Goal: Task Accomplishment & Management: Manage account settings

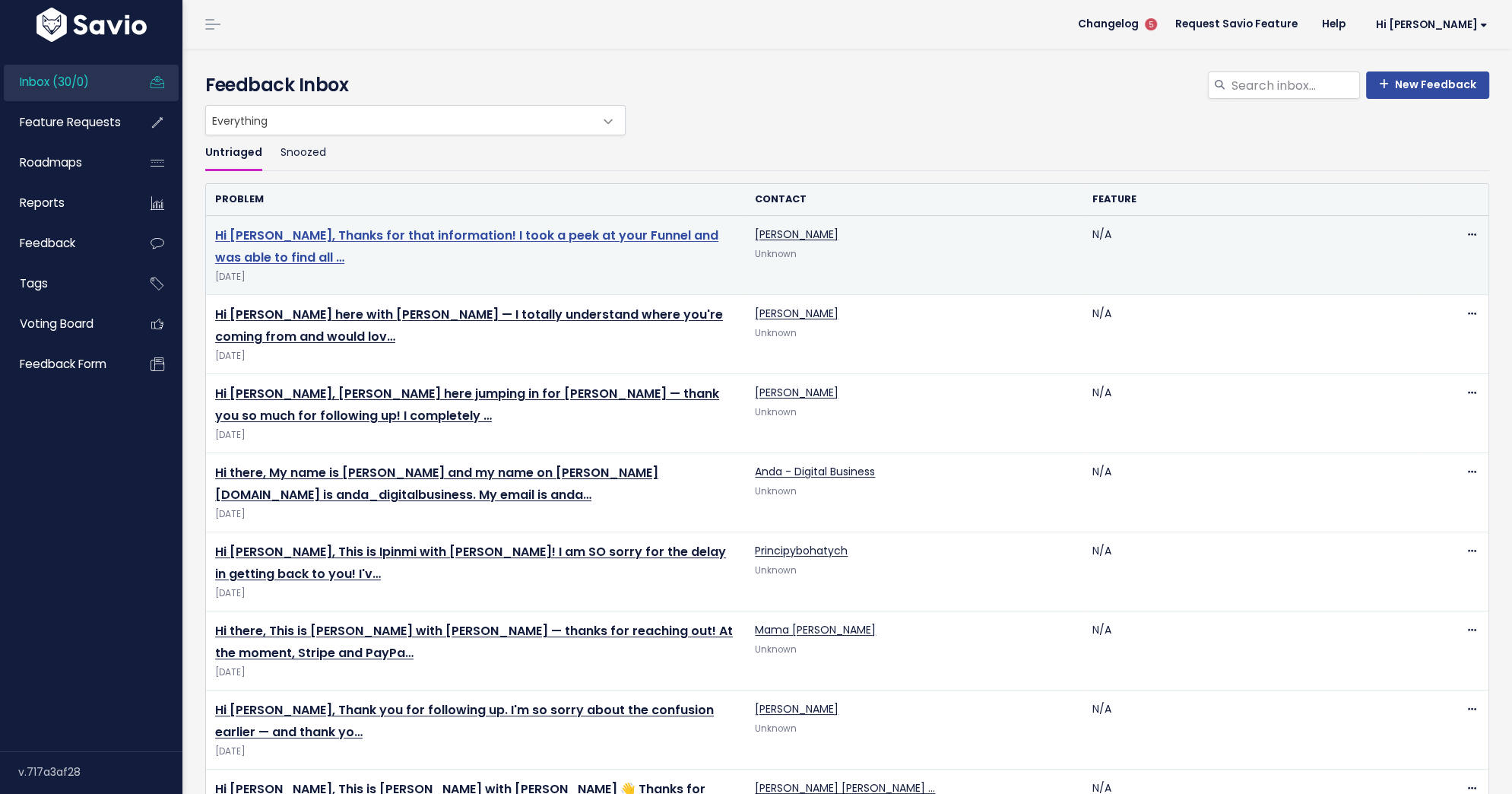
click at [460, 234] on link "Hi Shelby, Thanks for that information! I took a peek at your Funnel and was ab…" at bounding box center [466, 247] width 503 height 40
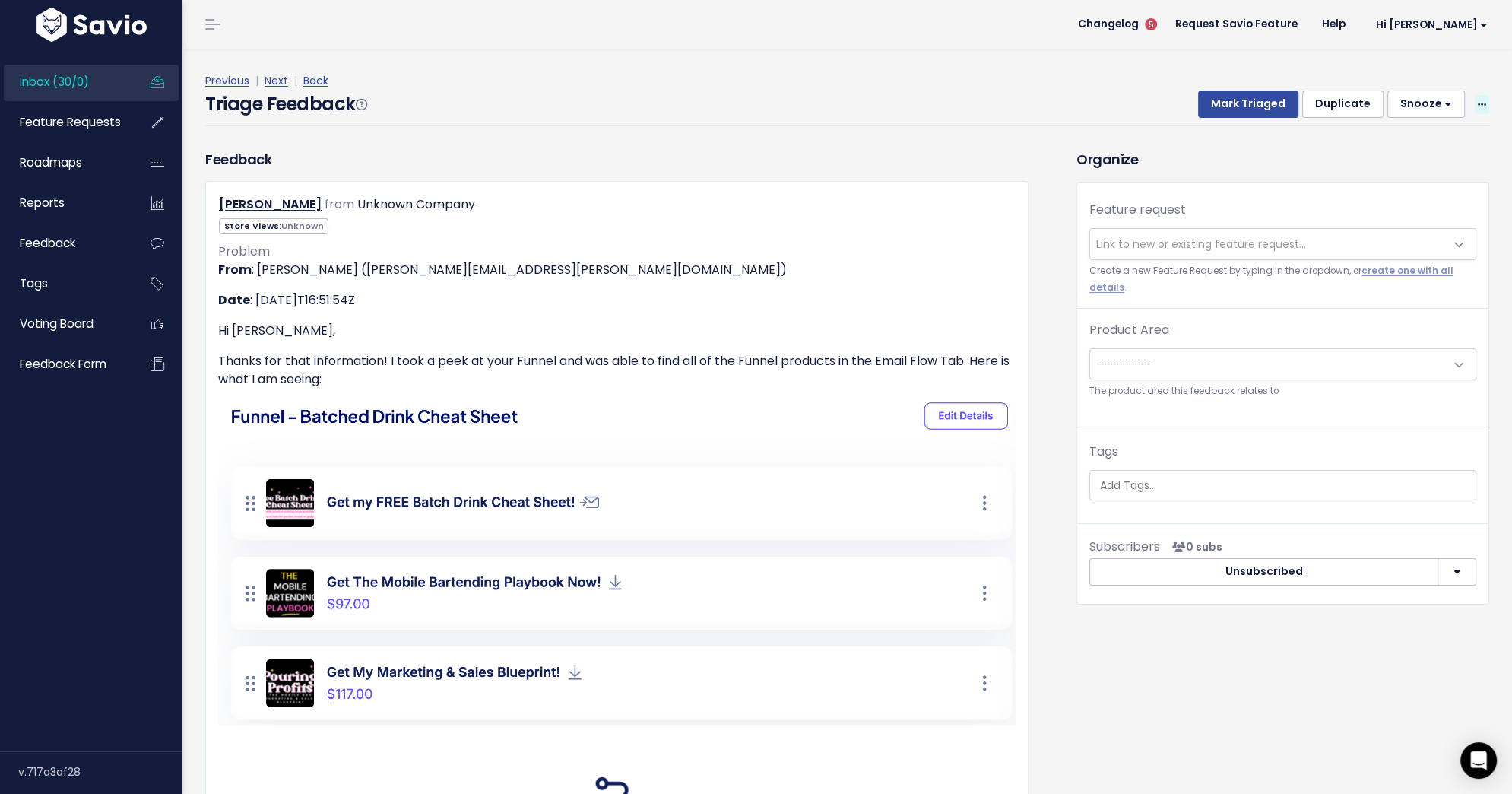
click at [1482, 100] on icon at bounding box center [1481, 105] width 8 height 10
click at [1391, 179] on link "Delete" at bounding box center [1421, 175] width 109 height 30
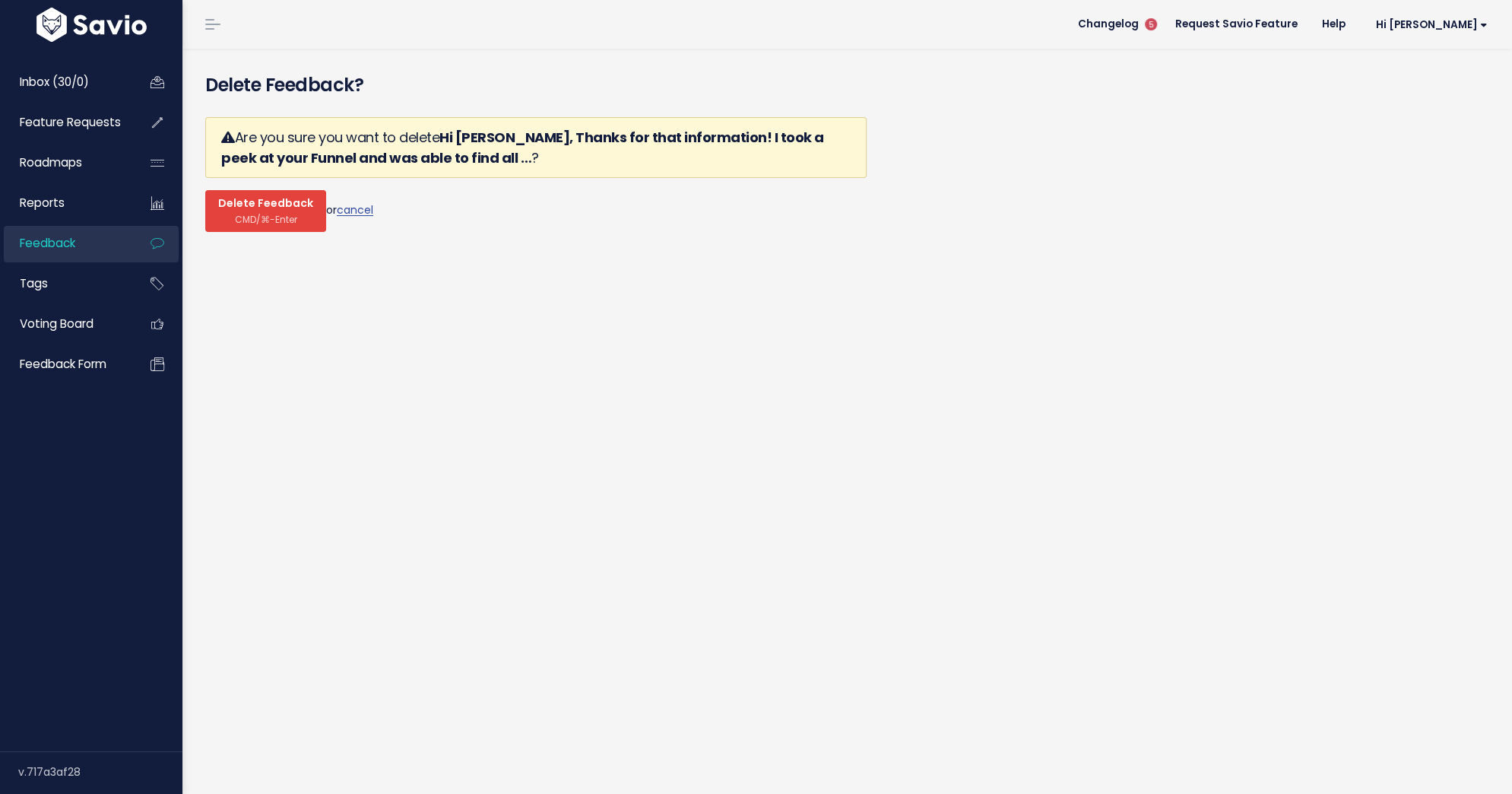
click at [273, 214] on span "CMD/⌘-Enter" at bounding box center [266, 220] width 62 height 12
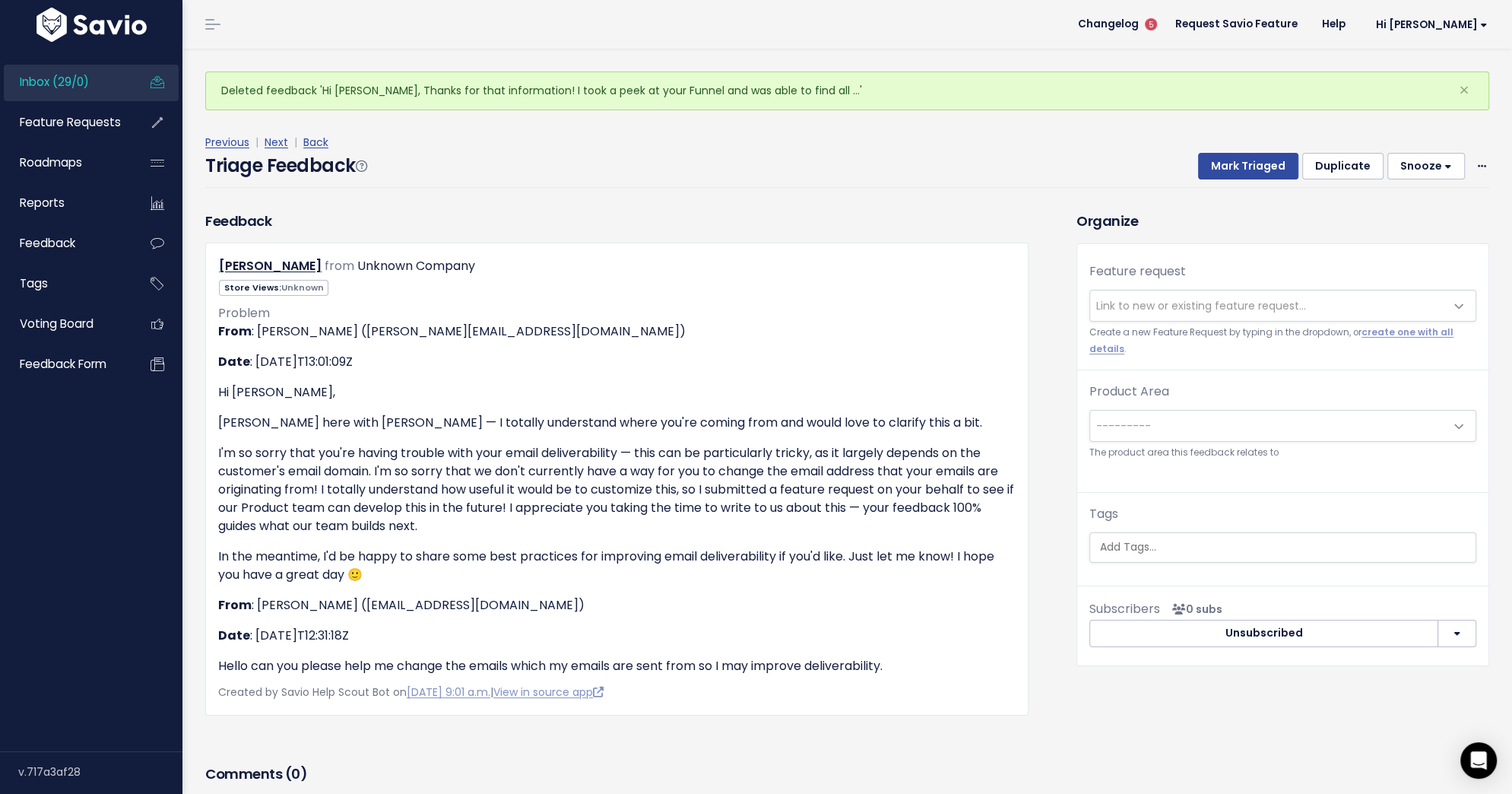
click at [1237, 310] on span "Link to new or existing feature request..." at bounding box center [1201, 305] width 210 height 15
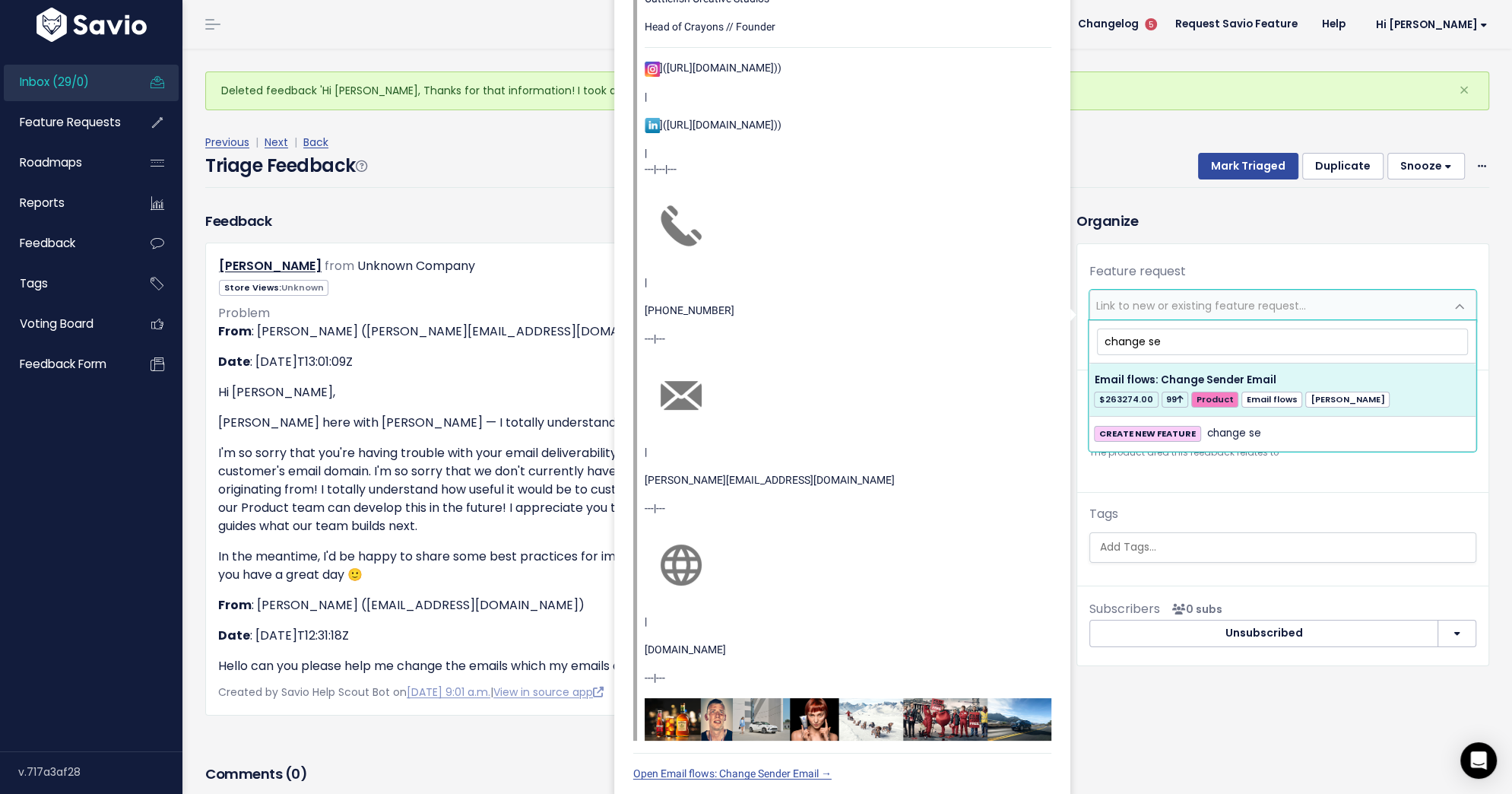
type input "change se"
select select "36029"
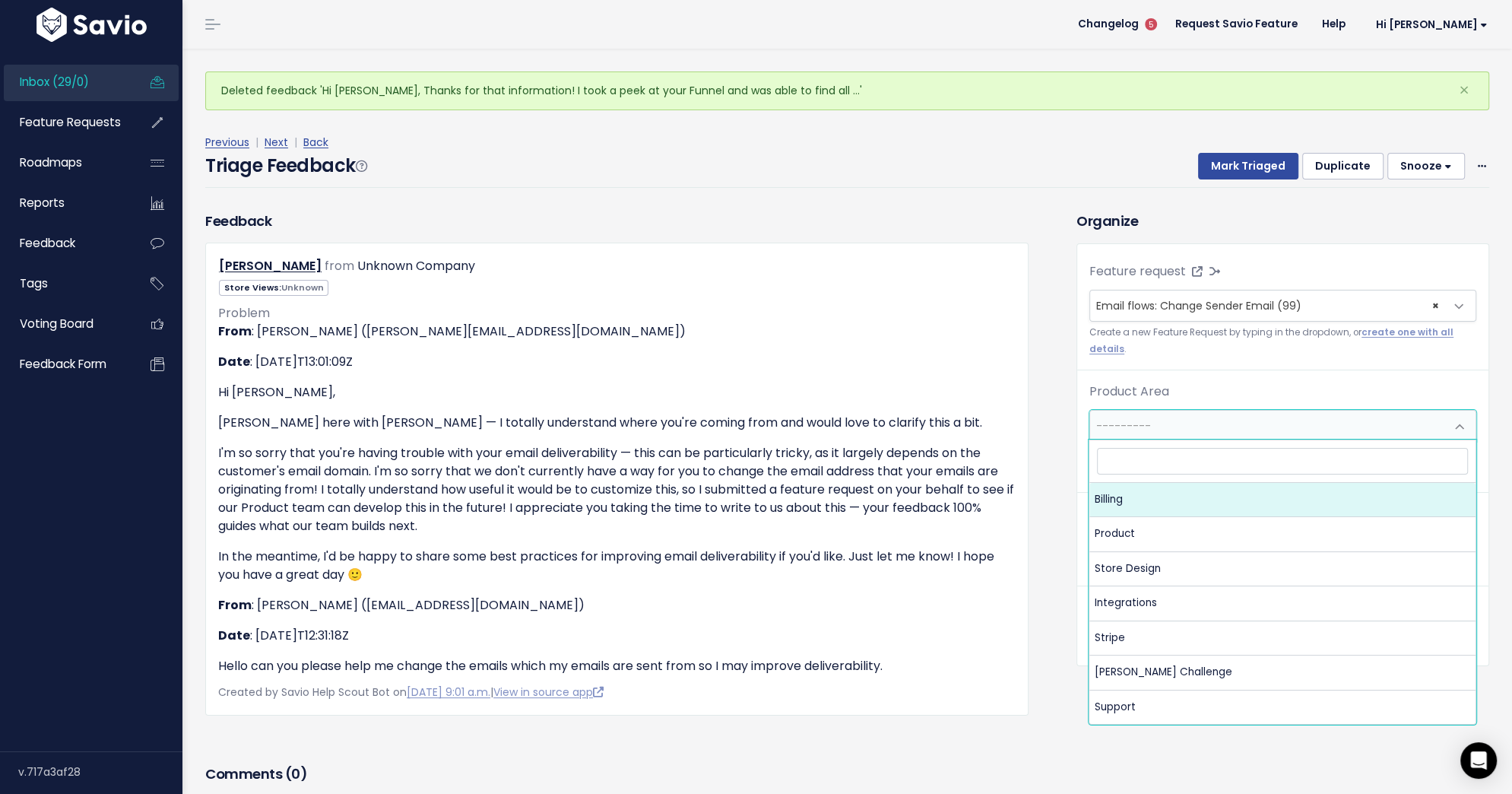
click at [1280, 434] on span "---------" at bounding box center [1267, 426] width 355 height 31
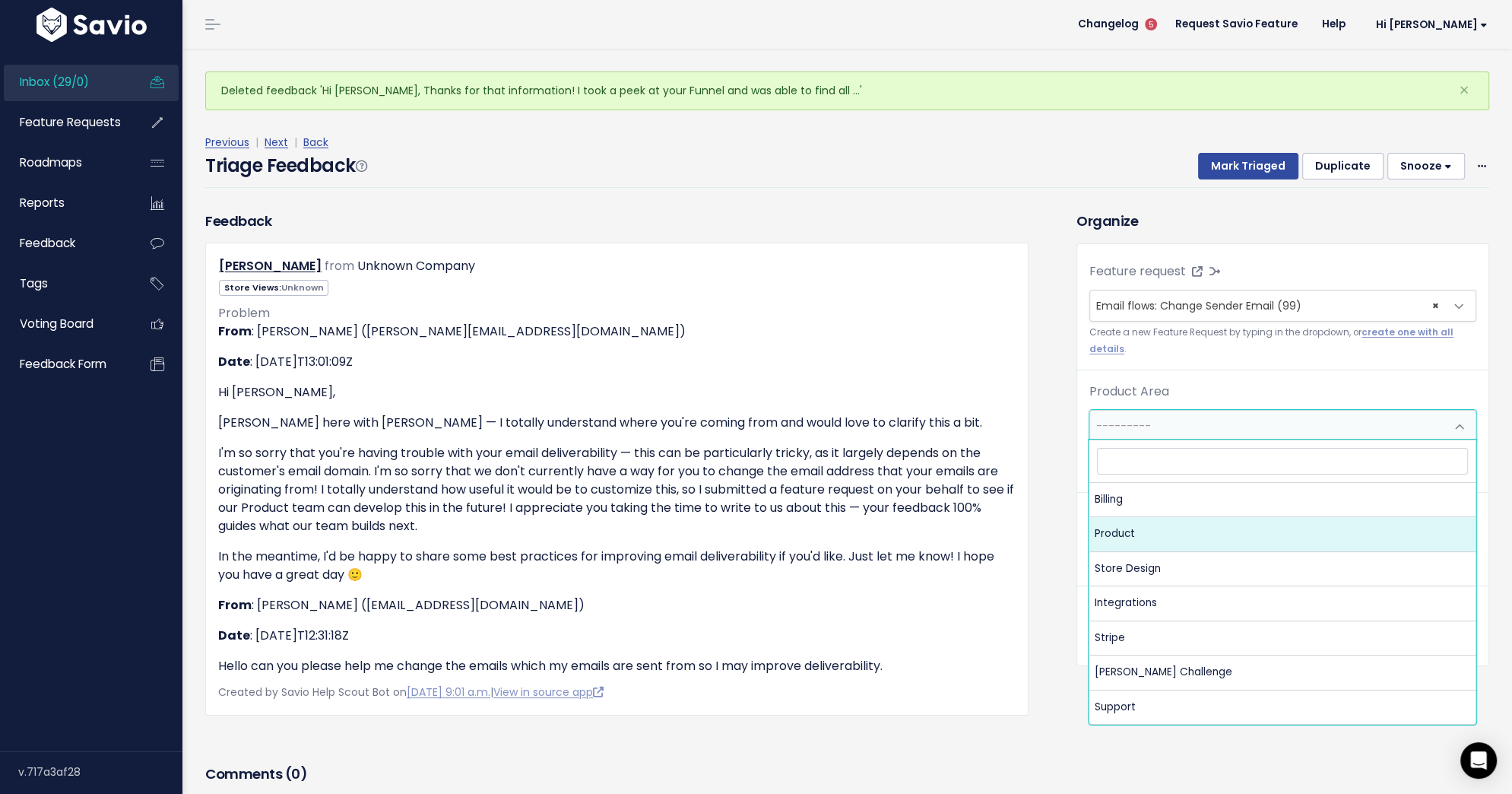
select select "MAIN:PRODUCT"
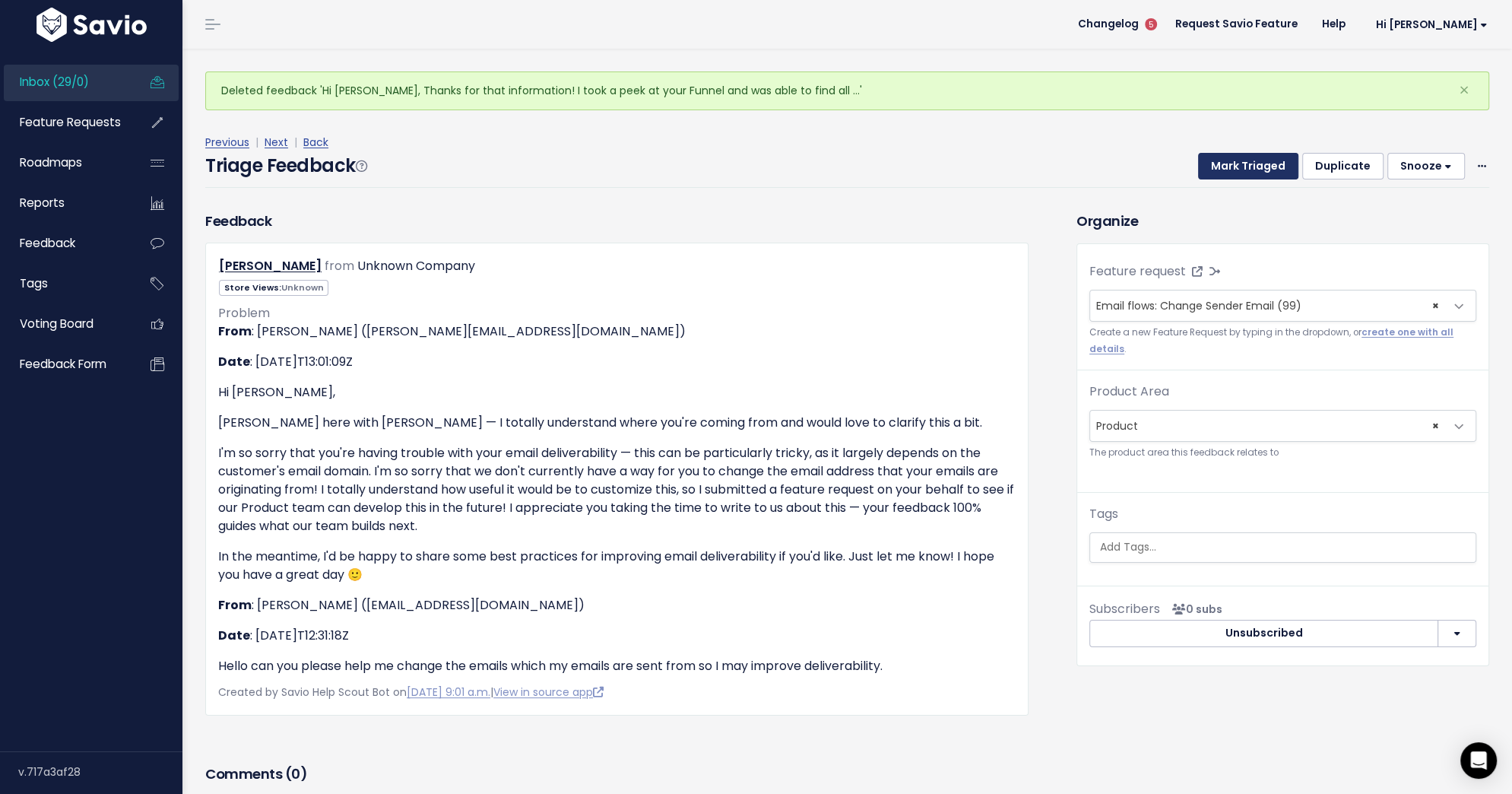
click at [1230, 167] on button "Mark Triaged" at bounding box center [1248, 166] width 100 height 27
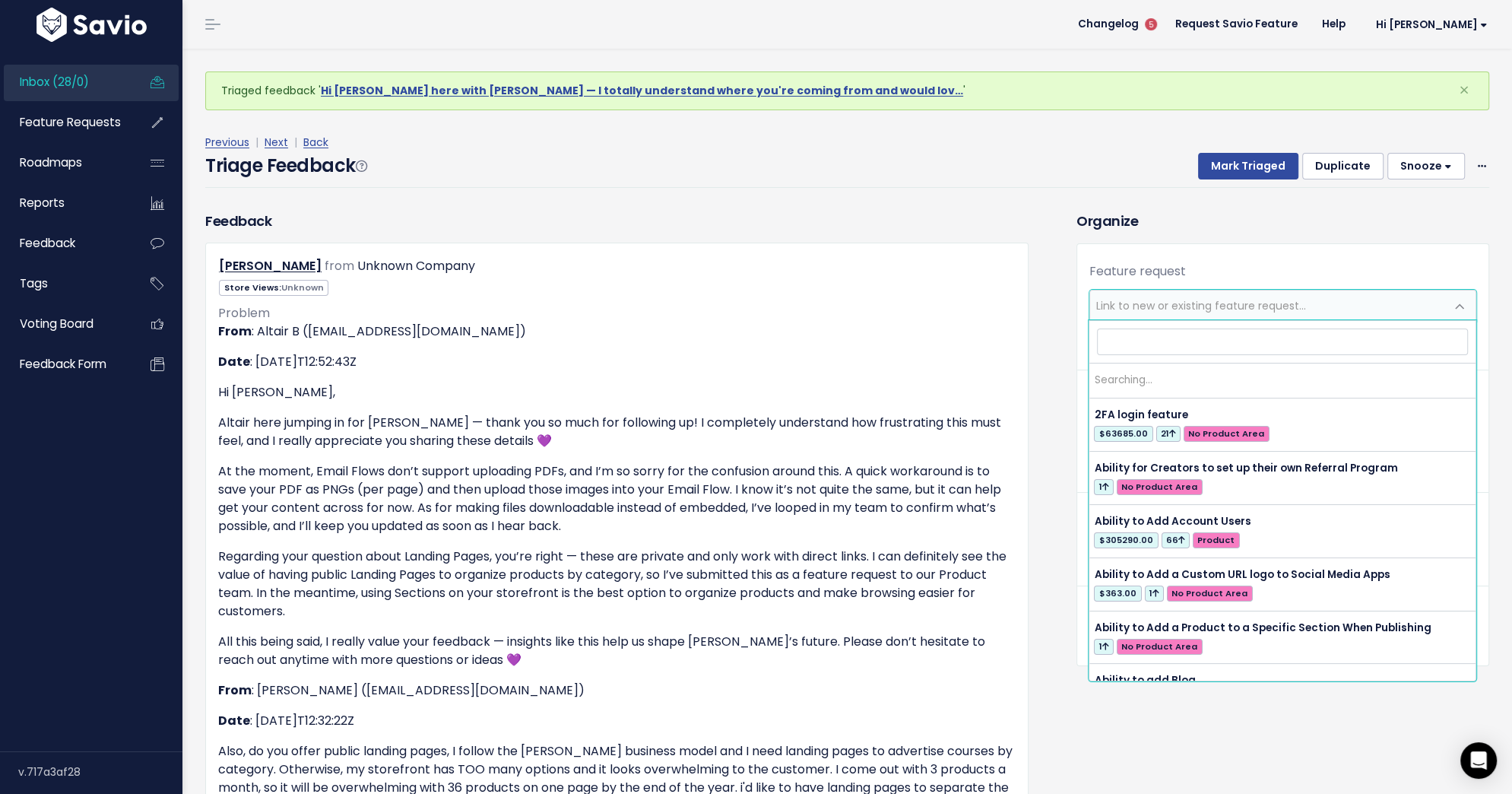
click at [1255, 307] on span "Link to new or existing feature request..." at bounding box center [1201, 305] width 210 height 15
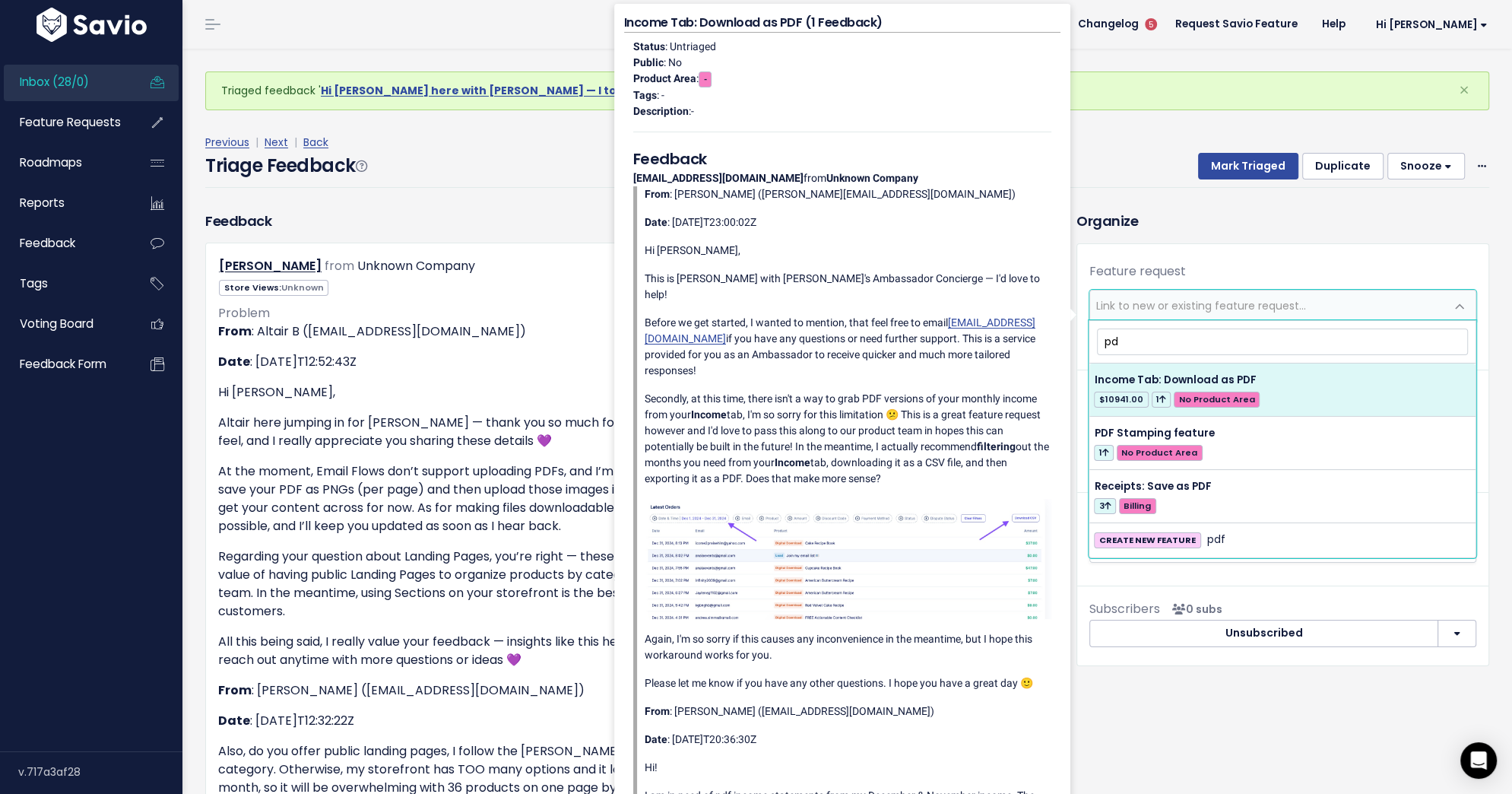
type input "p"
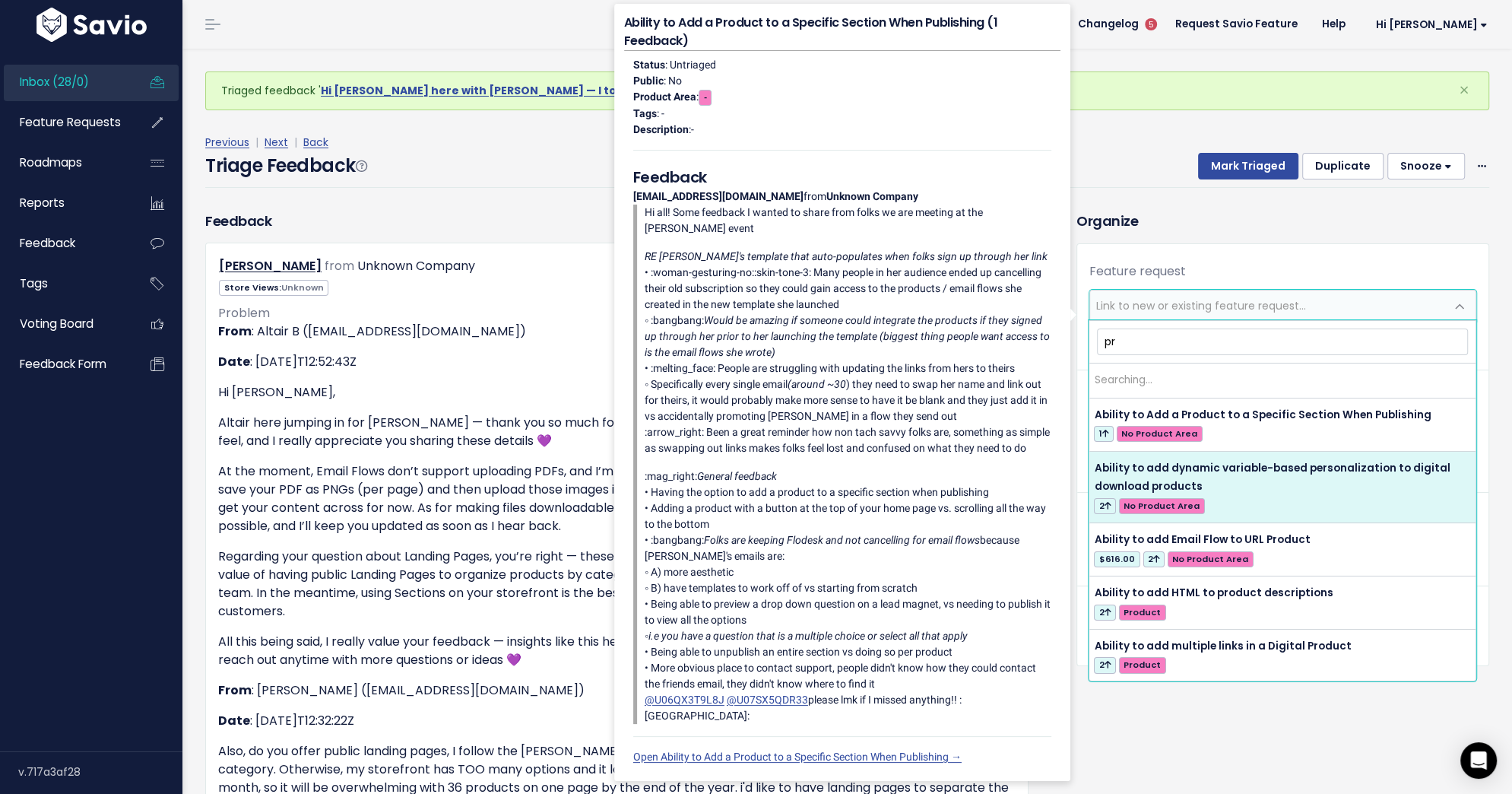
type input "p"
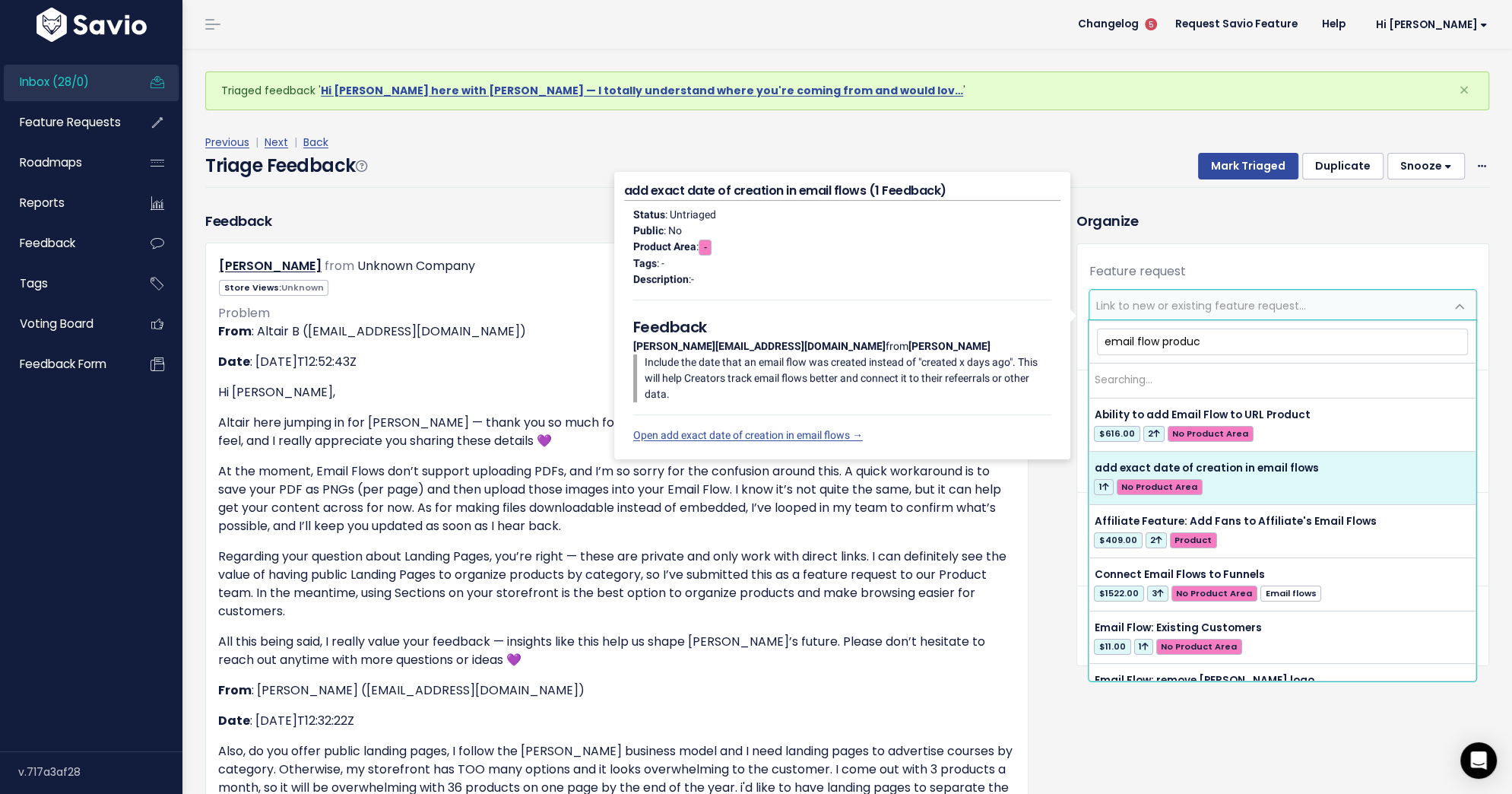
type input "email flow product"
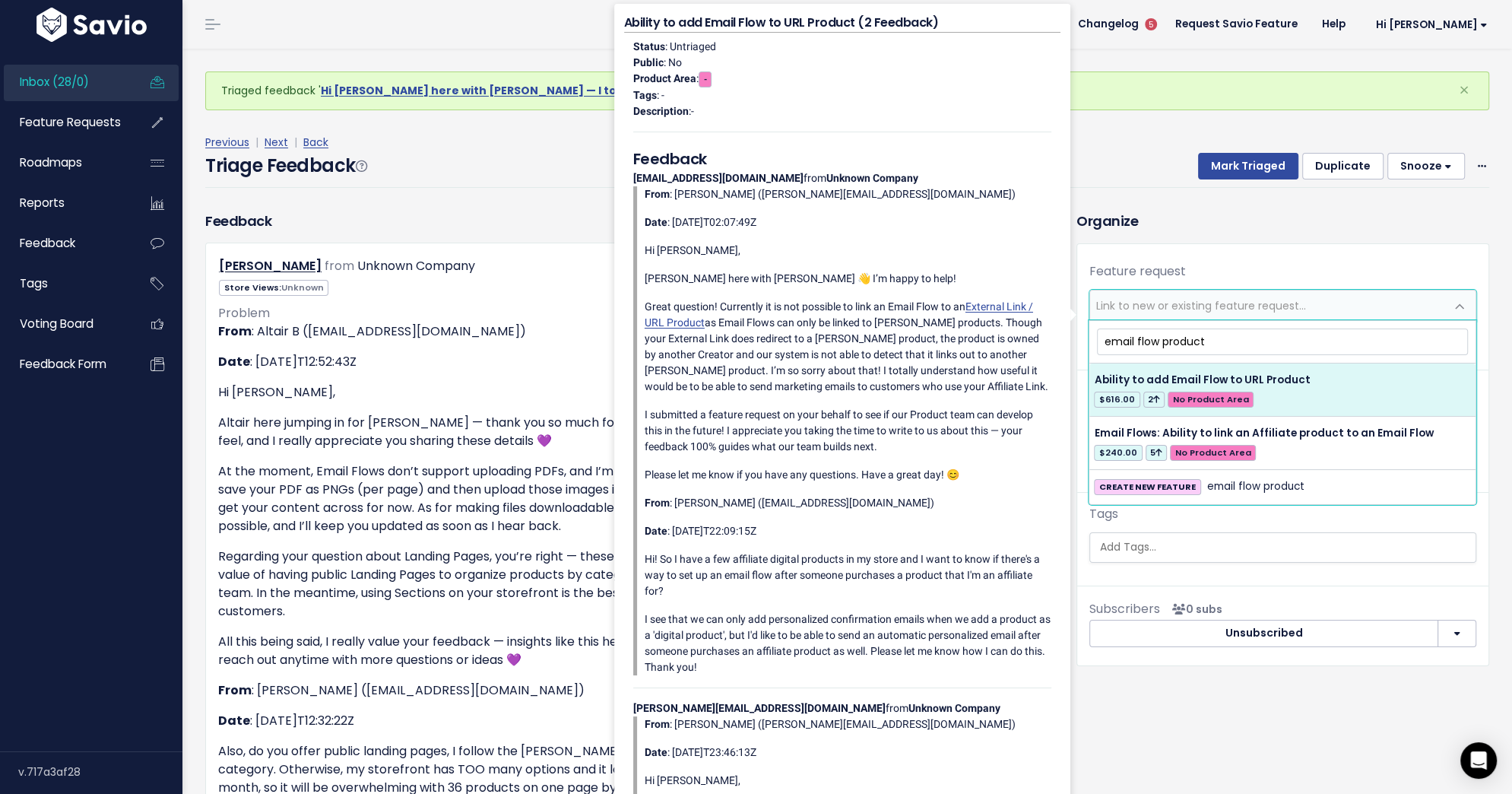
click at [1154, 340] on input "email flow product" at bounding box center [1283, 341] width 371 height 26
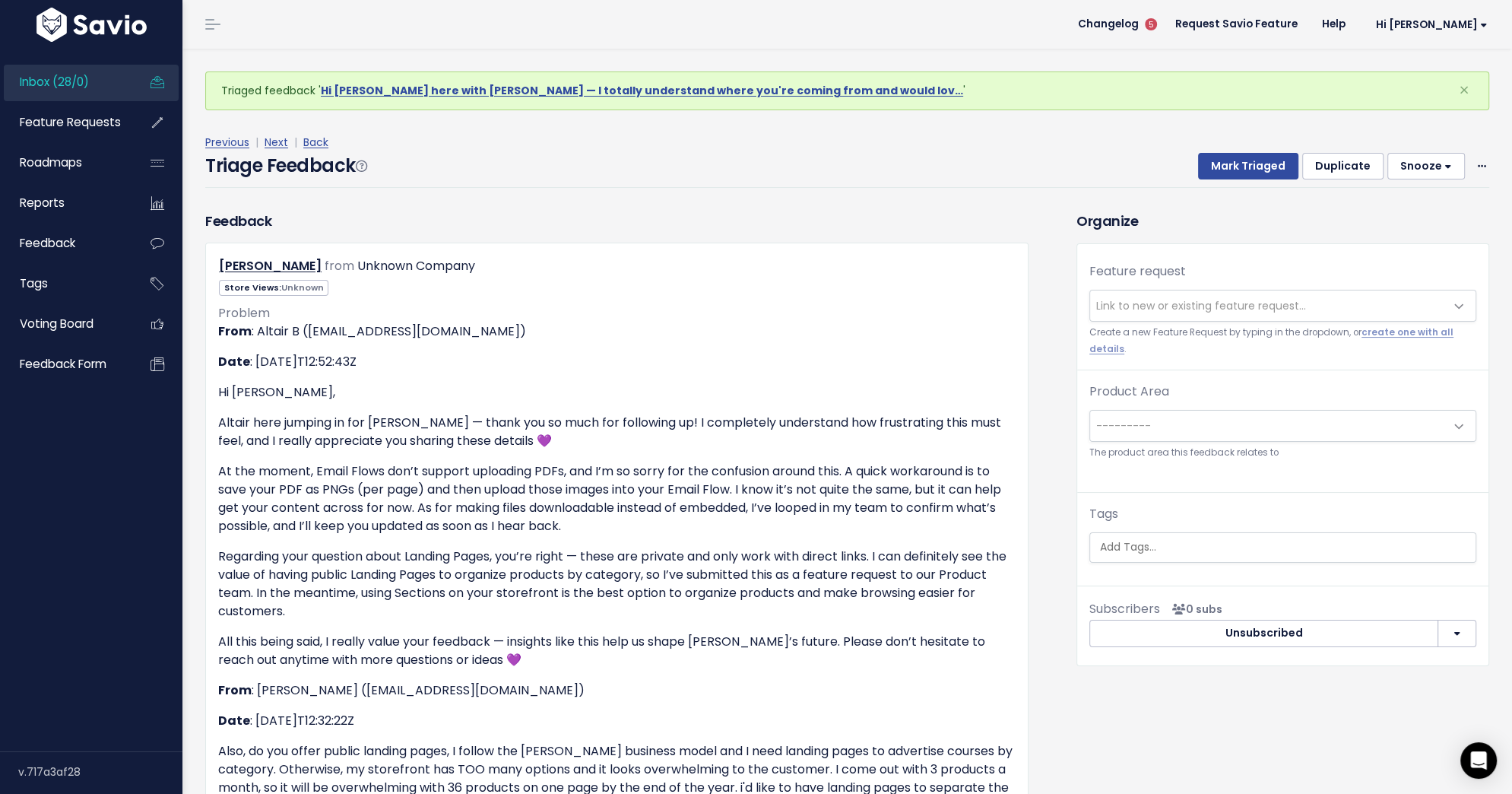
click at [1192, 226] on h3 "Organize" at bounding box center [1283, 220] width 413 height 21
click at [276, 141] on link "Next" at bounding box center [276, 142] width 23 height 15
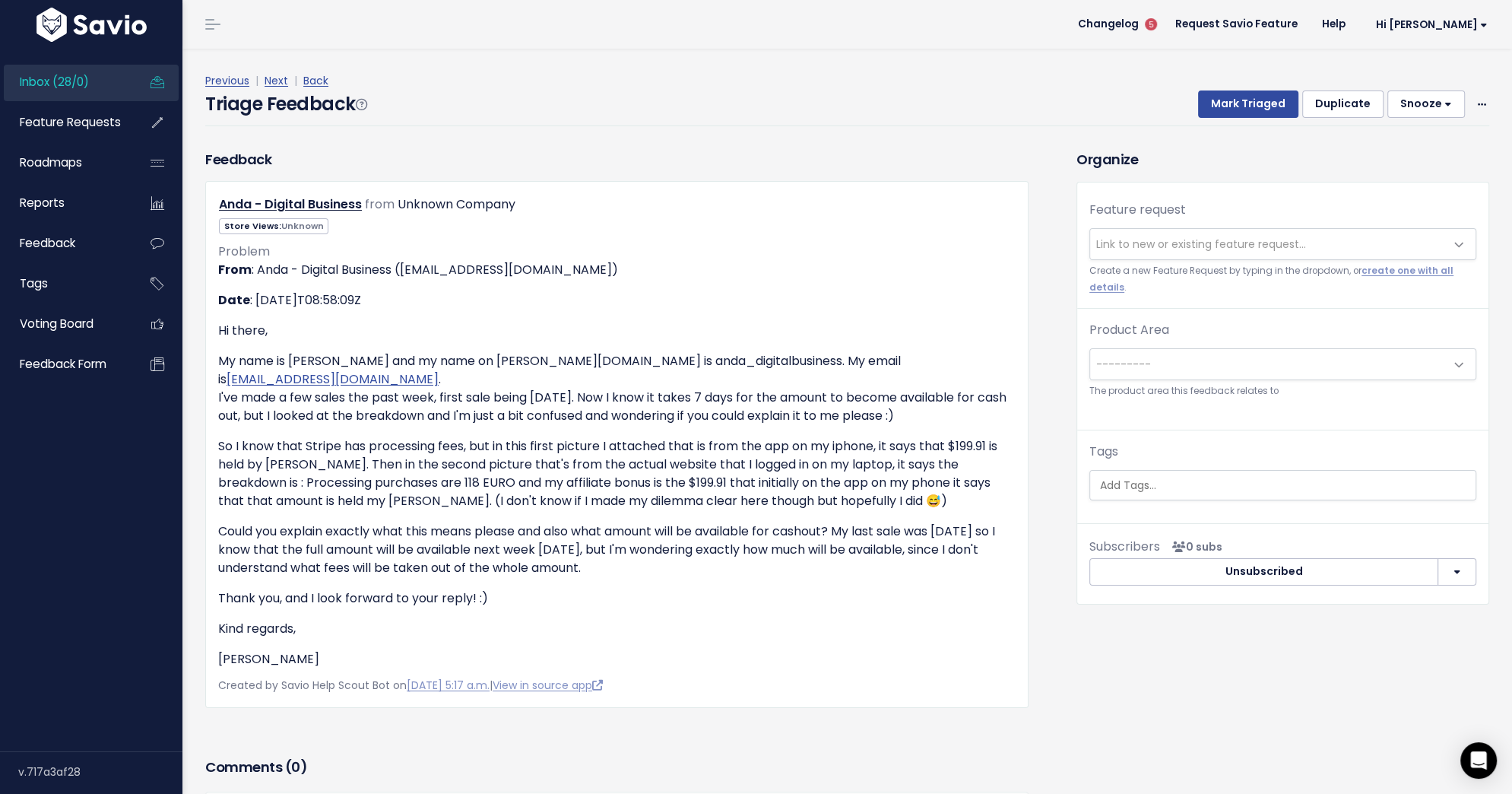
click at [1472, 99] on div "Mark Triaged Duplicate [GEOGRAPHIC_DATA] 1 day 3 days 7 days 14 days Edit Delete" at bounding box center [1334, 104] width 310 height 27
click at [1479, 100] on icon at bounding box center [1481, 105] width 8 height 10
click at [1407, 174] on link "Delete" at bounding box center [1421, 175] width 109 height 30
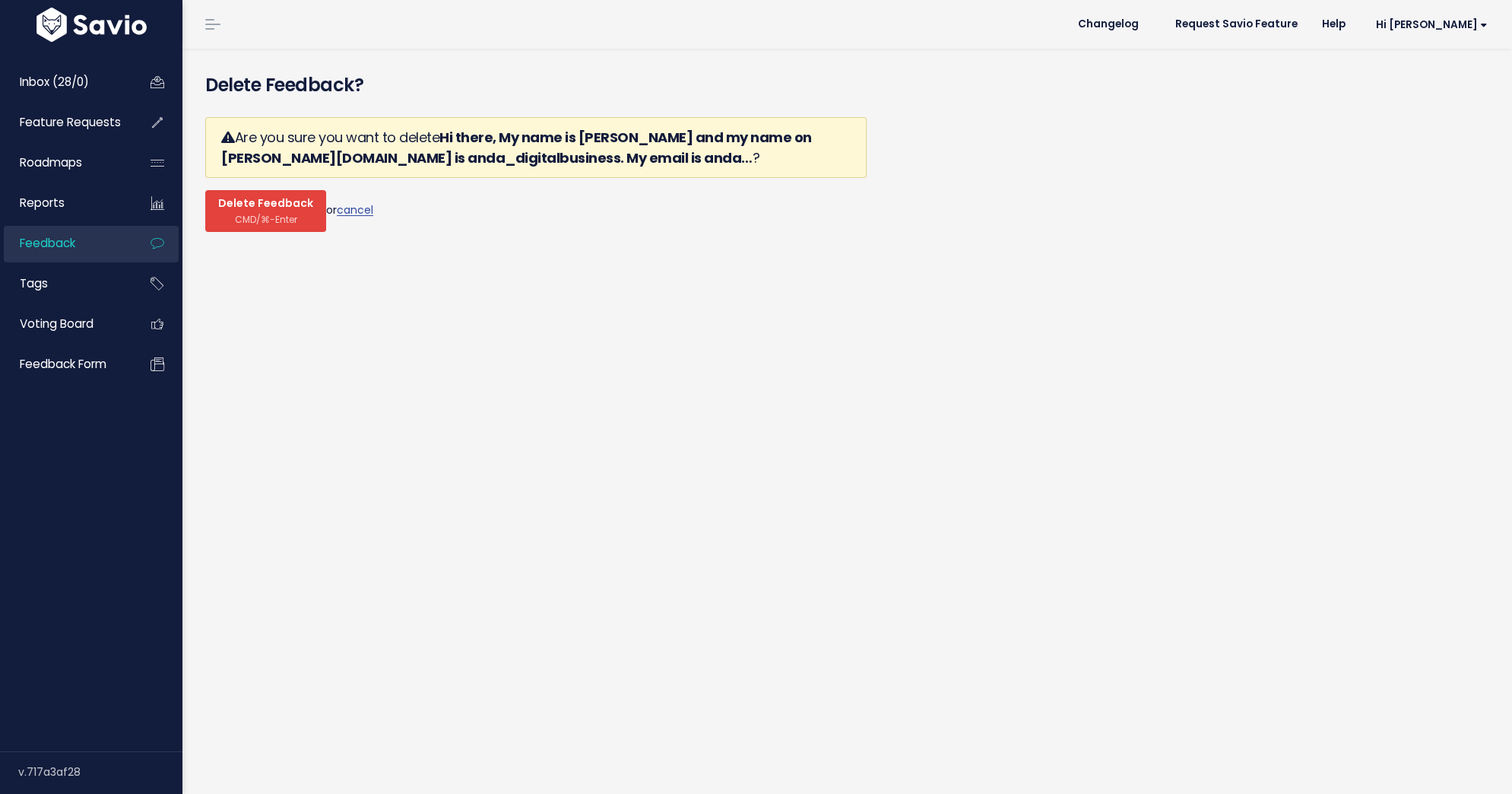
click at [247, 204] on span "Delete Feedback" at bounding box center [266, 203] width 95 height 14
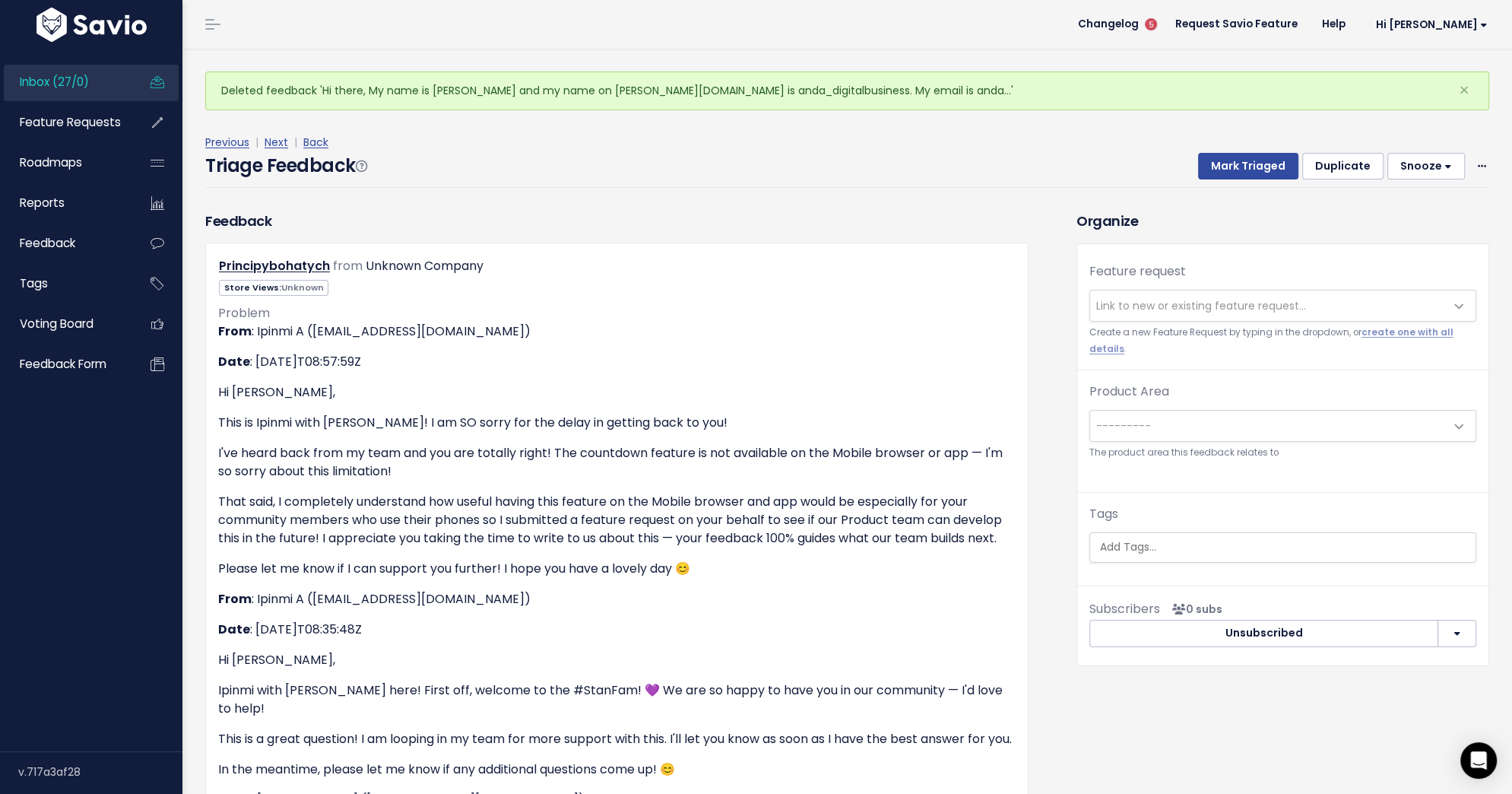
click at [1165, 313] on span "Link to new or existing feature request..." at bounding box center [1267, 306] width 355 height 31
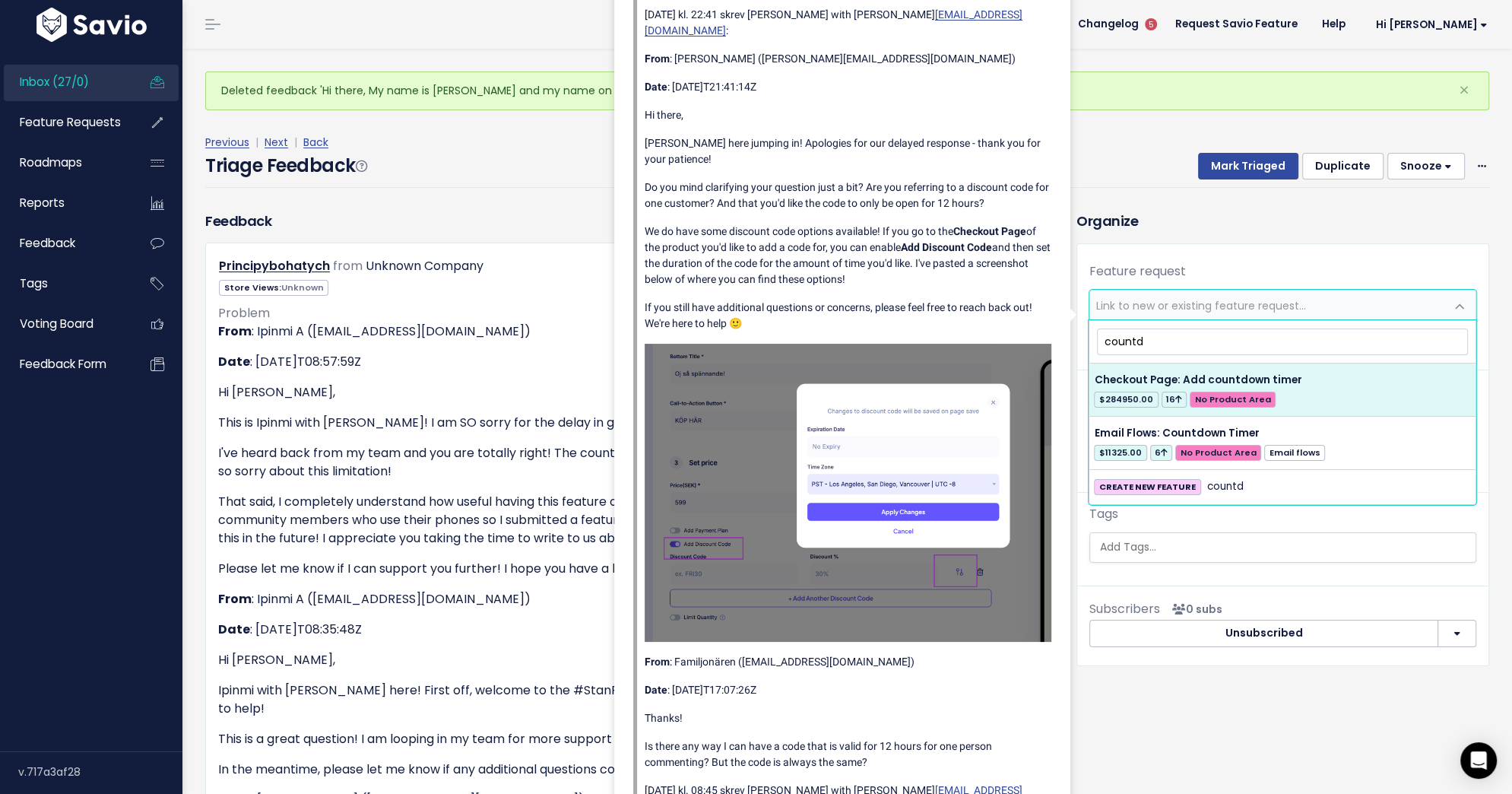
type input "countd"
select select "39604"
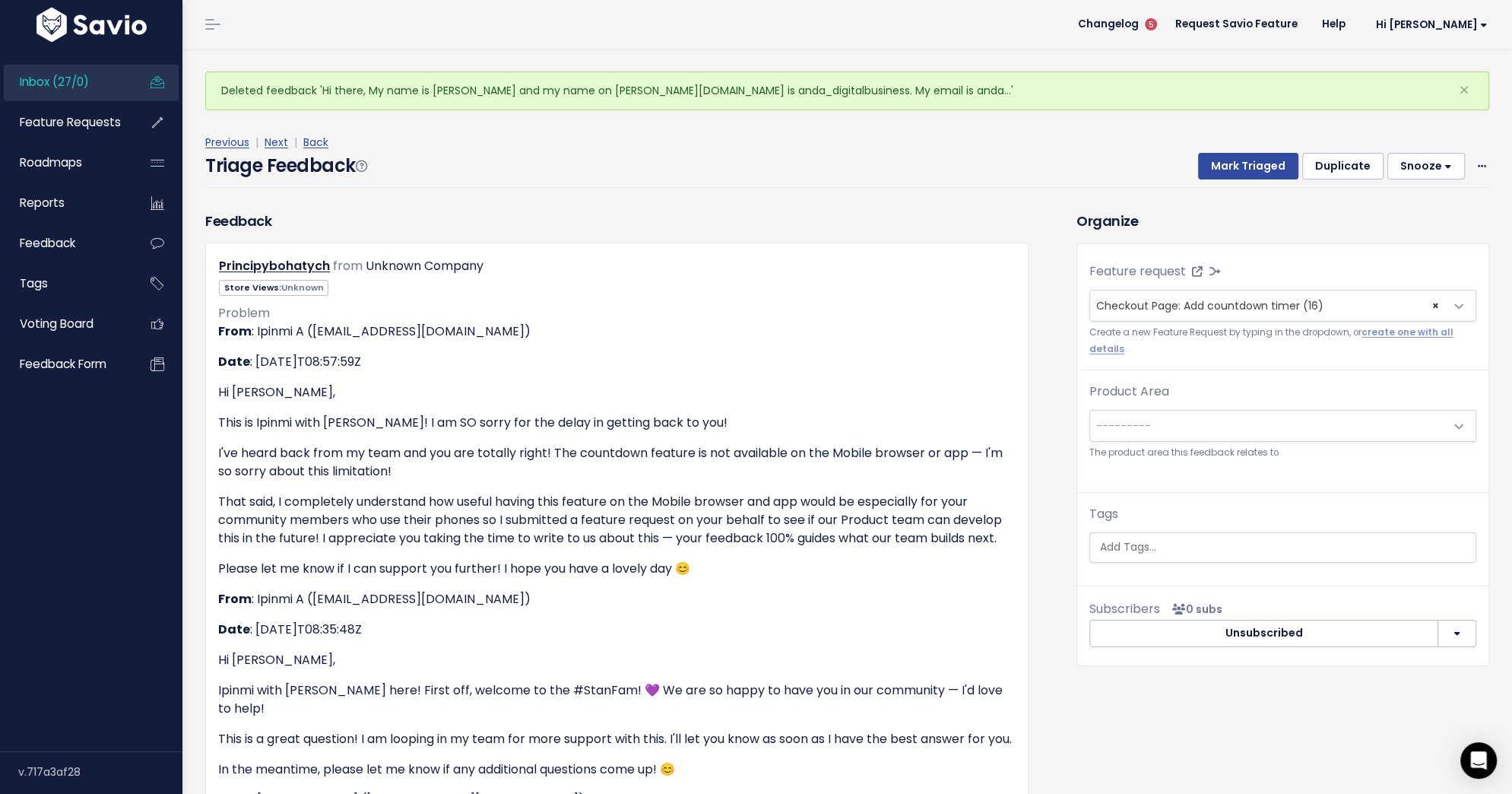
click at [1242, 419] on span "---------" at bounding box center [1267, 426] width 355 height 31
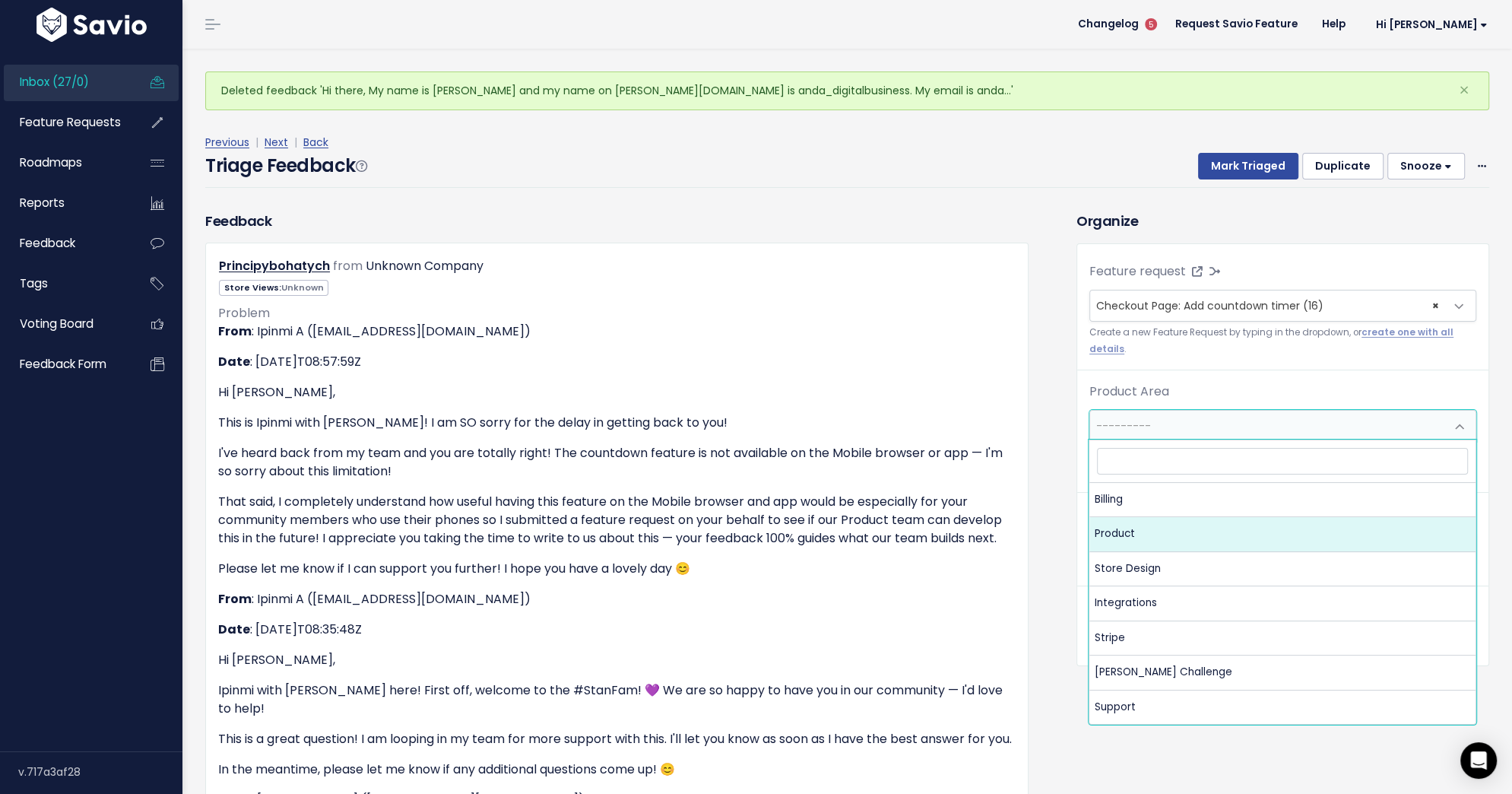
select select "MAIN:PRODUCT"
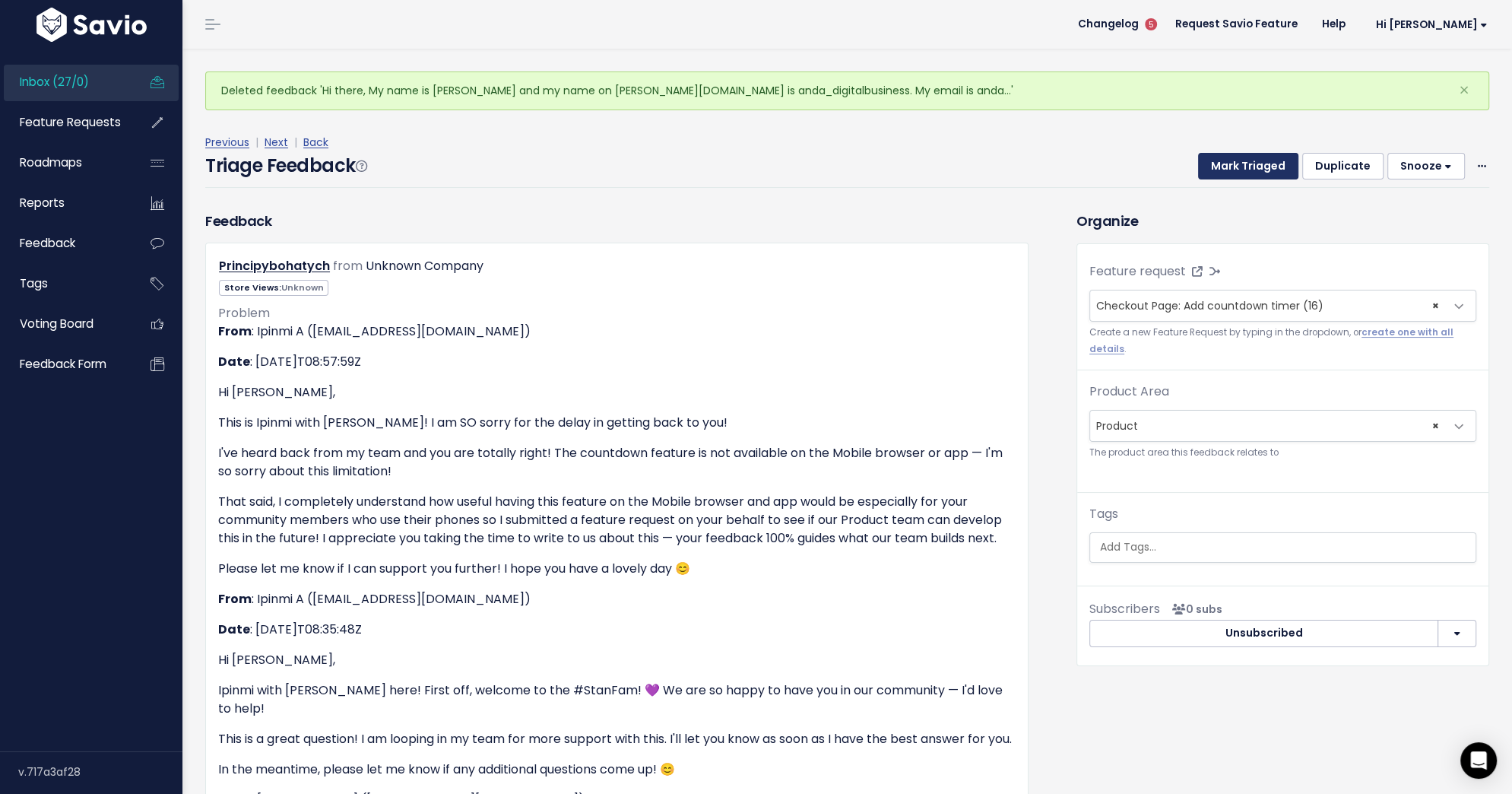
click at [1260, 173] on button "Mark Triaged" at bounding box center [1248, 166] width 100 height 27
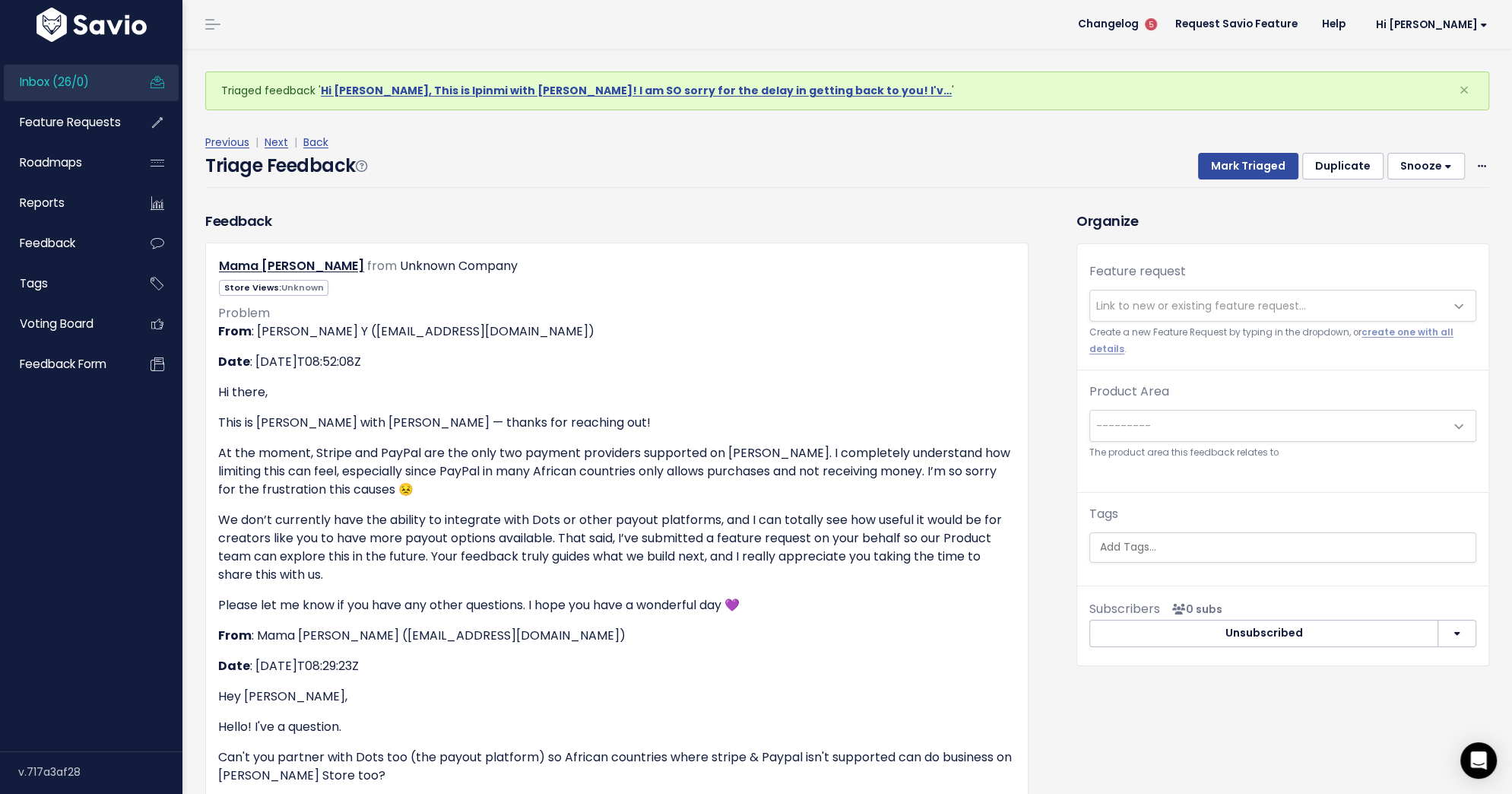
click at [1209, 312] on span "Link to new or existing feature request..." at bounding box center [1201, 305] width 210 height 15
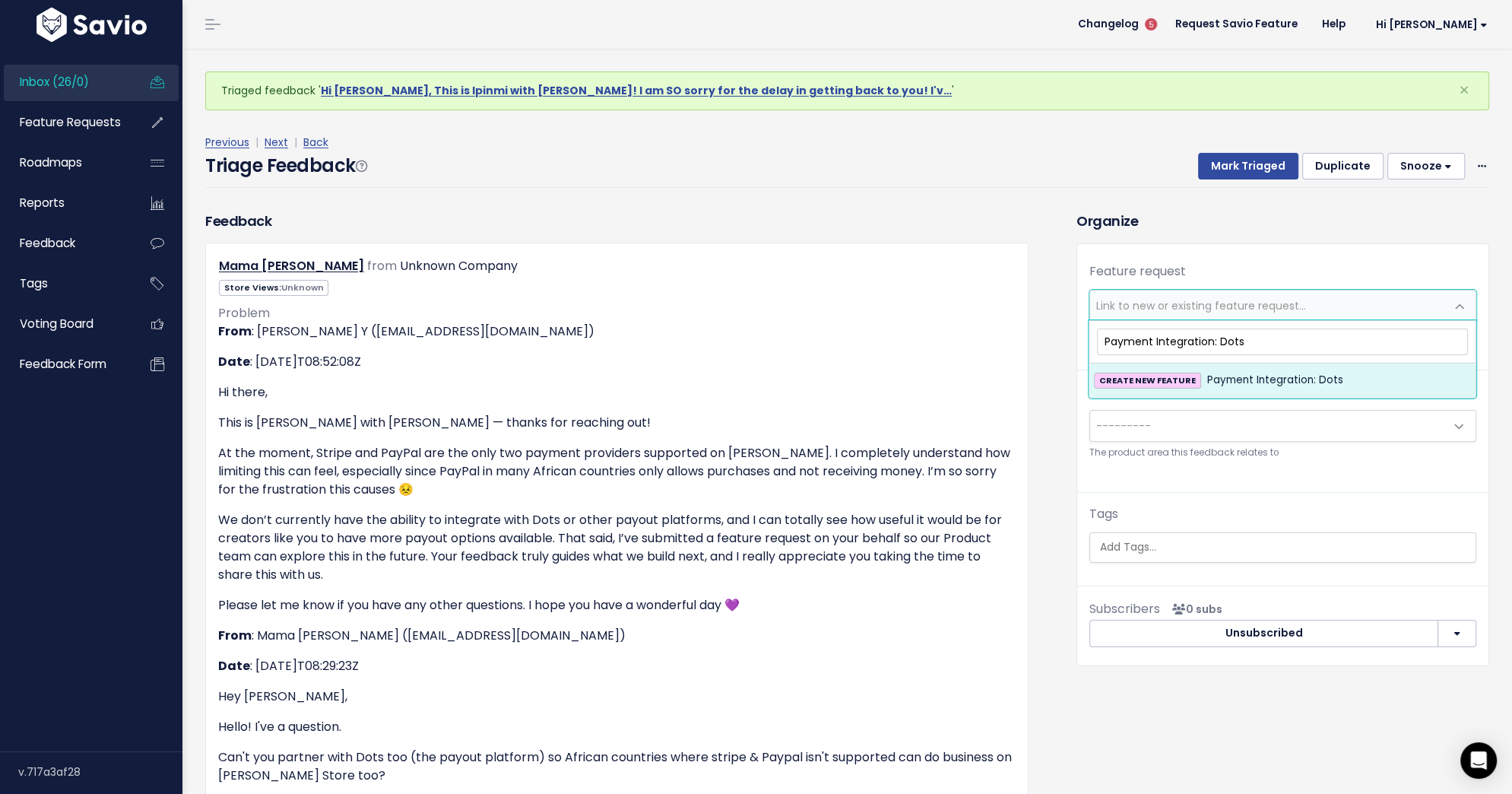
type input "Payment Integration: Dots"
click at [1247, 372] on span "Payment Integration: Dots" at bounding box center [1275, 380] width 136 height 18
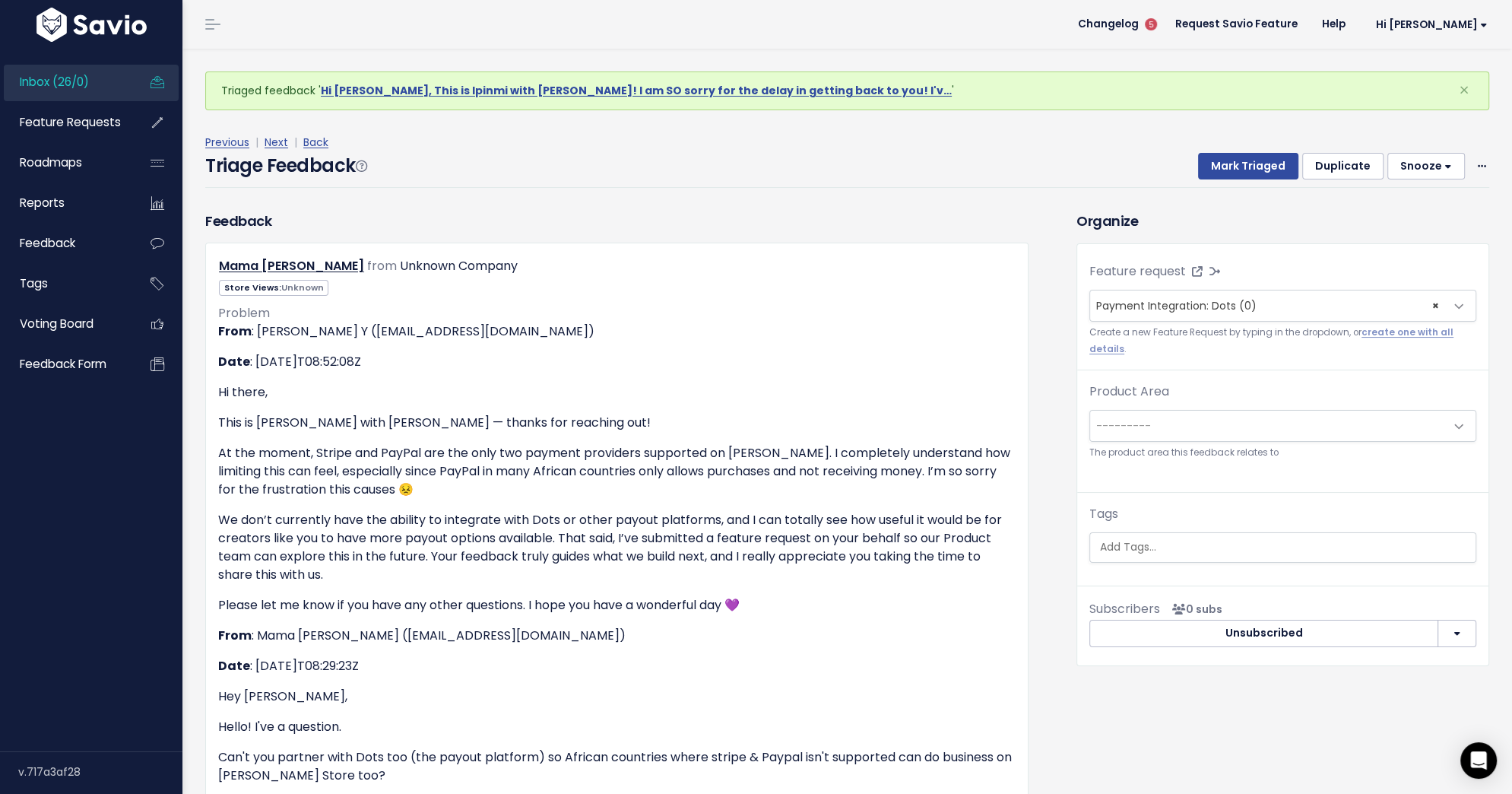
click at [1209, 430] on span "---------" at bounding box center [1267, 426] width 355 height 31
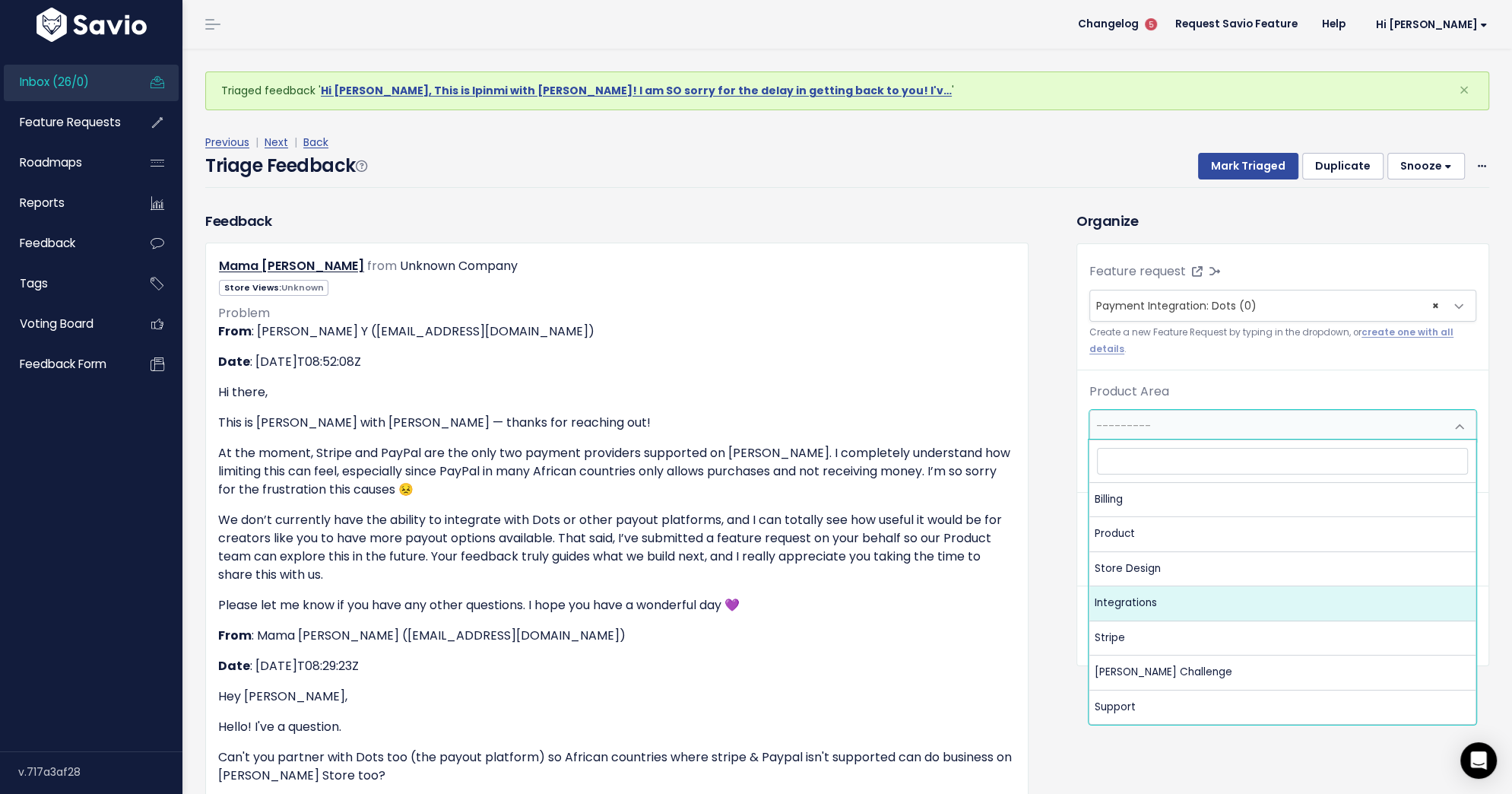
select select "MAIN:INTEGRATIONS"
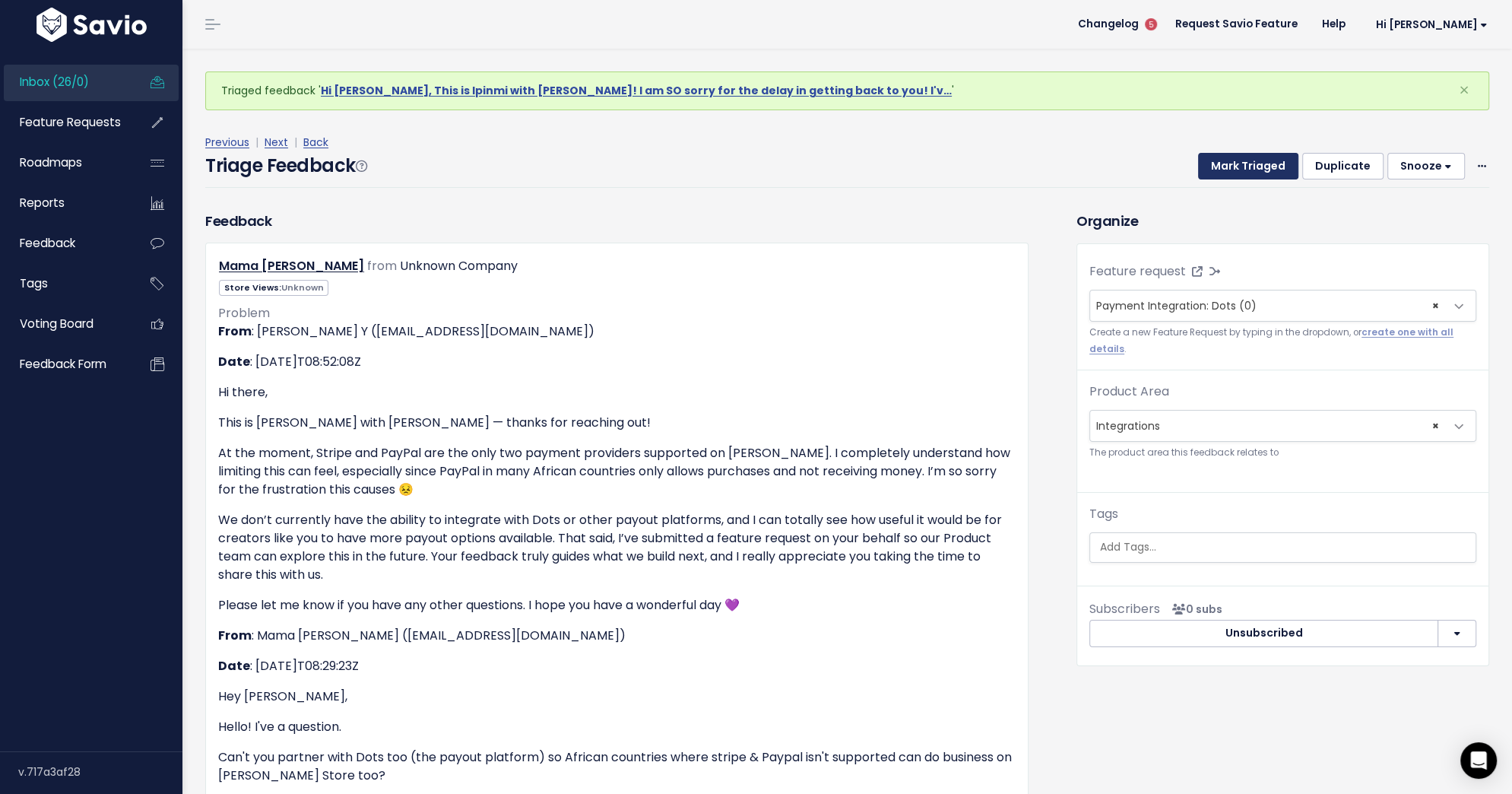
click at [1256, 161] on button "Mark Triaged" at bounding box center [1248, 166] width 100 height 27
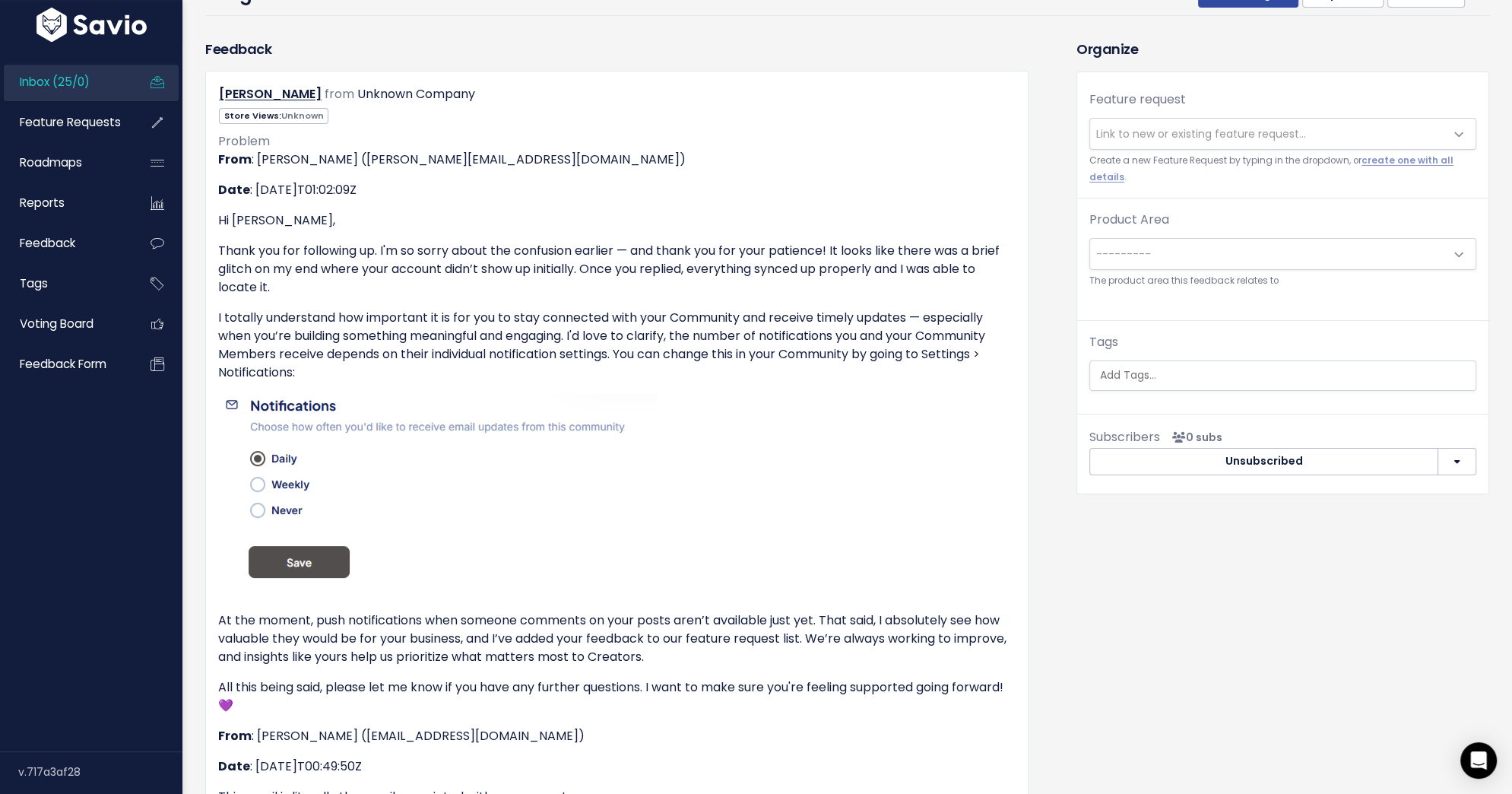
scroll to position [180, 0]
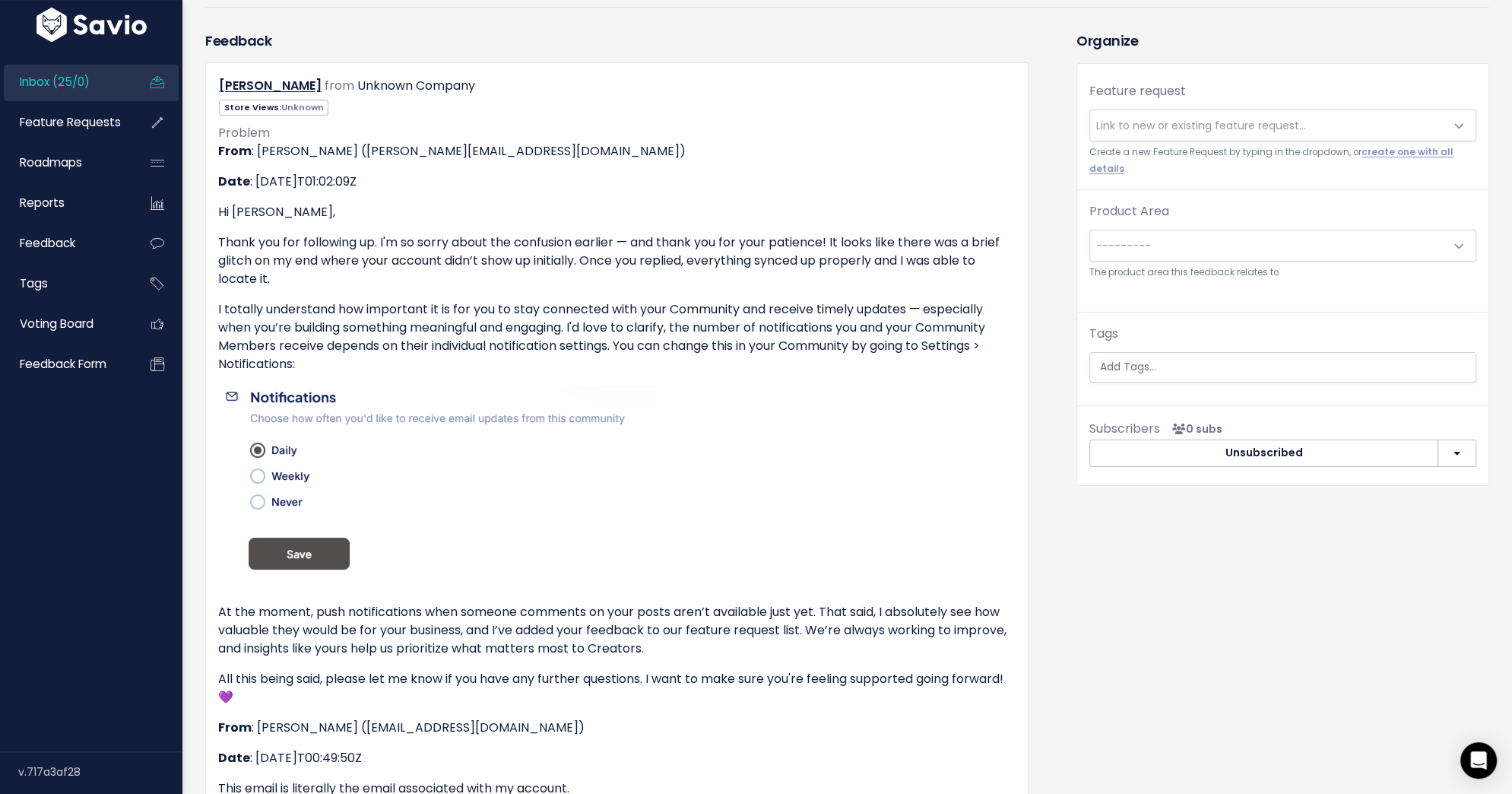
click at [1155, 126] on span "Link to new or existing feature request..." at bounding box center [1201, 125] width 210 height 15
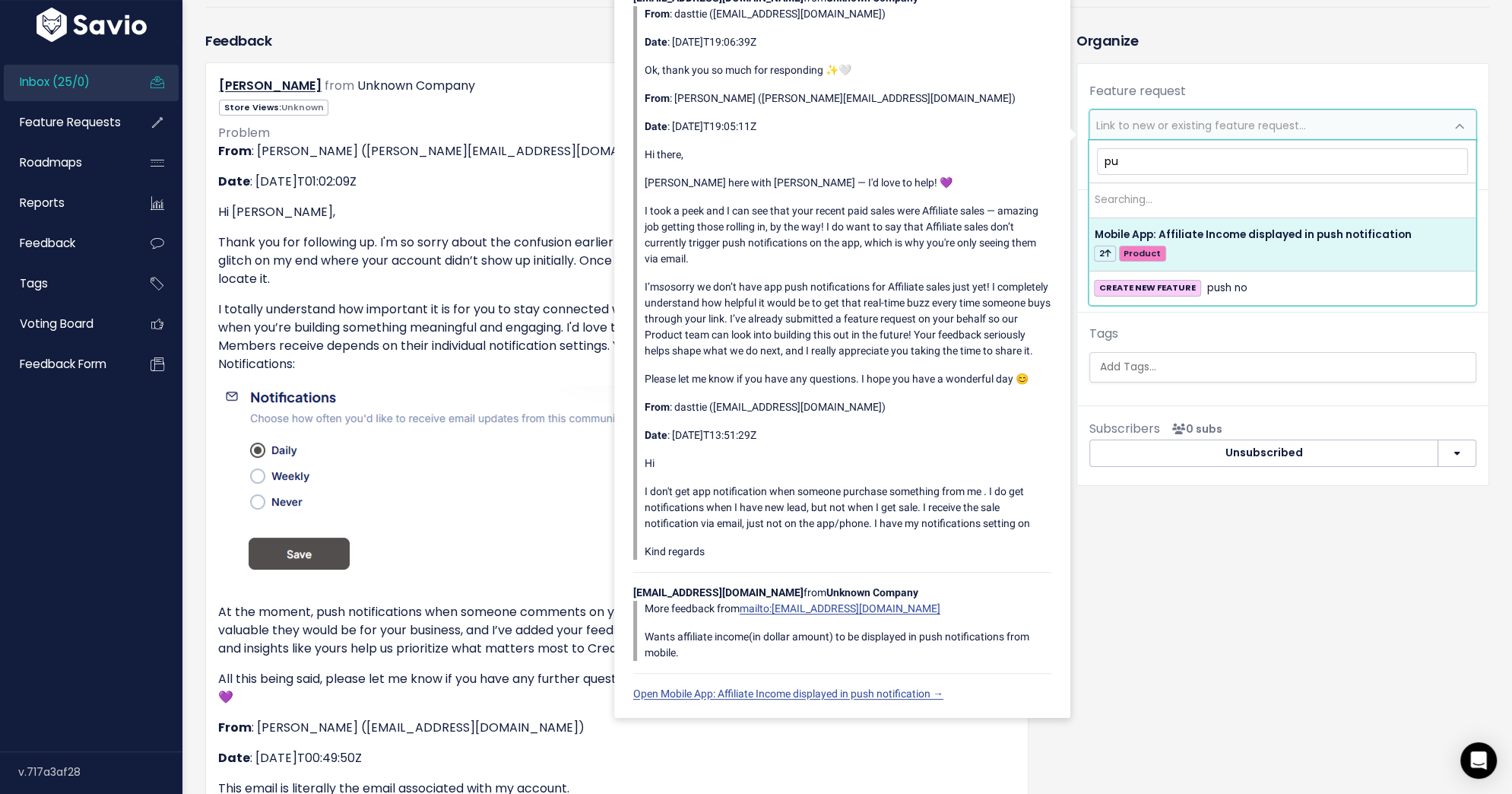
type input "p"
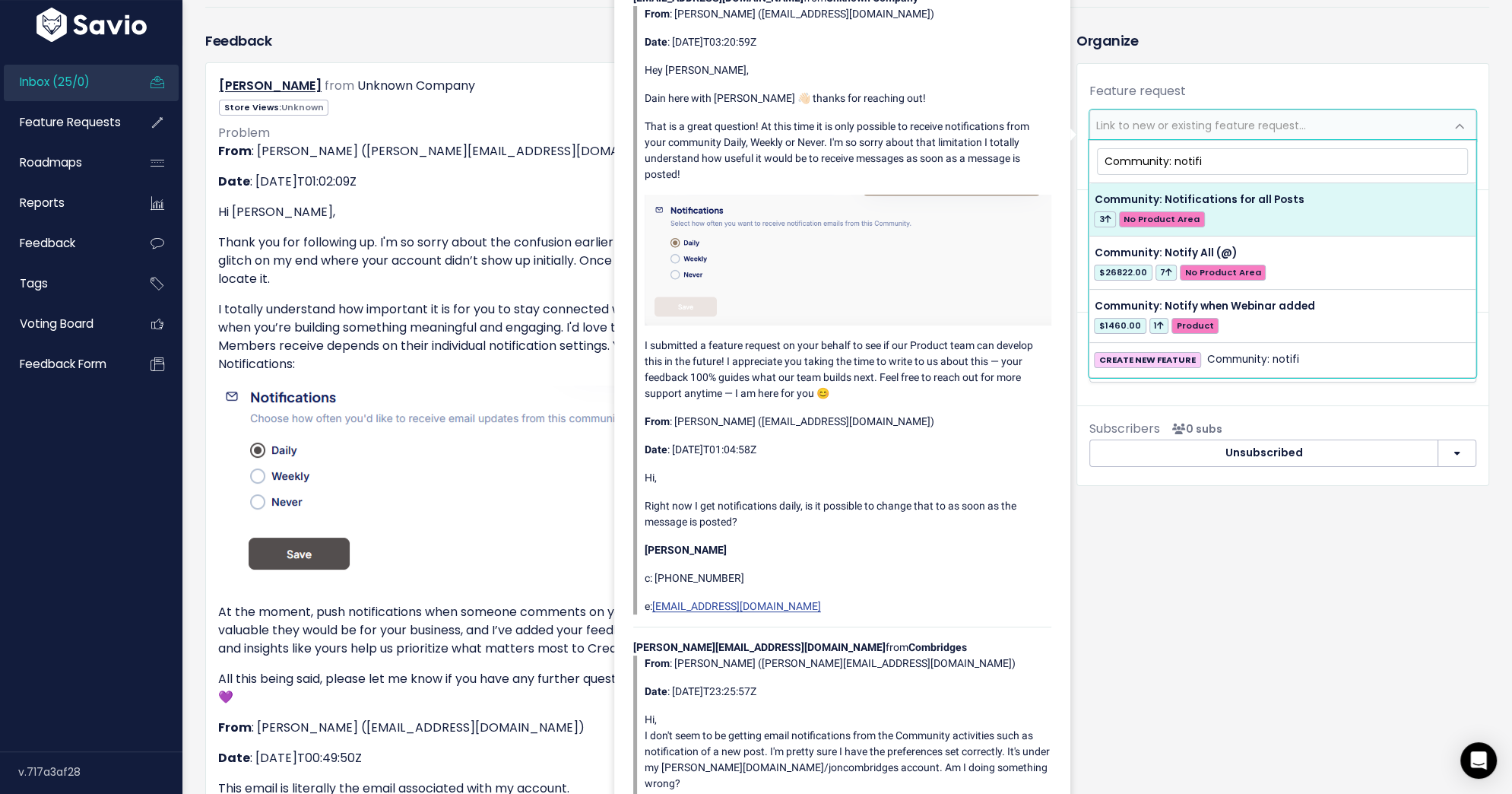
type input "Community: notifi"
select select "57863"
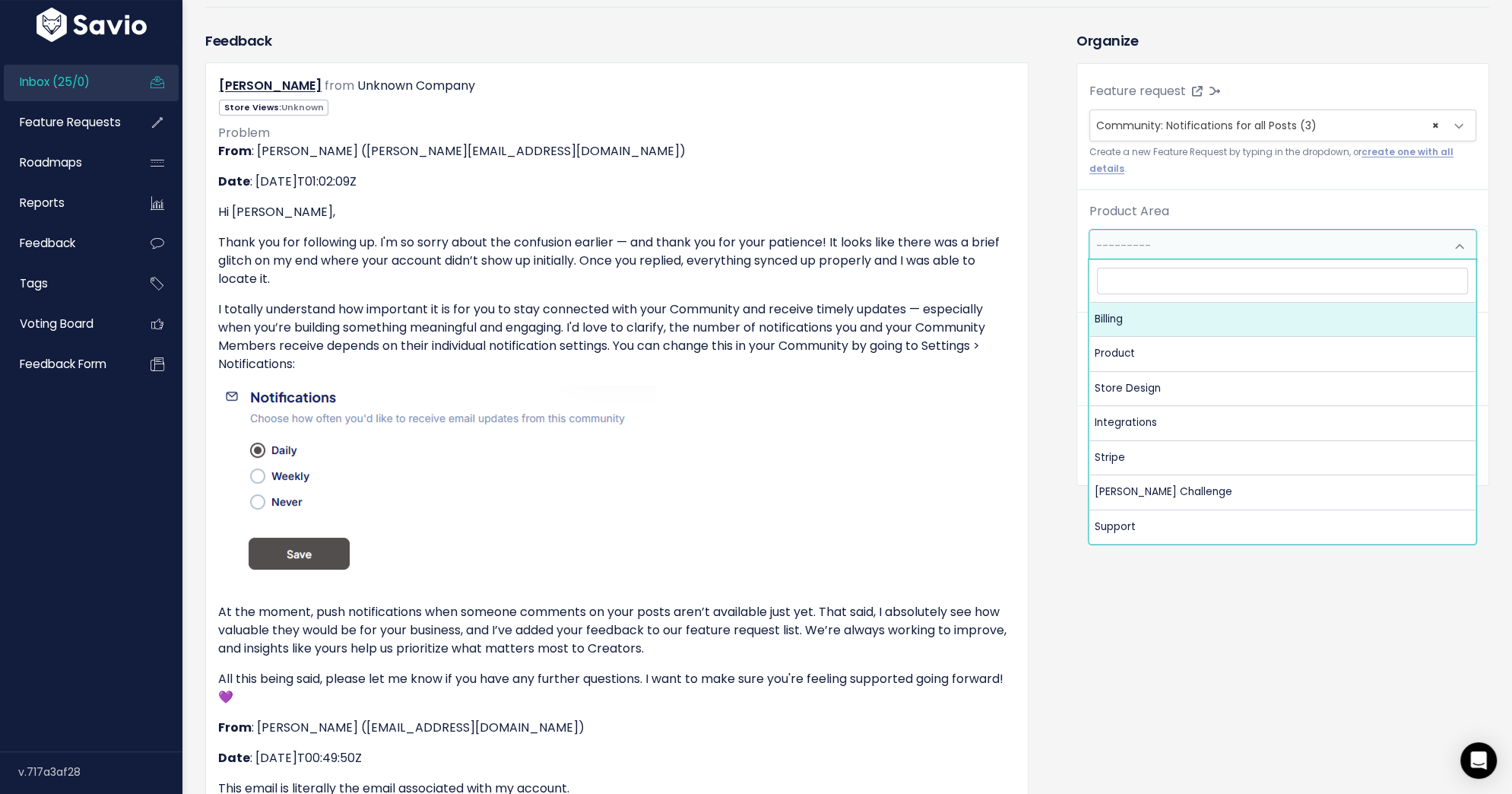
click at [1218, 242] on span "---------" at bounding box center [1267, 246] width 355 height 31
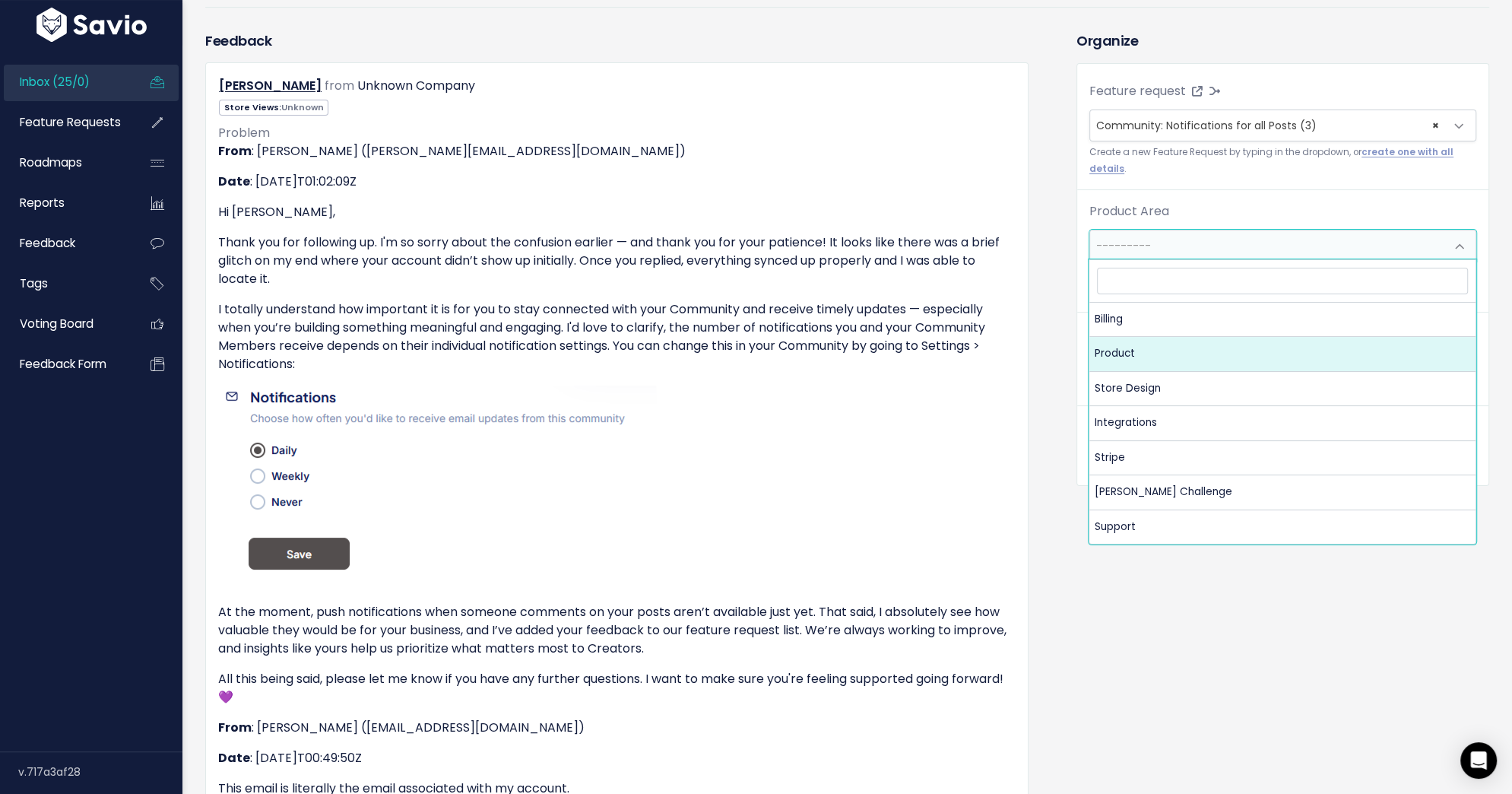
select select "MAIN:PRODUCT"
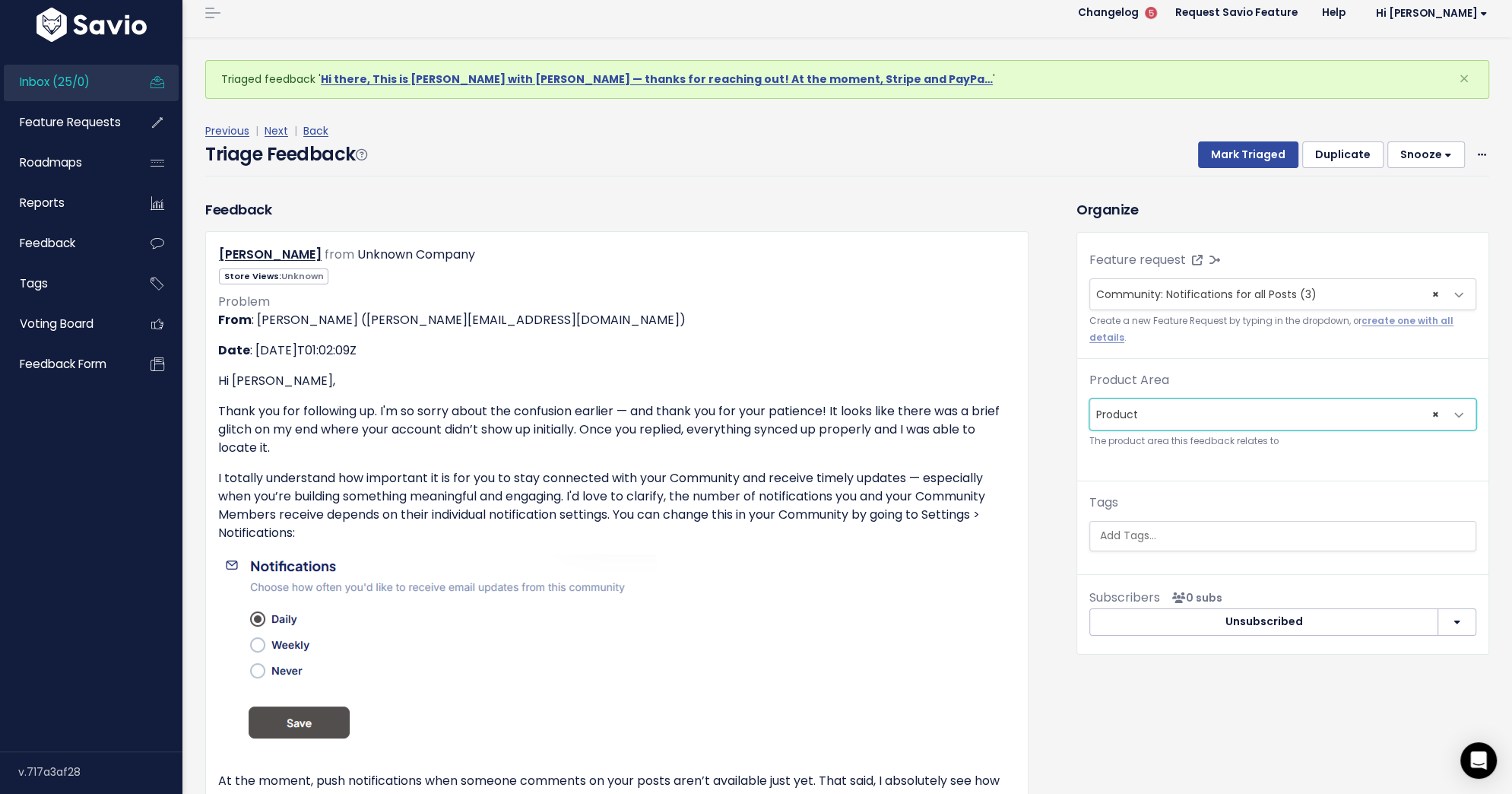
scroll to position [0, 0]
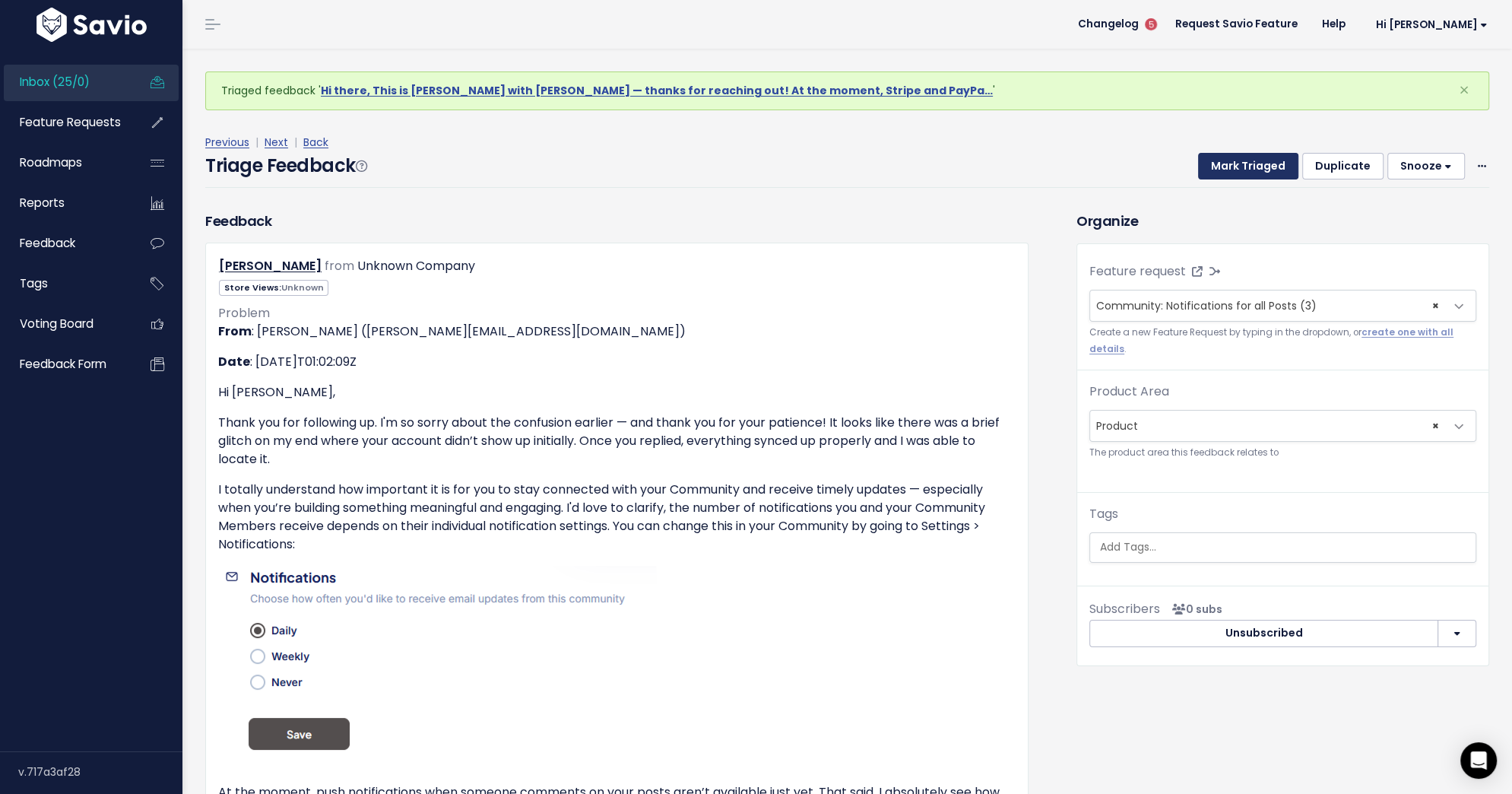
click at [1241, 163] on button "Mark Triaged" at bounding box center [1248, 166] width 100 height 27
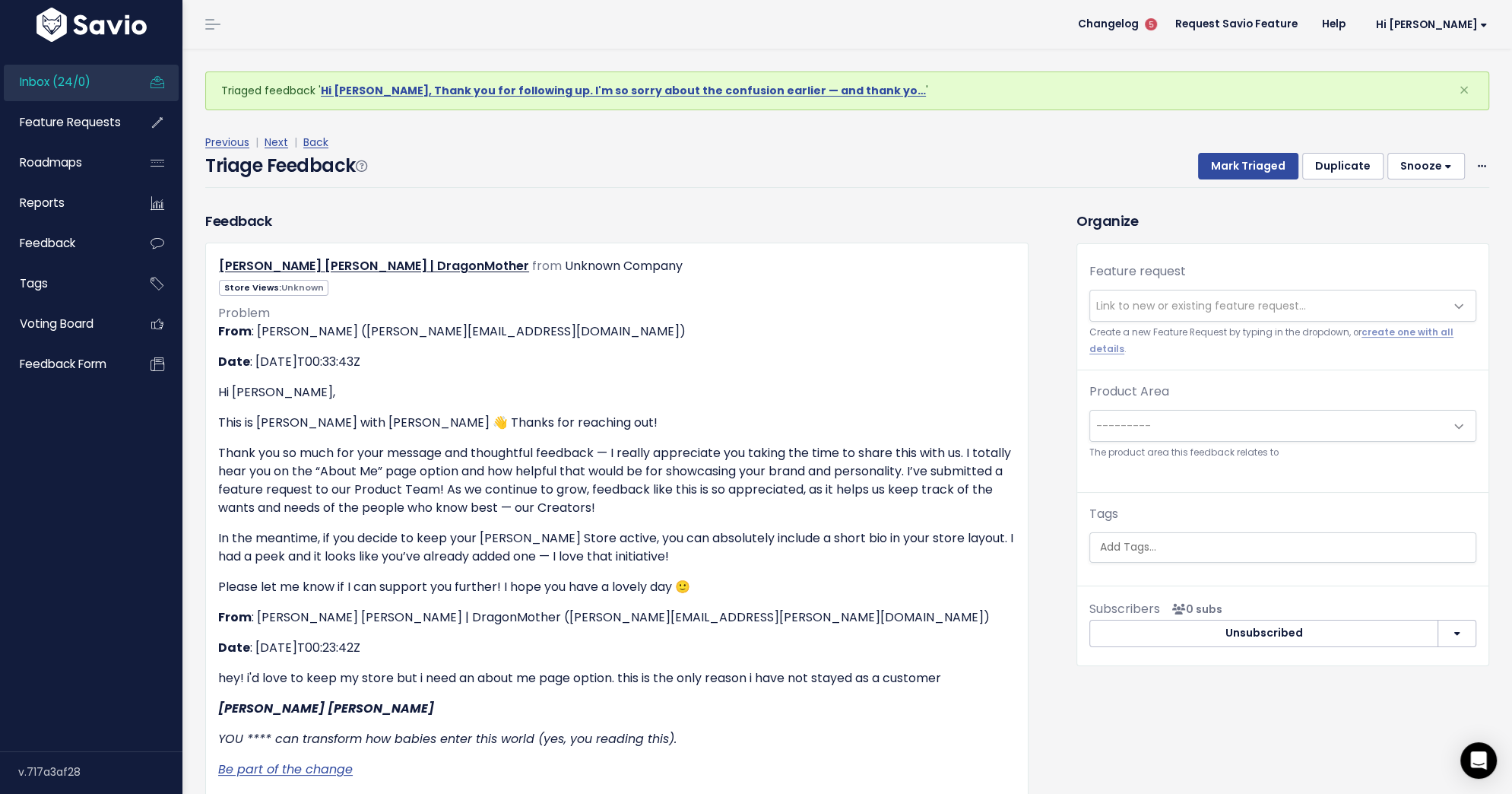
click at [1246, 295] on span "Link to new or existing feature request..." at bounding box center [1267, 306] width 355 height 31
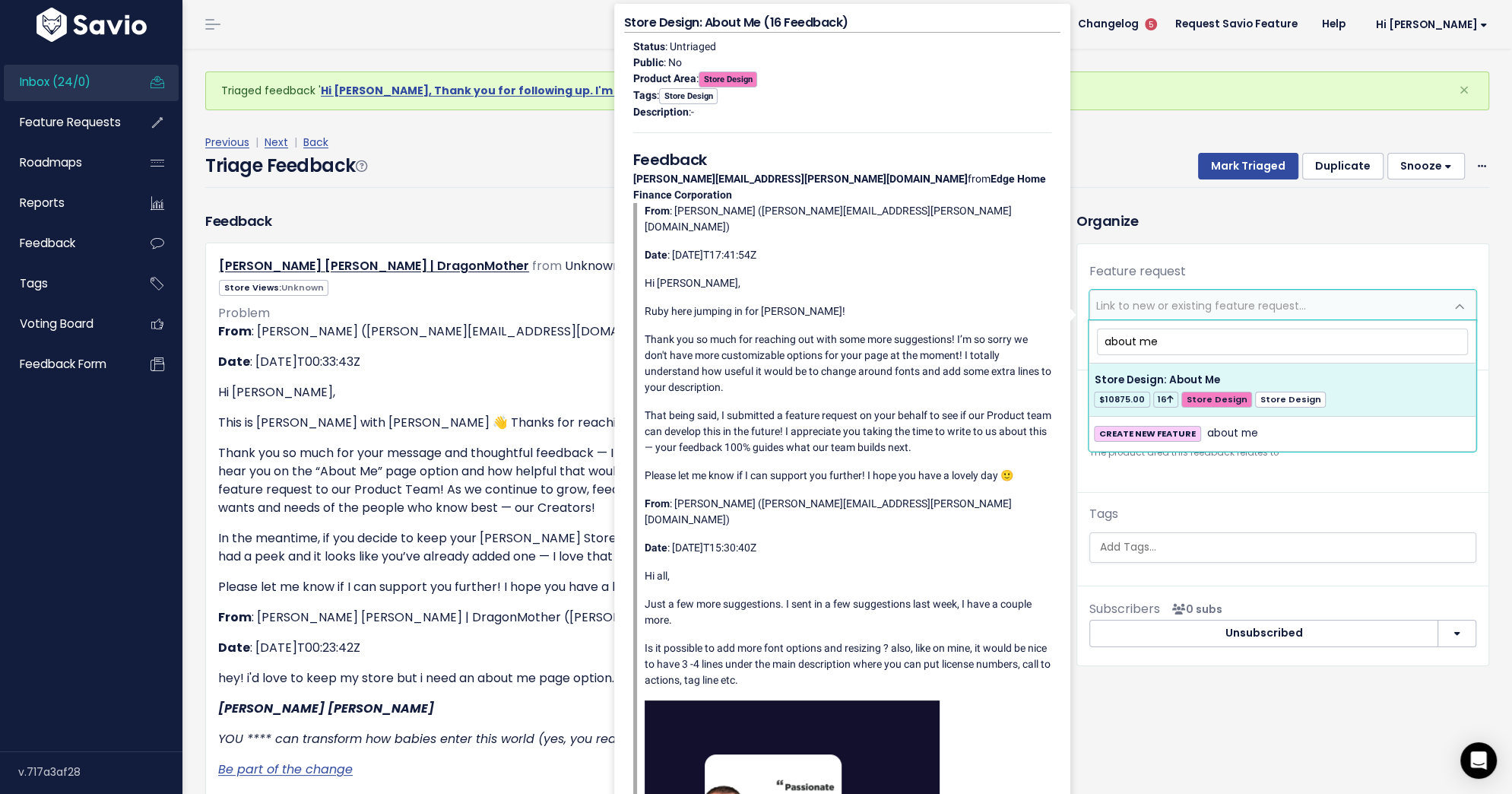
type input "about me"
select select "27471"
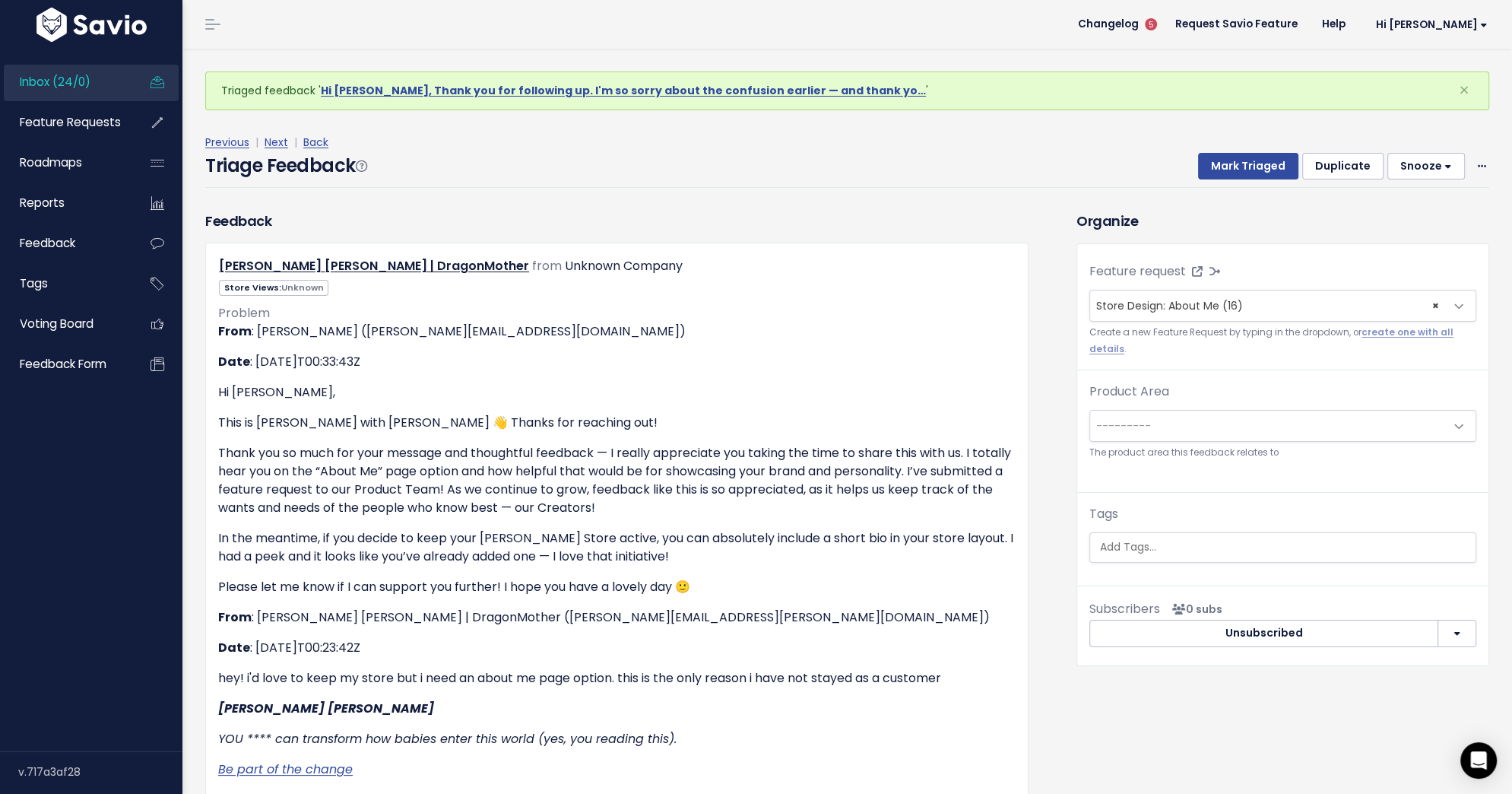
click at [1187, 430] on span "---------" at bounding box center [1267, 426] width 355 height 31
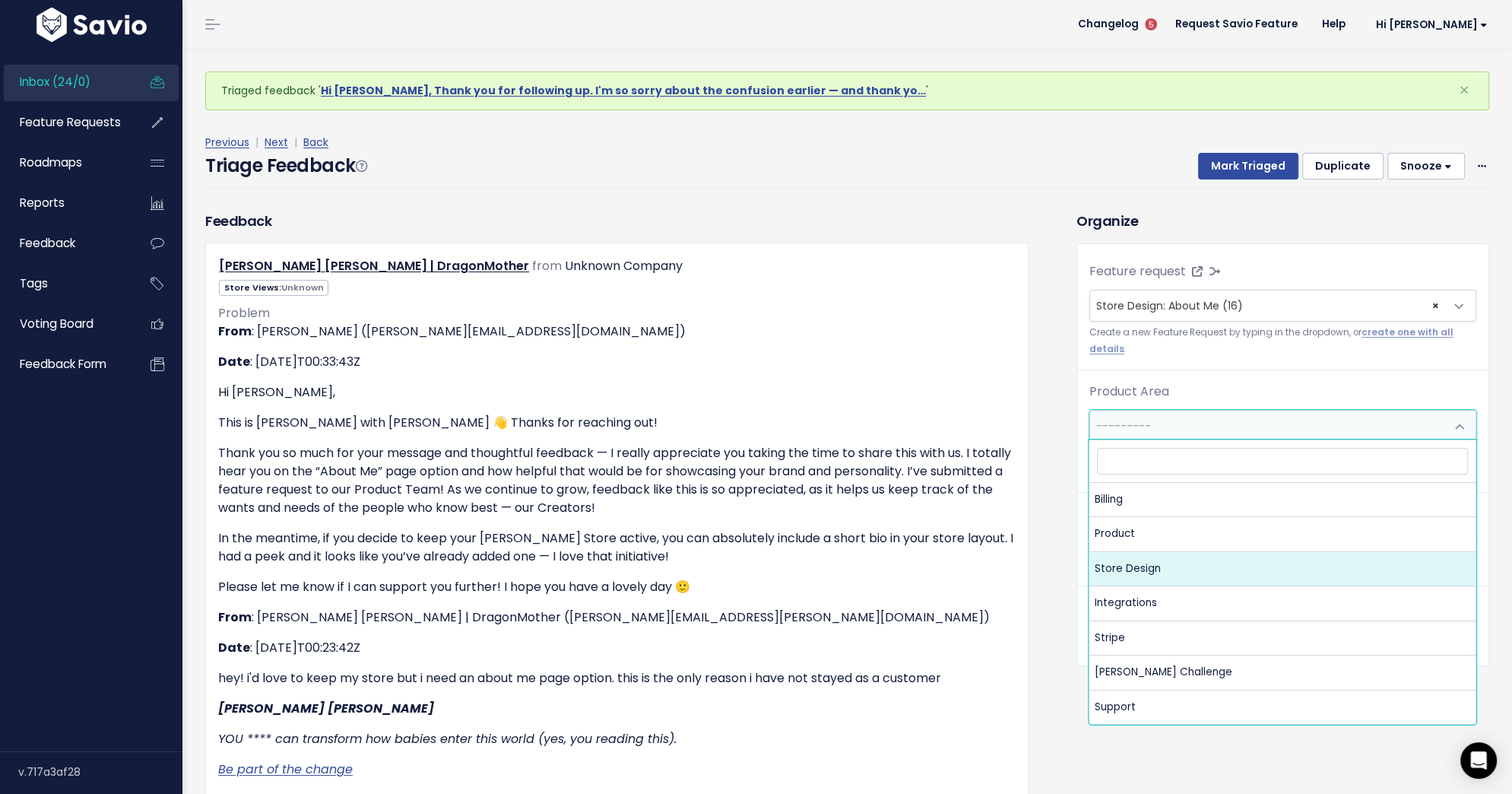
select select "MAIN:STORE_DESIGN"
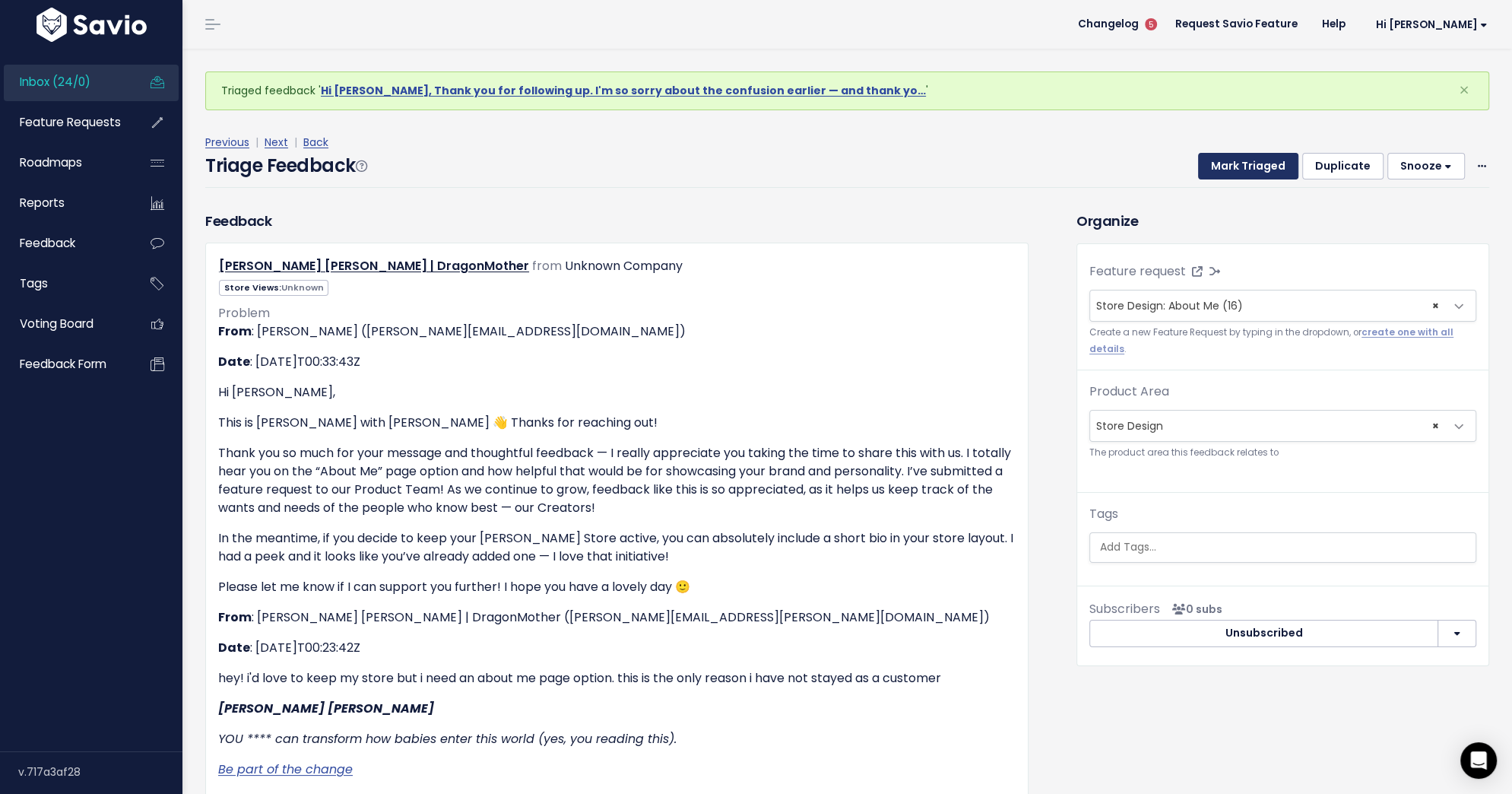
click at [1240, 161] on button "Mark Triaged" at bounding box center [1248, 166] width 100 height 27
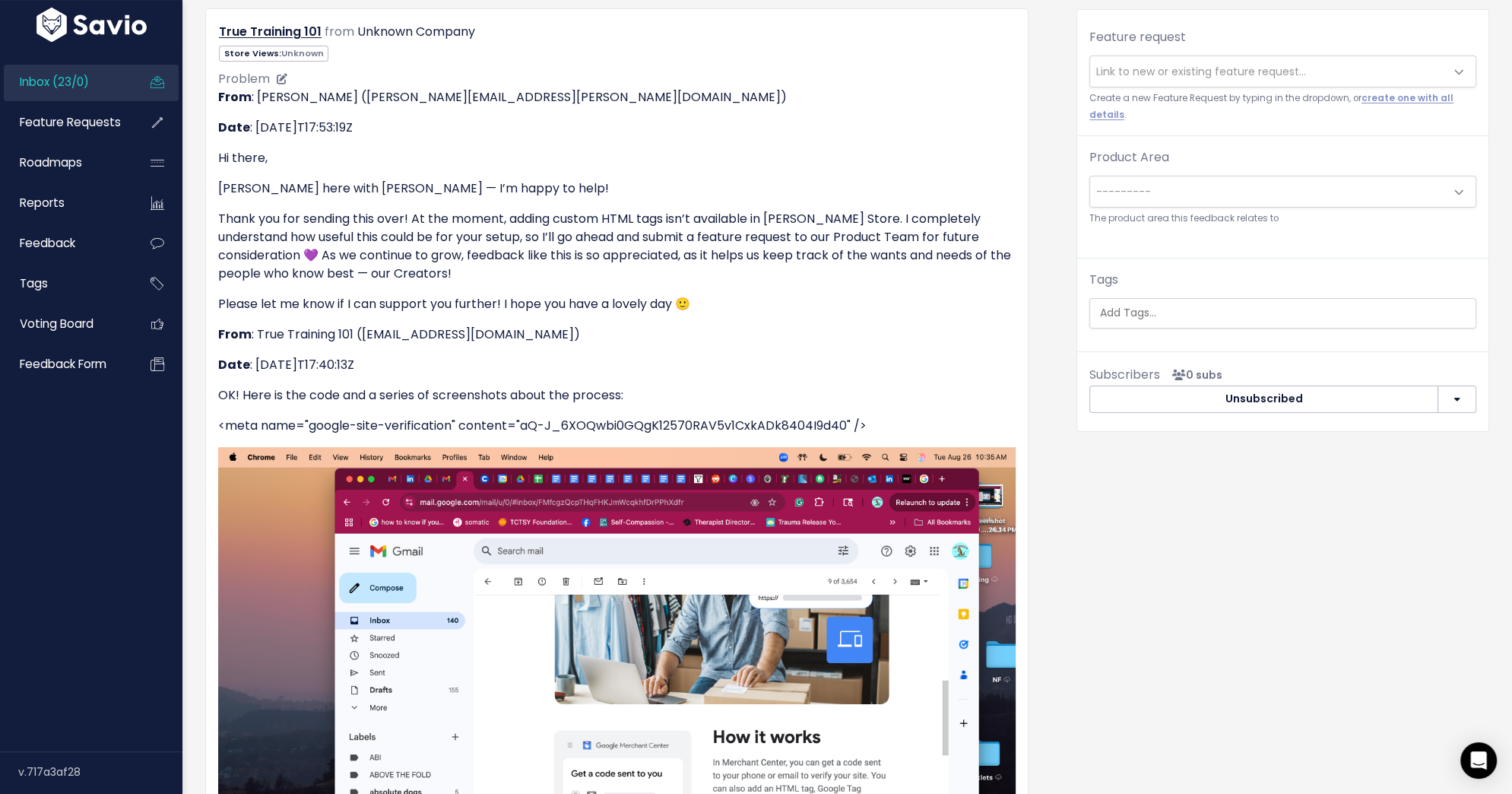
scroll to position [237, 0]
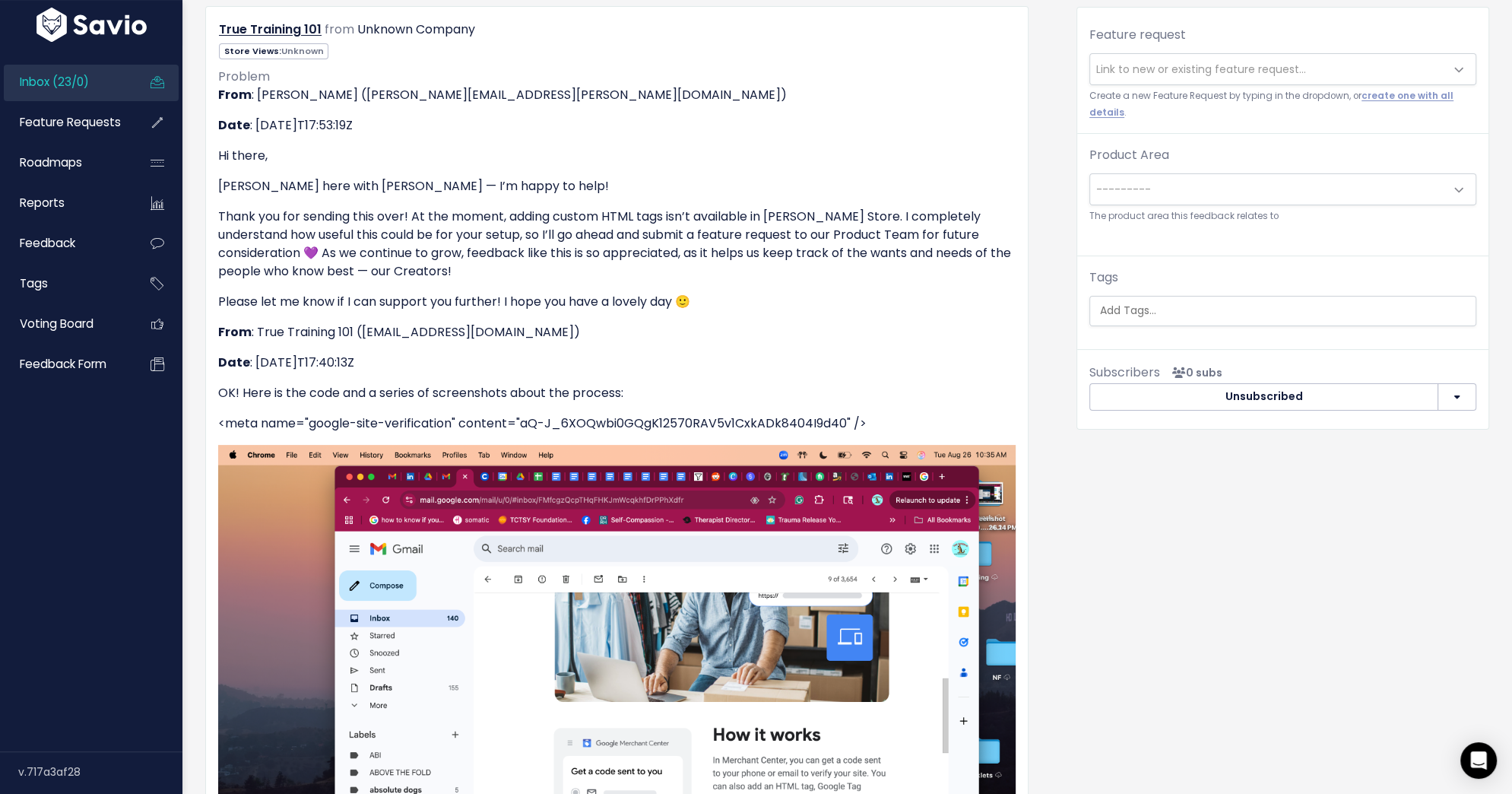
click at [1201, 59] on span "Link to new or existing feature request..." at bounding box center [1267, 70] width 355 height 31
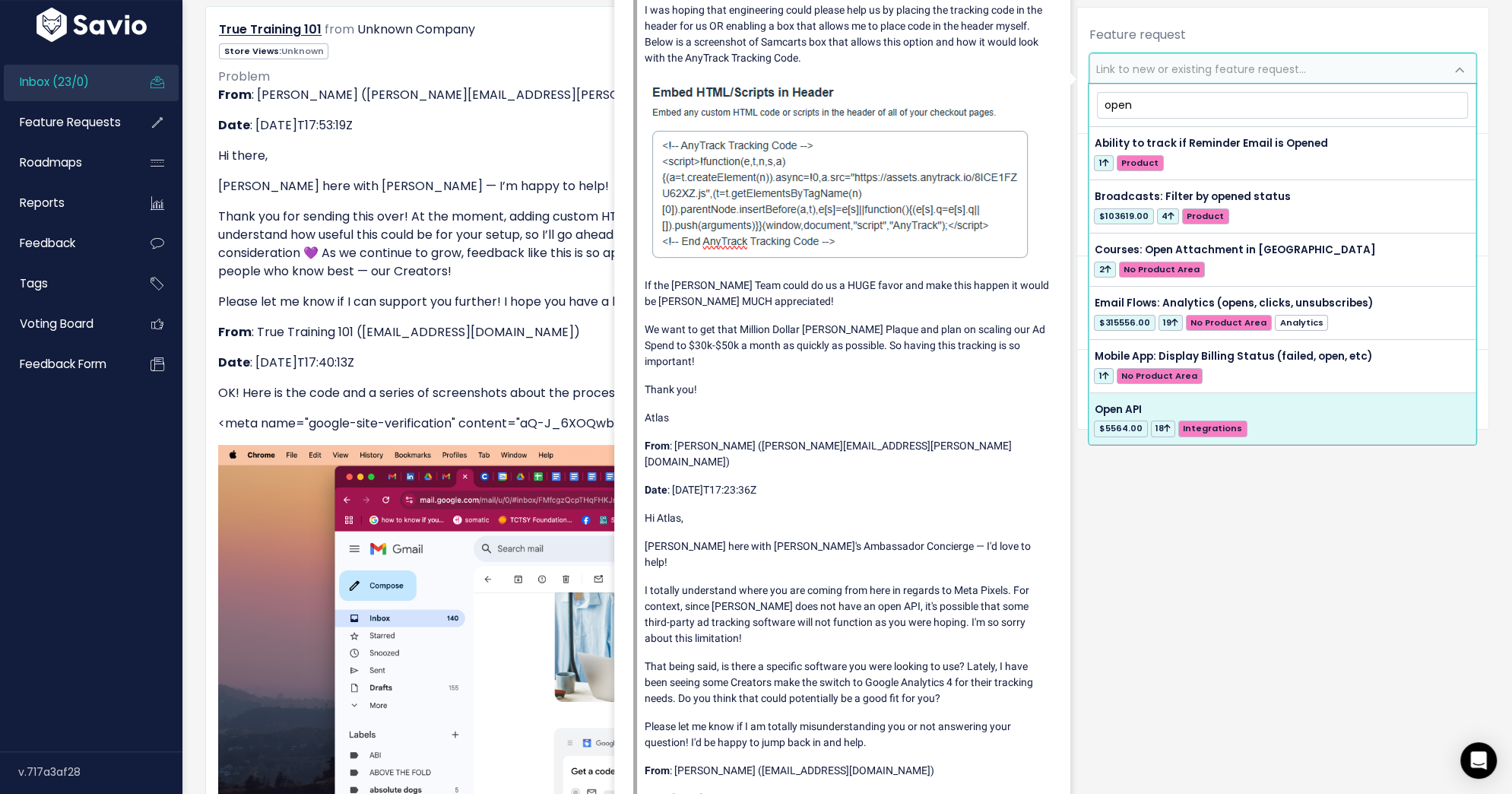
type input "open"
select select "27521"
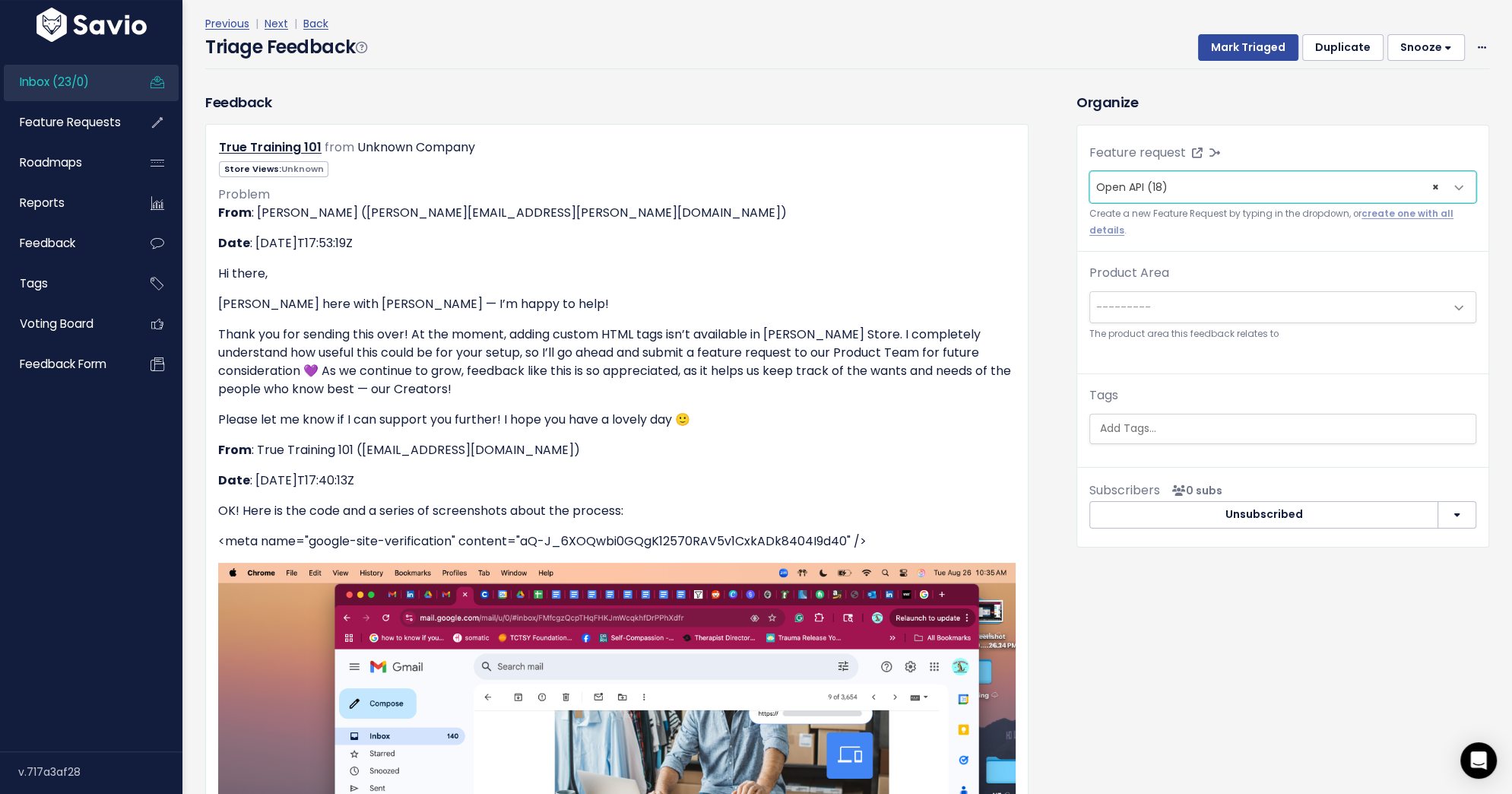
scroll to position [0, 0]
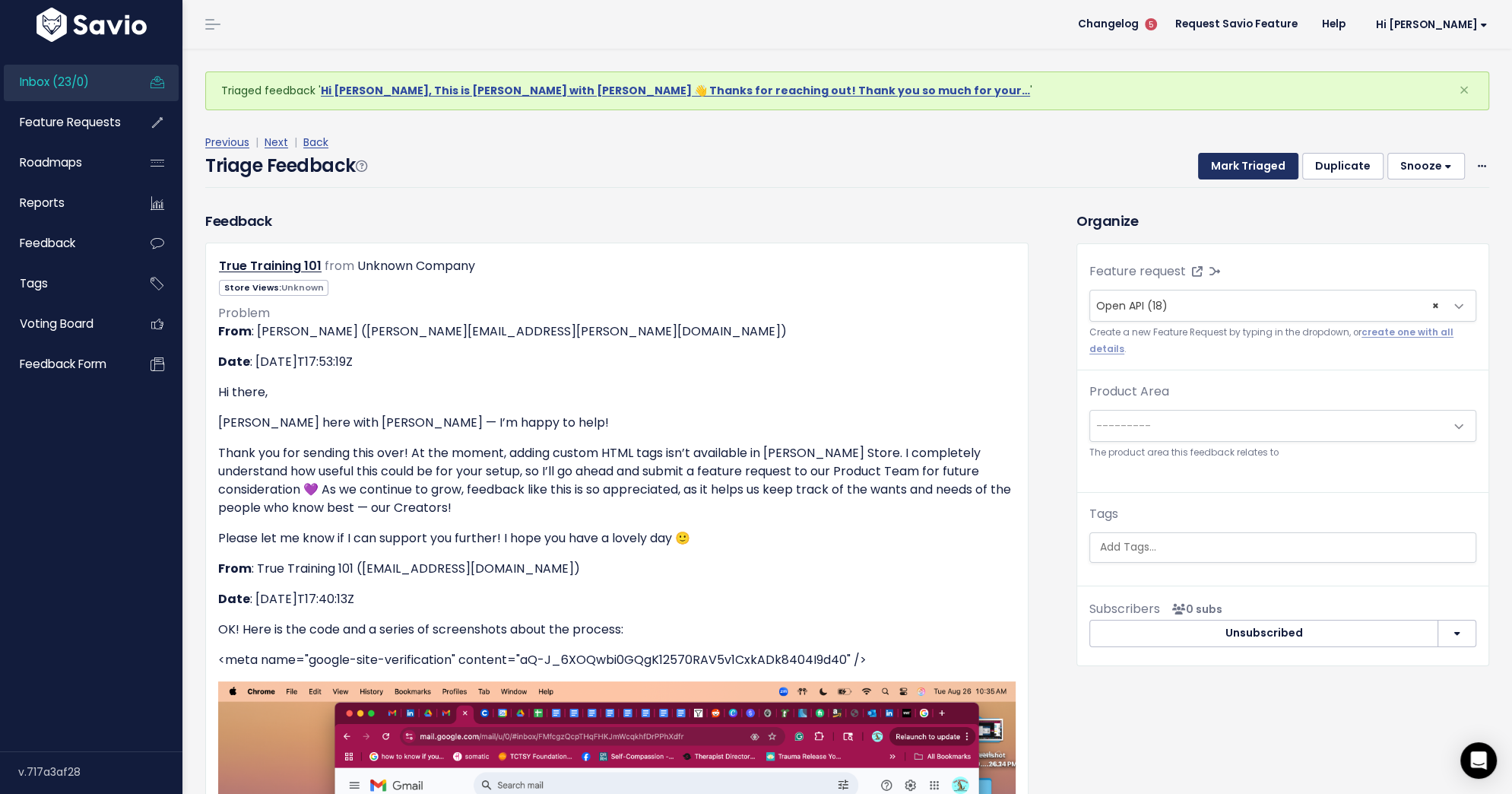
click at [1236, 169] on button "Mark Triaged" at bounding box center [1248, 166] width 100 height 27
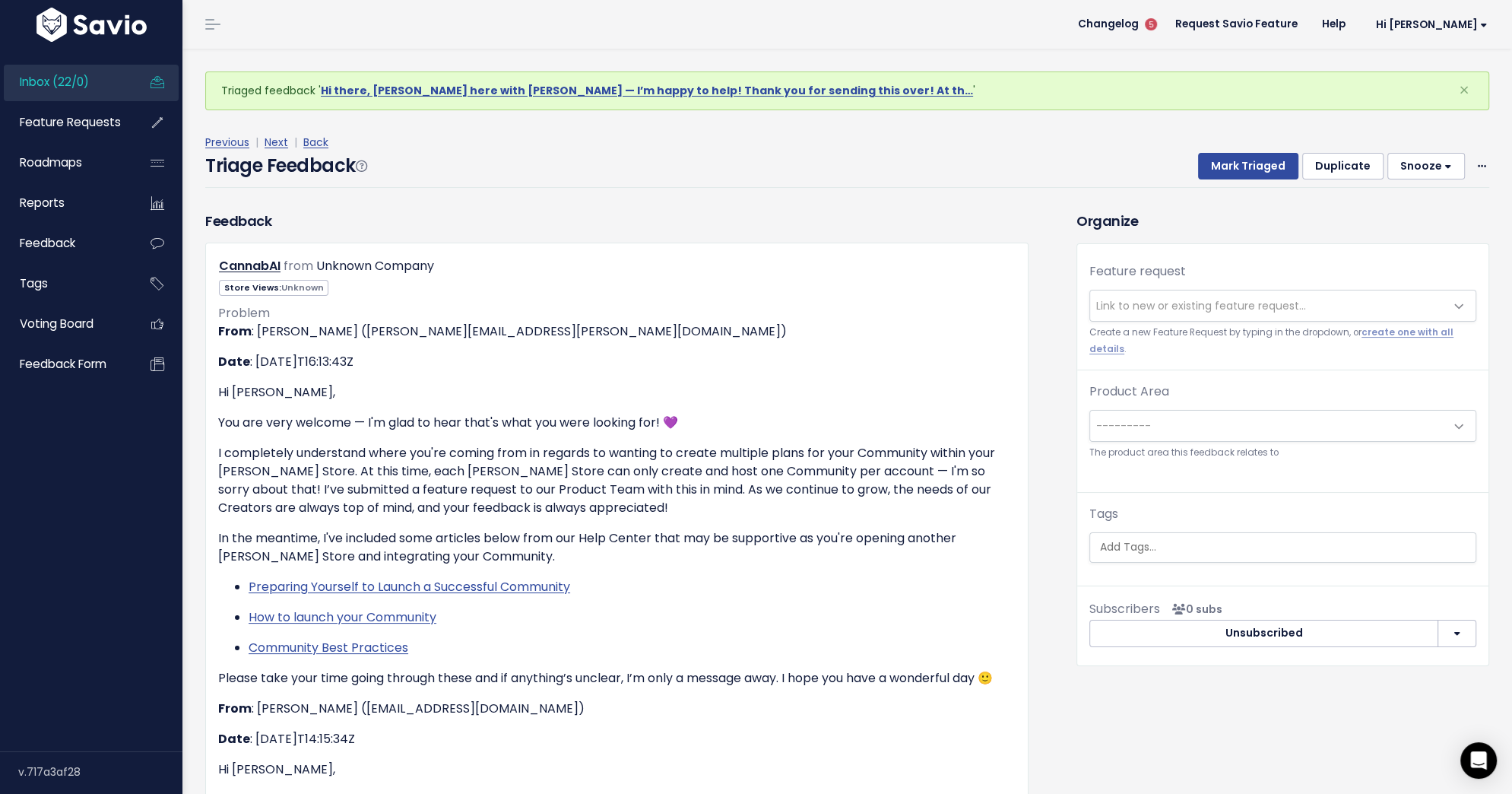
click at [1201, 312] on span "Link to new or existing feature request..." at bounding box center [1201, 305] width 210 height 15
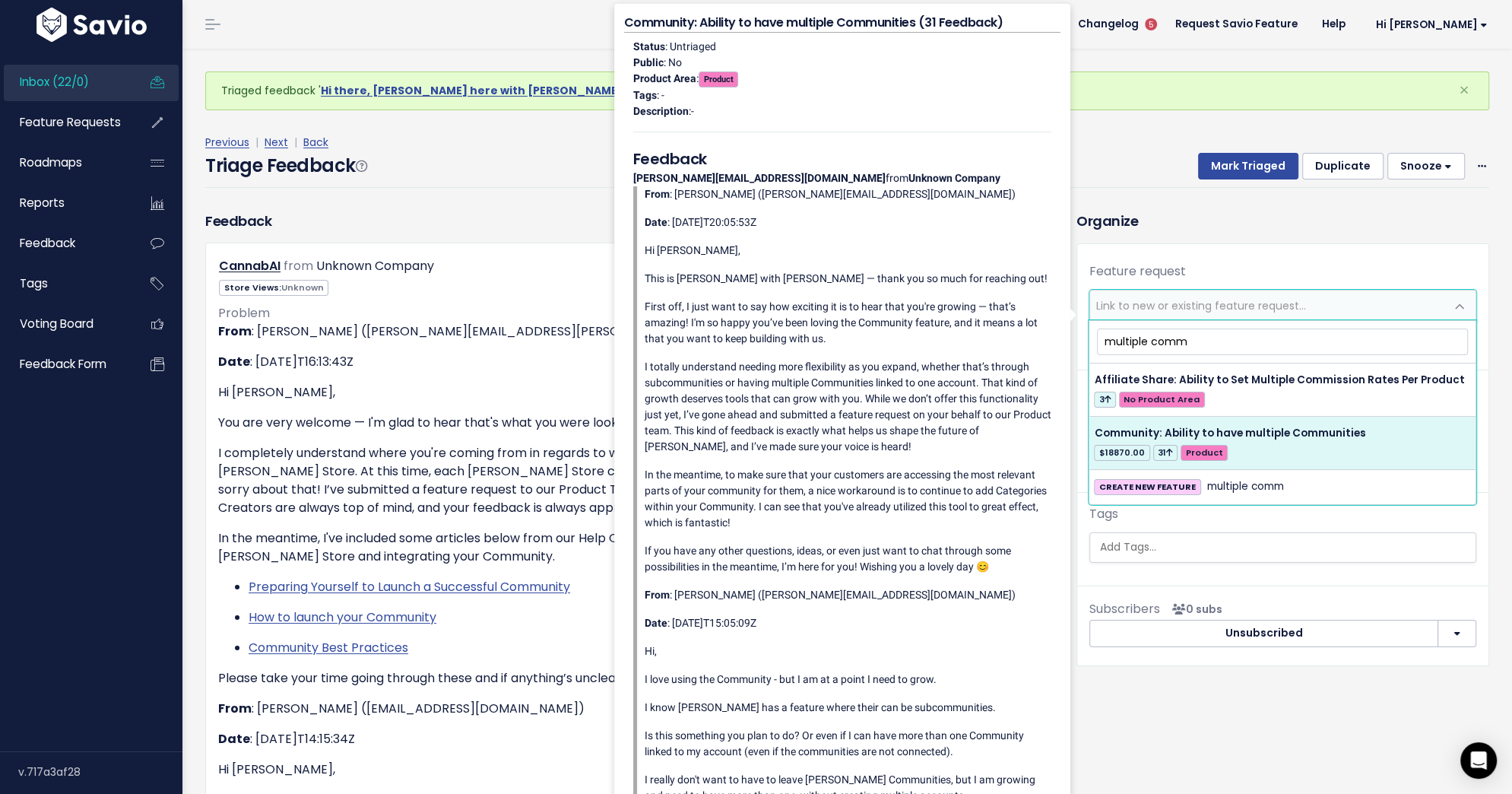
type input "multiple comm"
select select "54132"
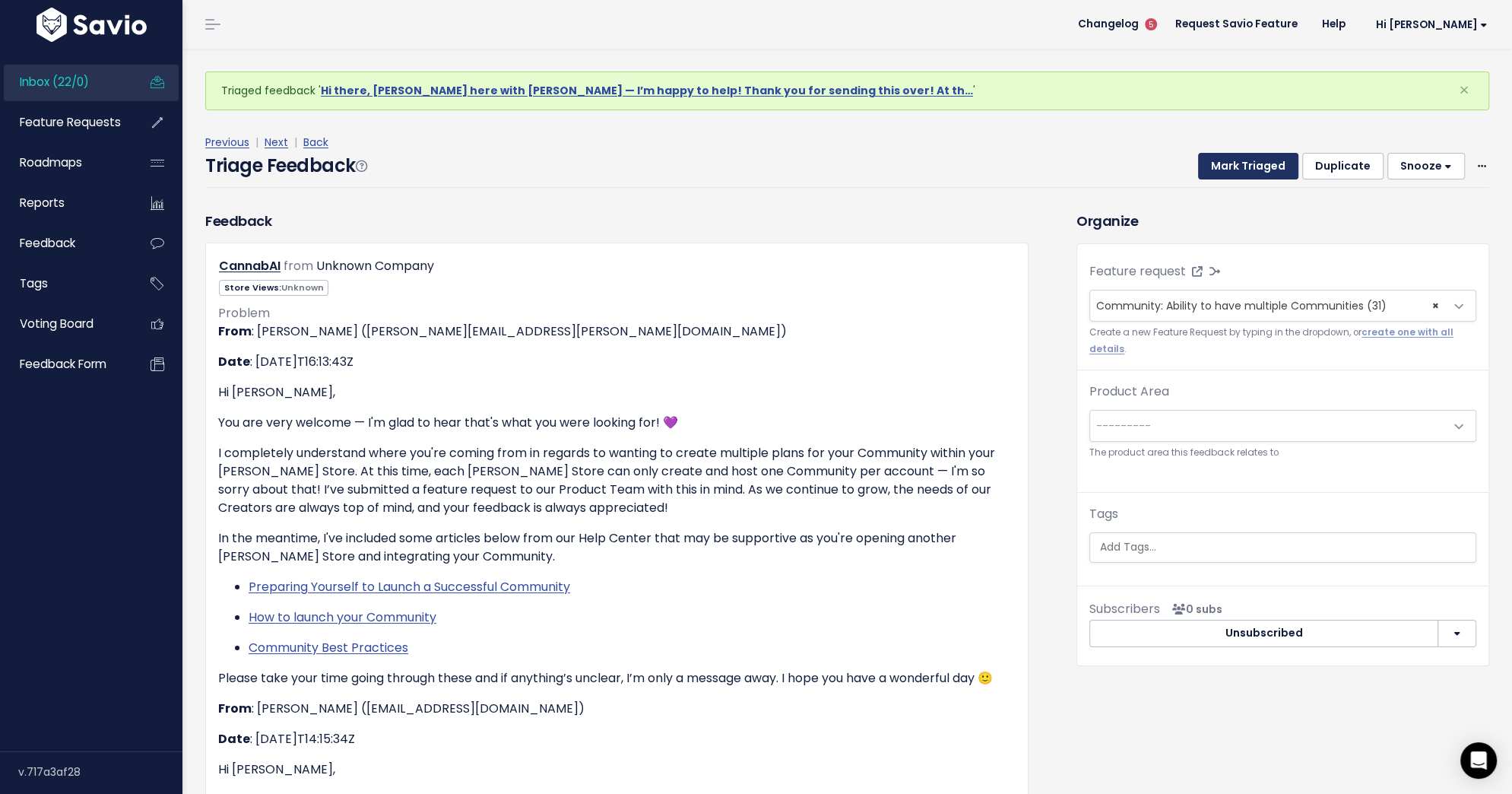
click at [1251, 172] on button "Mark Triaged" at bounding box center [1248, 166] width 100 height 27
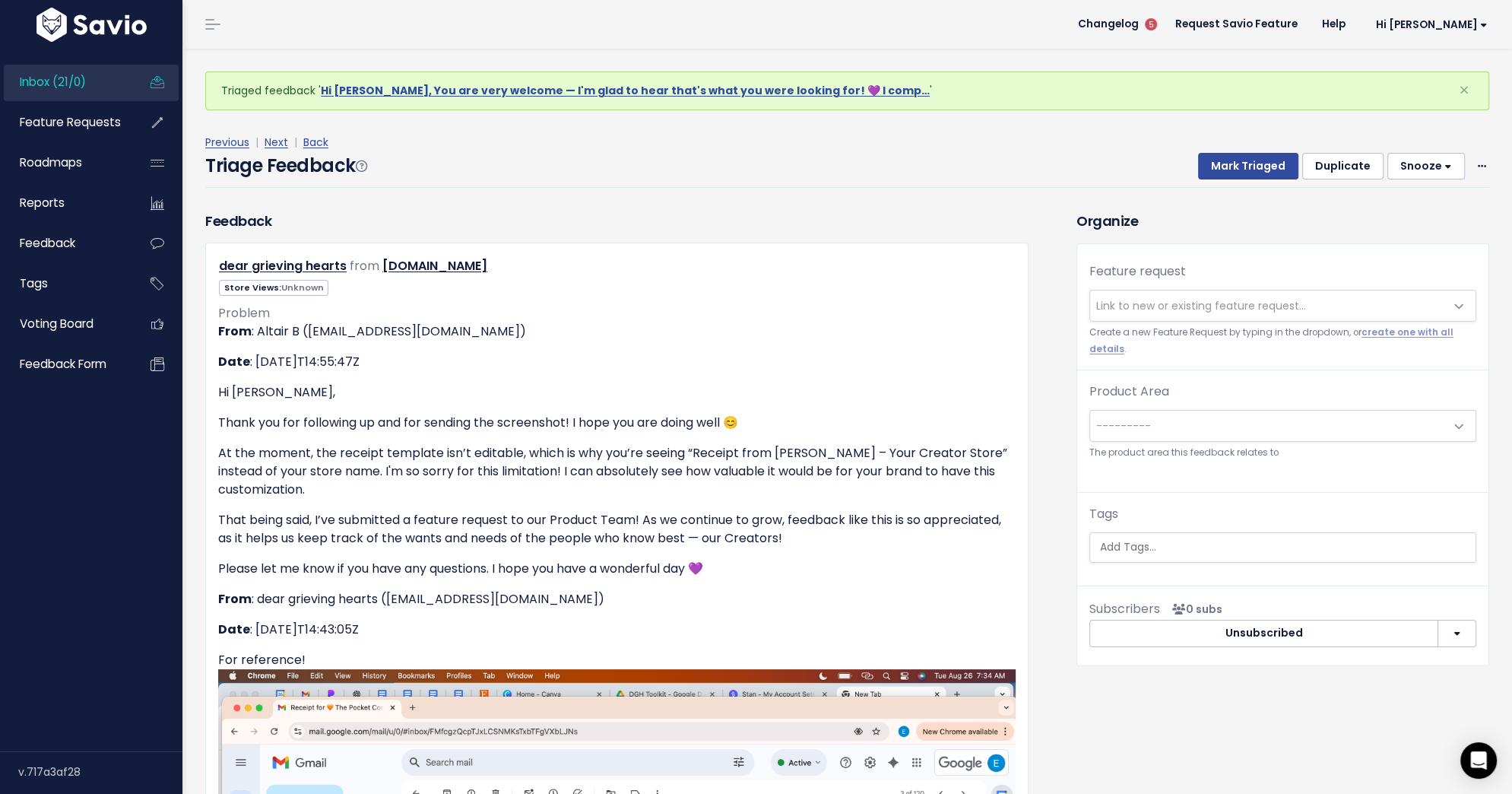
click at [1214, 306] on span "Link to new or existing feature request..." at bounding box center [1201, 305] width 210 height 15
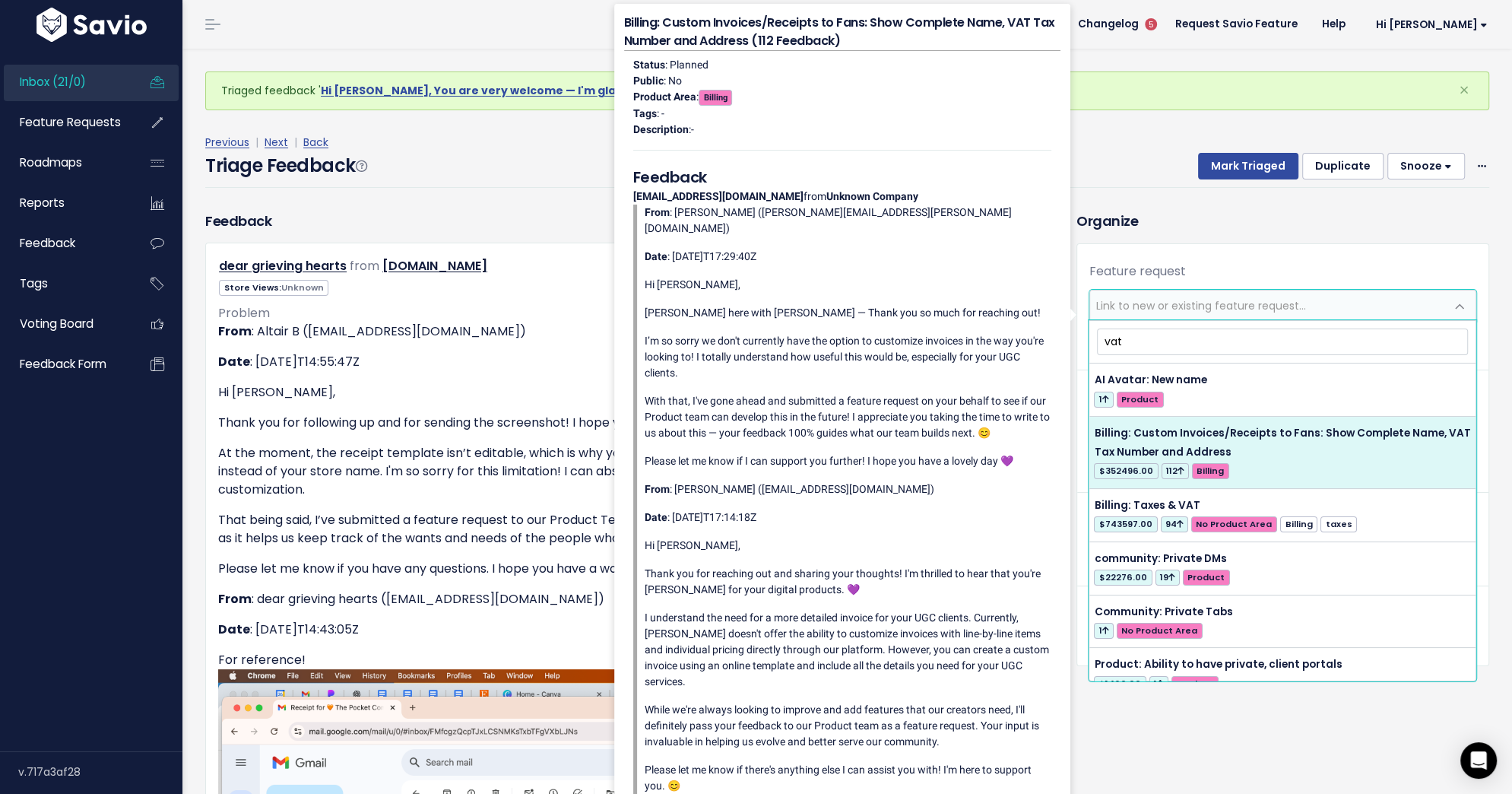
type input "vat"
select select "34043"
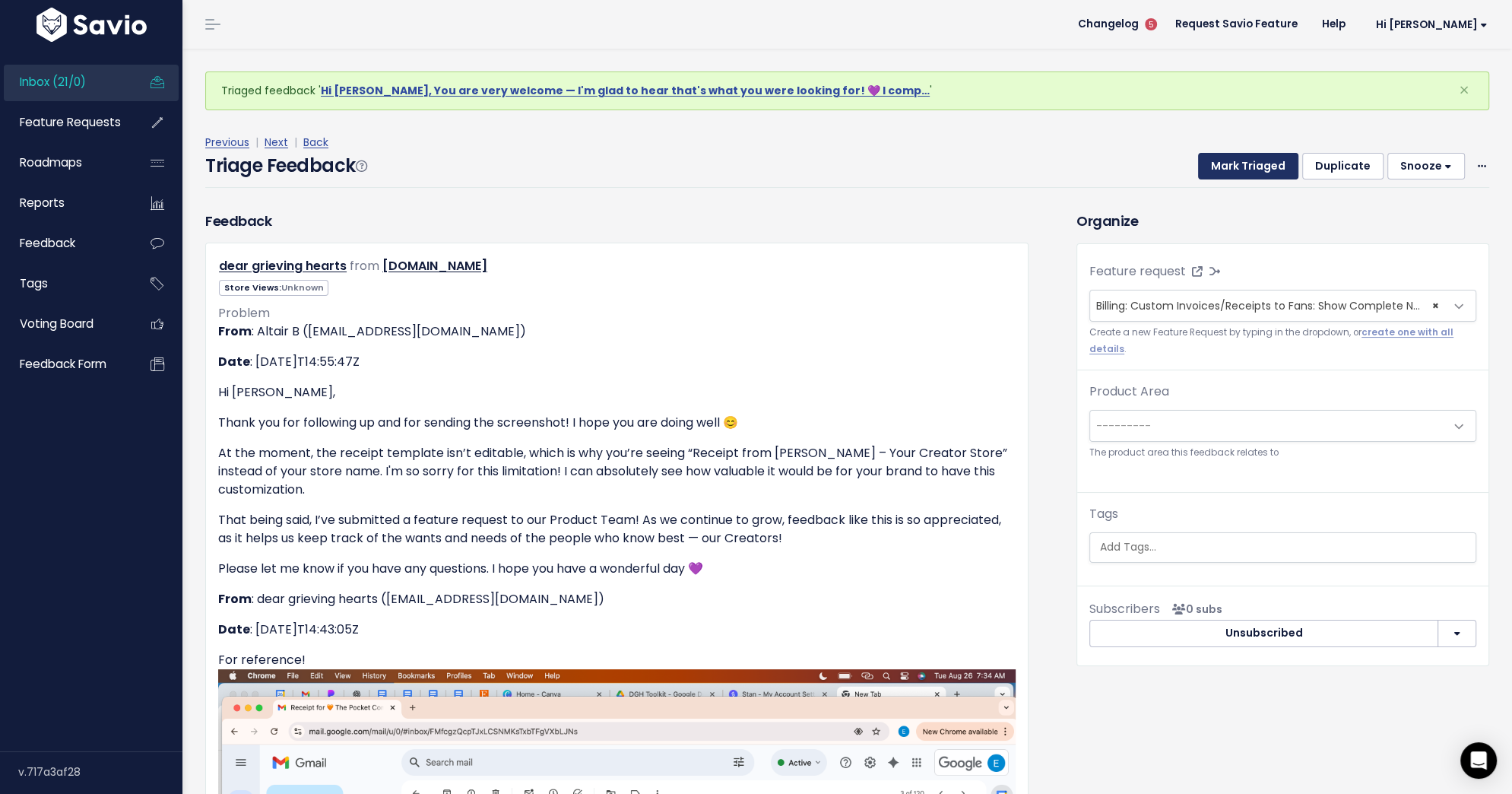
click at [1232, 172] on button "Mark Triaged" at bounding box center [1248, 166] width 100 height 27
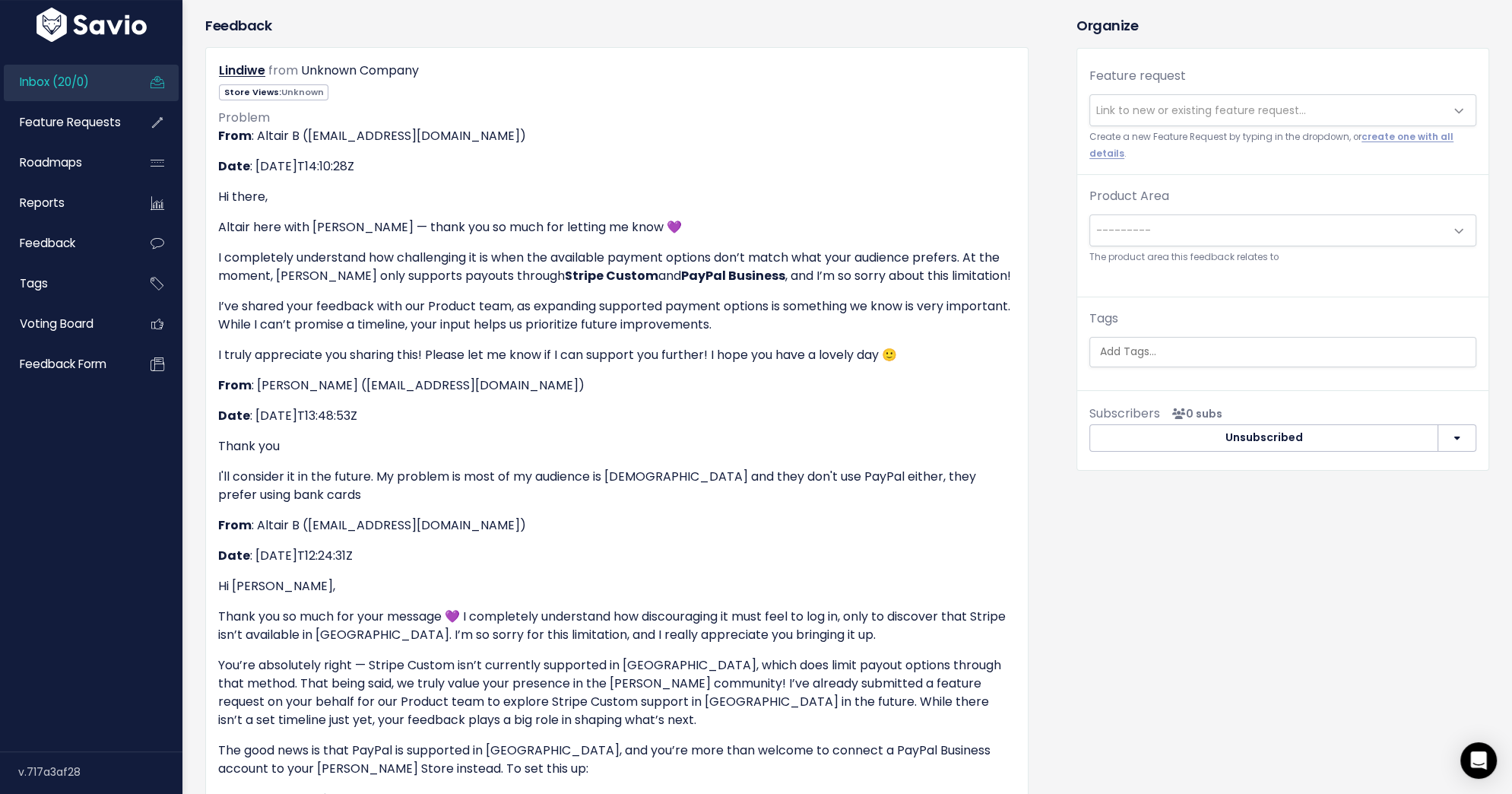
scroll to position [167, 0]
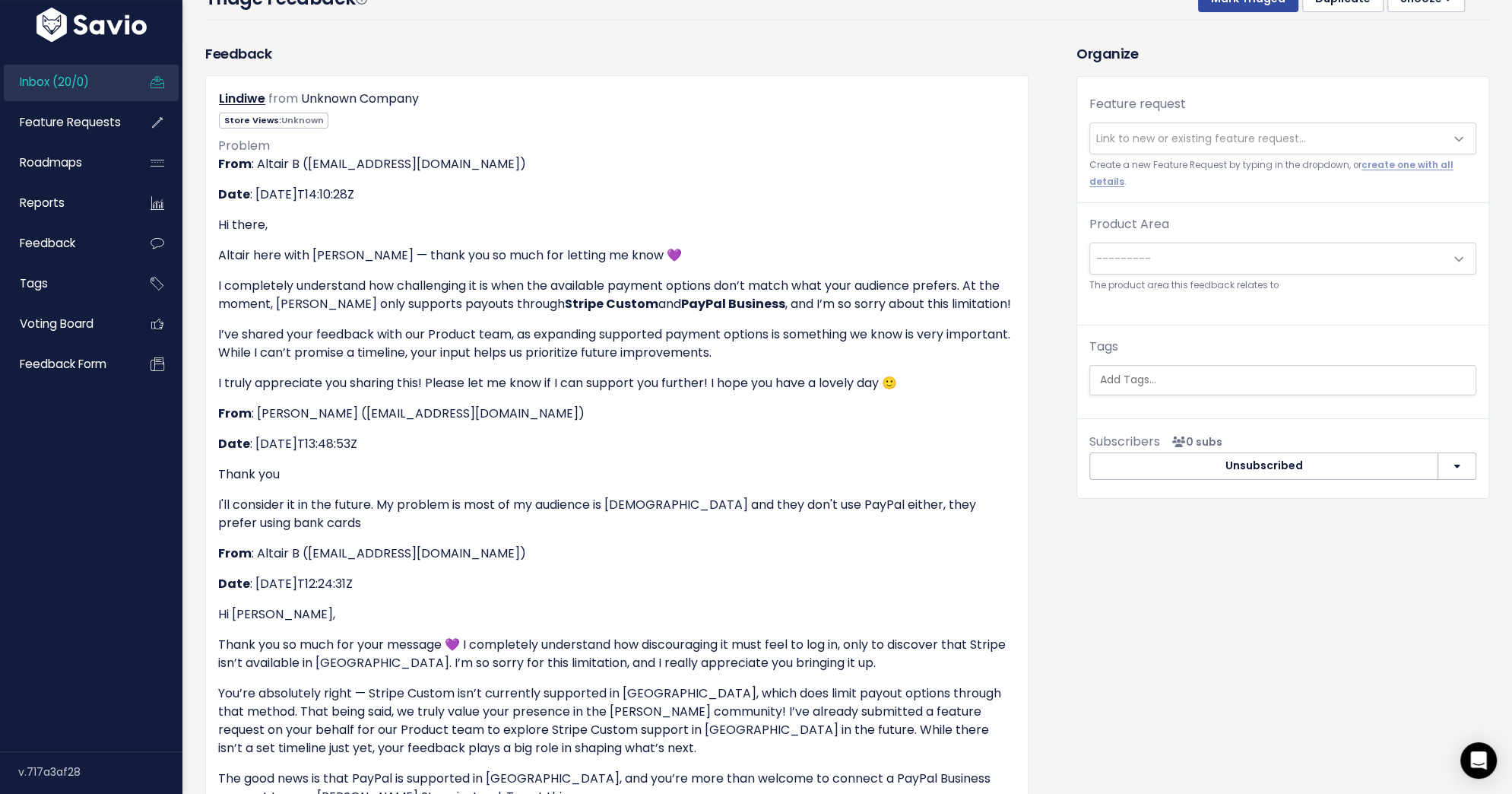
click at [1233, 135] on span "Link to new or existing feature request..." at bounding box center [1201, 138] width 210 height 15
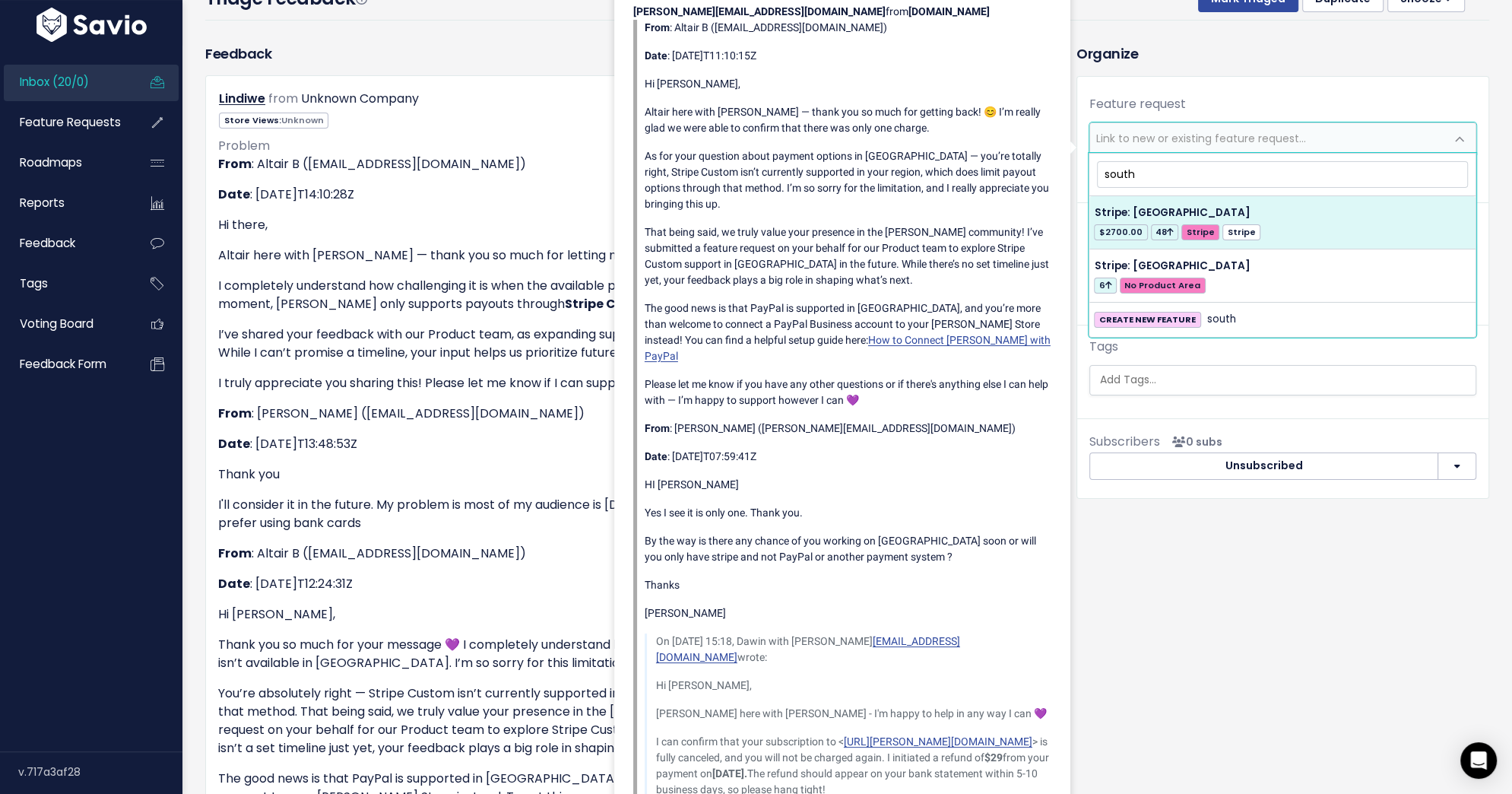
type input "south"
select select "37853"
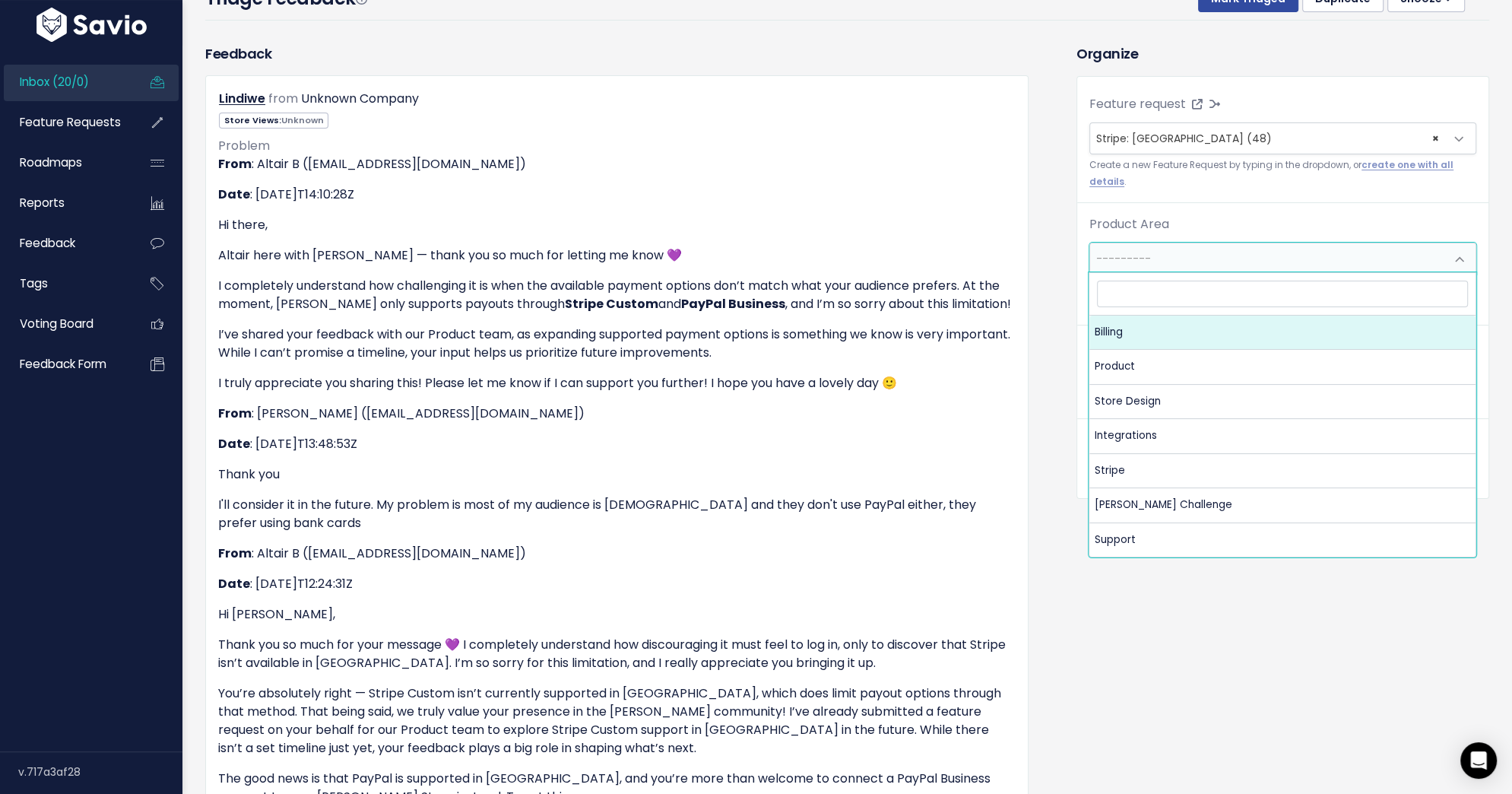
click at [1256, 255] on span "---------" at bounding box center [1267, 258] width 355 height 31
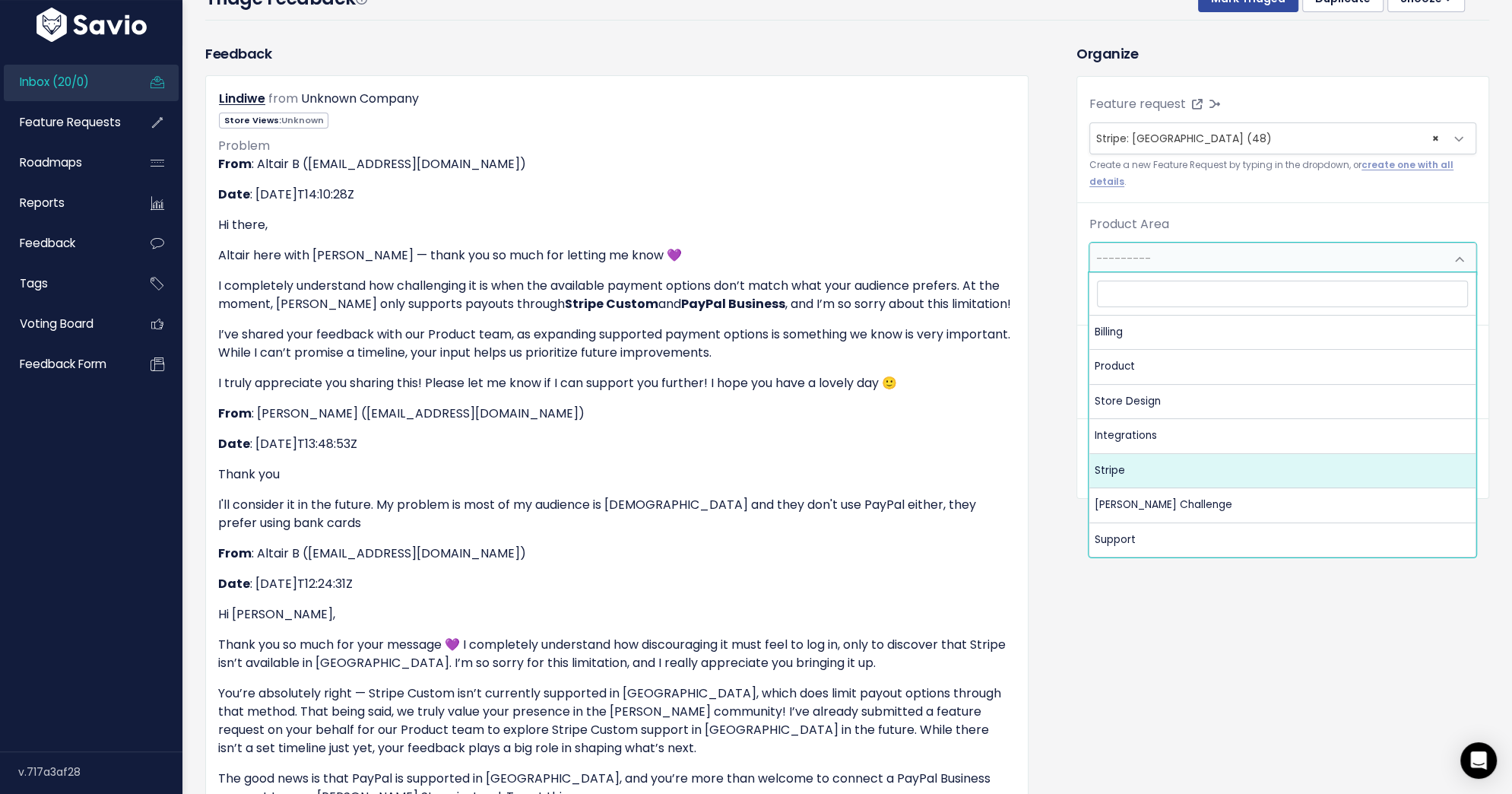
select select "MAIN:STRIPE"
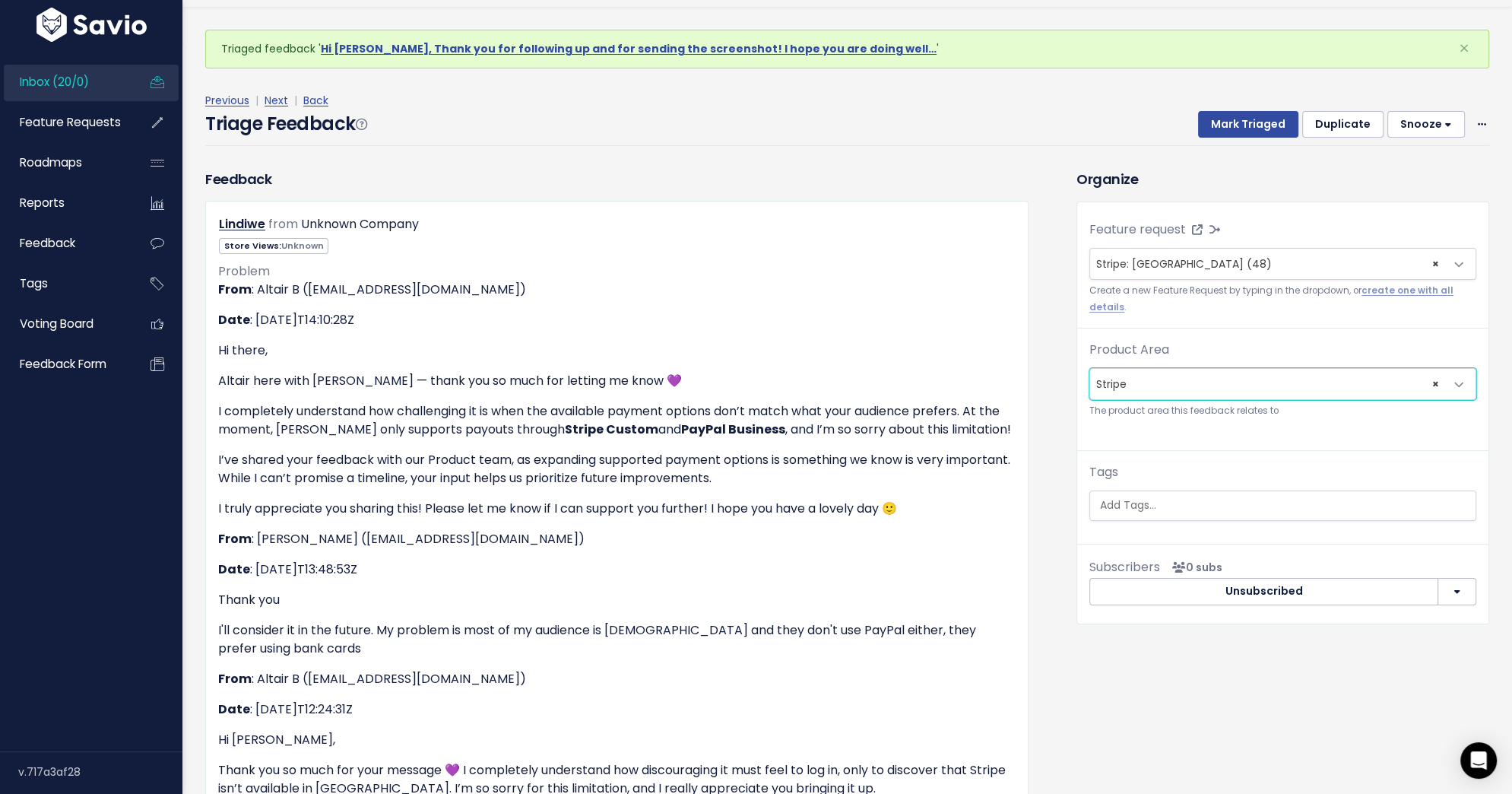
scroll to position [0, 0]
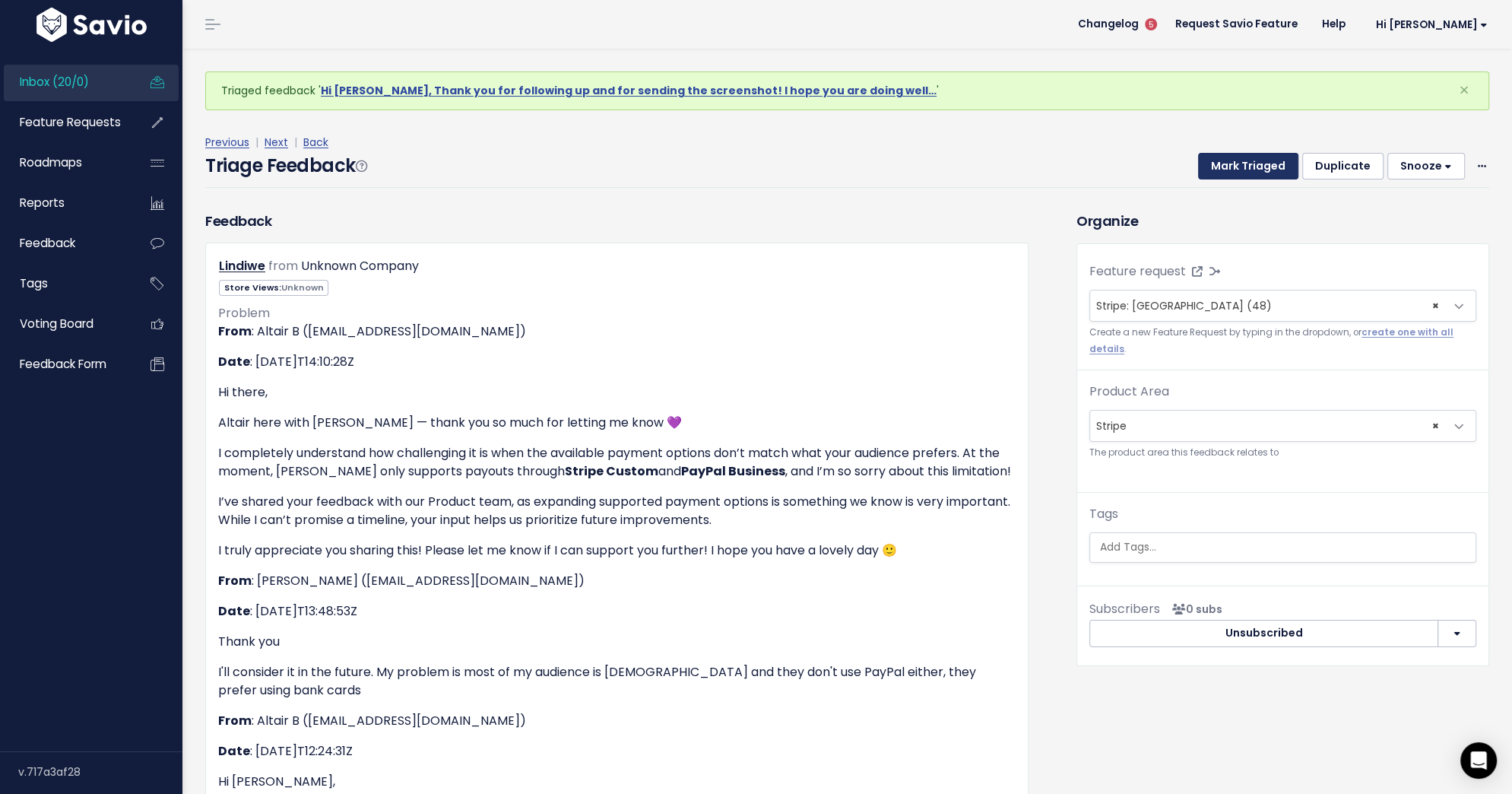
click at [1251, 163] on button "Mark Triaged" at bounding box center [1248, 166] width 100 height 27
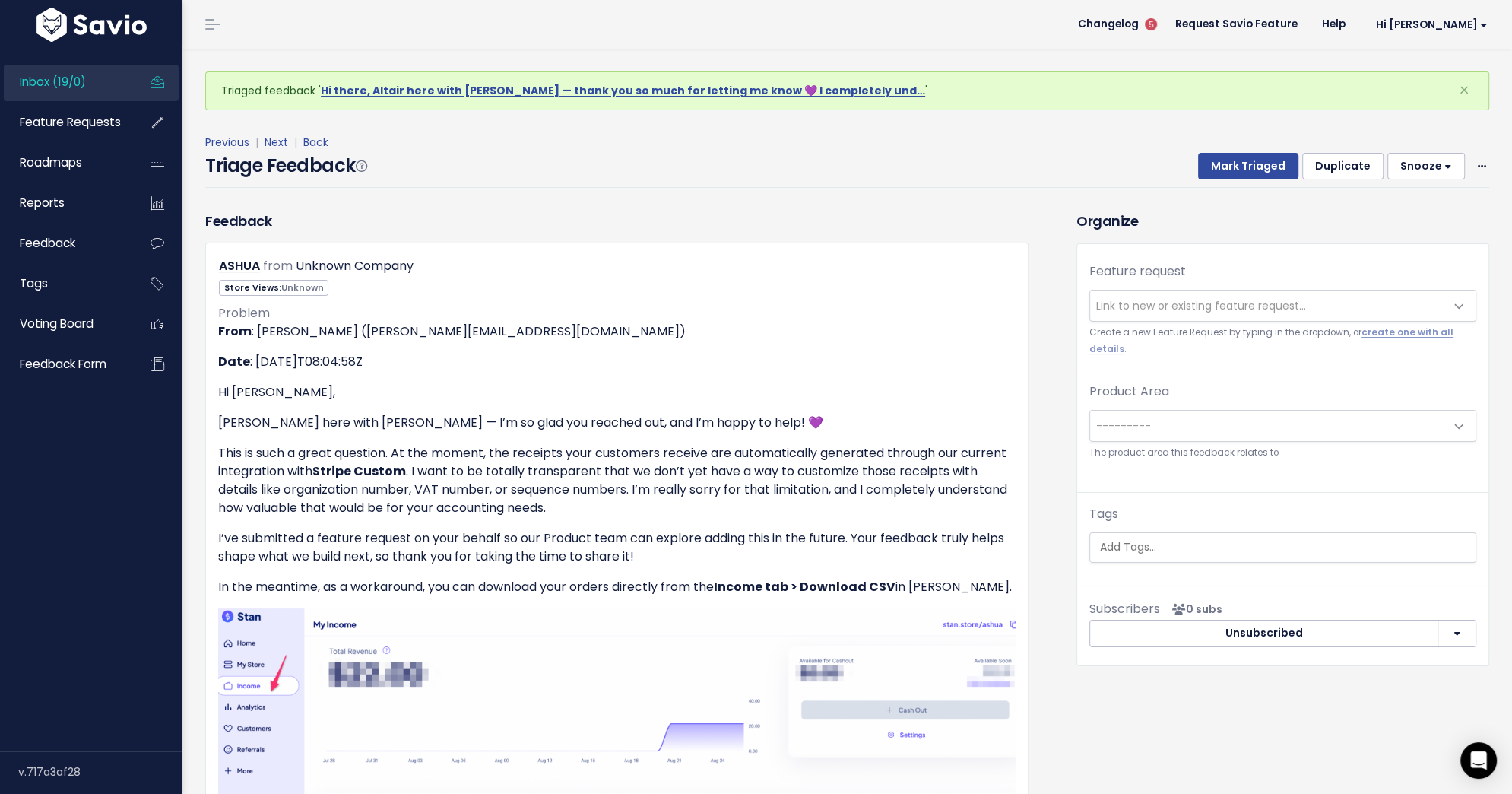
click at [1170, 310] on span "Link to new or existing feature request..." at bounding box center [1201, 305] width 210 height 15
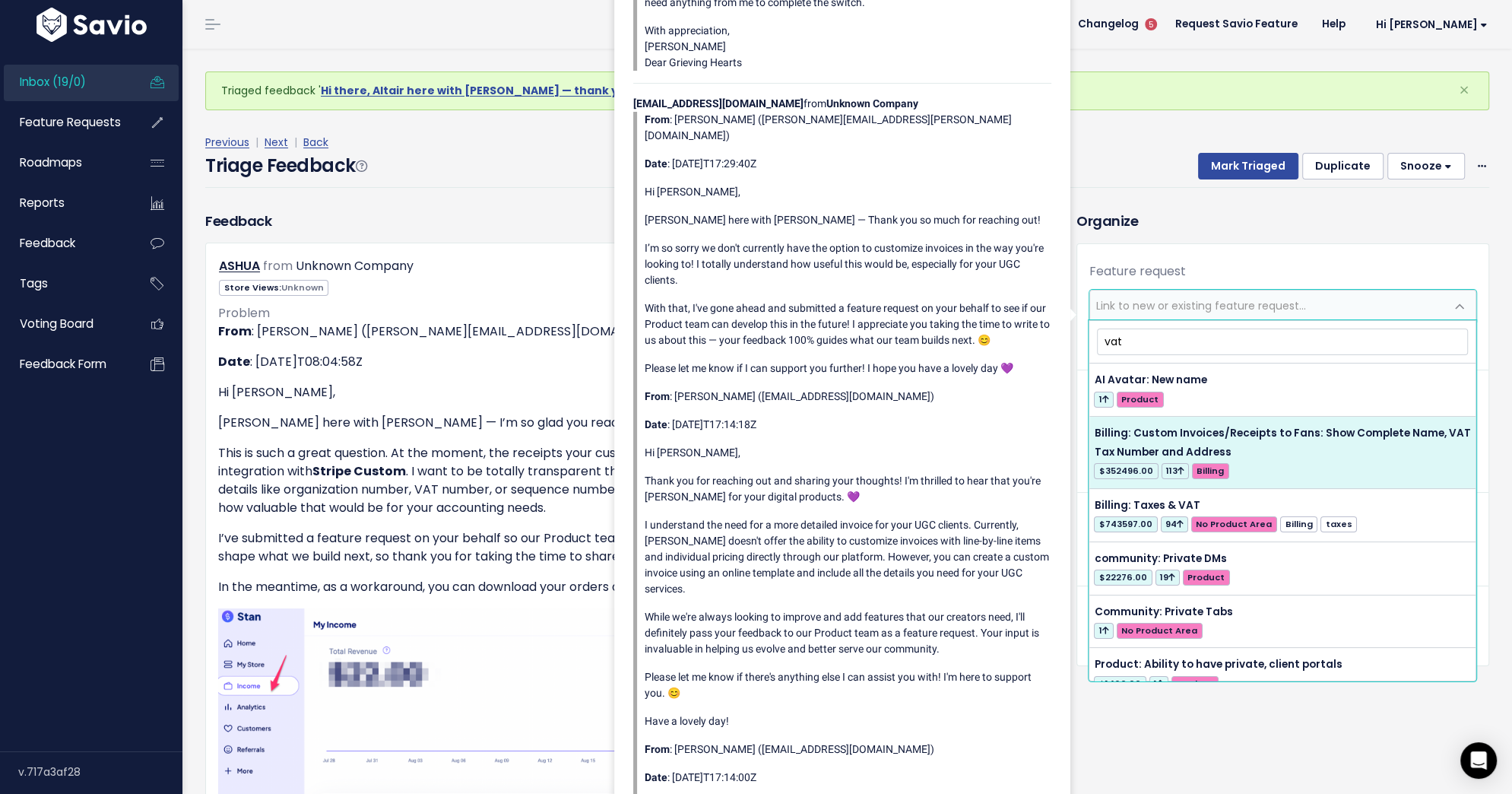
type input "vat"
select select "34043"
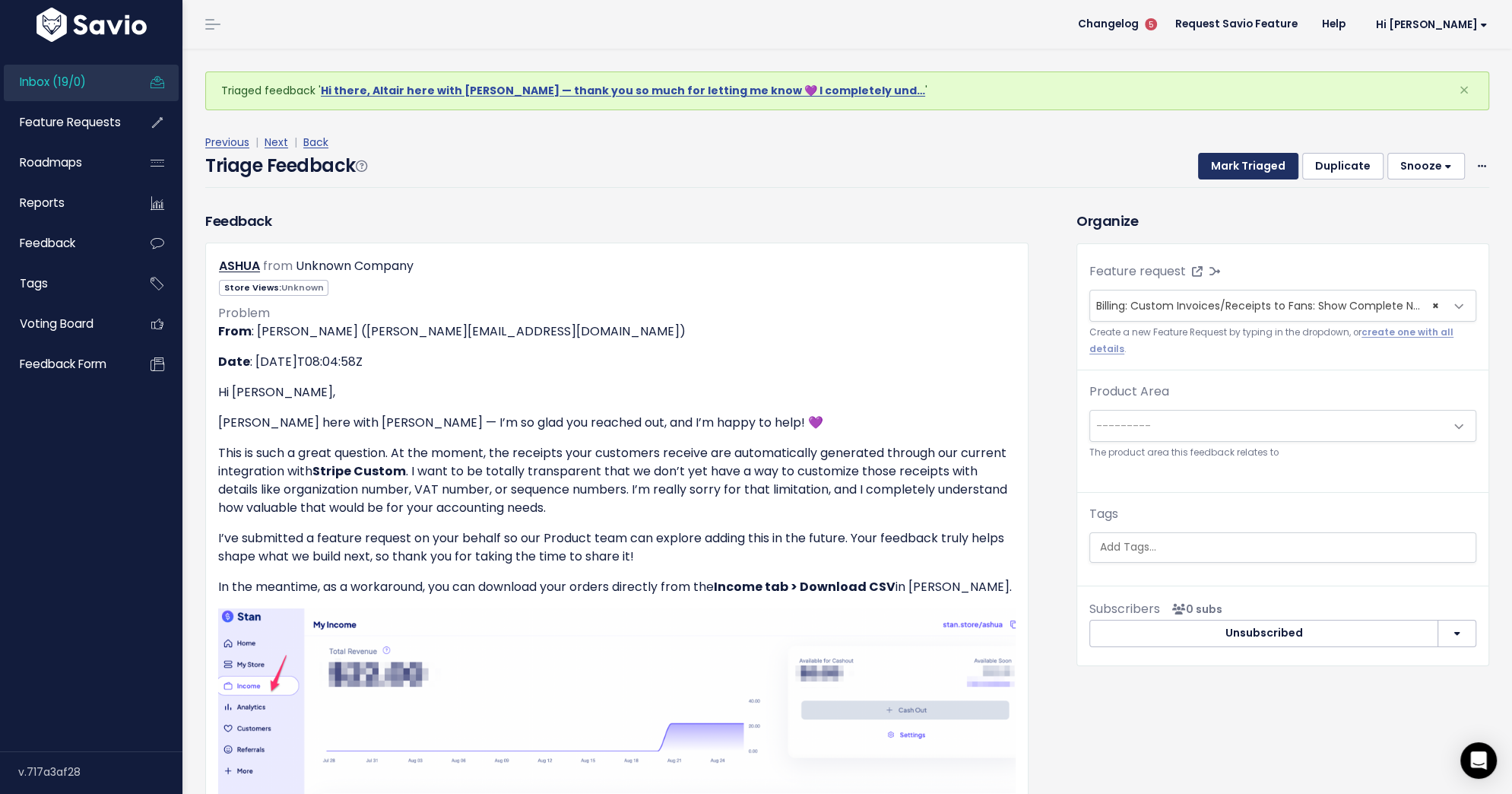
click at [1222, 176] on button "Mark Triaged" at bounding box center [1248, 166] width 100 height 27
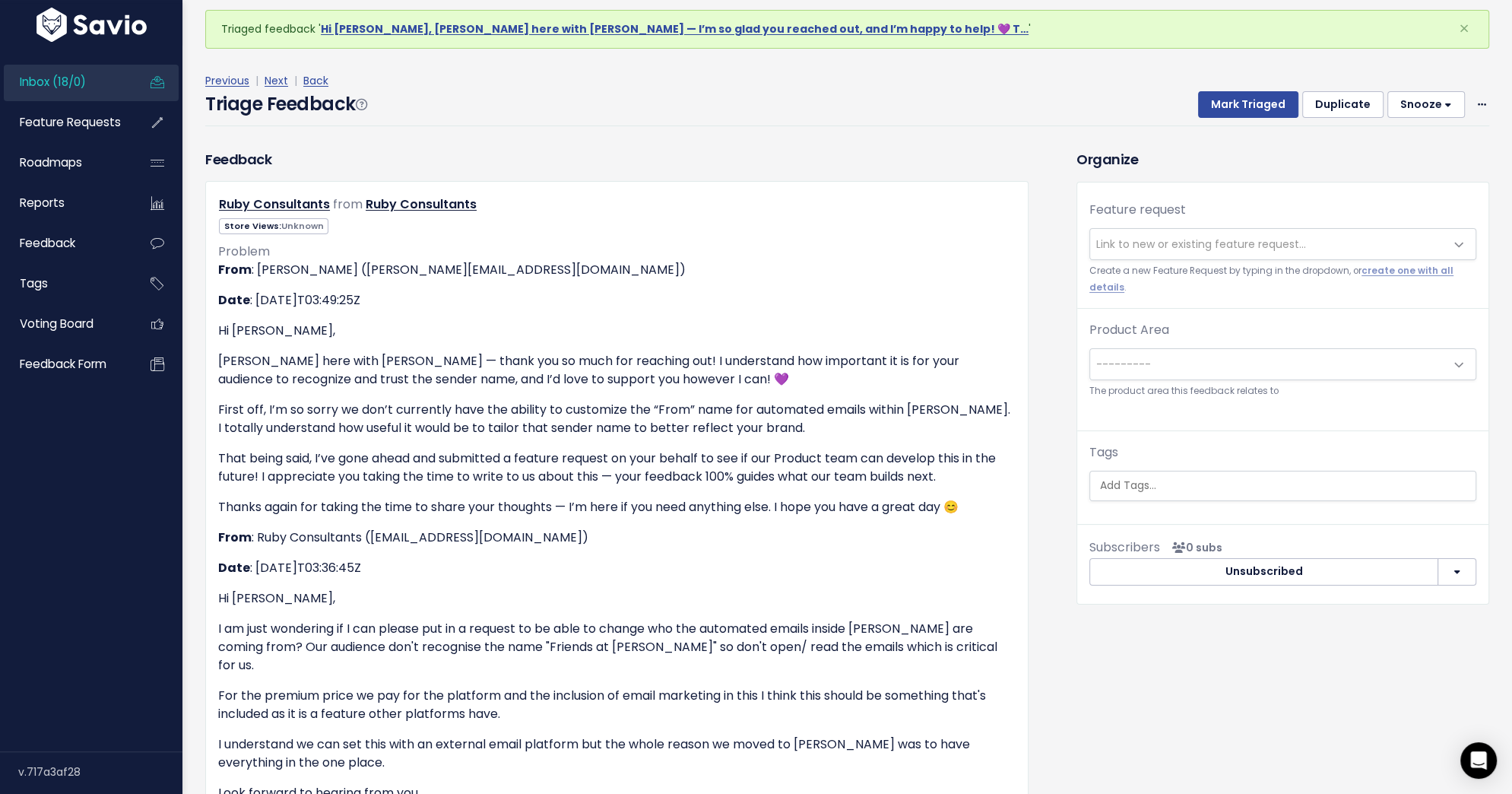
scroll to position [65, 0]
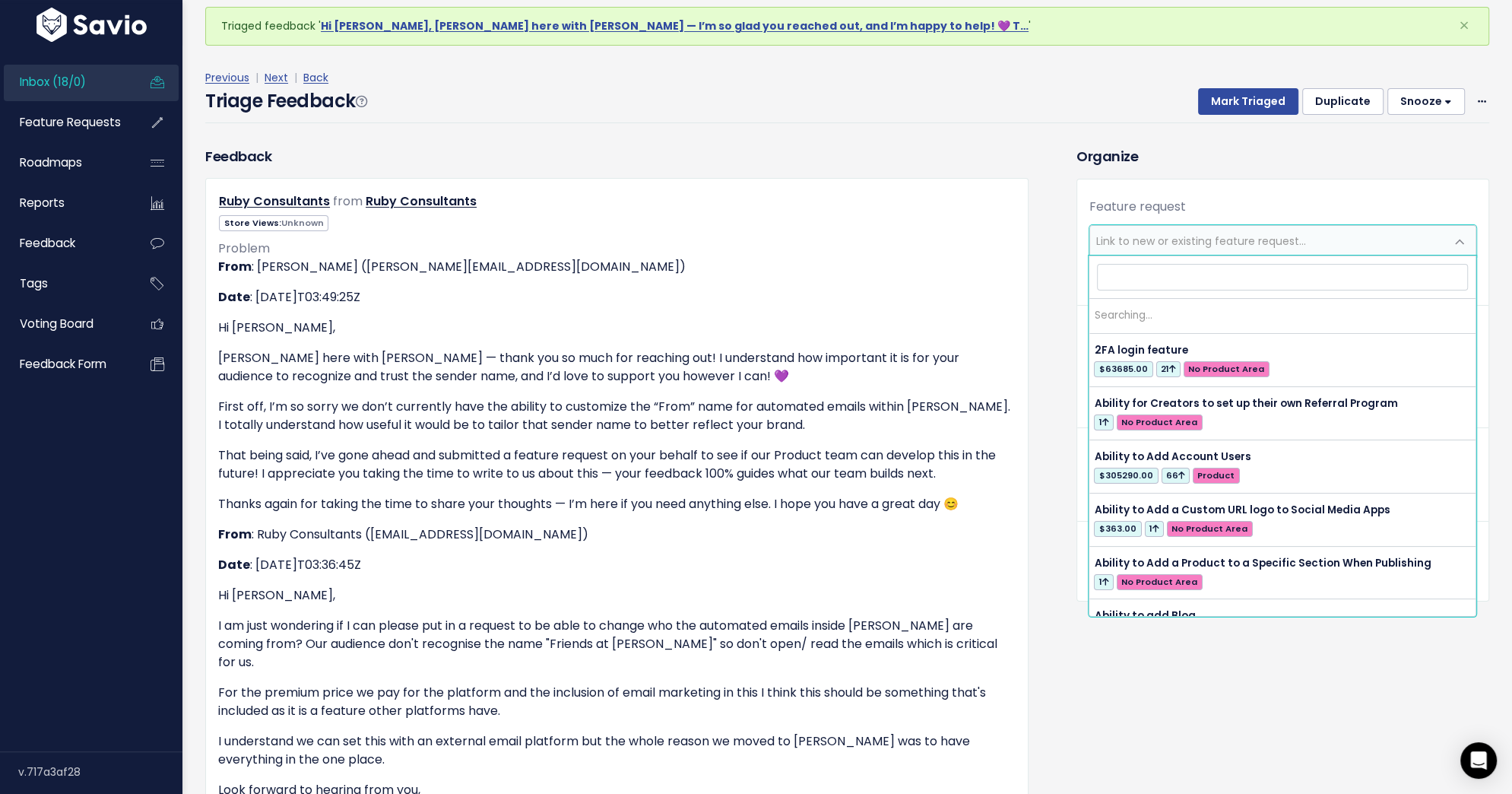
click at [1213, 238] on span "Link to new or existing feature request..." at bounding box center [1201, 240] width 210 height 15
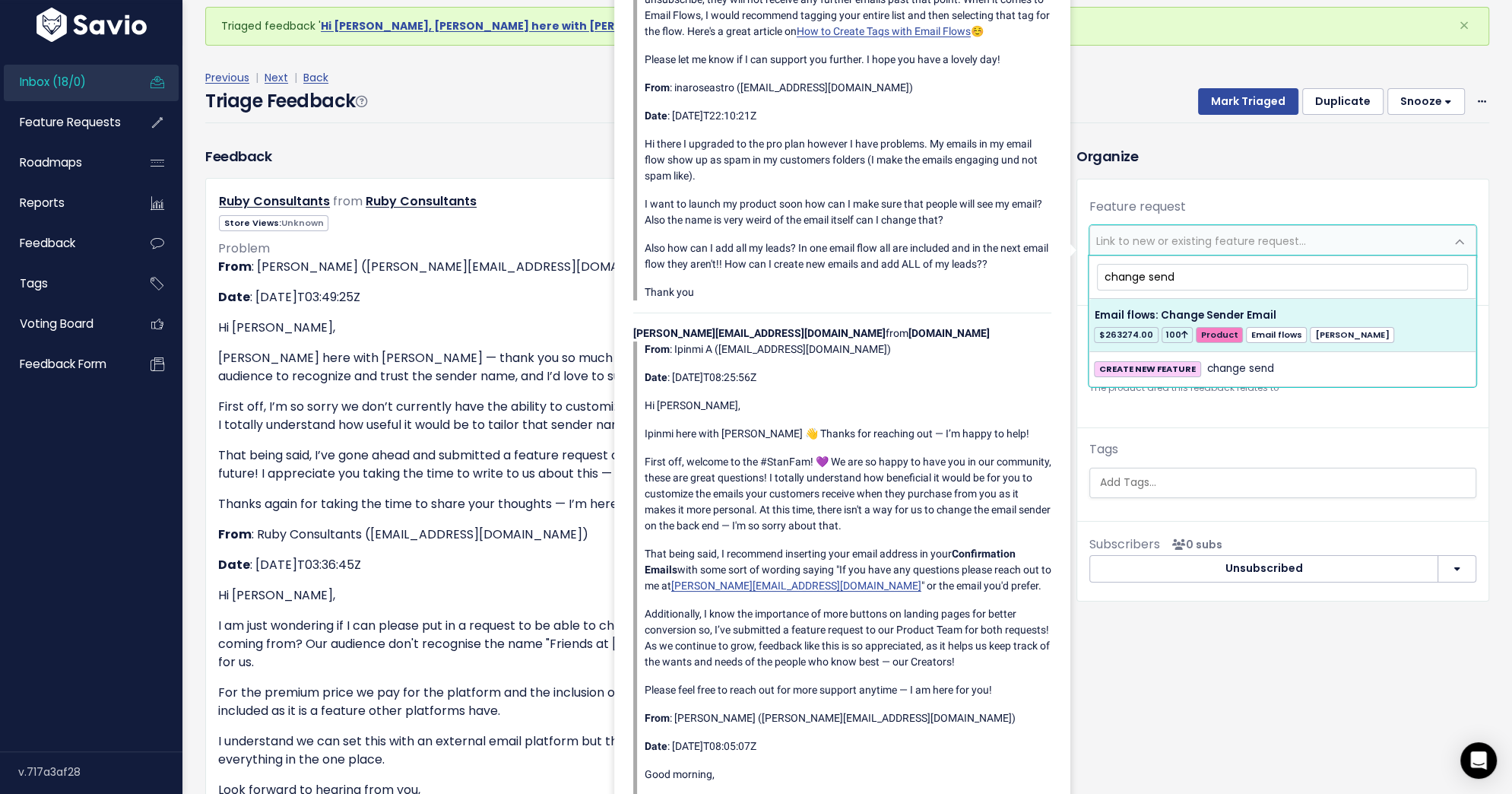
type input "change send"
select select "36029"
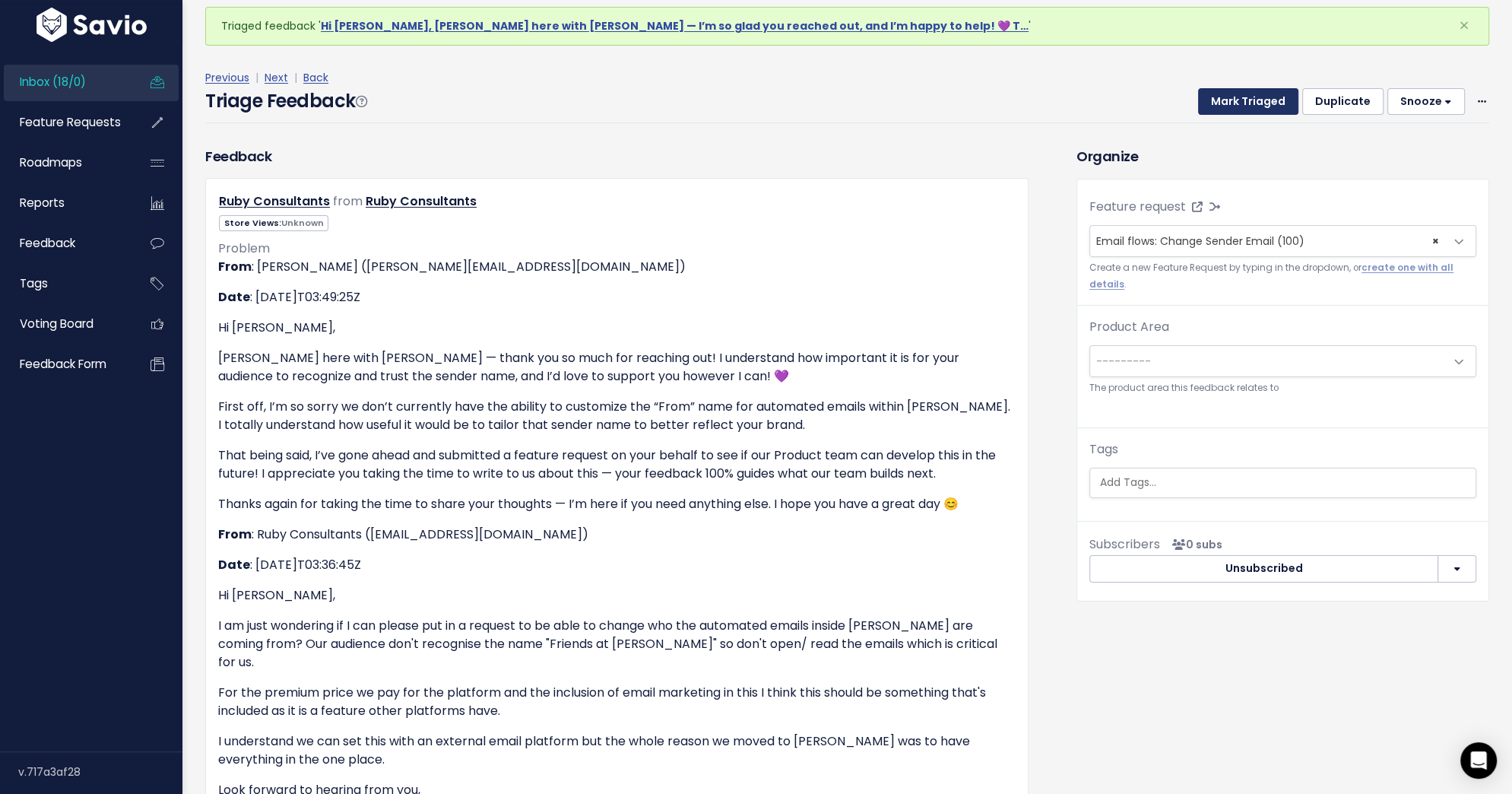
click at [1260, 106] on button "Mark Triaged" at bounding box center [1248, 102] width 100 height 27
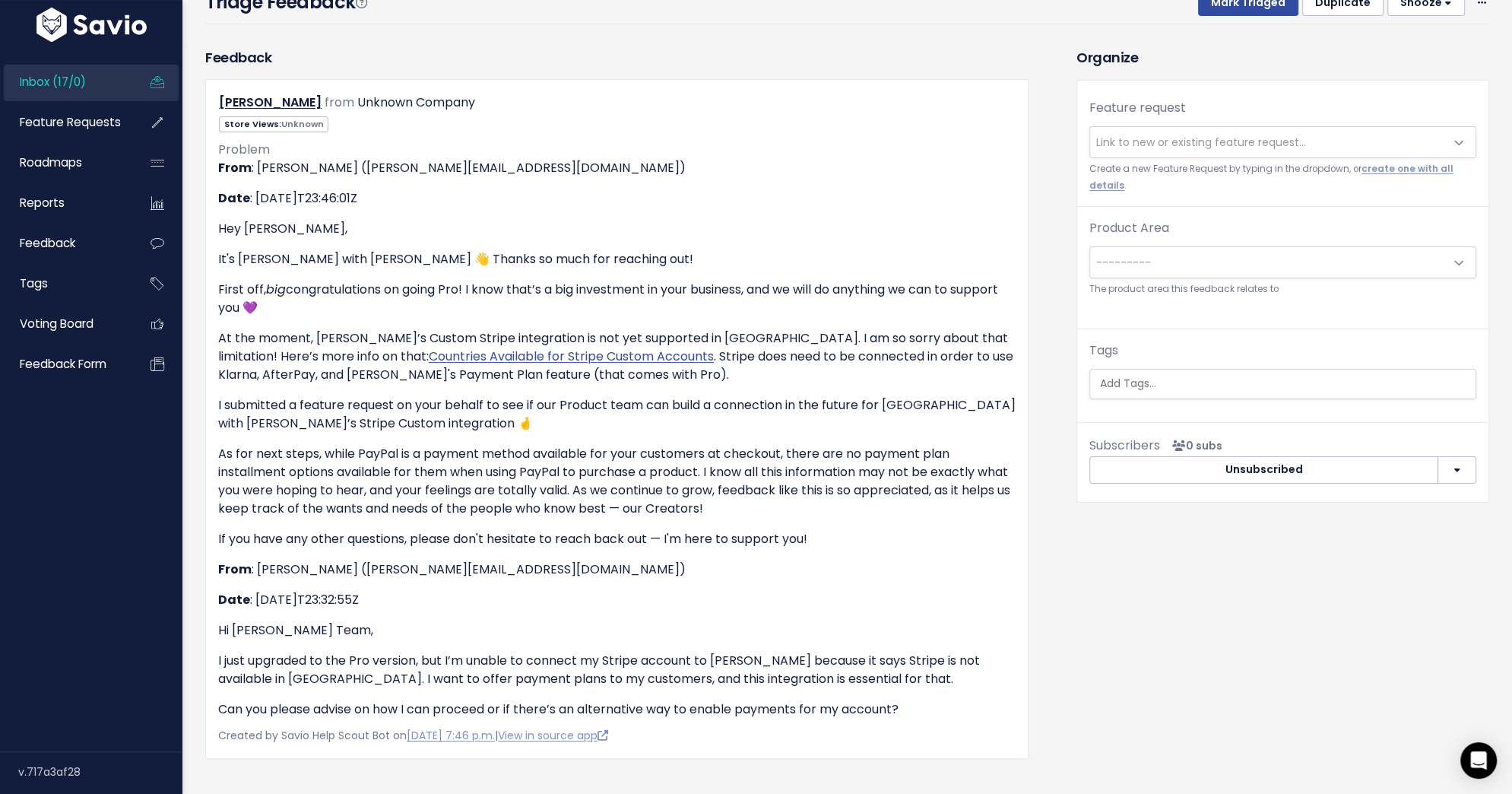
scroll to position [168, 0]
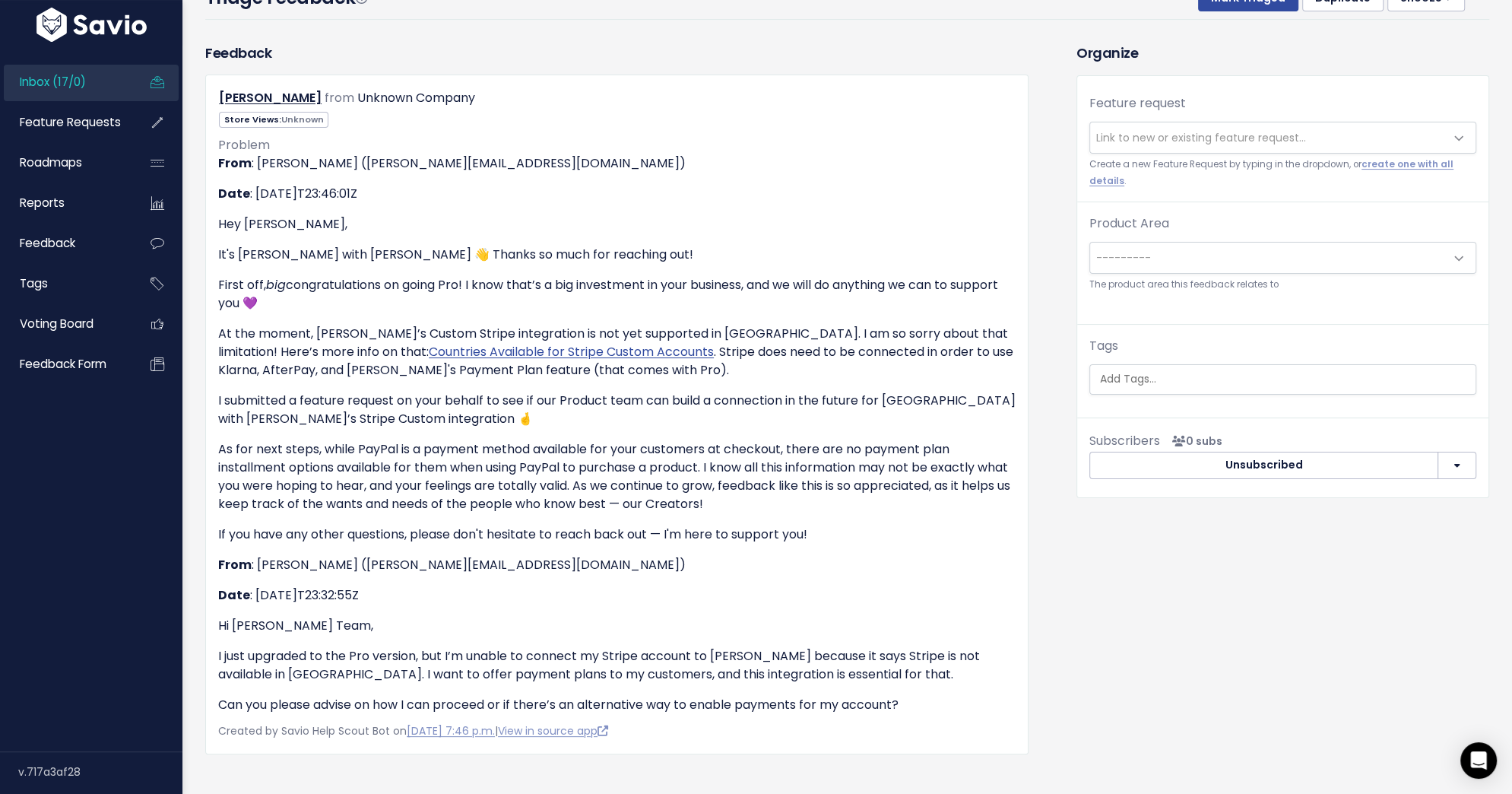
click at [1242, 142] on span "Link to new or existing feature request..." at bounding box center [1201, 137] width 210 height 15
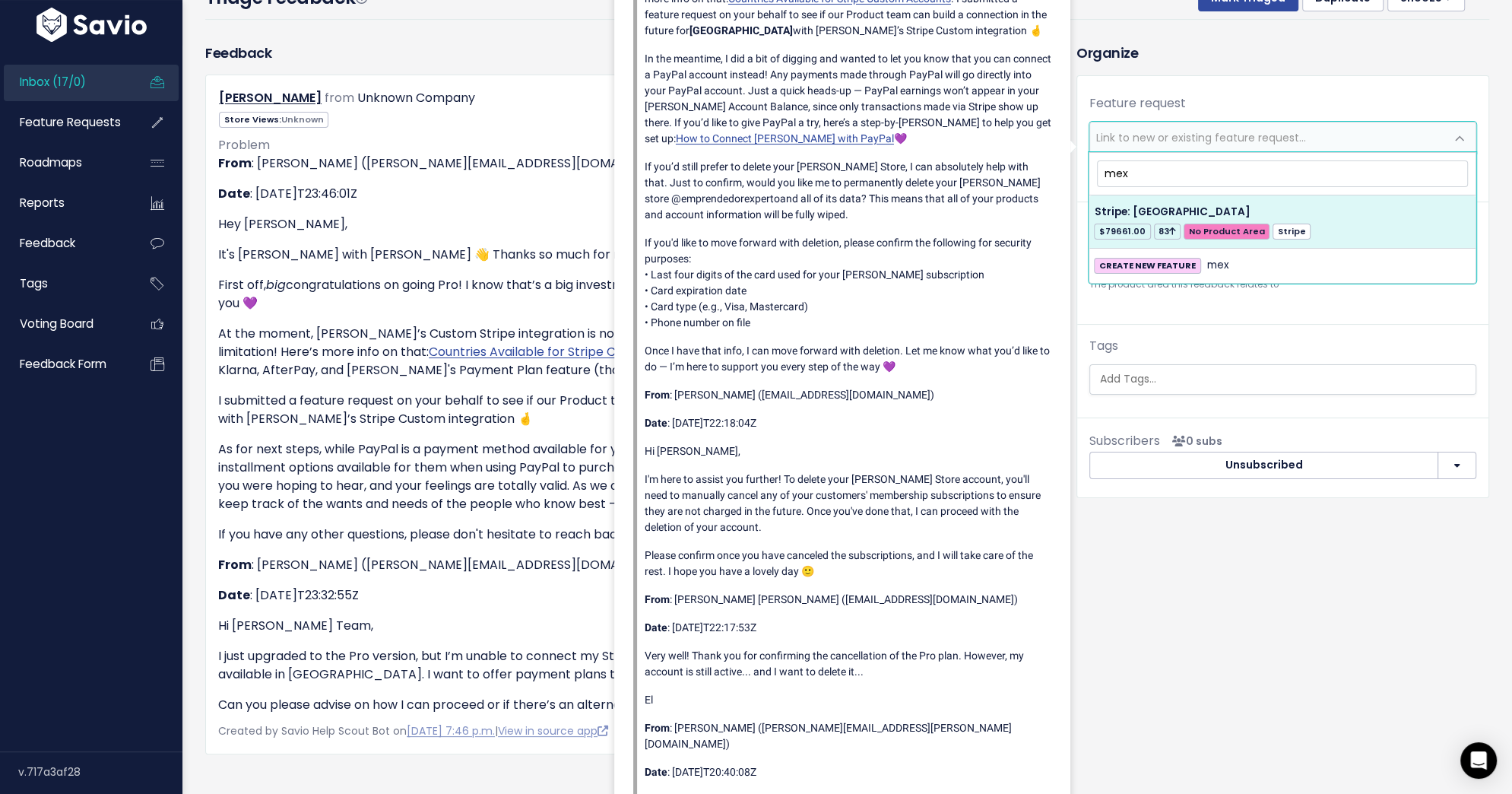
type input "mex"
select select "28833"
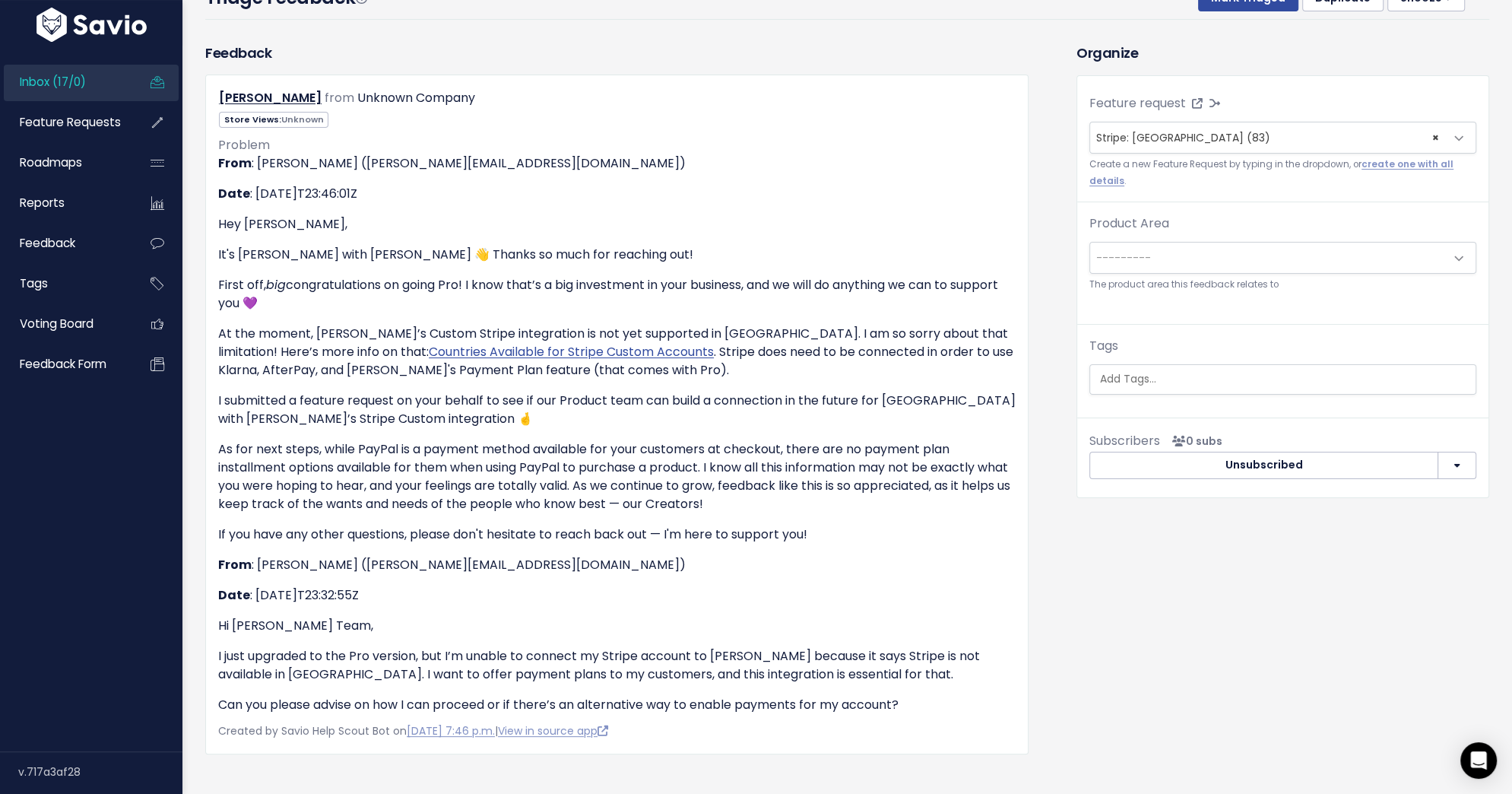
click at [1301, 251] on span "---------" at bounding box center [1267, 258] width 355 height 31
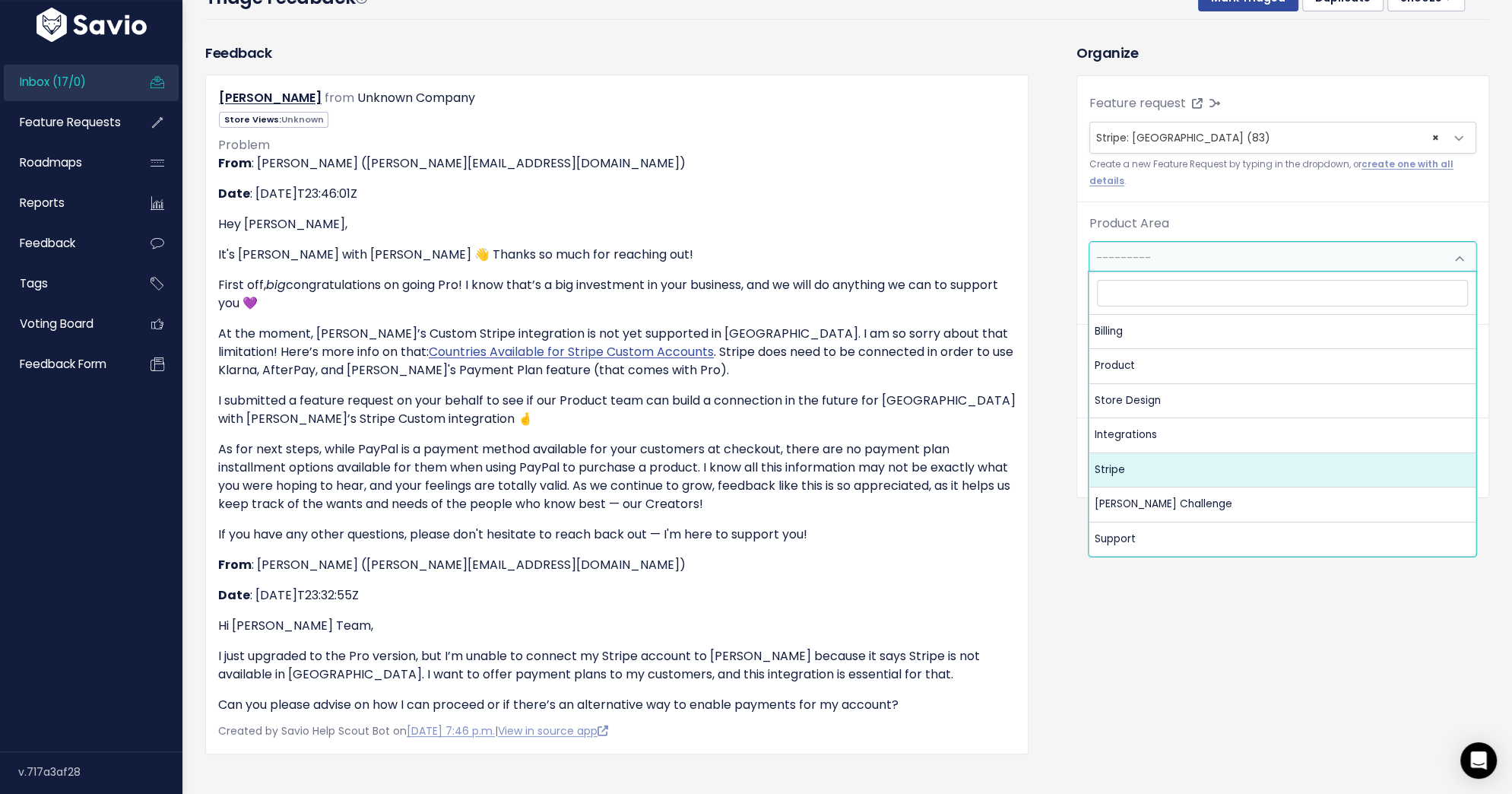
select select "MAIN:STRIPE"
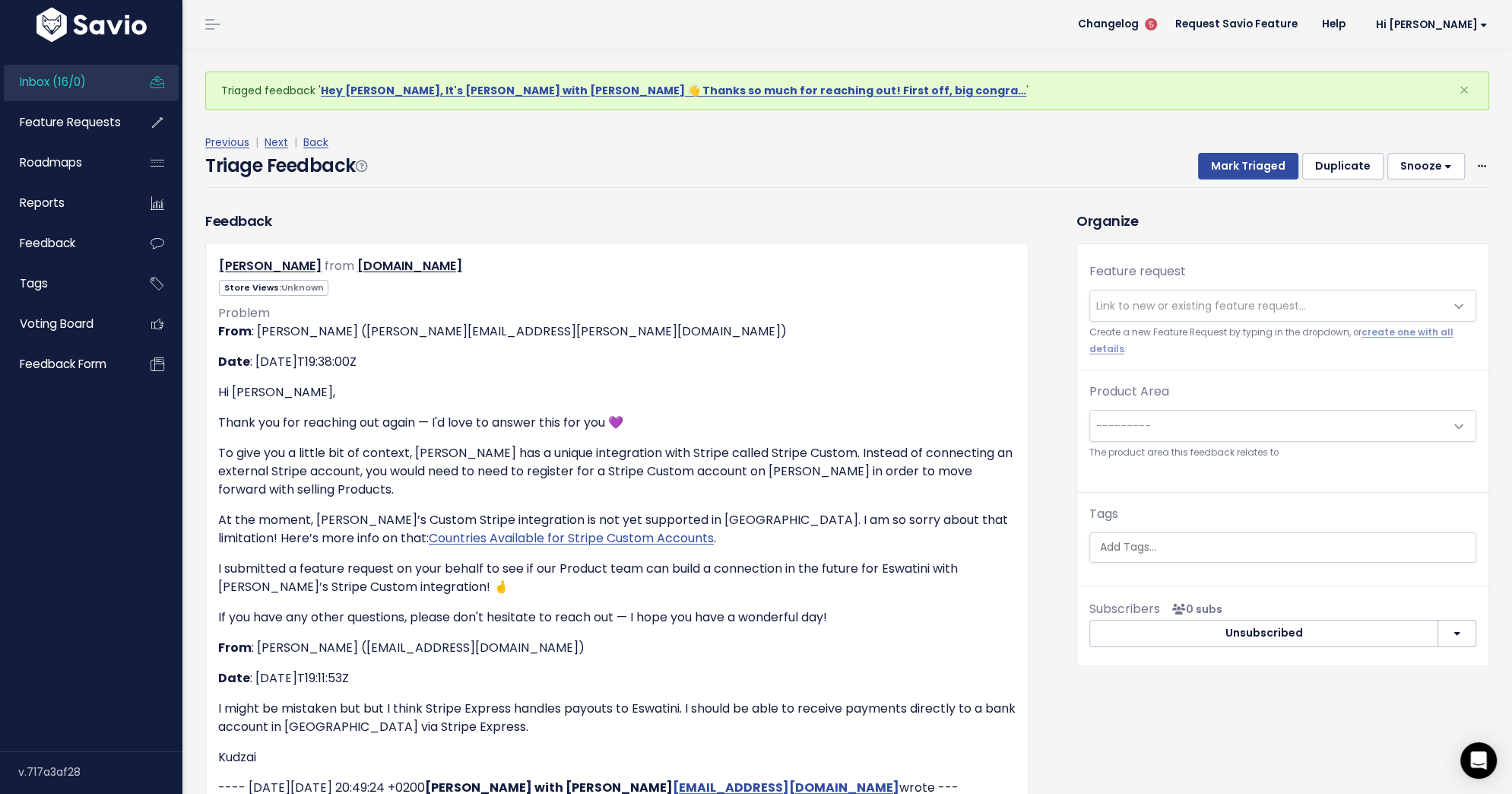
click at [1167, 303] on span "Link to new or existing feature request..." at bounding box center [1201, 305] width 210 height 15
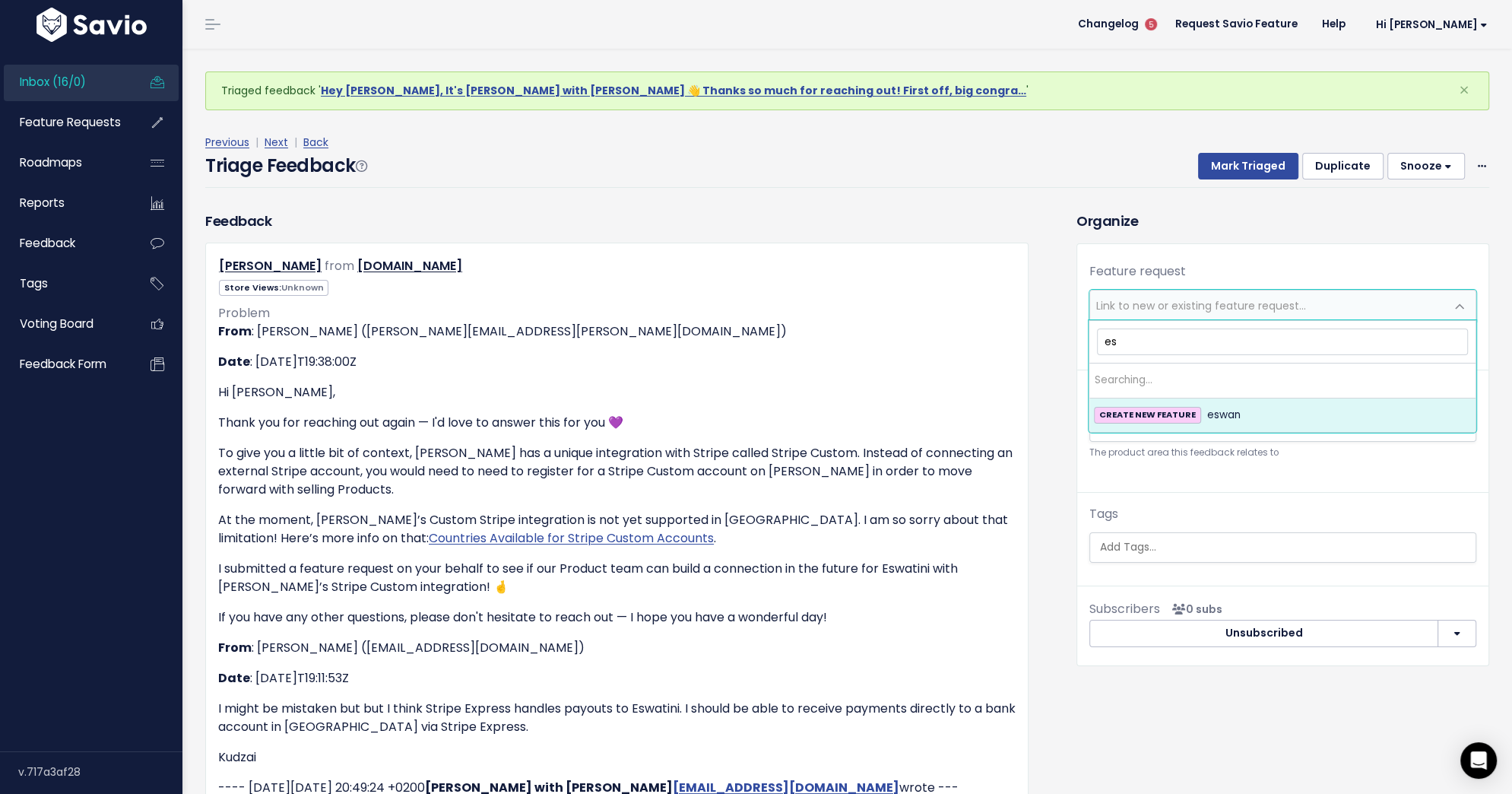
type input "e"
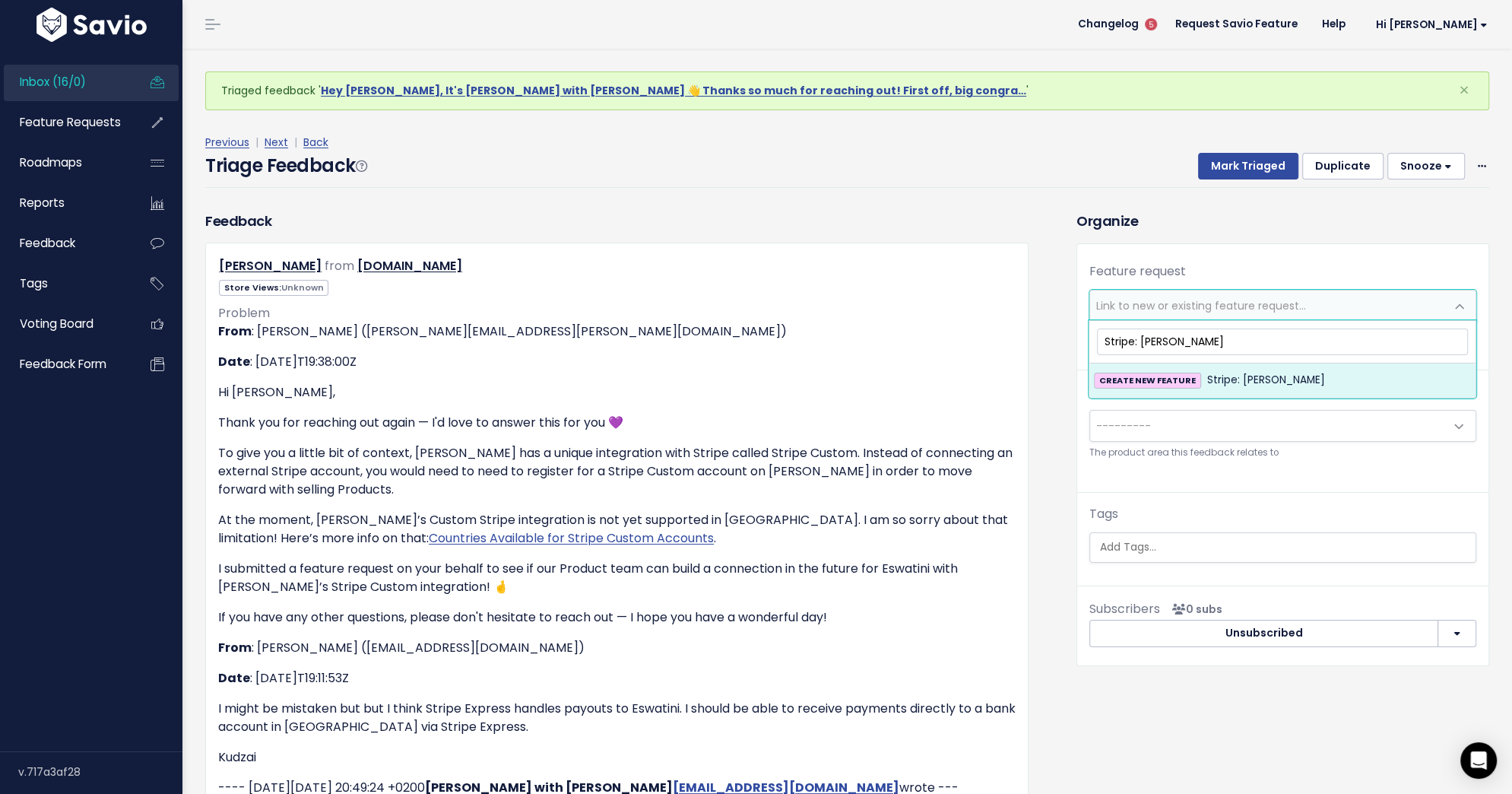
type input "Stripe: Eswatini"
click at [1284, 378] on div "CREATE NEW FEATURE Stripe: Eswatini" at bounding box center [1282, 380] width 377 height 18
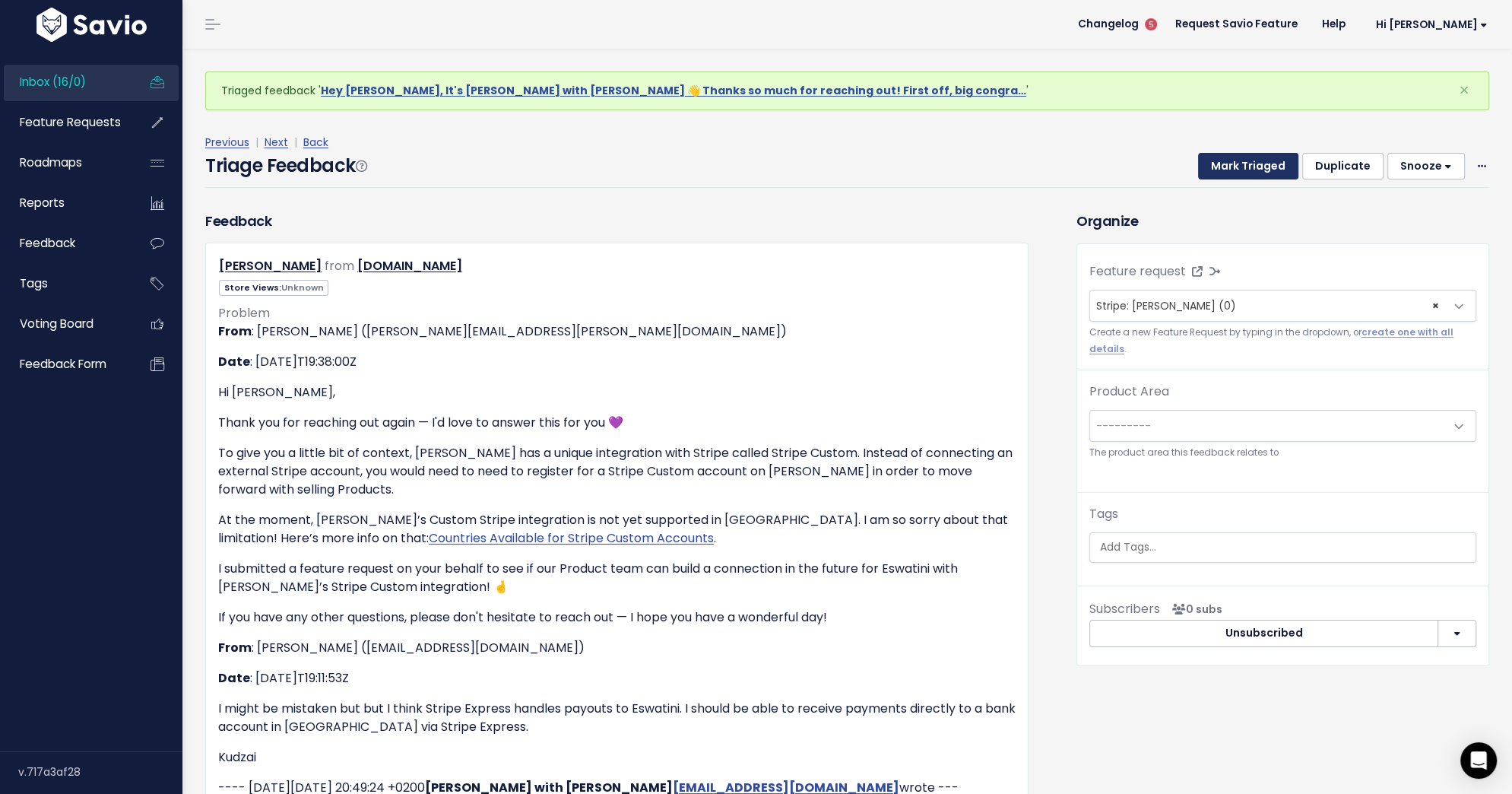
click at [1265, 167] on button "Mark Triaged" at bounding box center [1248, 166] width 100 height 27
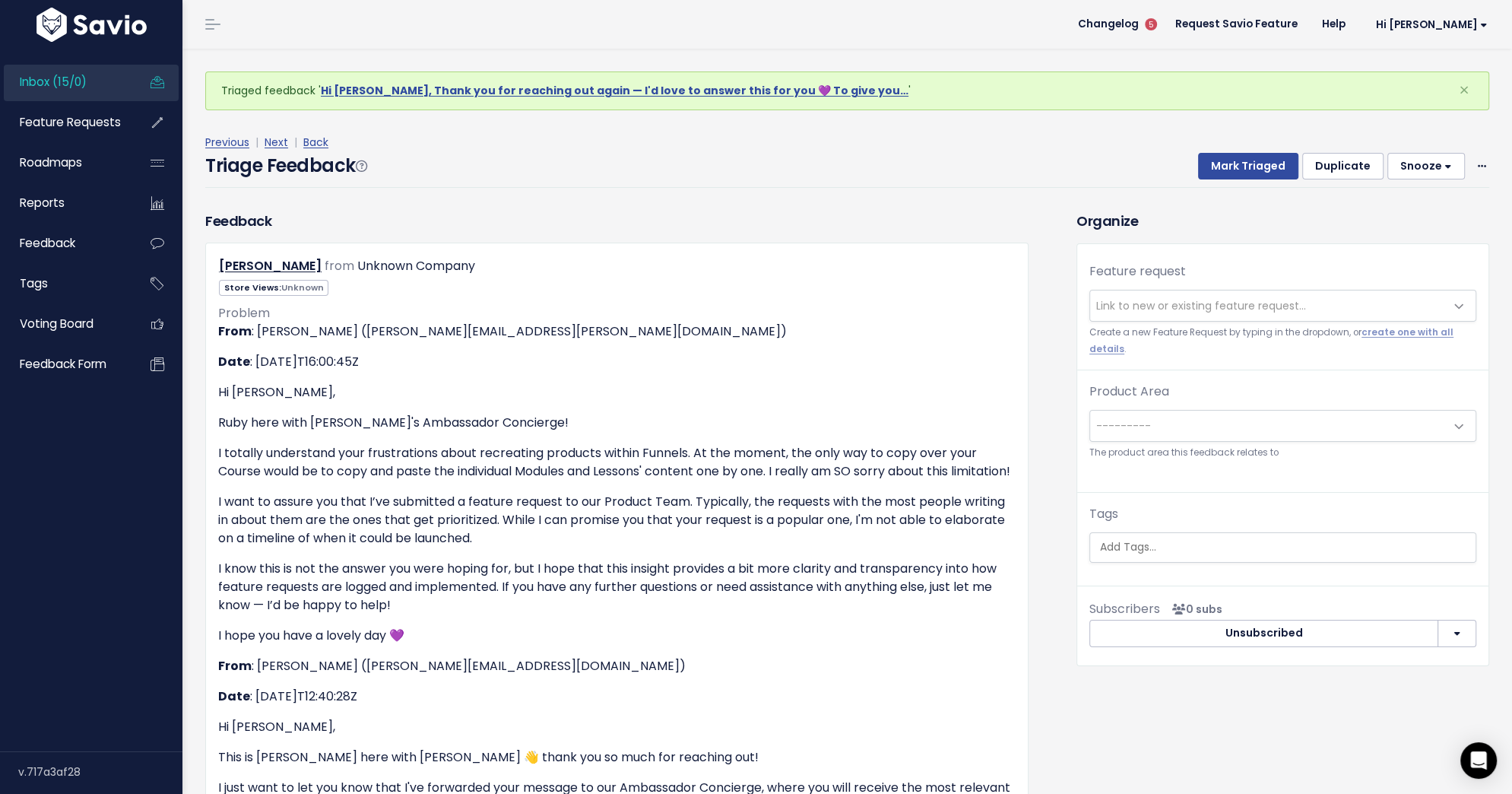
click at [1304, 305] on span "Link to new or existing feature request..." at bounding box center [1267, 306] width 355 height 31
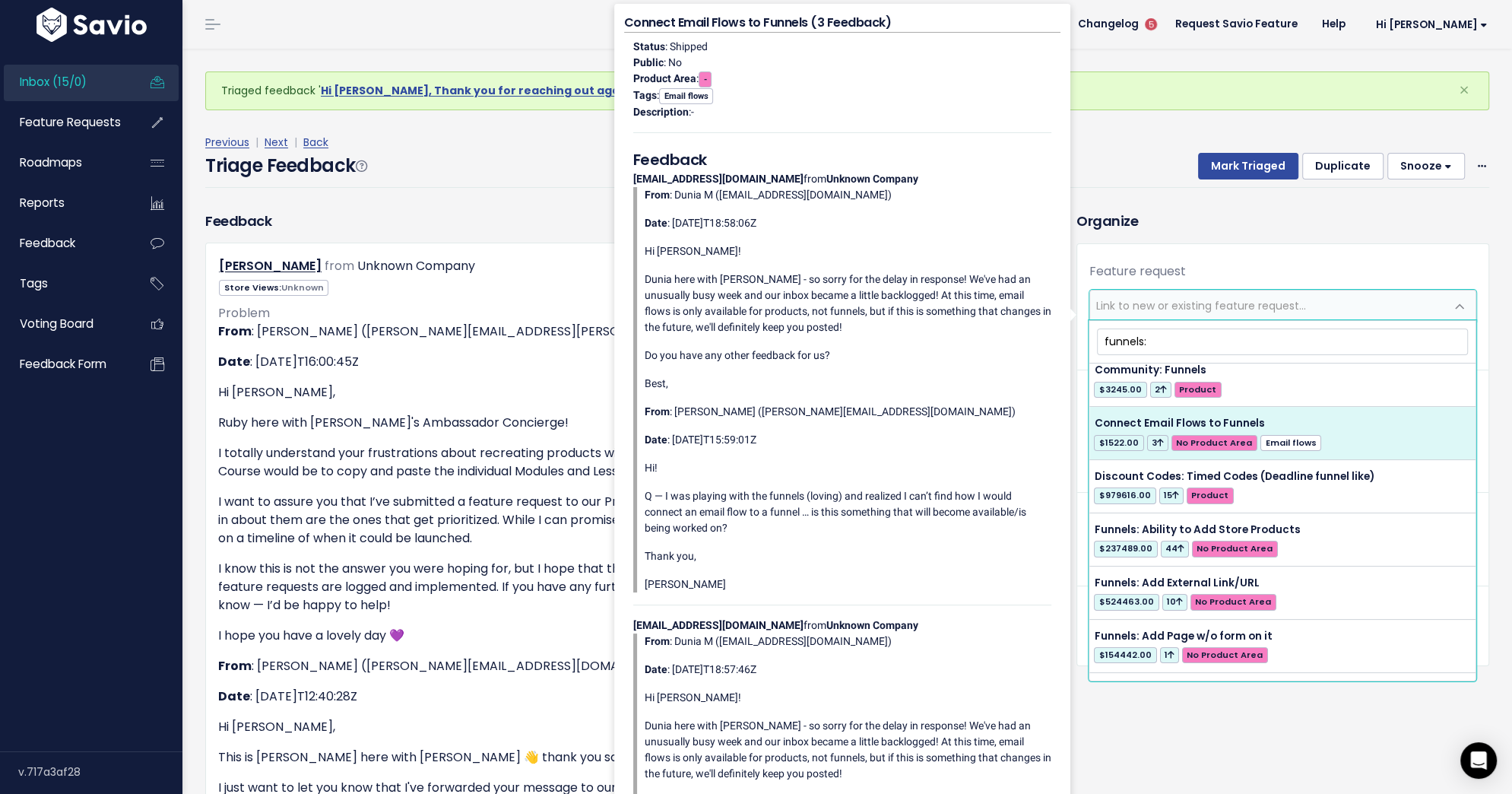
scroll to position [172, 0]
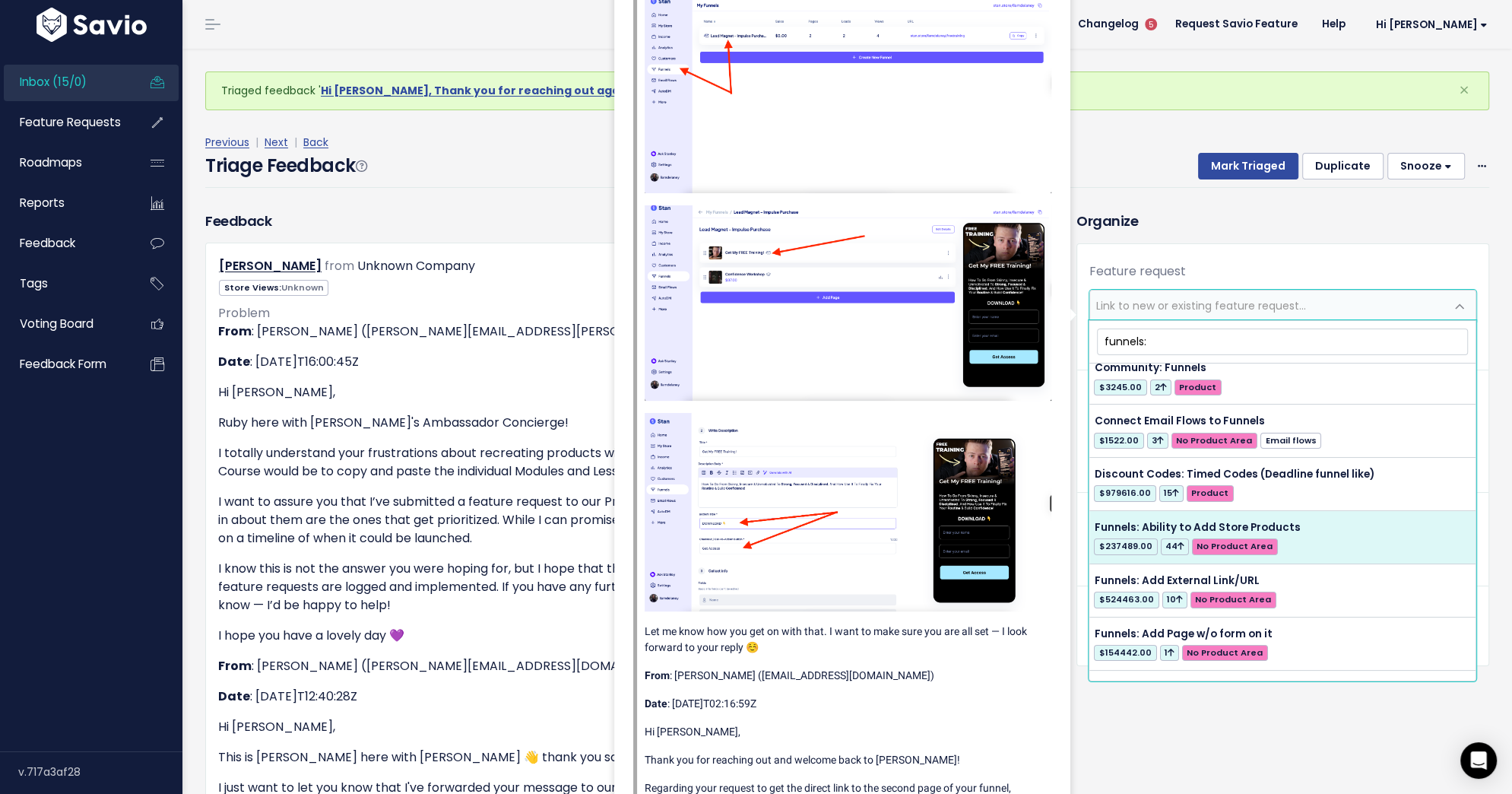
type input "funnels:"
select select "28893"
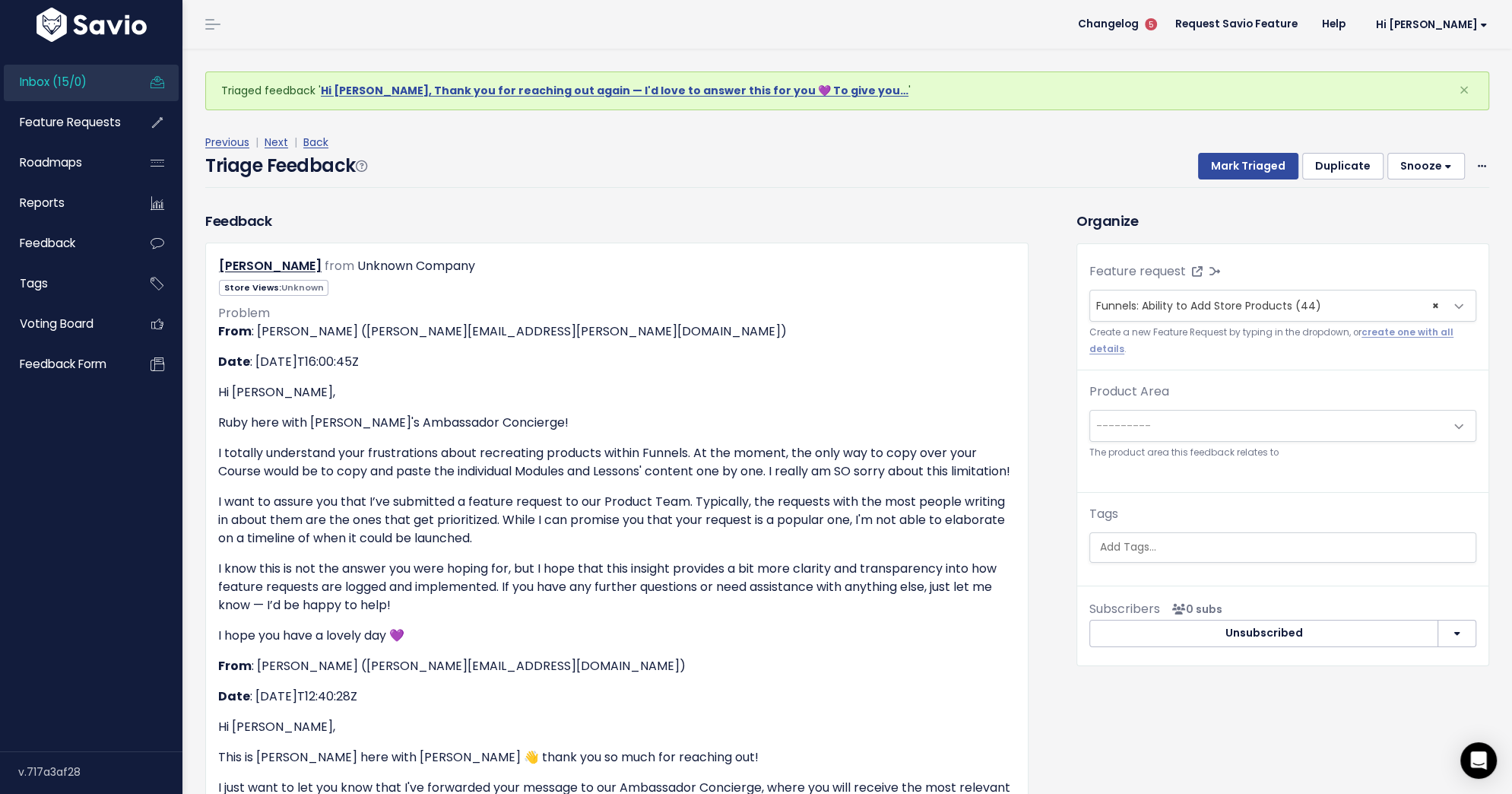
click at [1281, 425] on span "---------" at bounding box center [1267, 426] width 355 height 31
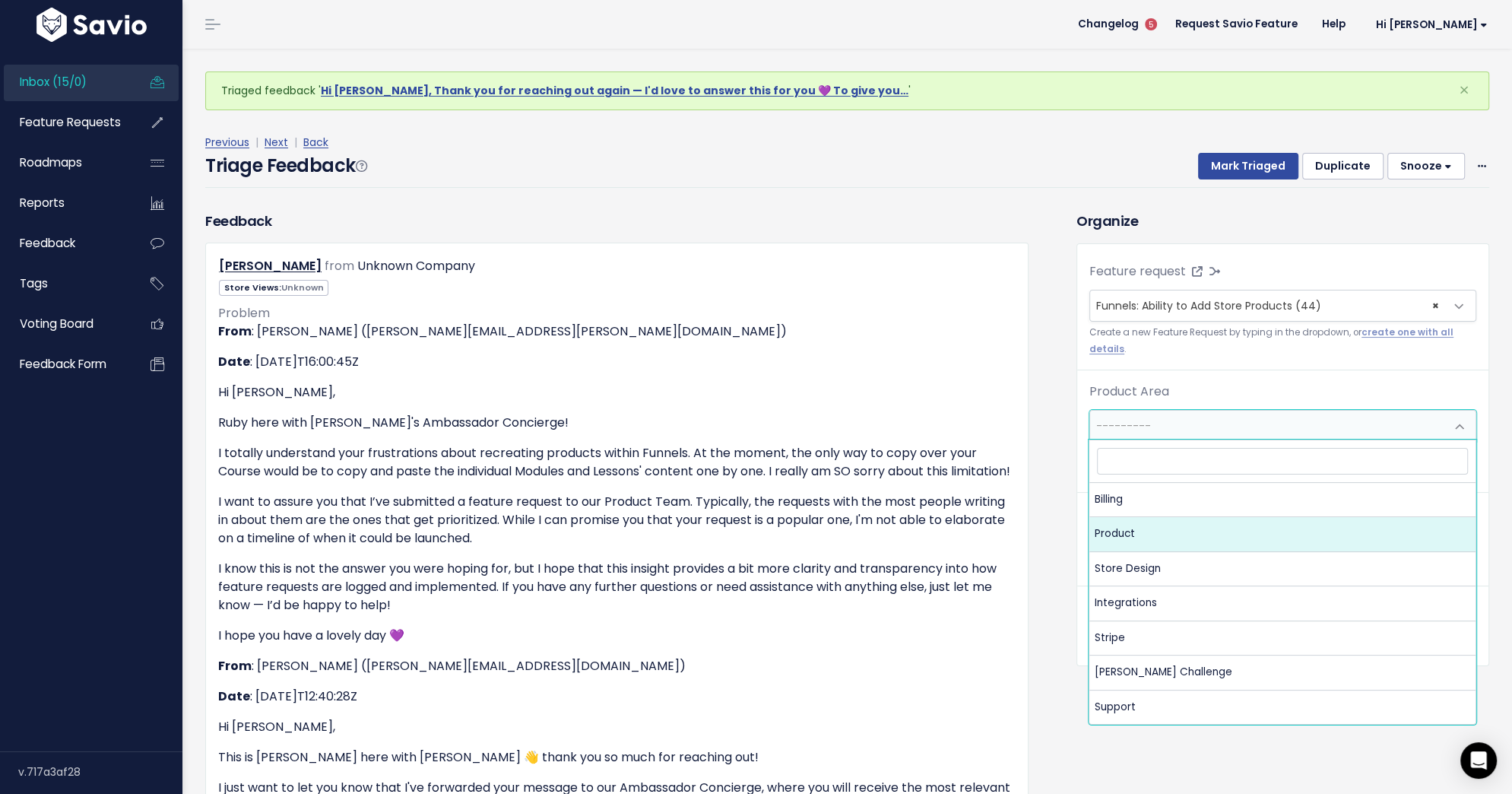
select select "MAIN:PRODUCT"
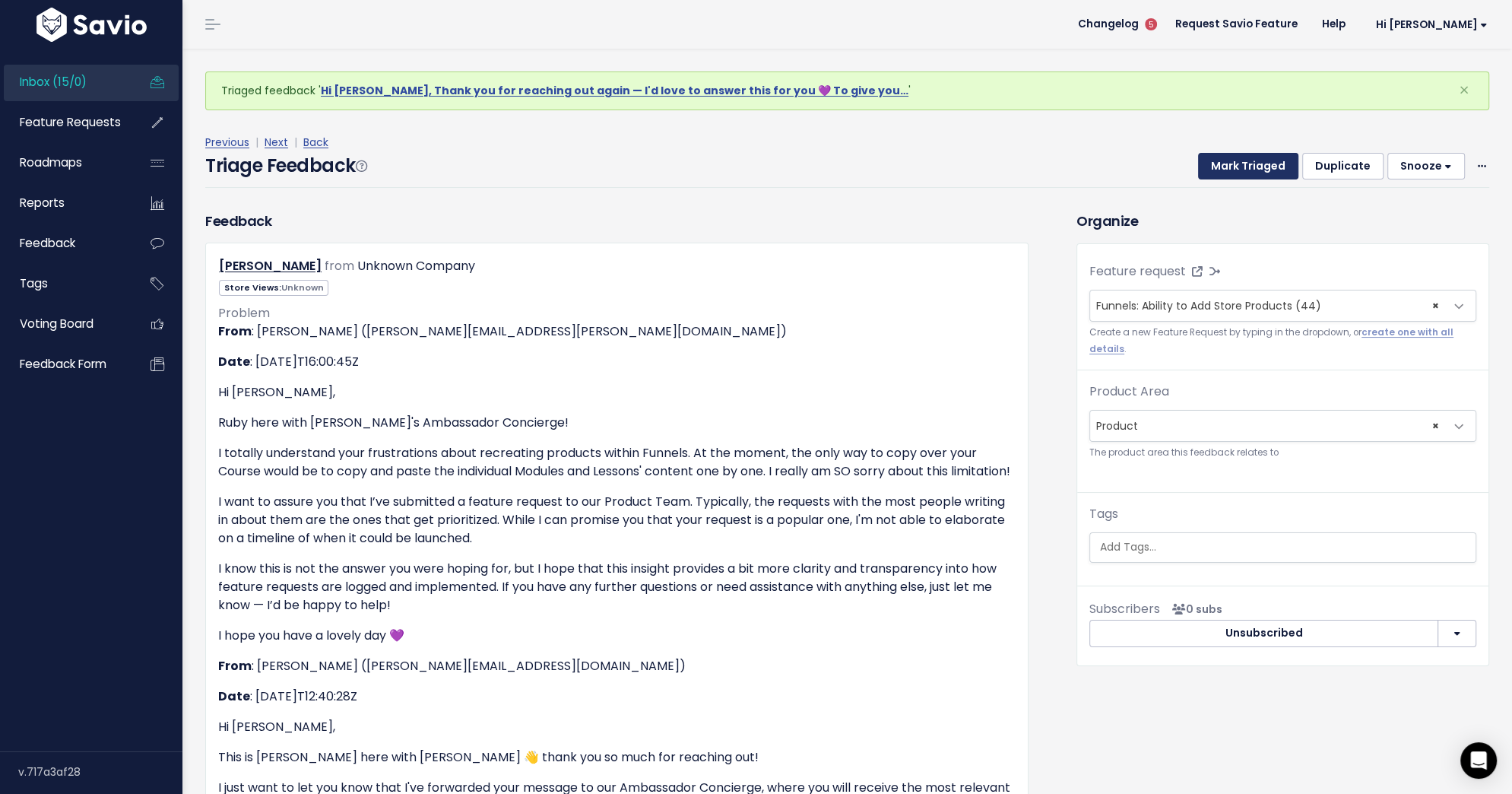
click at [1271, 174] on button "Mark Triaged" at bounding box center [1248, 166] width 100 height 27
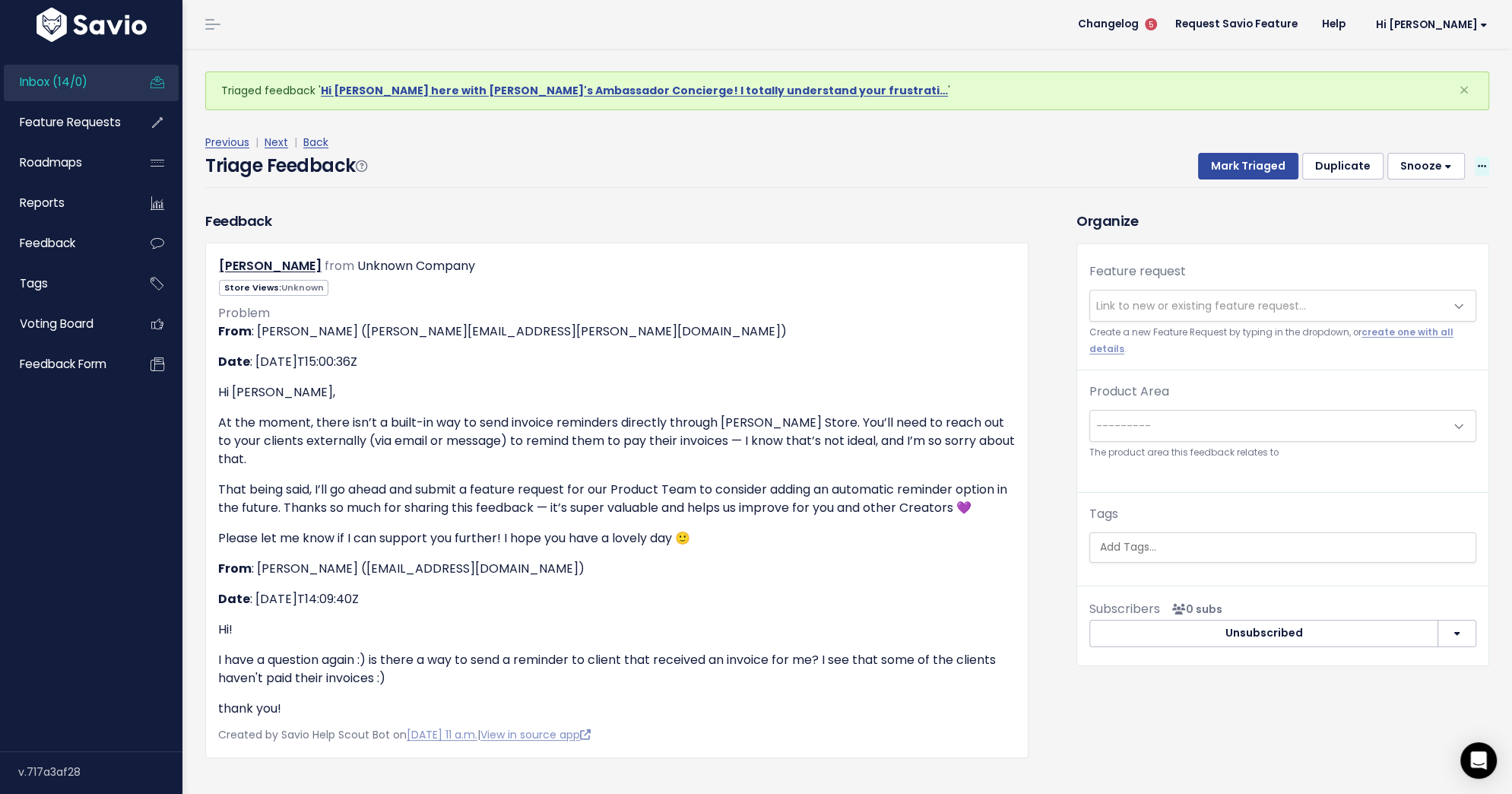
click at [1475, 168] on span at bounding box center [1482, 165] width 14 height 19
click at [1410, 233] on link "Delete" at bounding box center [1421, 238] width 109 height 30
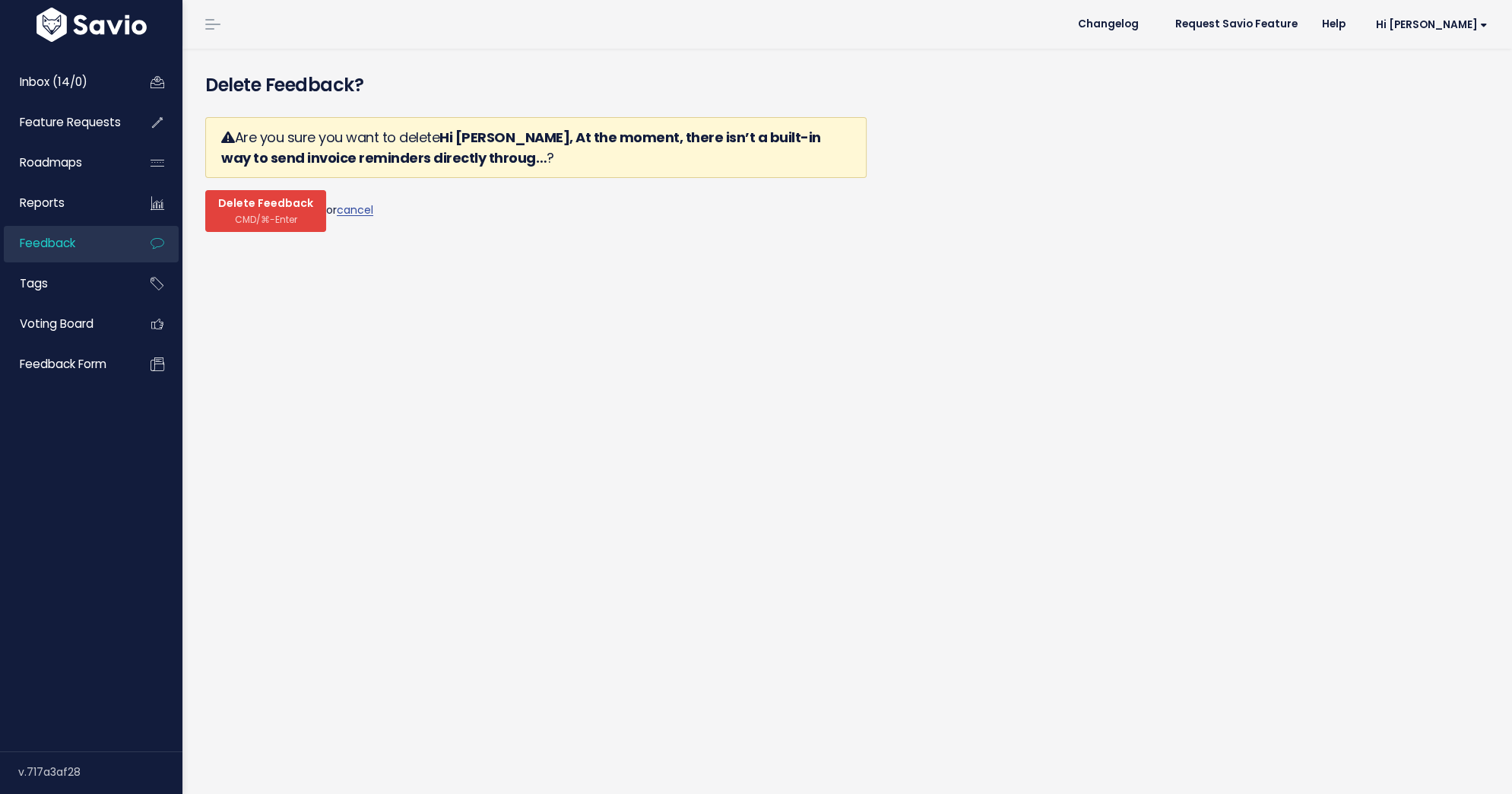
click at [259, 216] on span "CMD/⌘-Enter" at bounding box center [266, 220] width 62 height 12
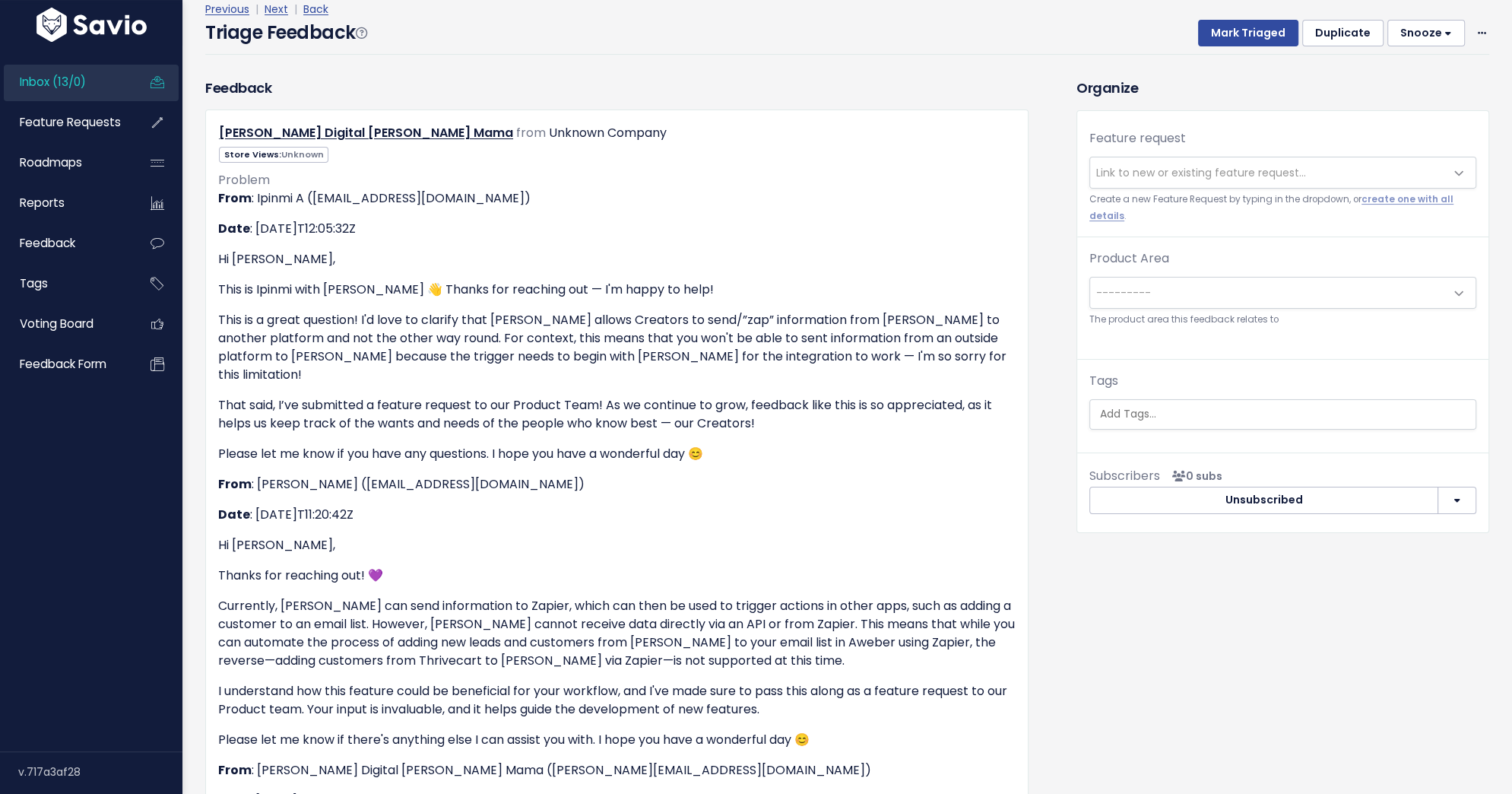
scroll to position [134, 0]
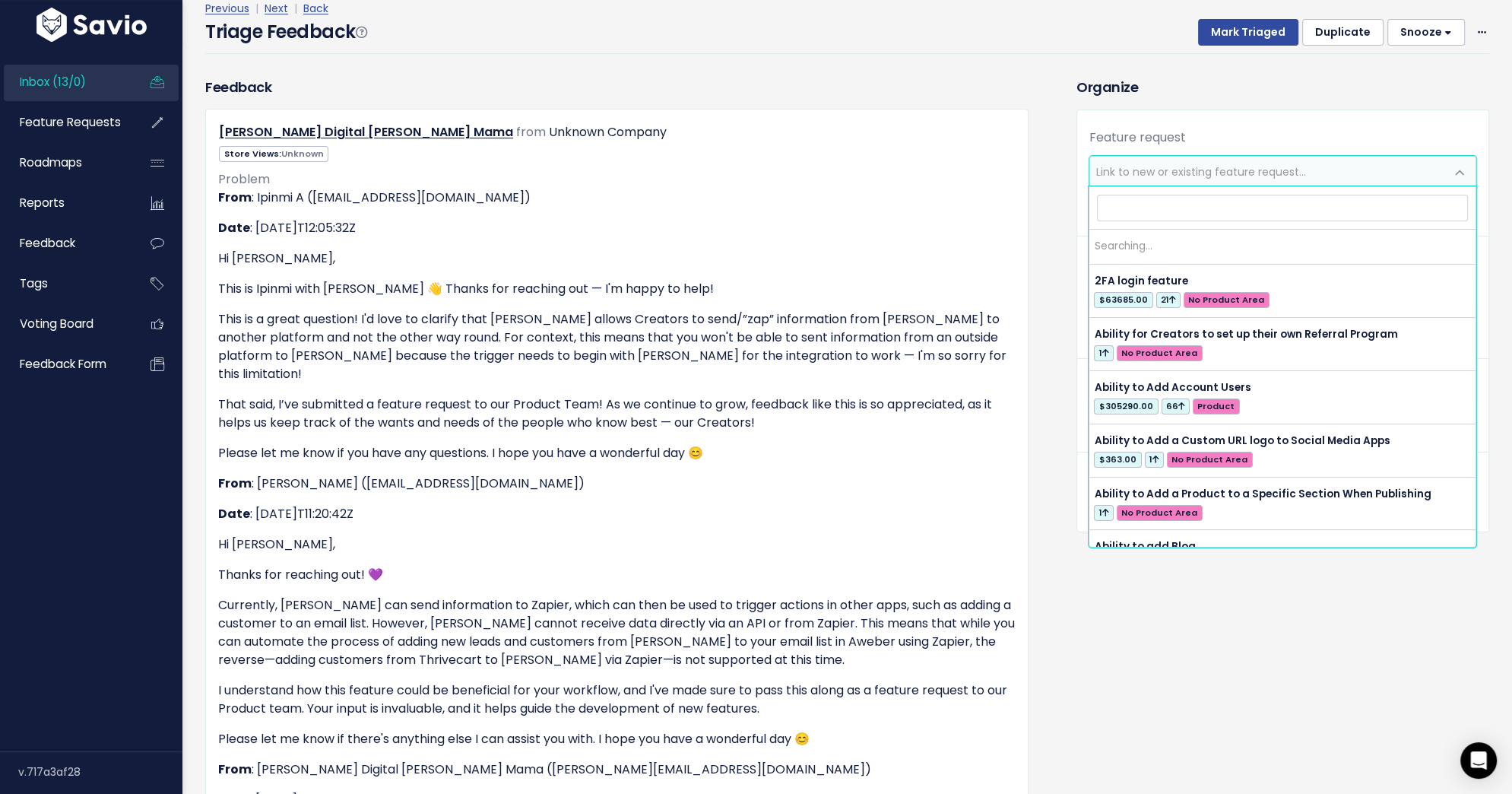
click at [1181, 164] on span "Link to new or existing feature request..." at bounding box center [1201, 172] width 210 height 15
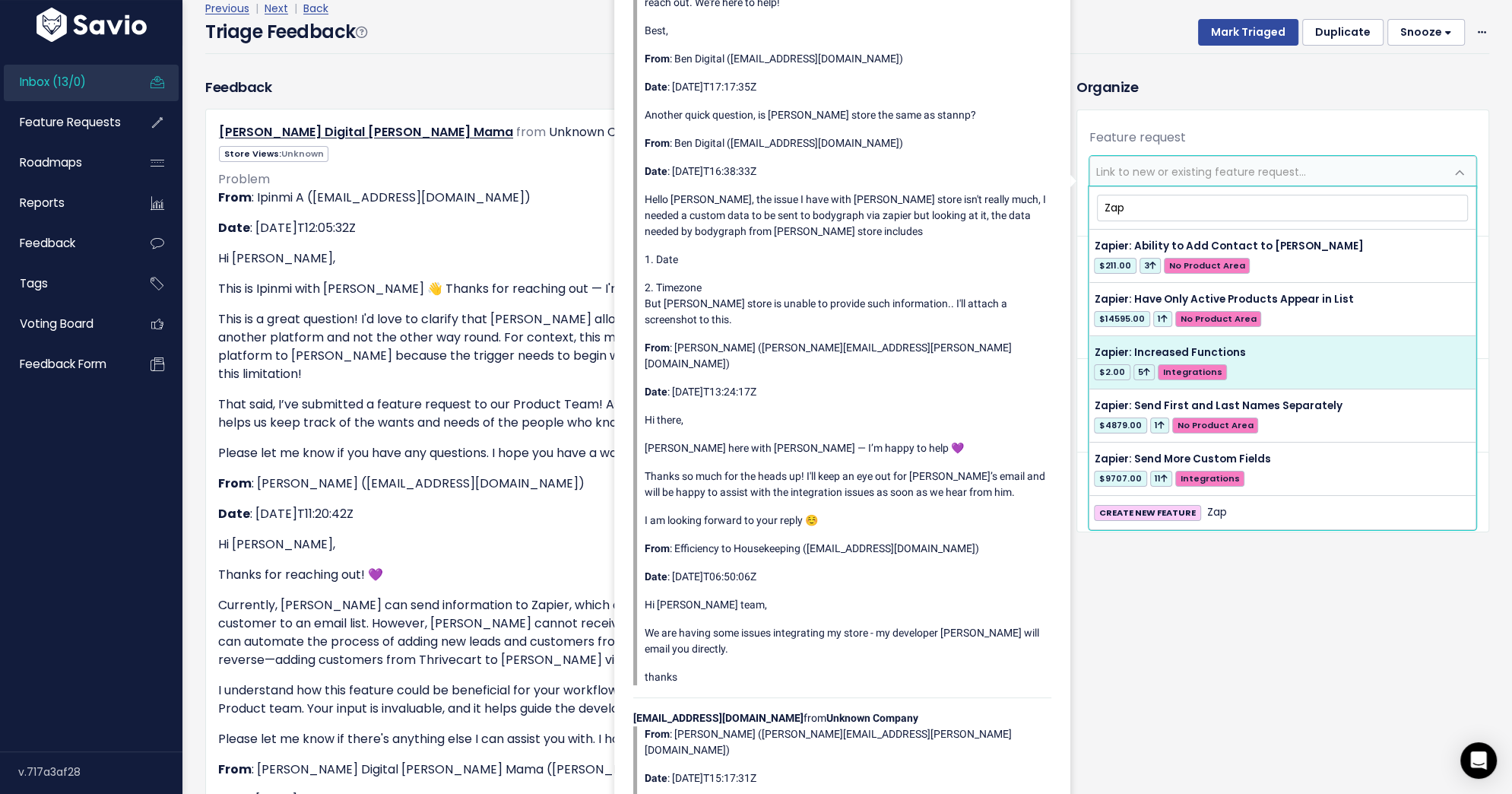
type input "Zap"
select select "57214"
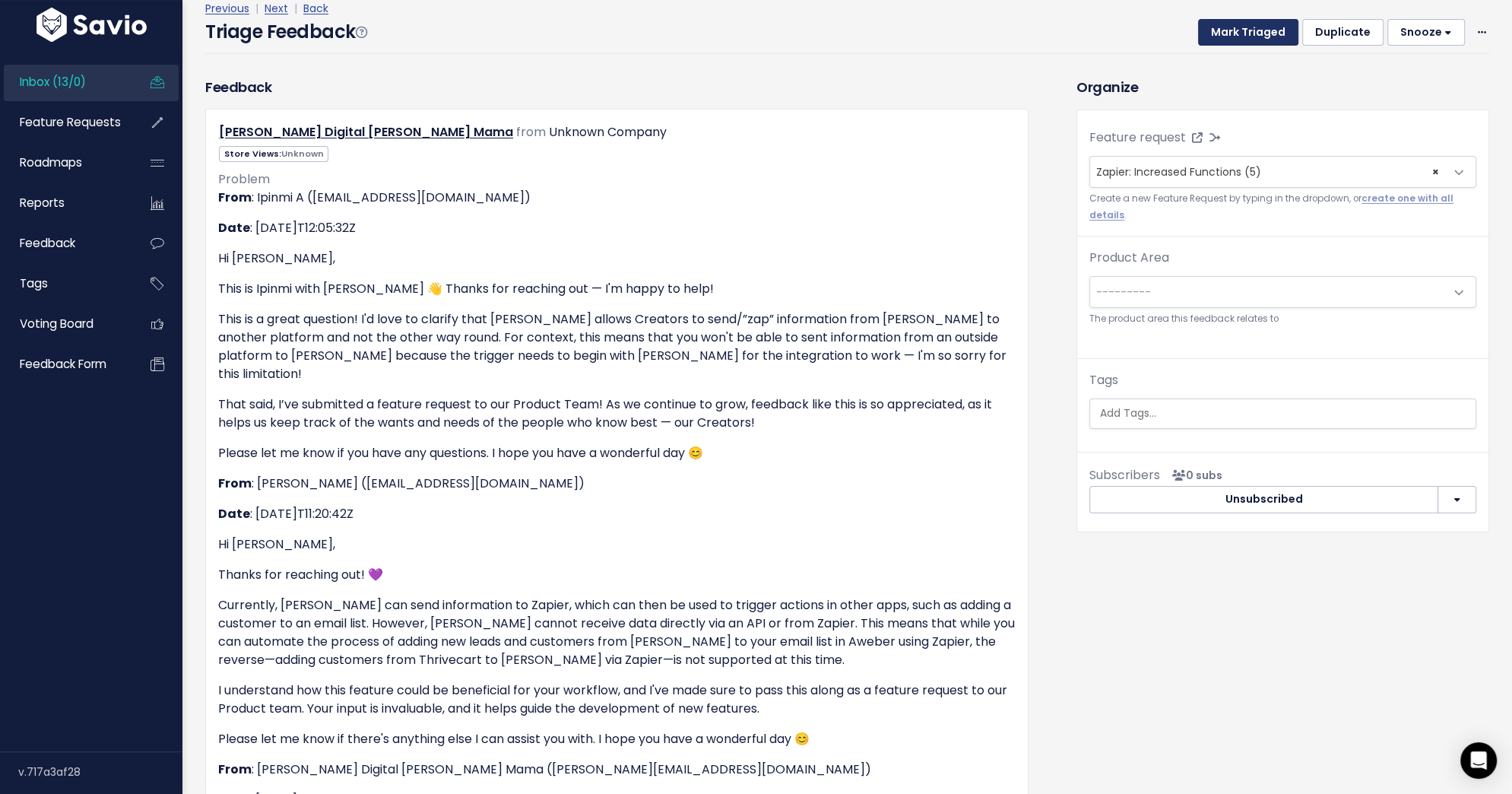
click at [1232, 24] on button "Mark Triaged" at bounding box center [1248, 33] width 100 height 27
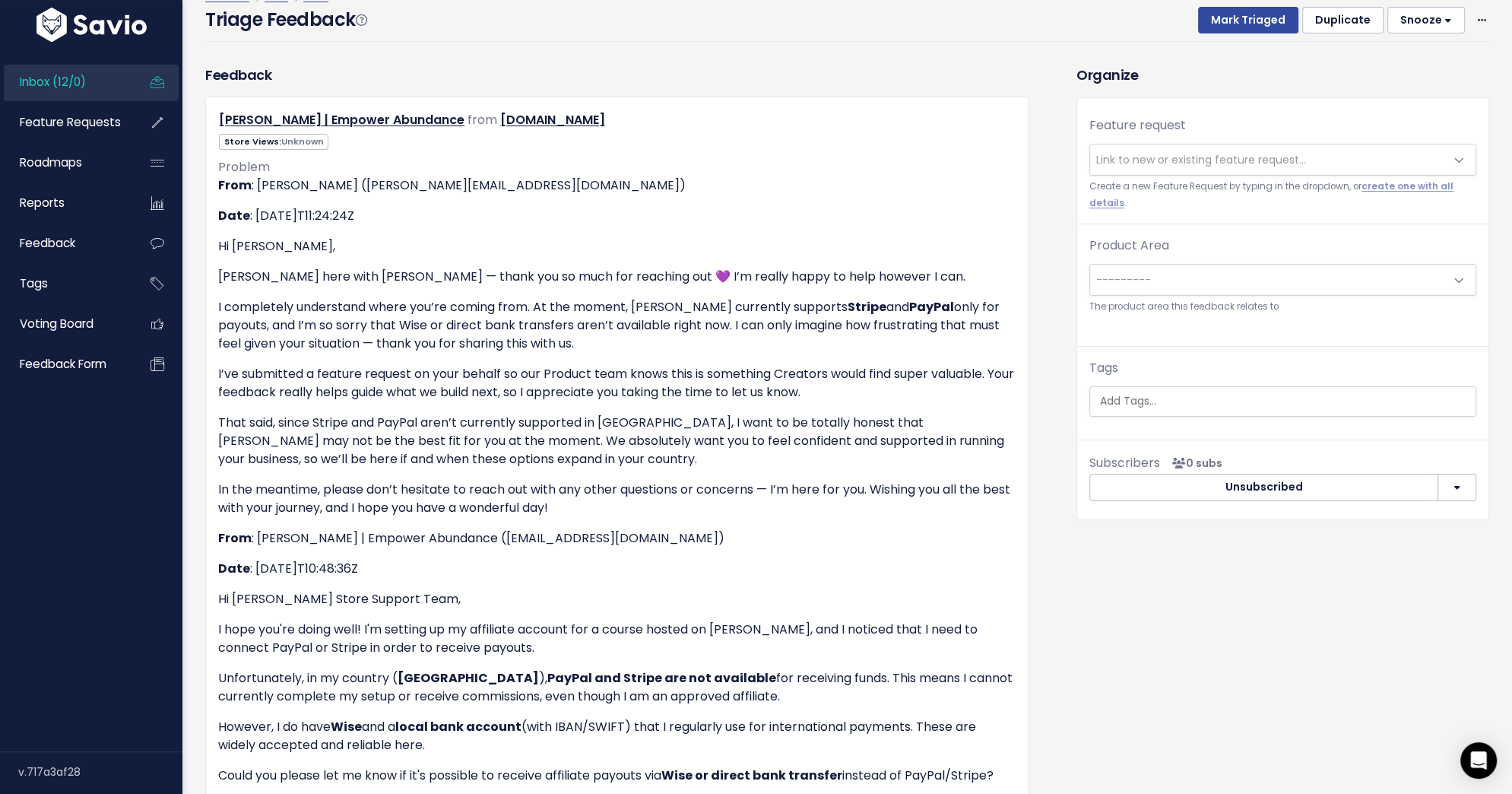
scroll to position [149, 0]
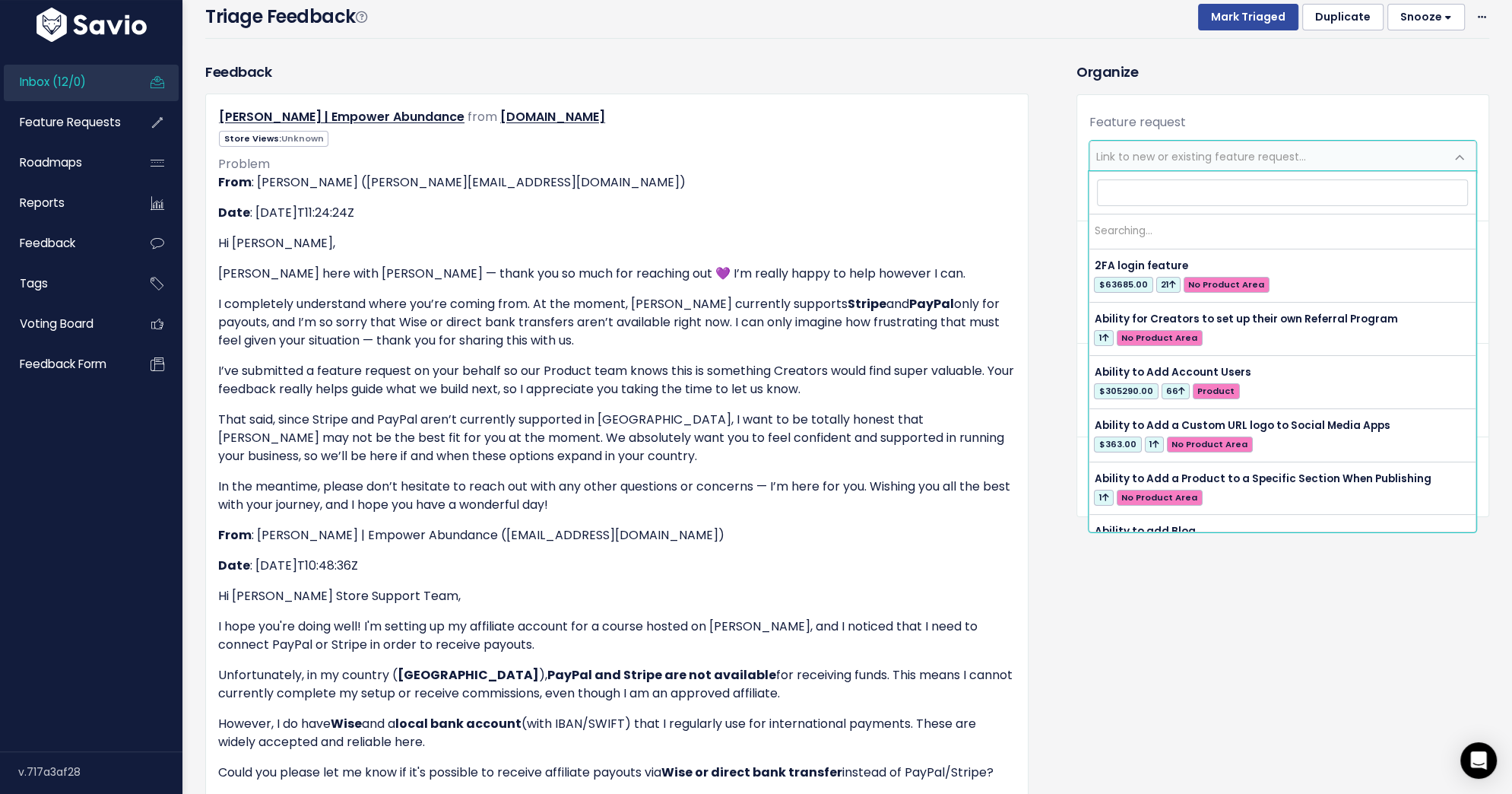
click at [1139, 155] on span "Link to new or existing feature request..." at bounding box center [1201, 156] width 210 height 15
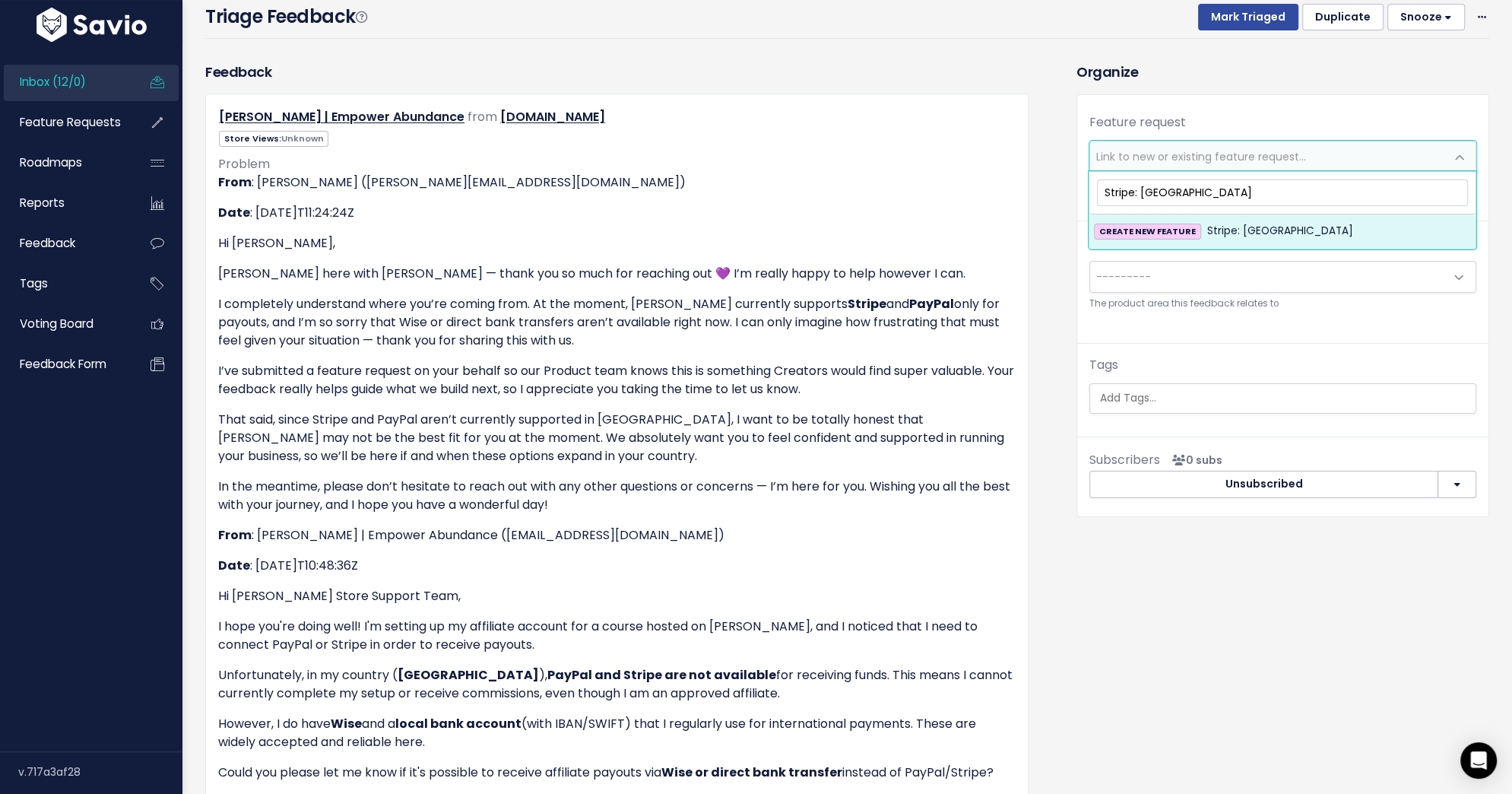
type input "Stripe: [GEOGRAPHIC_DATA]"
click at [1208, 229] on span "Stripe: [GEOGRAPHIC_DATA]" at bounding box center [1281, 231] width 146 height 18
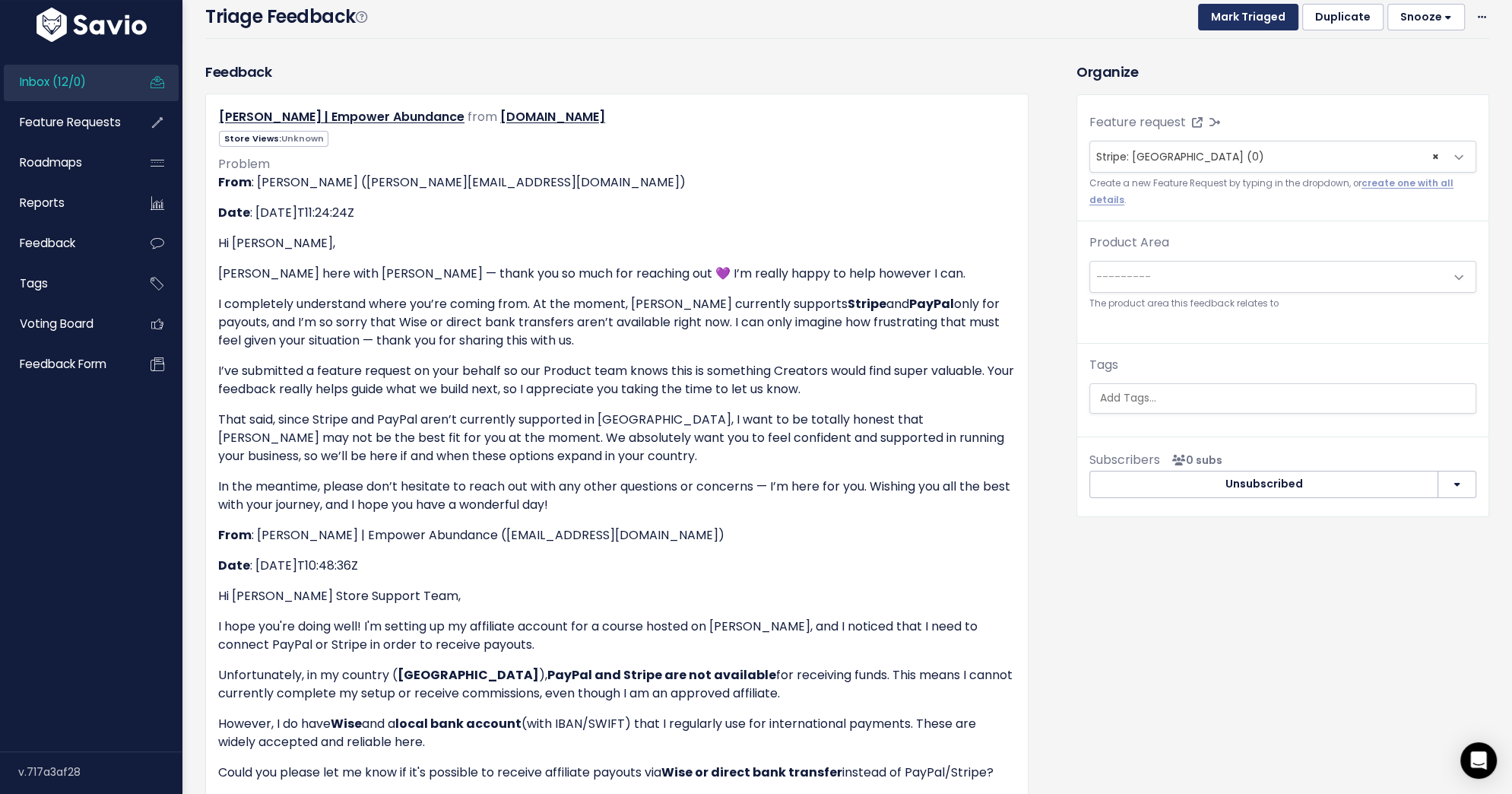
click at [1246, 21] on button "Mark Triaged" at bounding box center [1248, 17] width 100 height 27
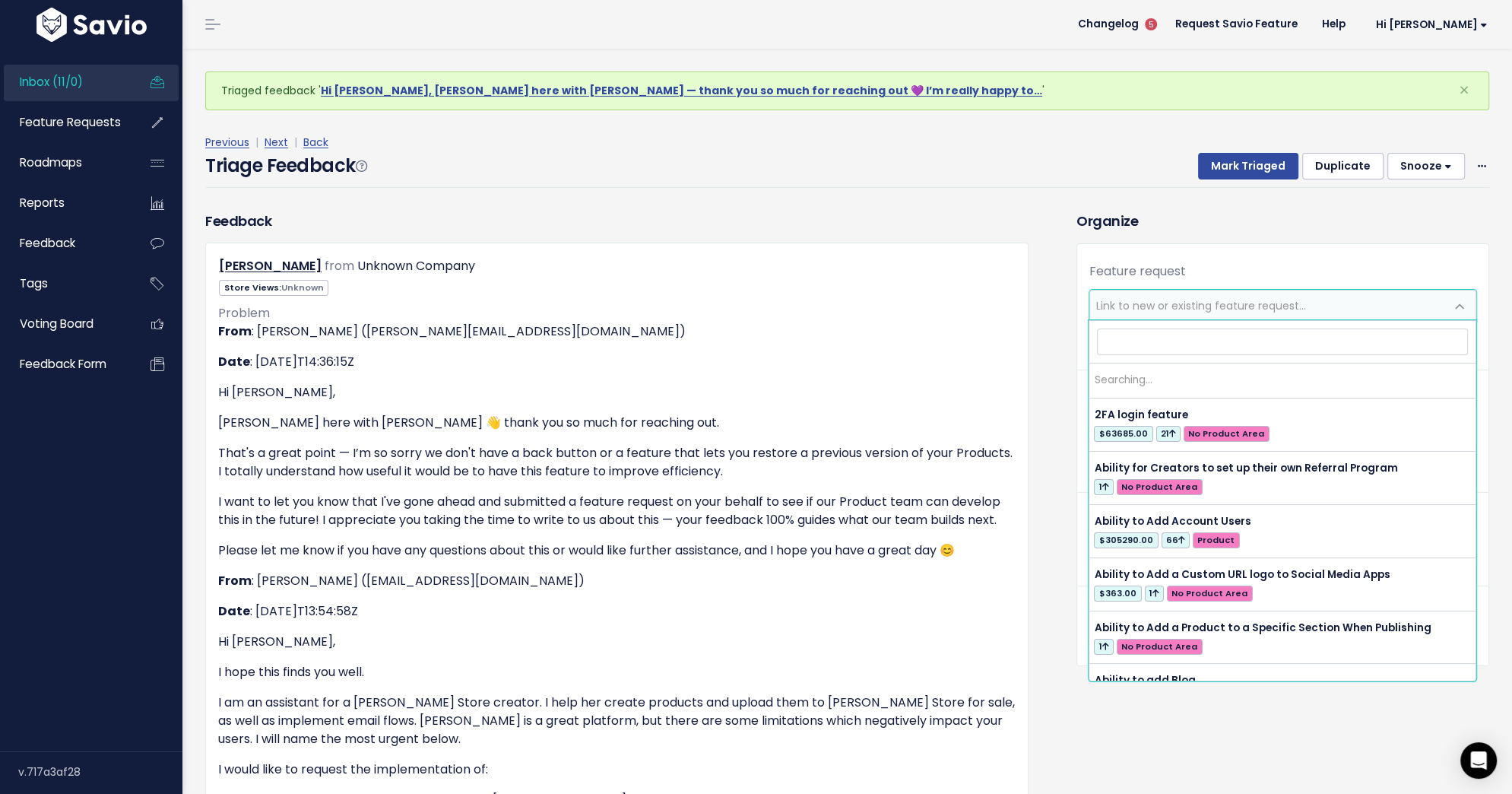
click at [1130, 308] on span "Link to new or existing feature request..." at bounding box center [1201, 305] width 210 height 15
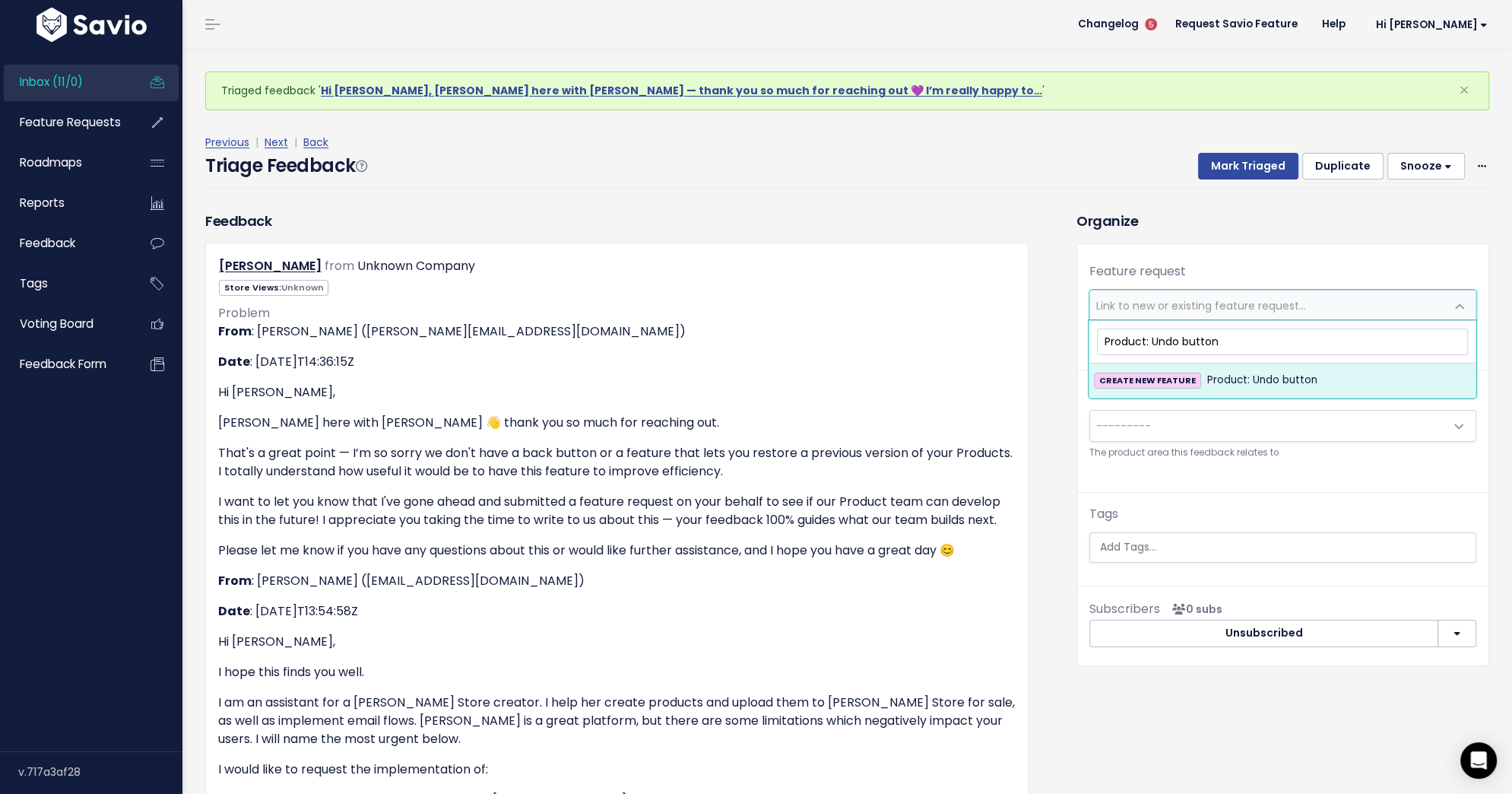
click at [1185, 333] on input "Product: Undo button" at bounding box center [1283, 341] width 371 height 26
click at [1220, 343] on input "Product: Undo Button" at bounding box center [1283, 341] width 371 height 26
type input "Product: Undo Button"
click at [1215, 380] on span "Product: Undo Button" at bounding box center [1262, 380] width 109 height 18
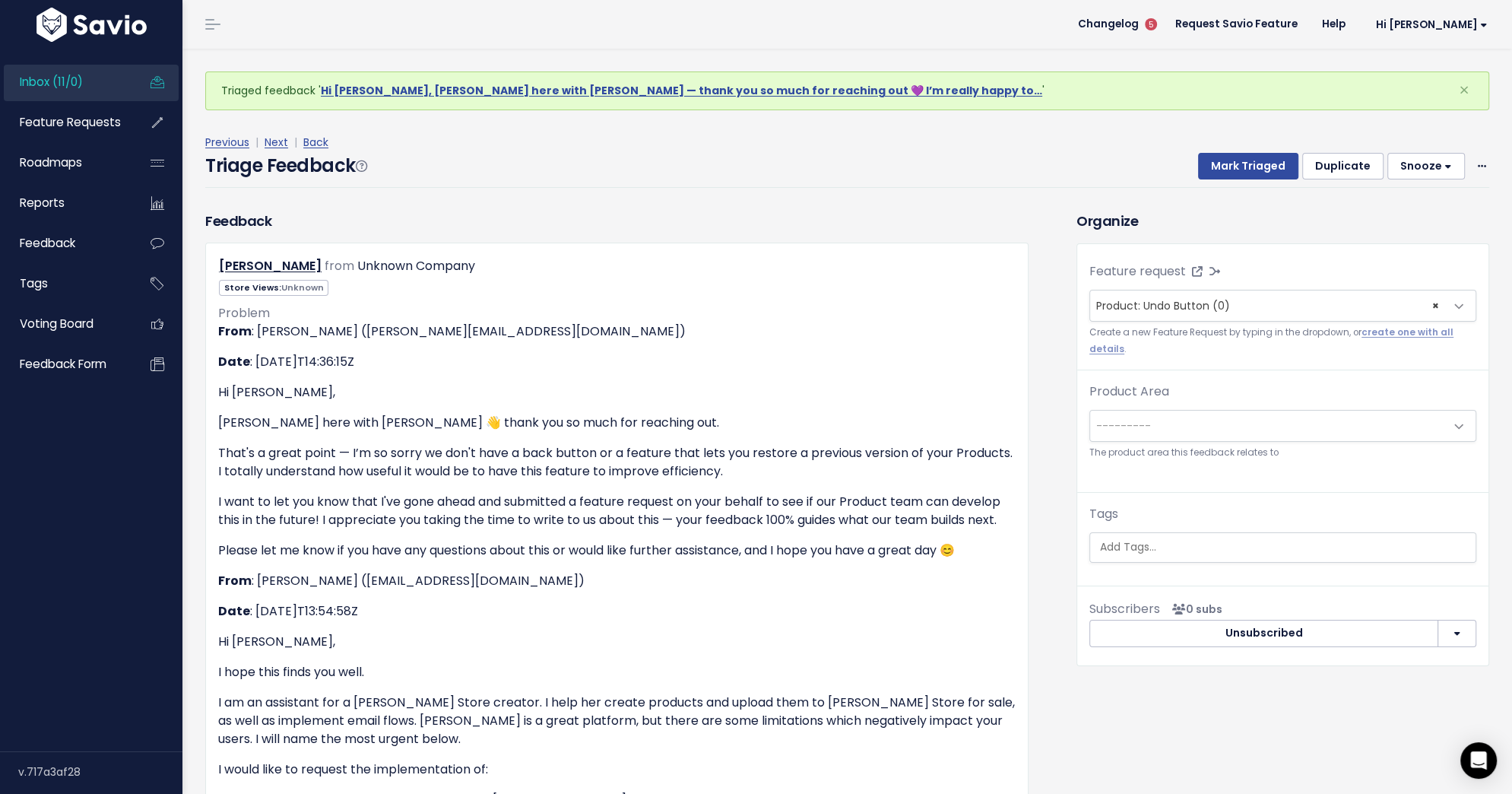
click at [1207, 431] on span "---------" at bounding box center [1267, 426] width 355 height 31
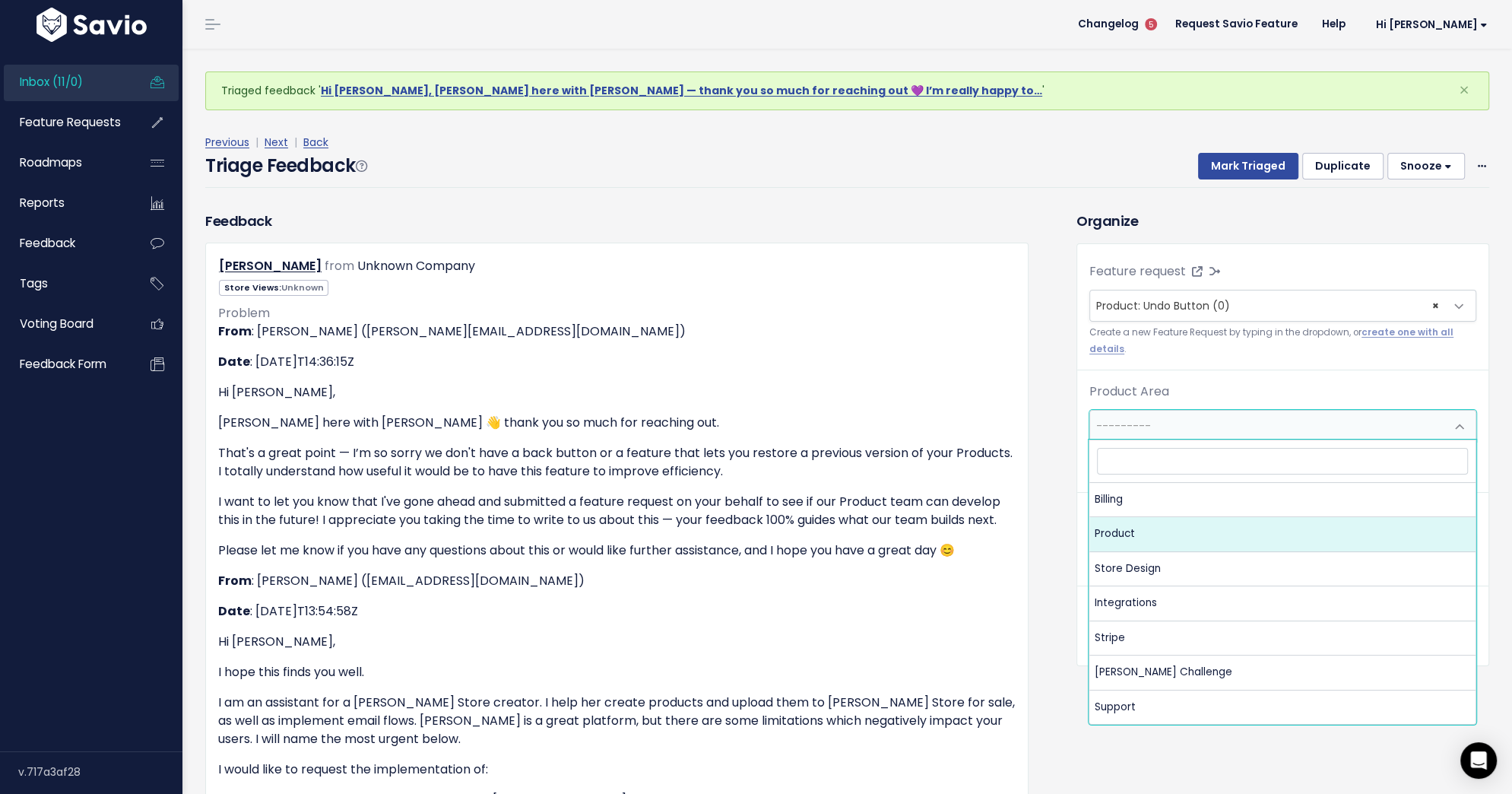
select select "MAIN:PRODUCT"
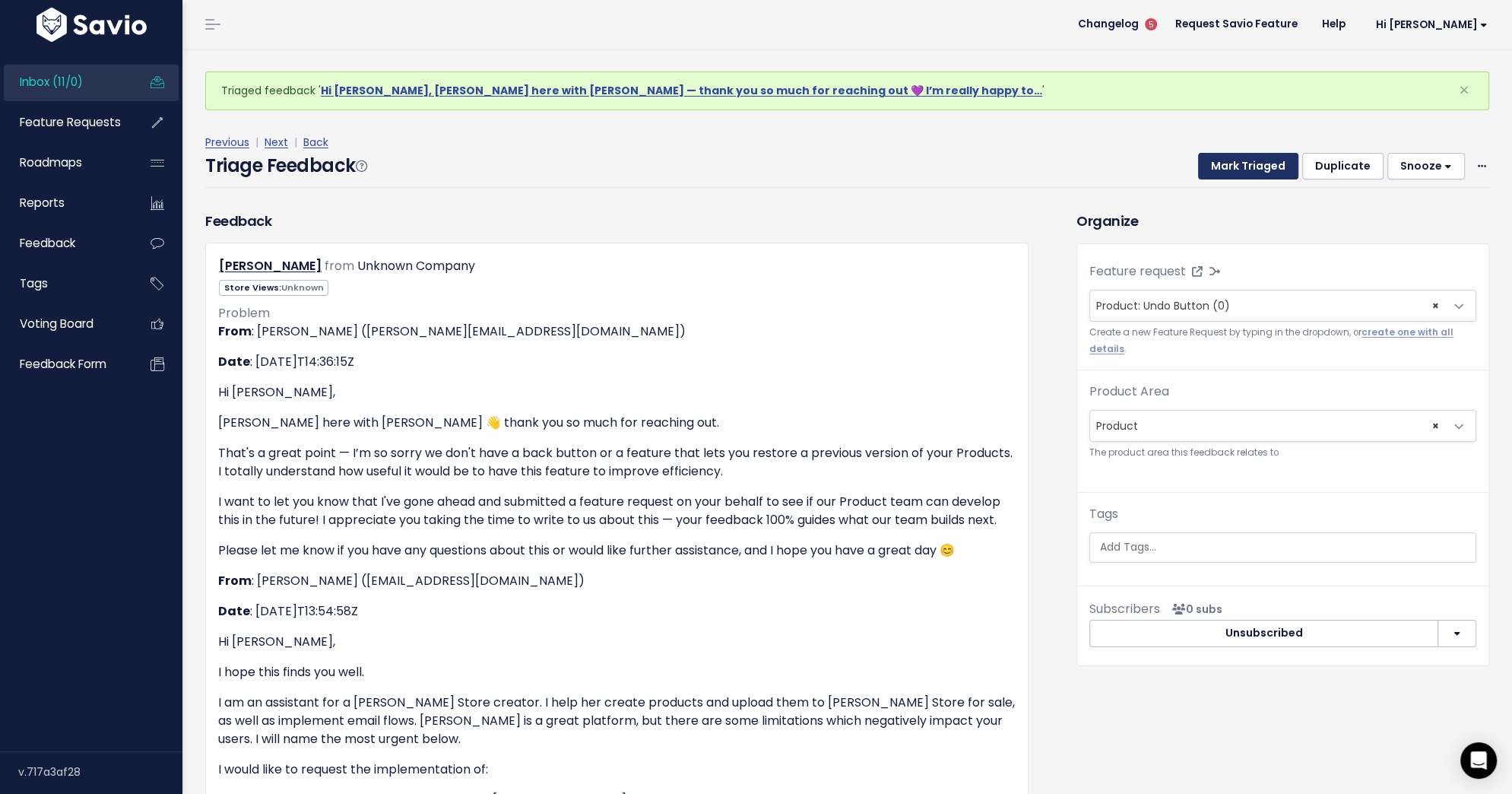
click at [1237, 161] on button "Mark Triaged" at bounding box center [1248, 166] width 100 height 27
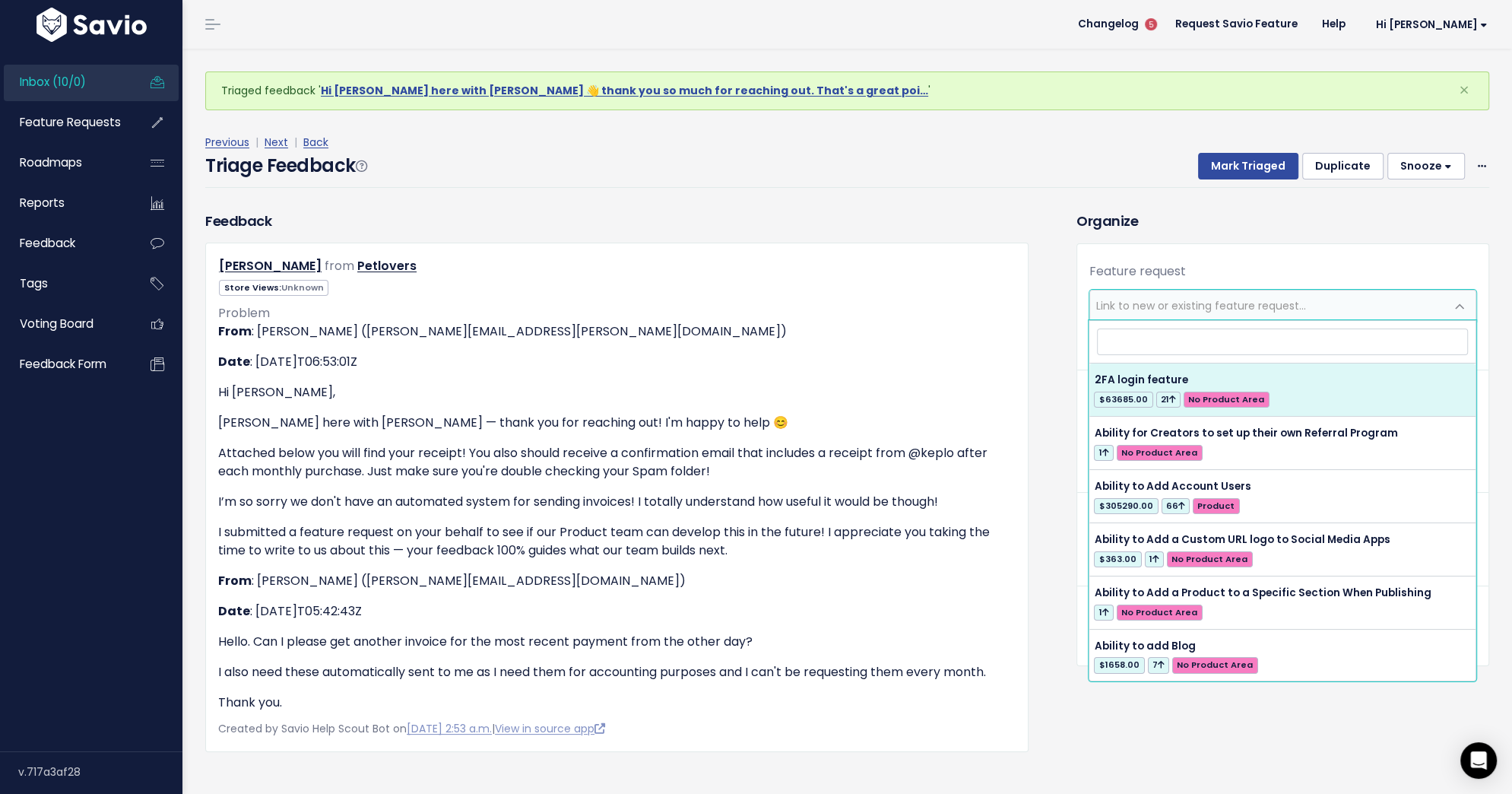
click at [1251, 295] on span "Link to new or existing feature request..." at bounding box center [1267, 306] width 355 height 31
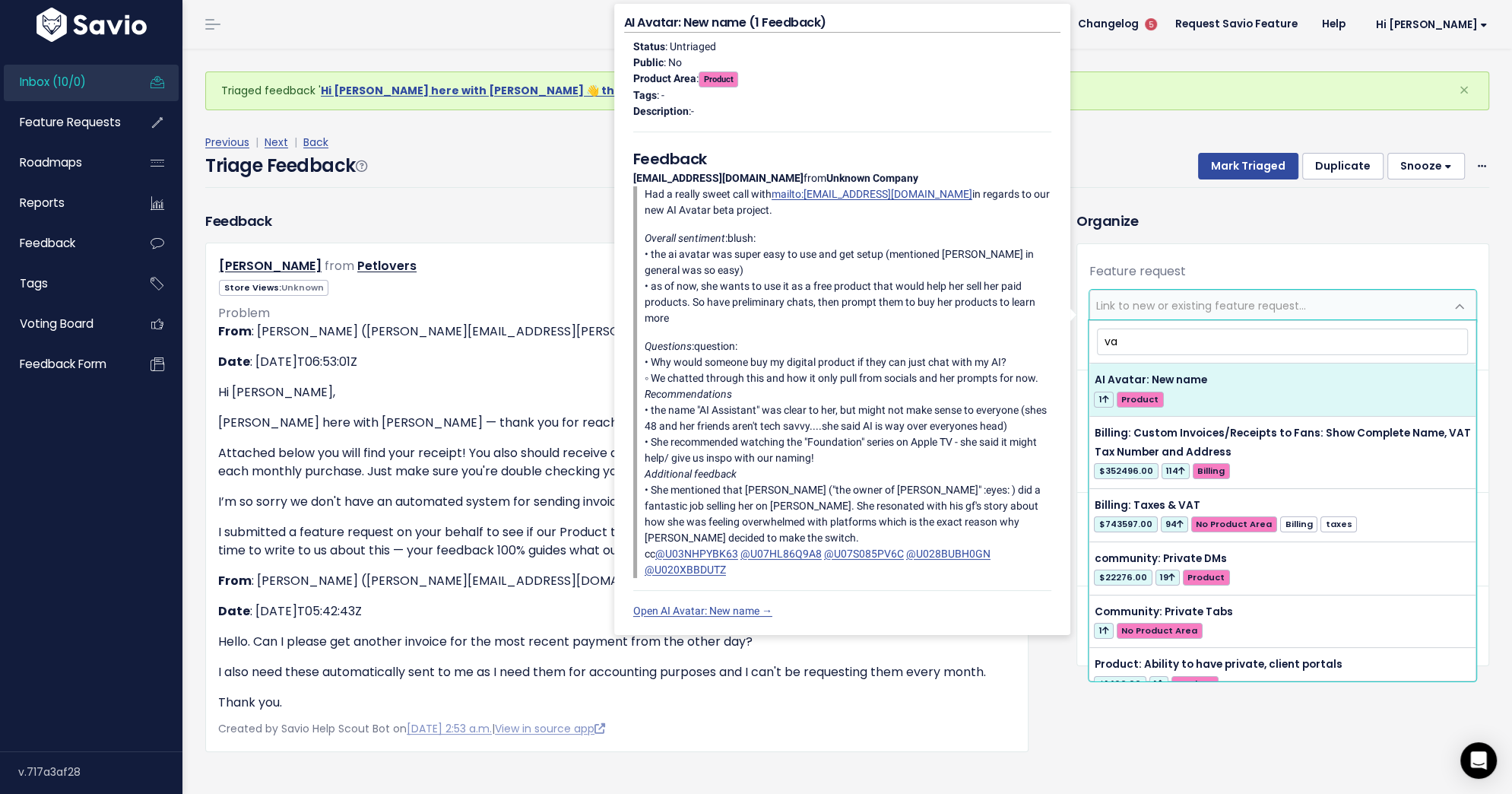
type input "v"
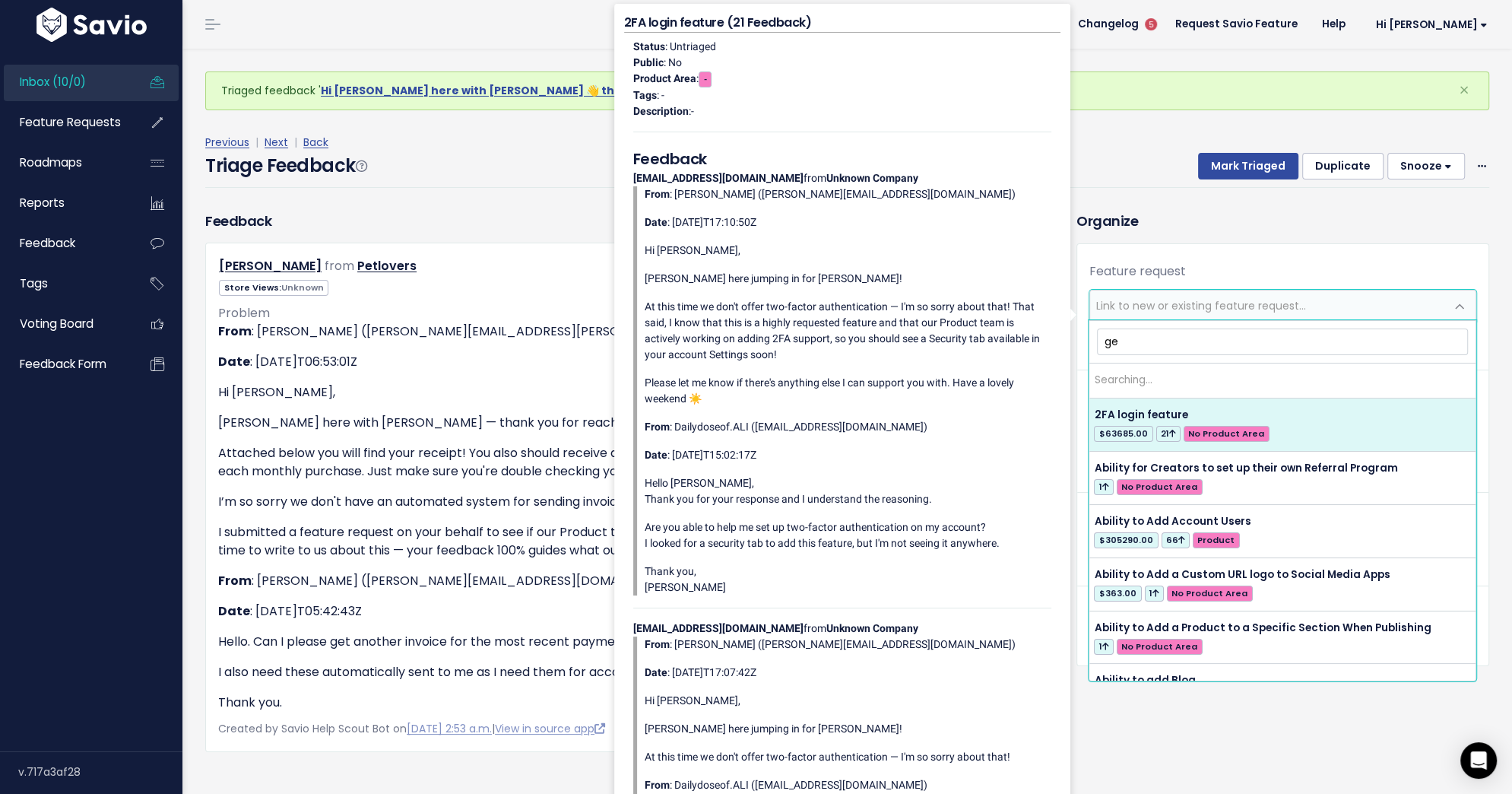
type input "g"
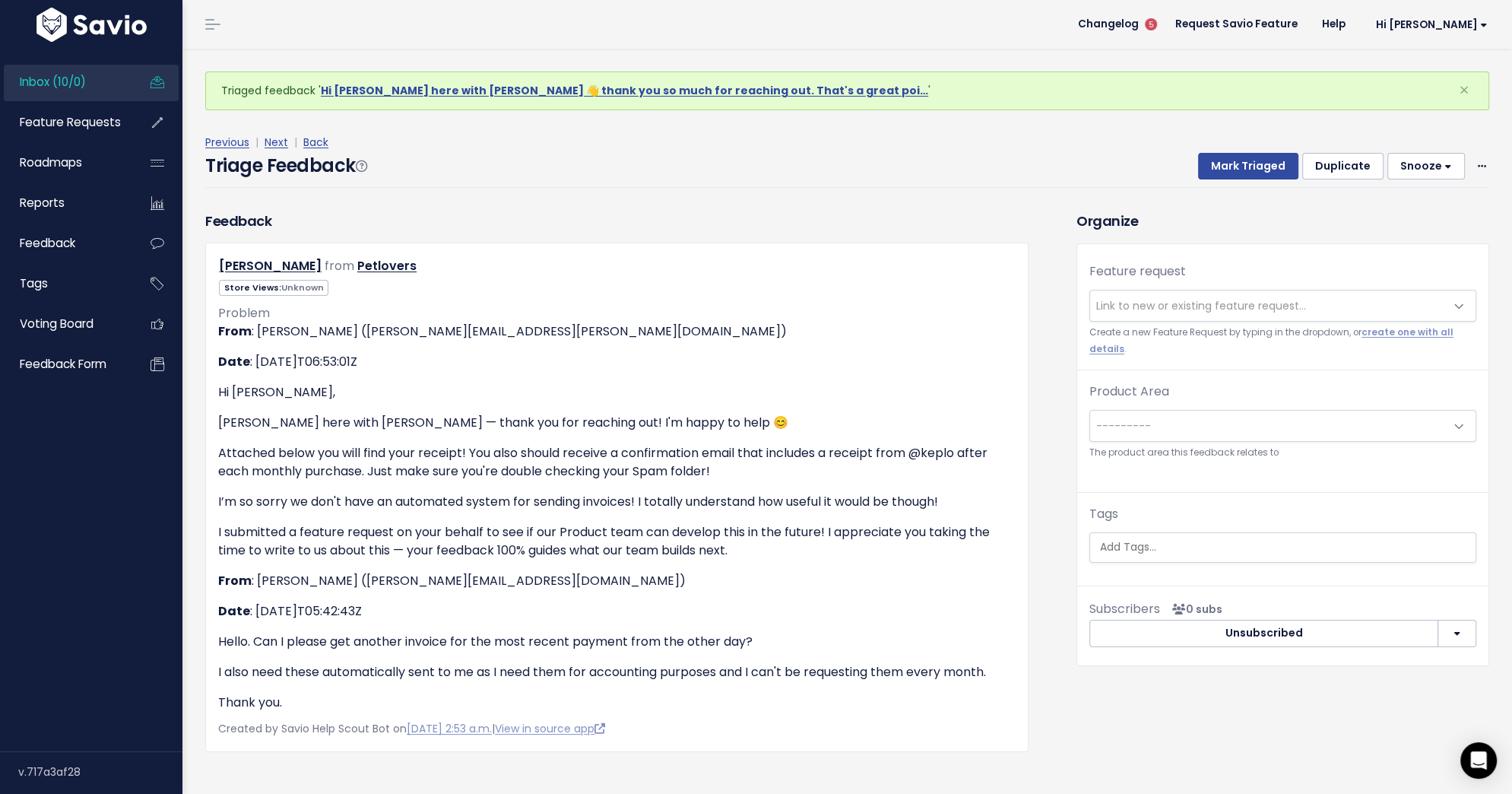
click at [190, 587] on div "Triaged feedback ' Hi Miranda, Rebecca here with Stan 👋 thank you so much for r…" at bounding box center [847, 515] width 1330 height 932
click at [1203, 311] on span "Link to new or existing feature request..." at bounding box center [1201, 305] width 210 height 15
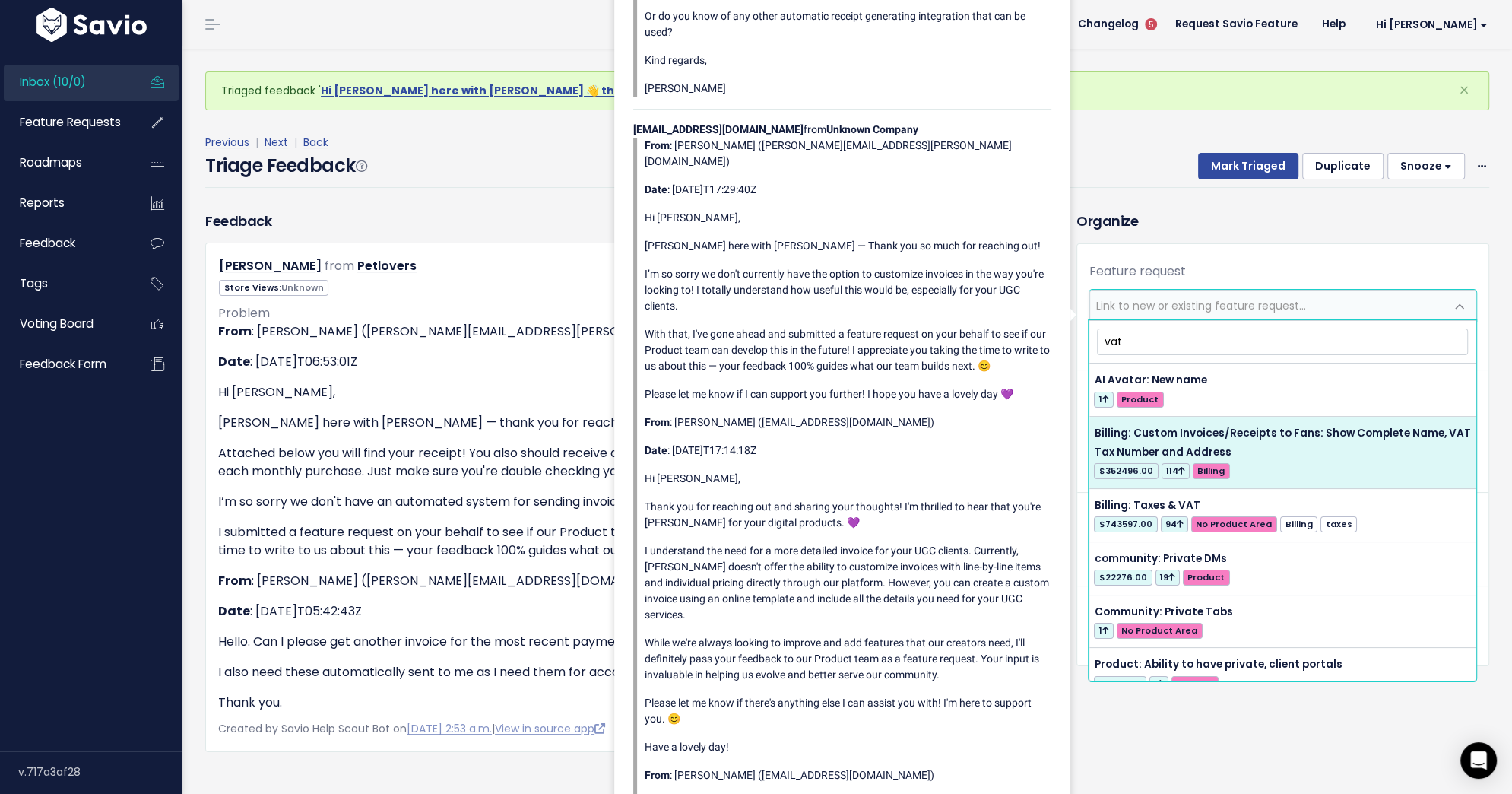
type input "vat"
select select "34043"
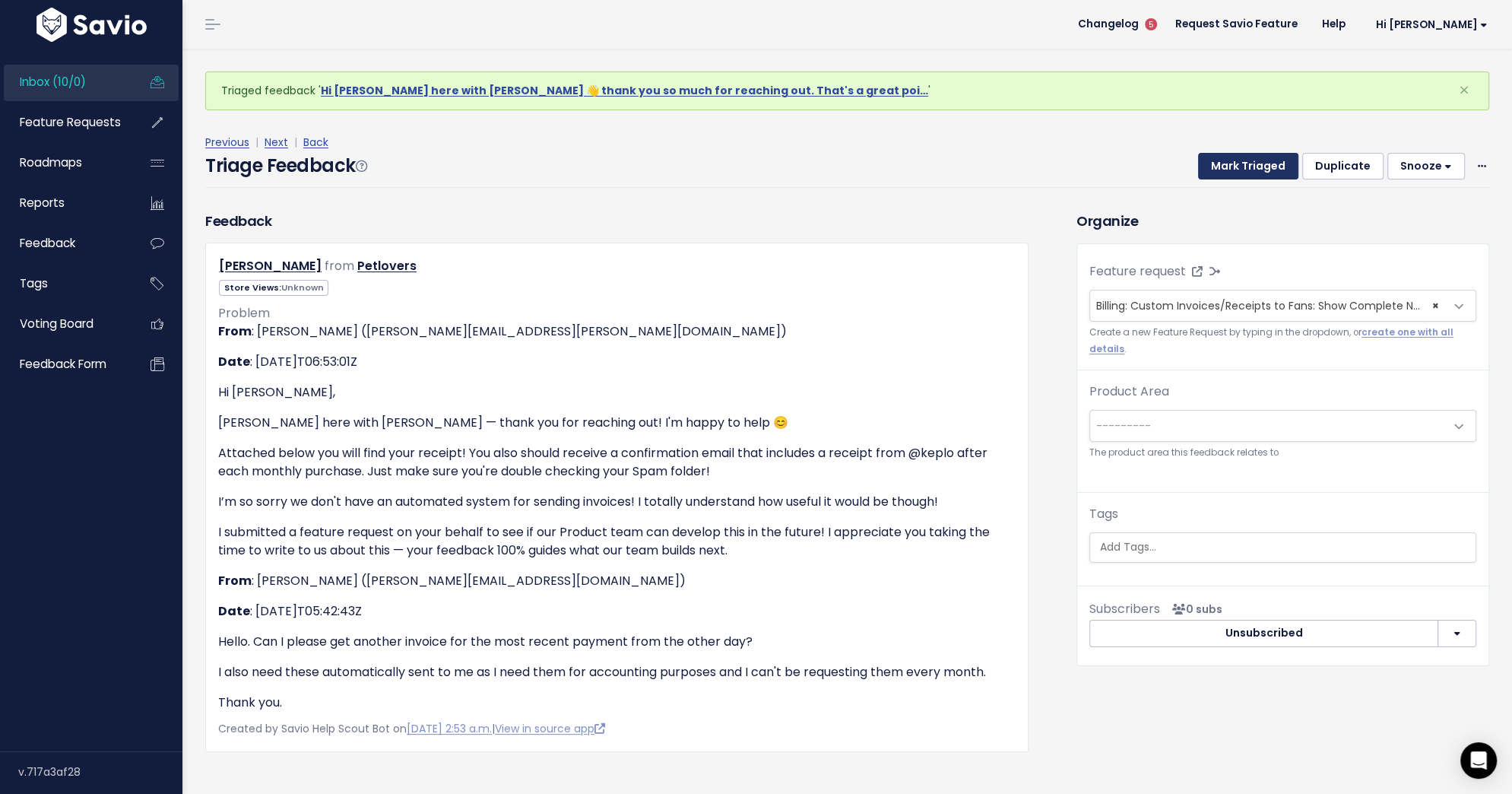
click at [1252, 169] on button "Mark Triaged" at bounding box center [1248, 166] width 100 height 27
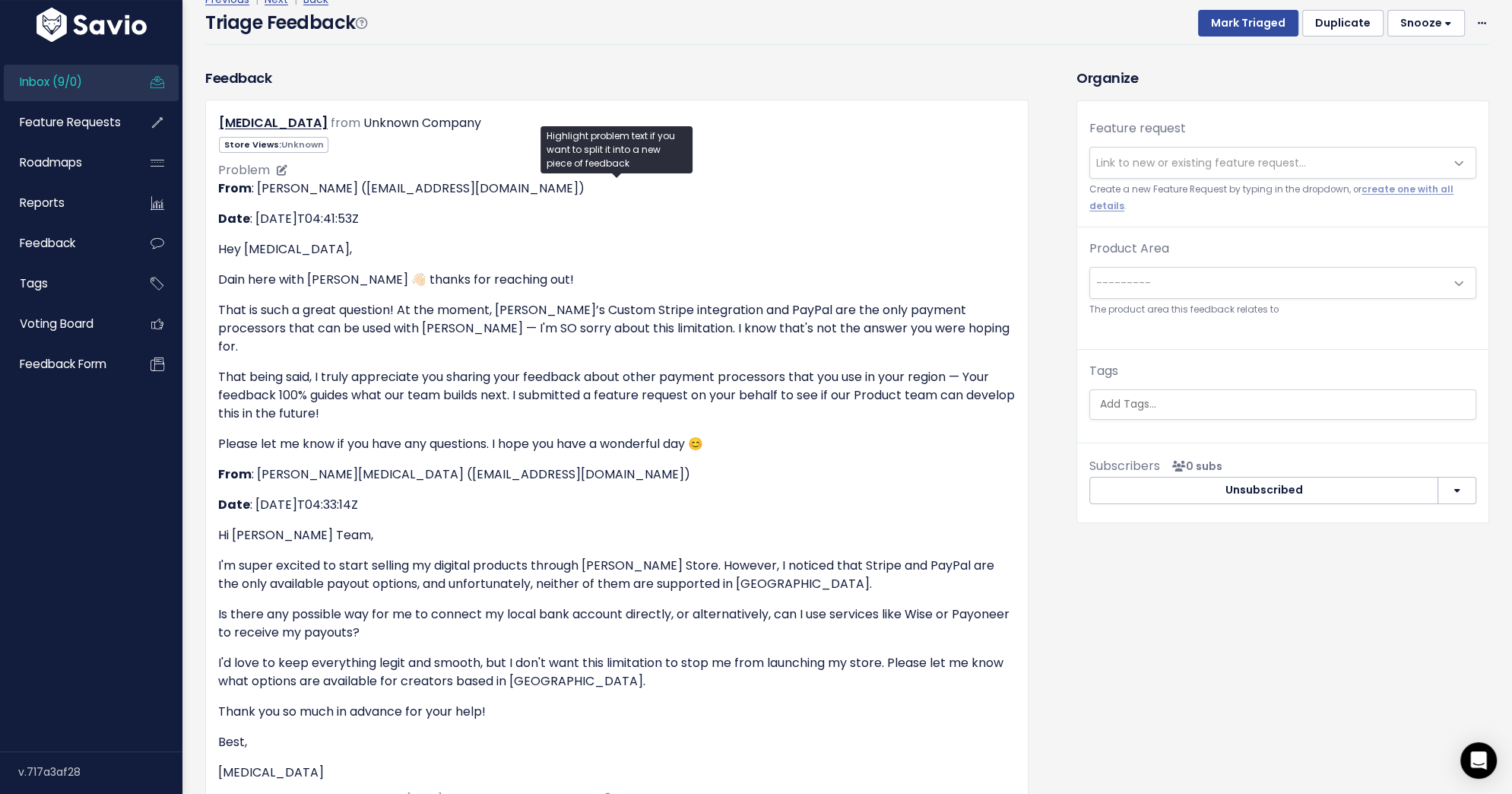
scroll to position [151, 0]
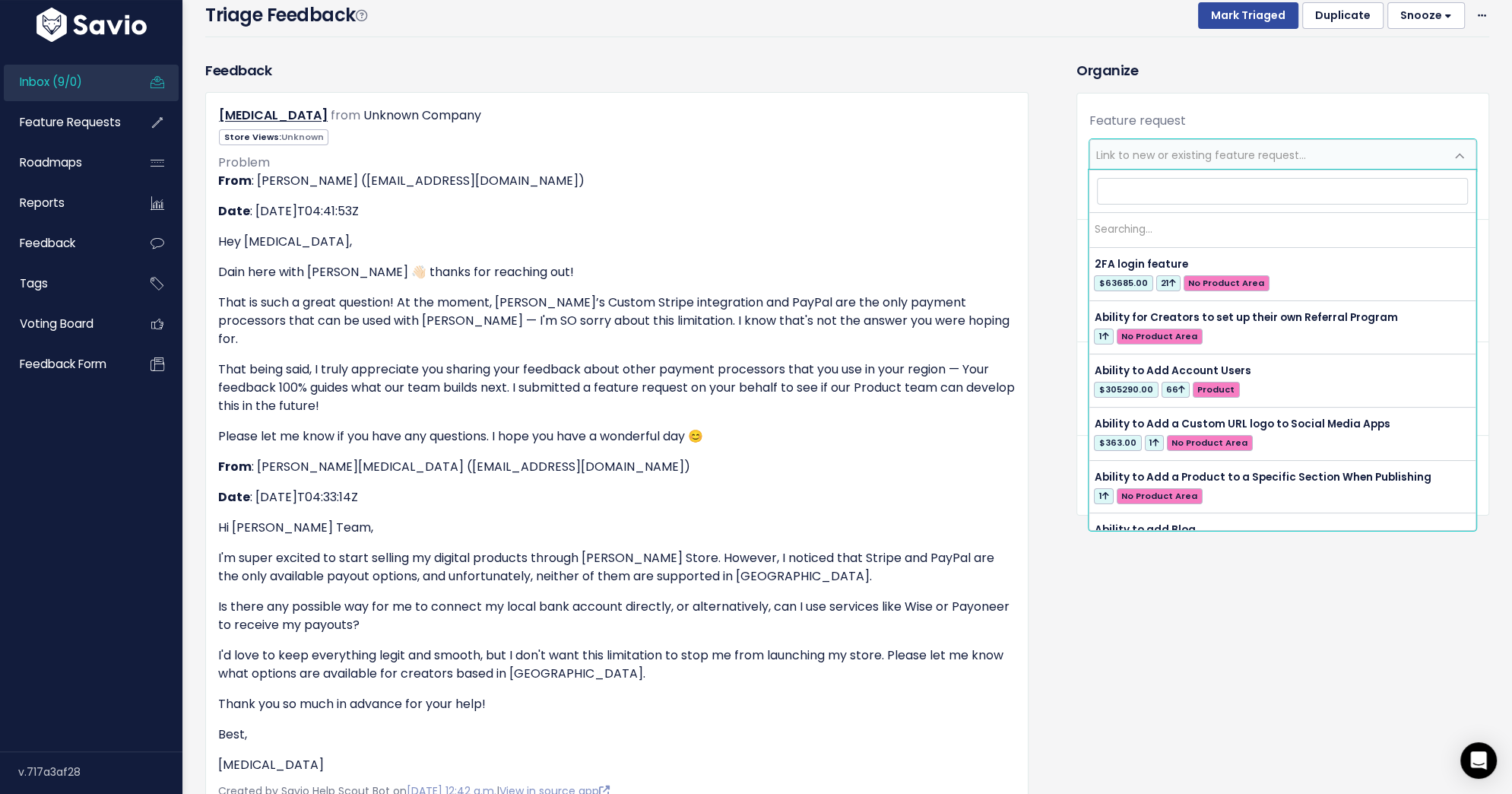
click at [1155, 153] on span "Link to new or existing feature request..." at bounding box center [1201, 154] width 210 height 15
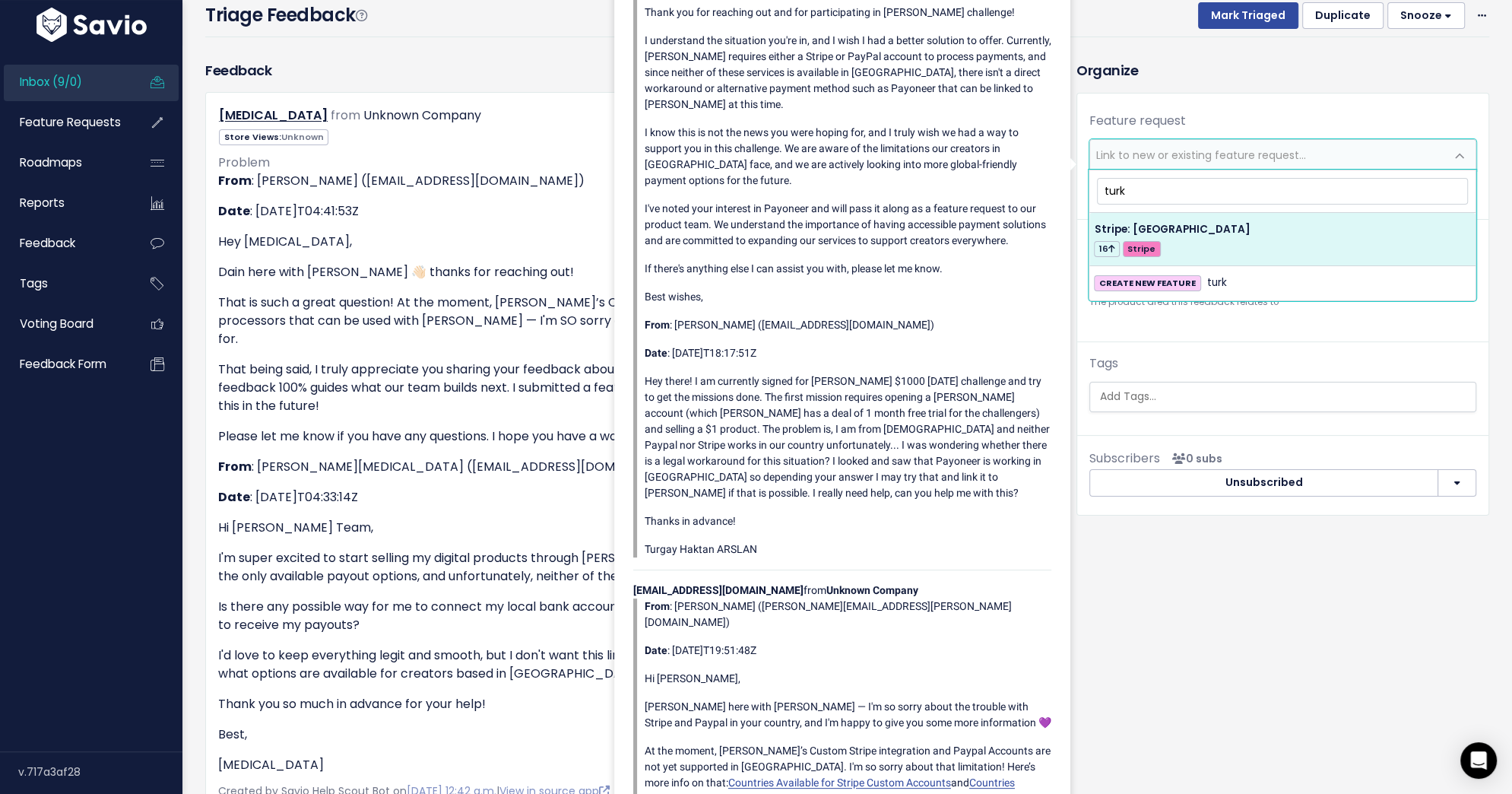
type input "turk"
select select "43413"
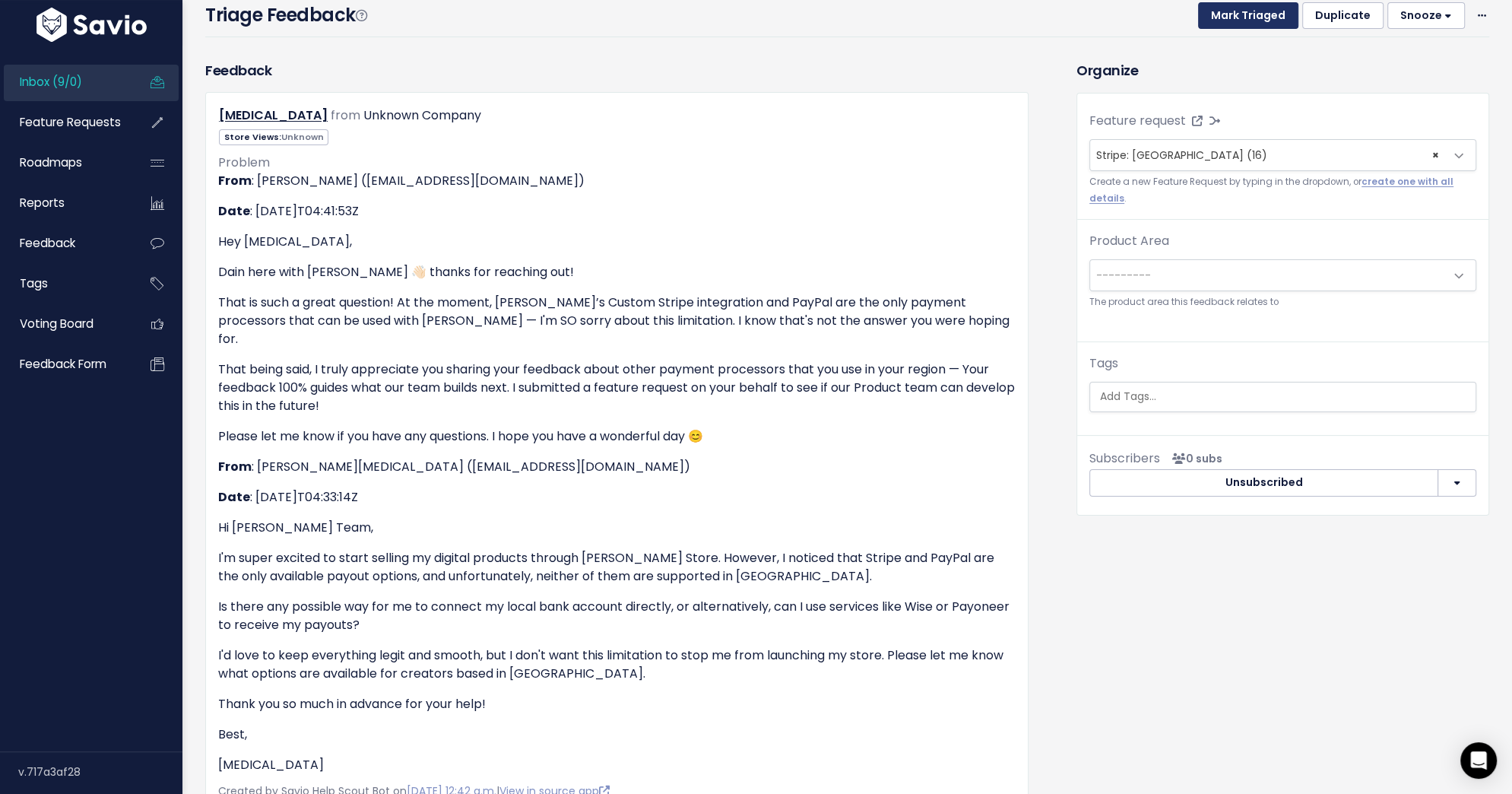
click at [1259, 19] on button "Mark Triaged" at bounding box center [1248, 16] width 100 height 27
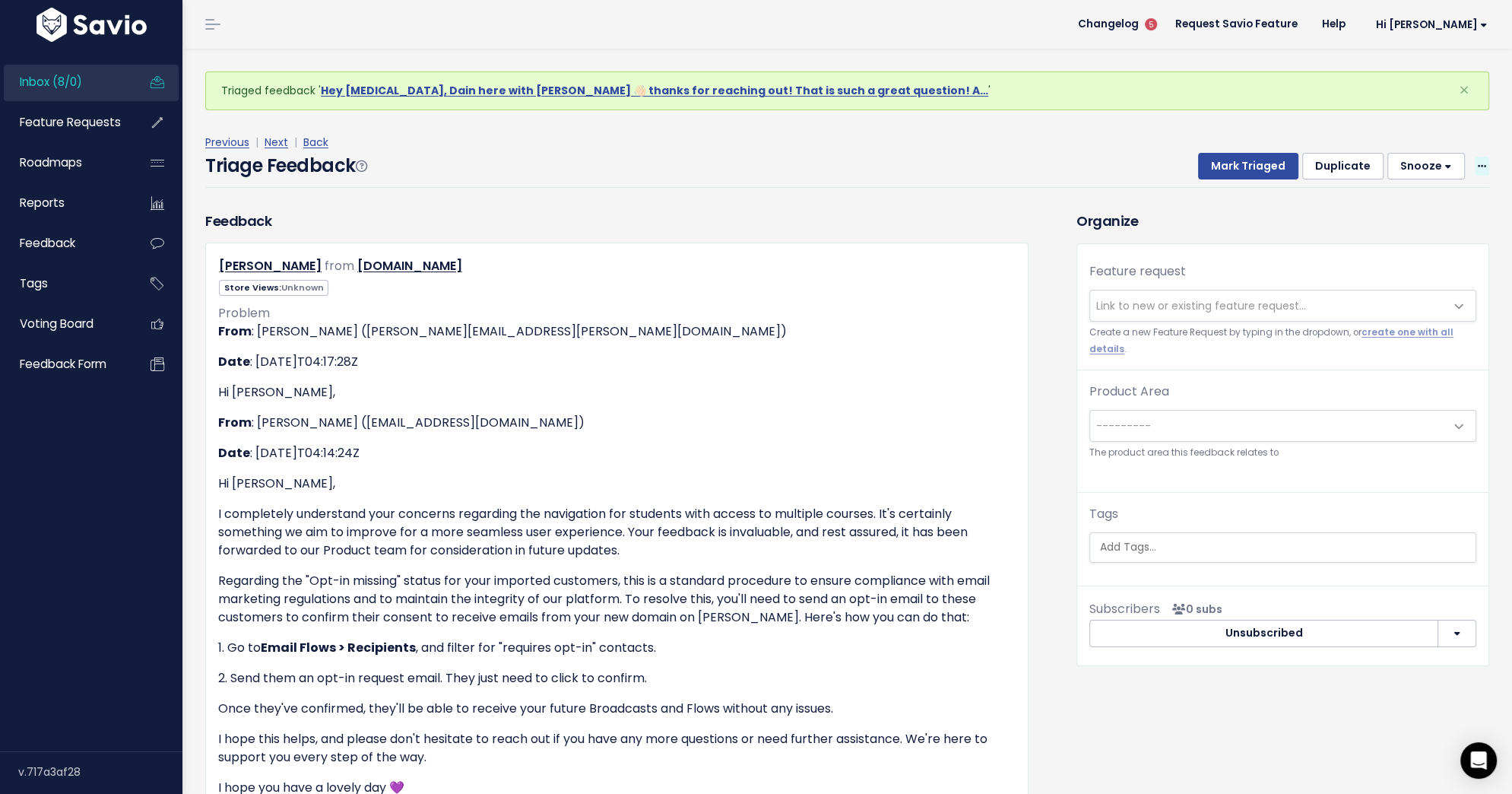
click at [1485, 167] on icon at bounding box center [1481, 166] width 8 height 10
click at [1411, 237] on link "Delete" at bounding box center [1421, 238] width 109 height 30
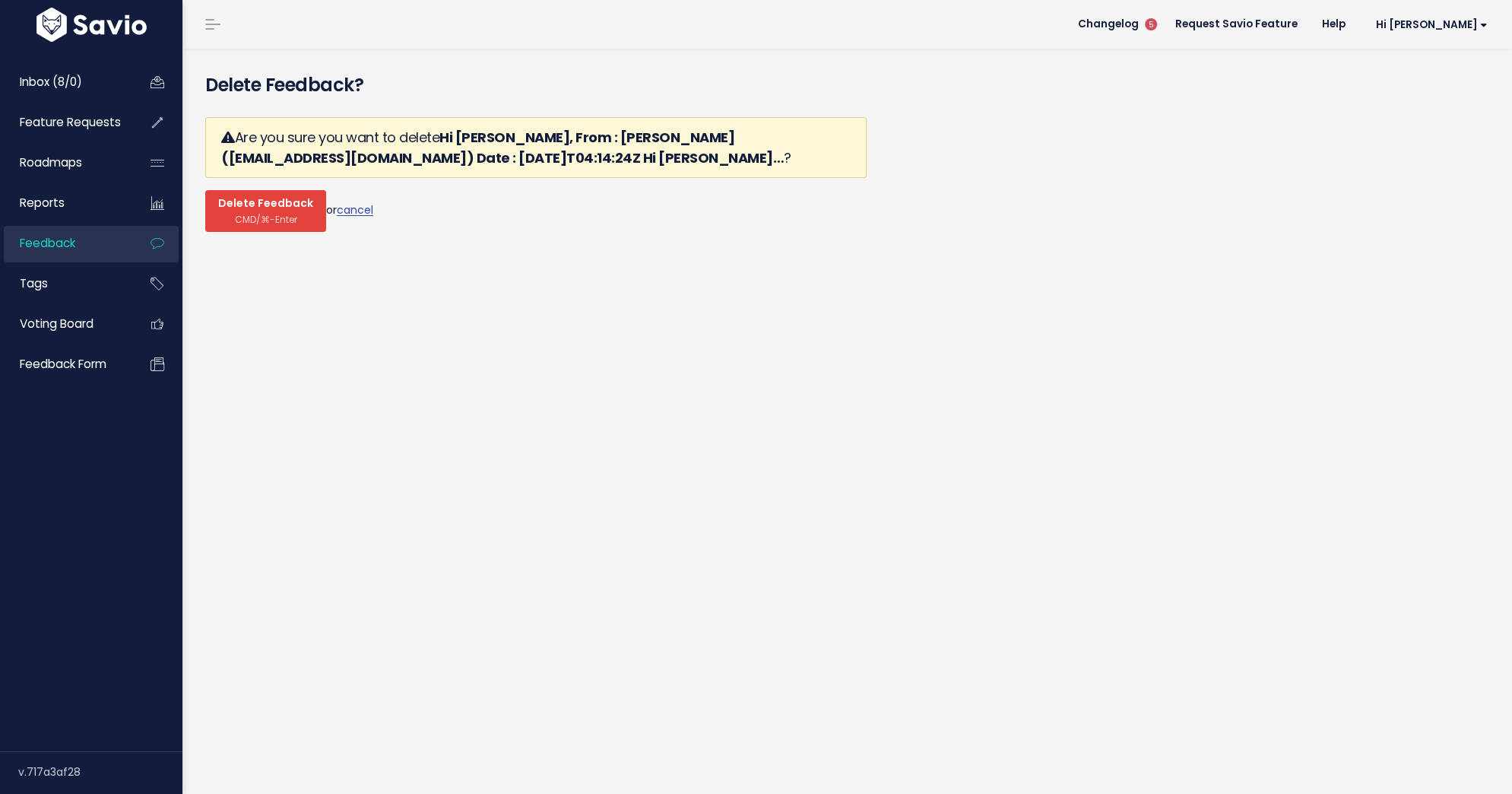
click at [284, 214] on span "CMD/⌘-Enter" at bounding box center [266, 220] width 62 height 12
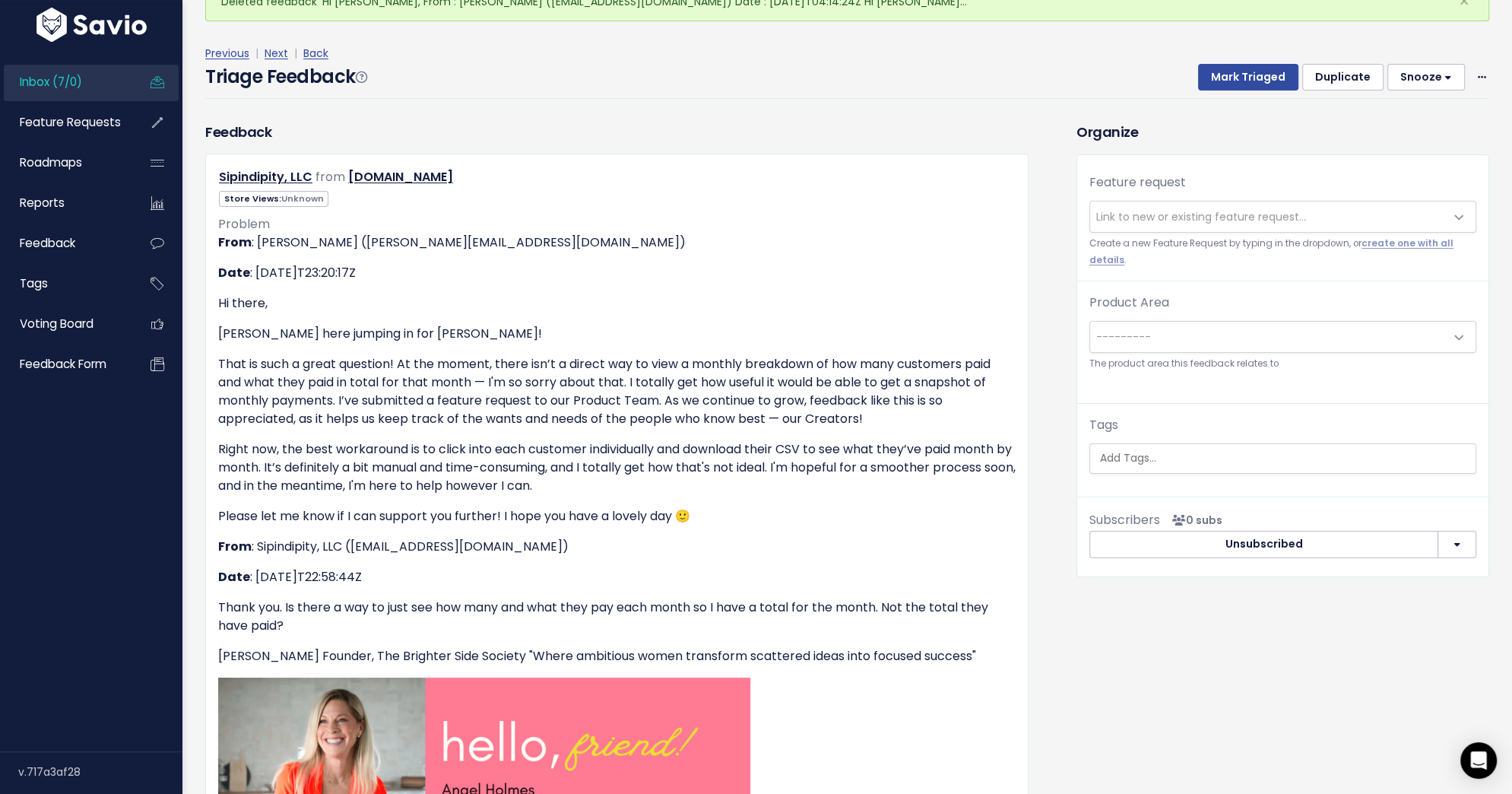
scroll to position [94, 0]
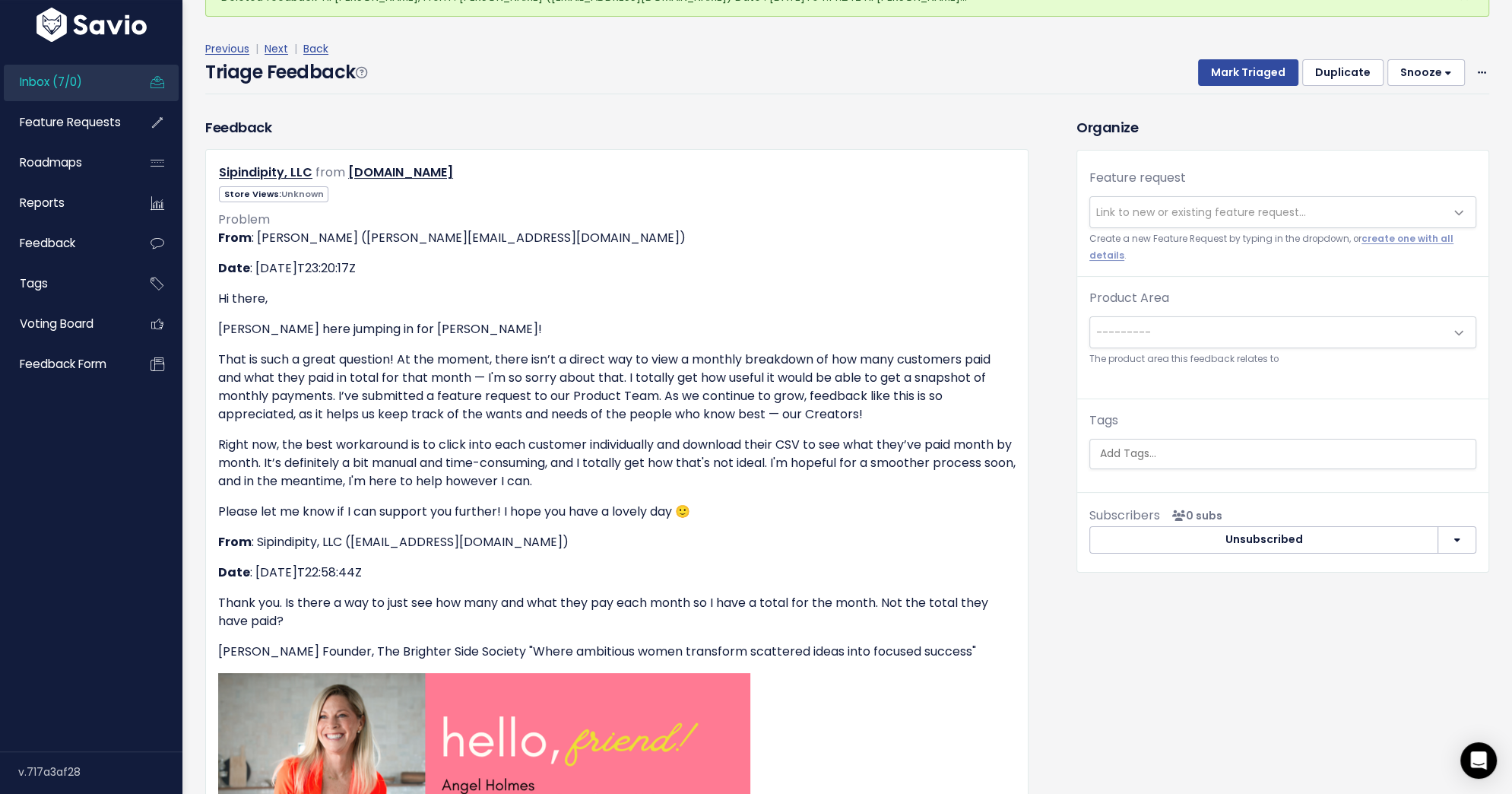
click at [1178, 219] on span "Link to new or existing feature request..." at bounding box center [1267, 212] width 355 height 31
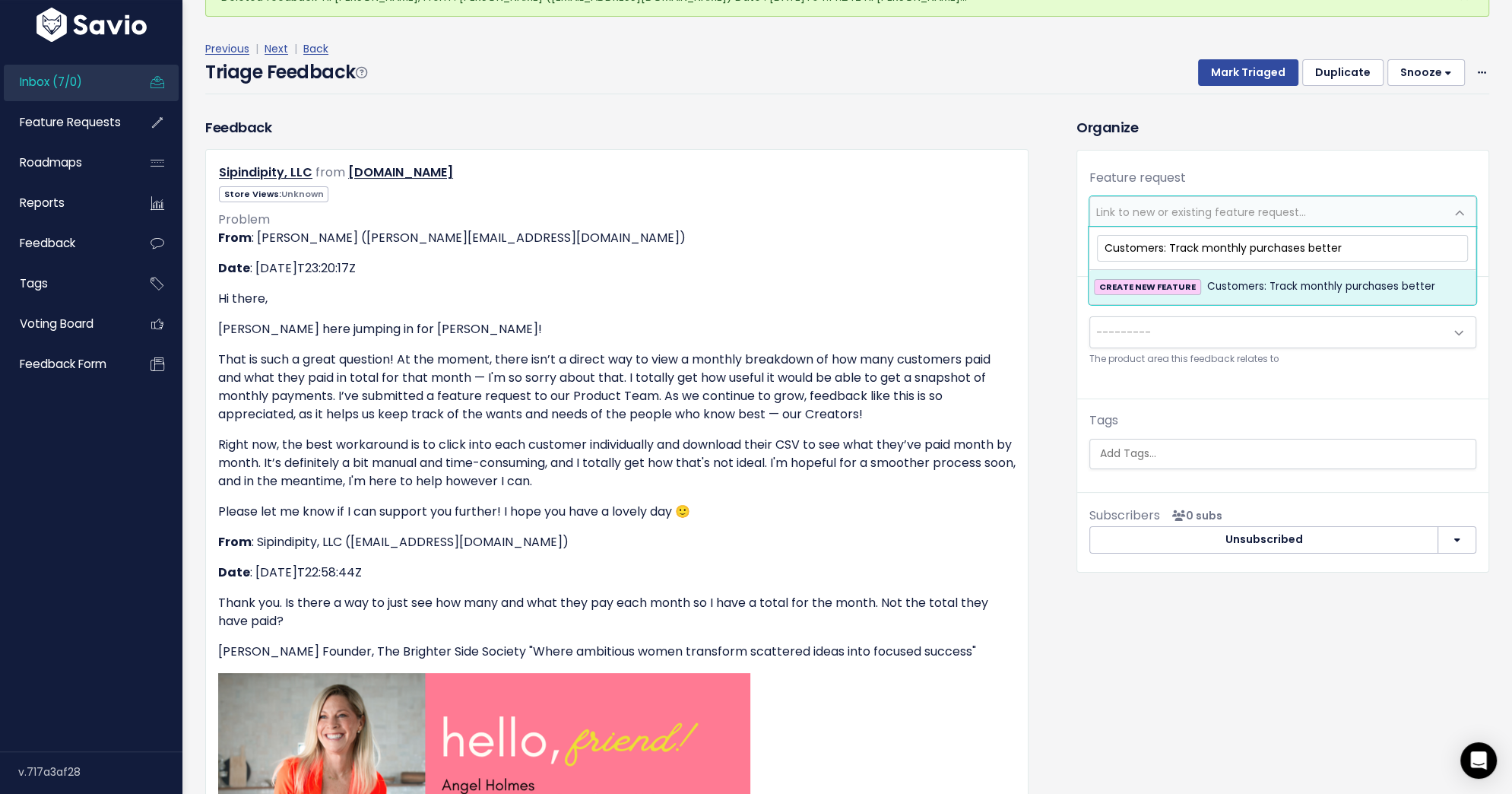
type input "Customers: Track monthly purchases better"
click at [1218, 290] on span "Customers: Track monthly purchases better" at bounding box center [1321, 286] width 229 height 18
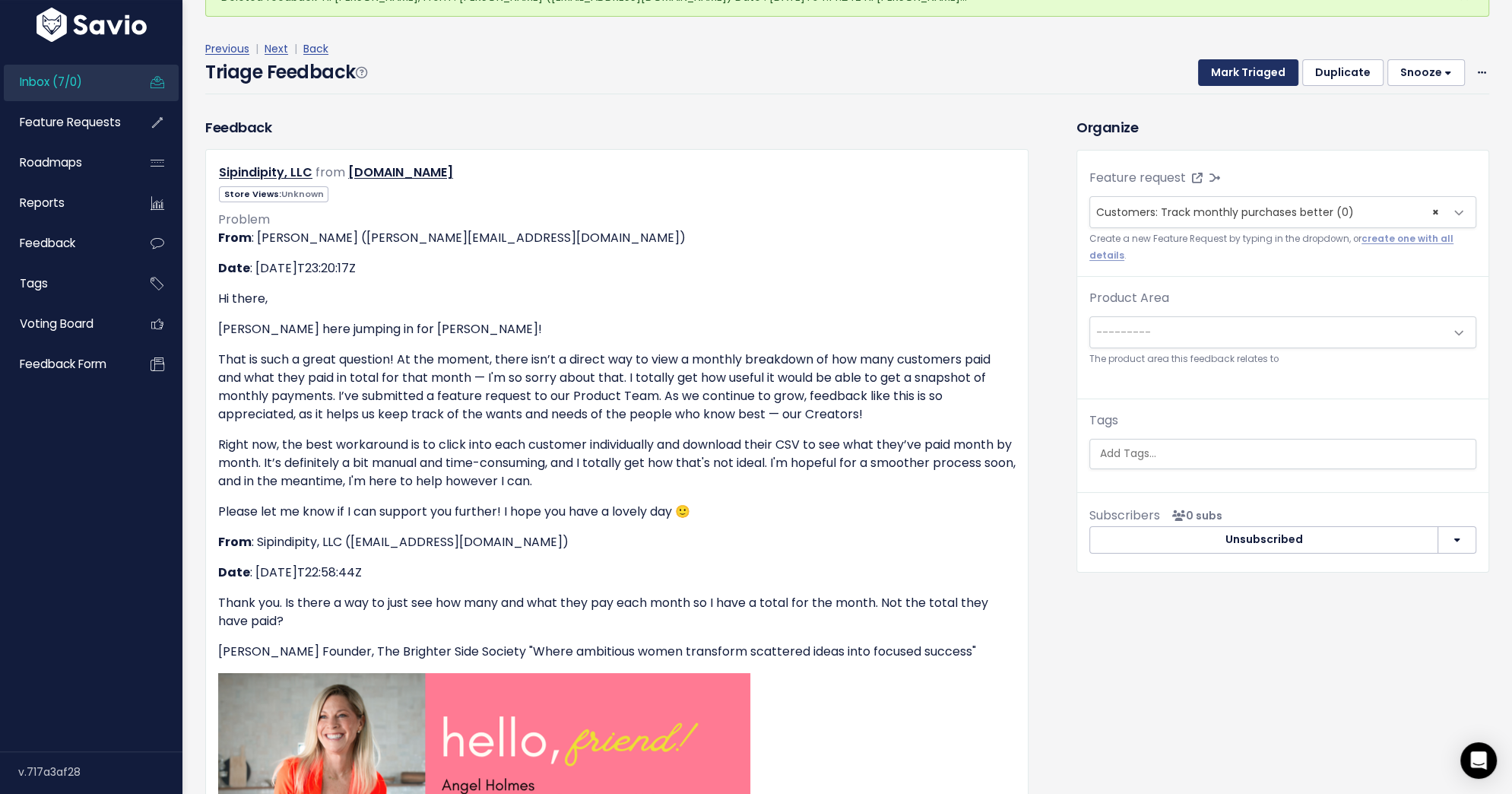
click at [1261, 65] on button "Mark Triaged" at bounding box center [1248, 73] width 100 height 27
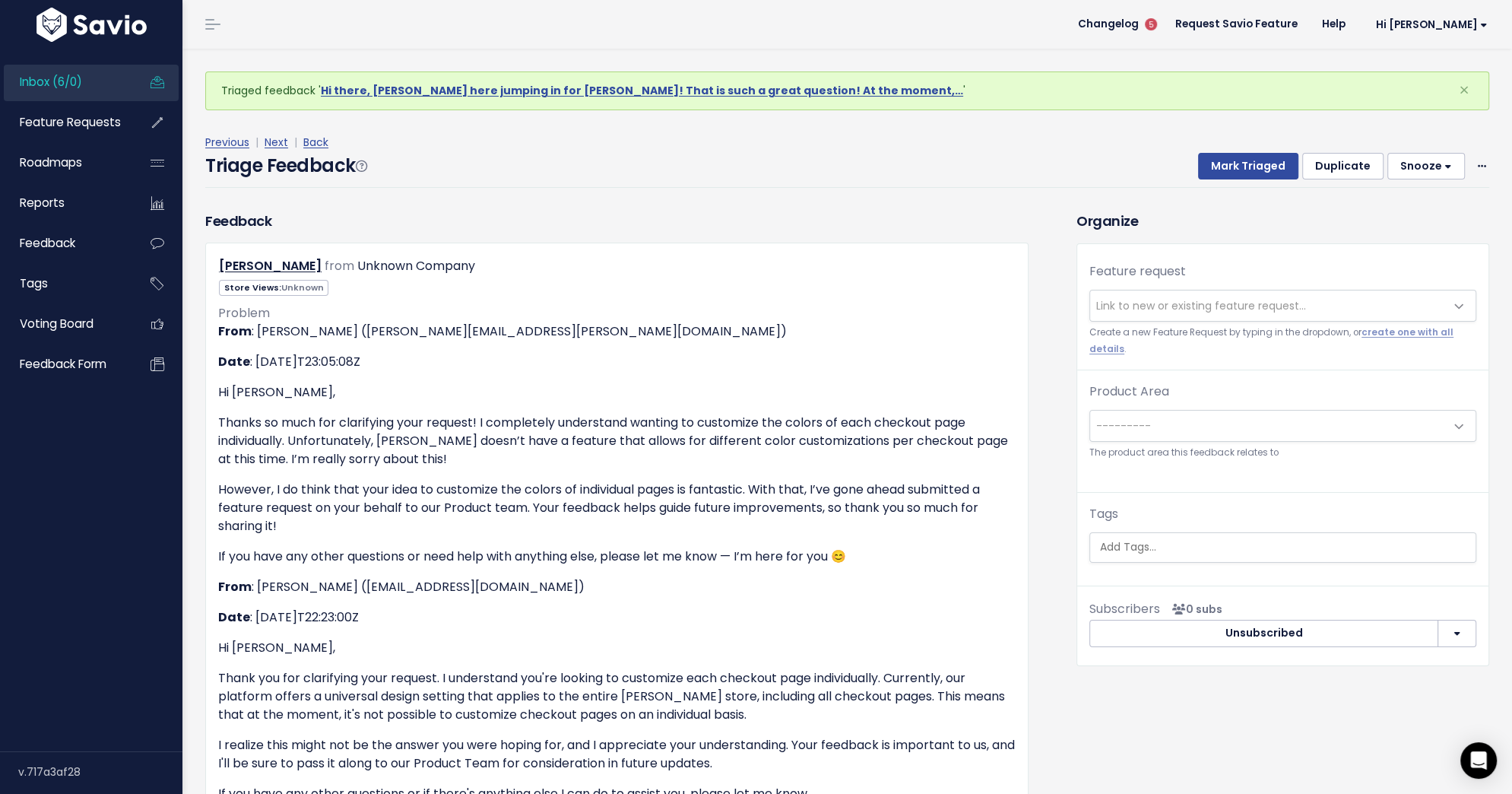
click at [1203, 285] on div "Feature request --------- Link to new or existing feature request... Create a n…" at bounding box center [1283, 316] width 411 height 108
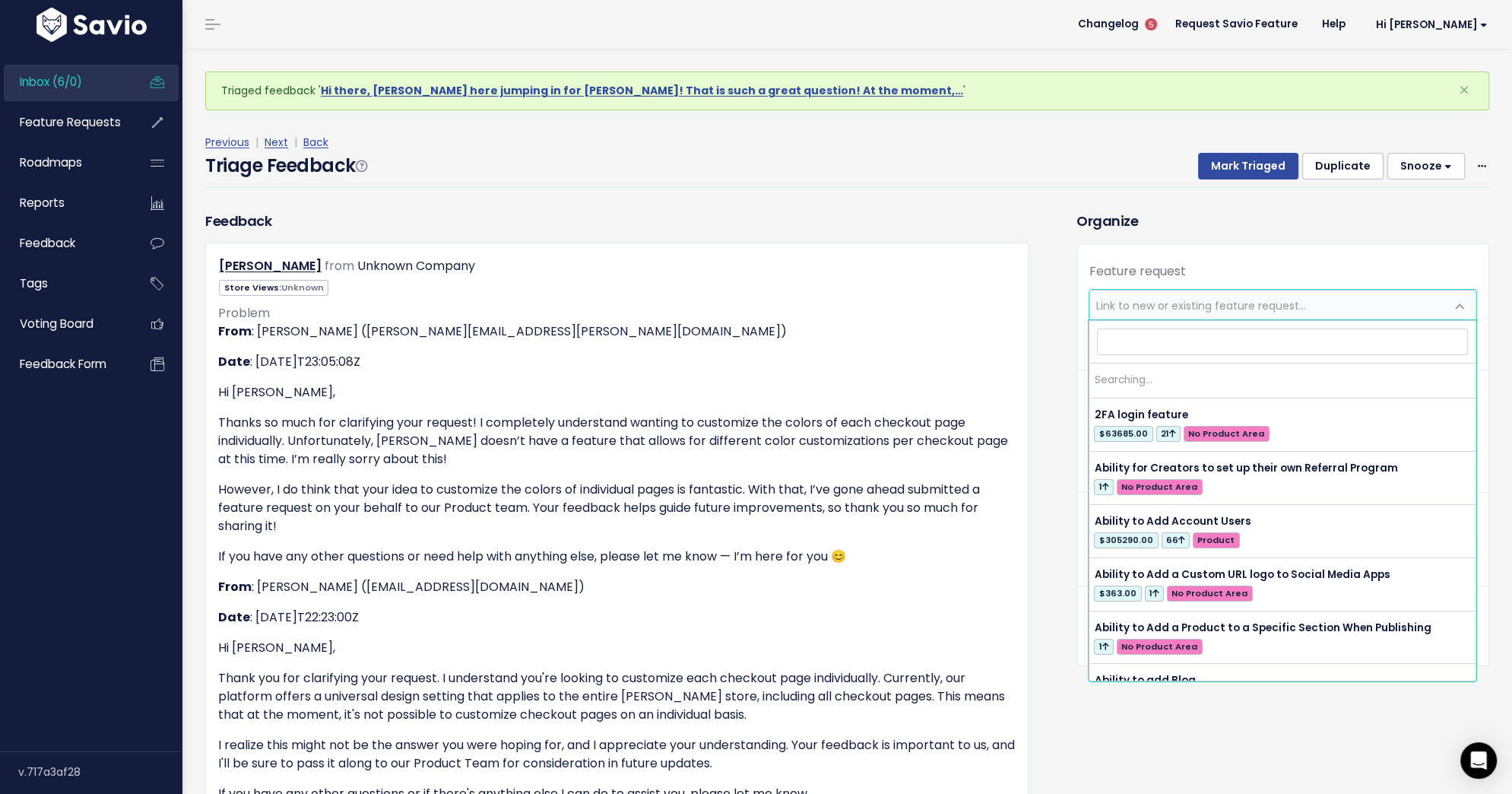
click at [1190, 300] on span "Link to new or existing feature request..." at bounding box center [1201, 305] width 210 height 15
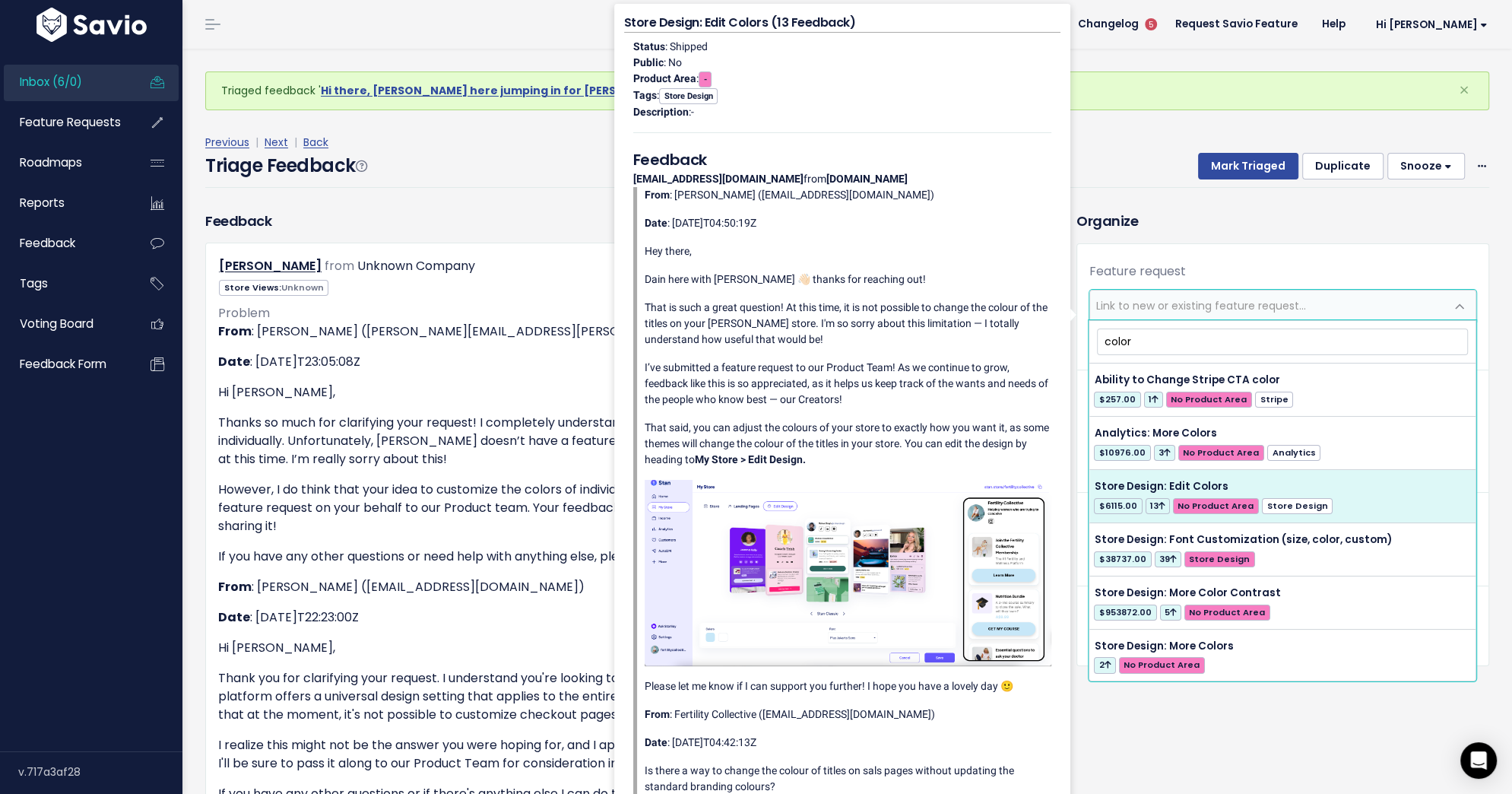
type input "color"
select select "31712"
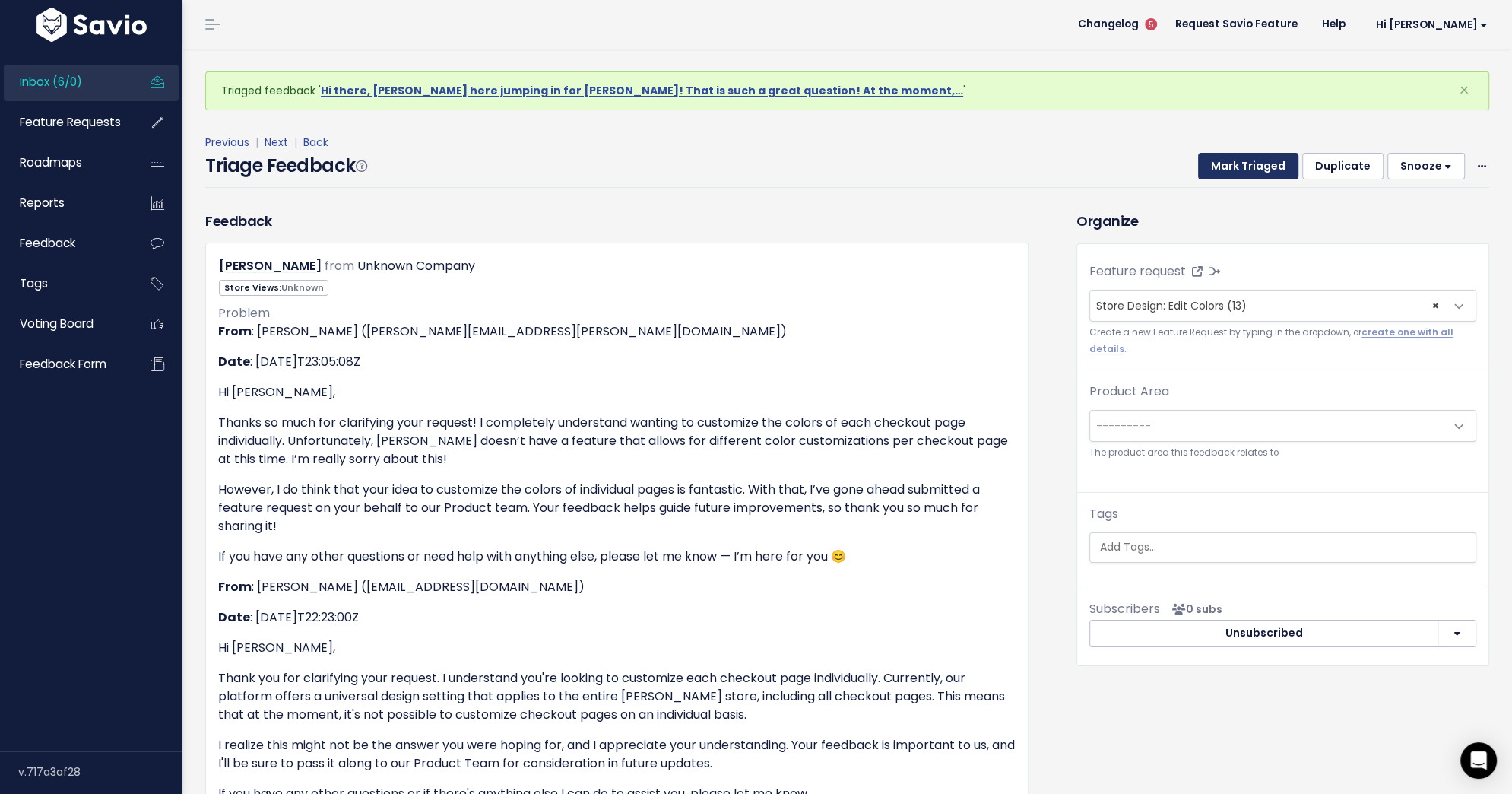
click at [1246, 161] on button "Mark Triaged" at bounding box center [1248, 166] width 100 height 27
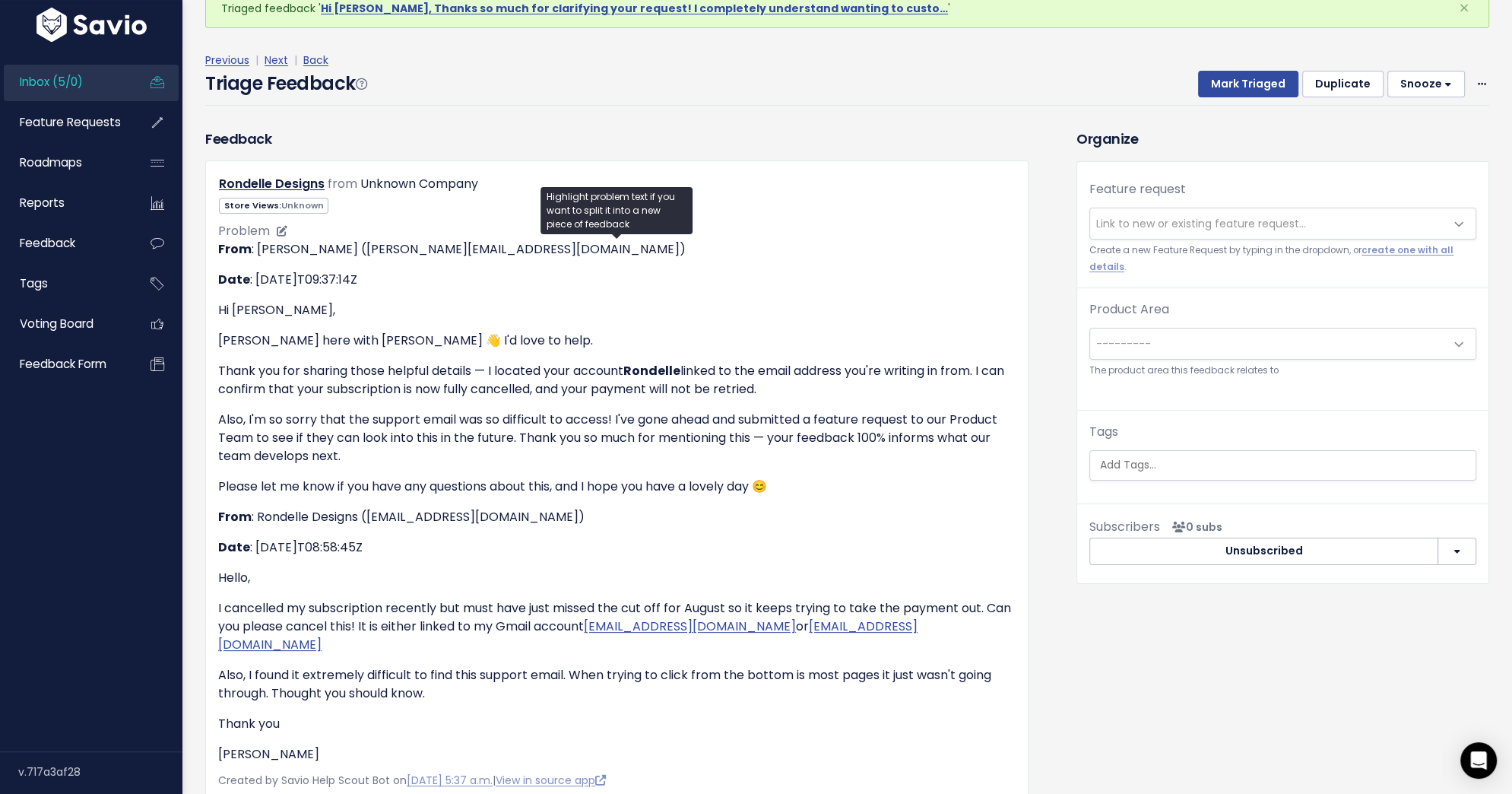
scroll to position [81, 0]
click at [1158, 212] on span "Link to new or existing feature request..." at bounding box center [1267, 224] width 355 height 31
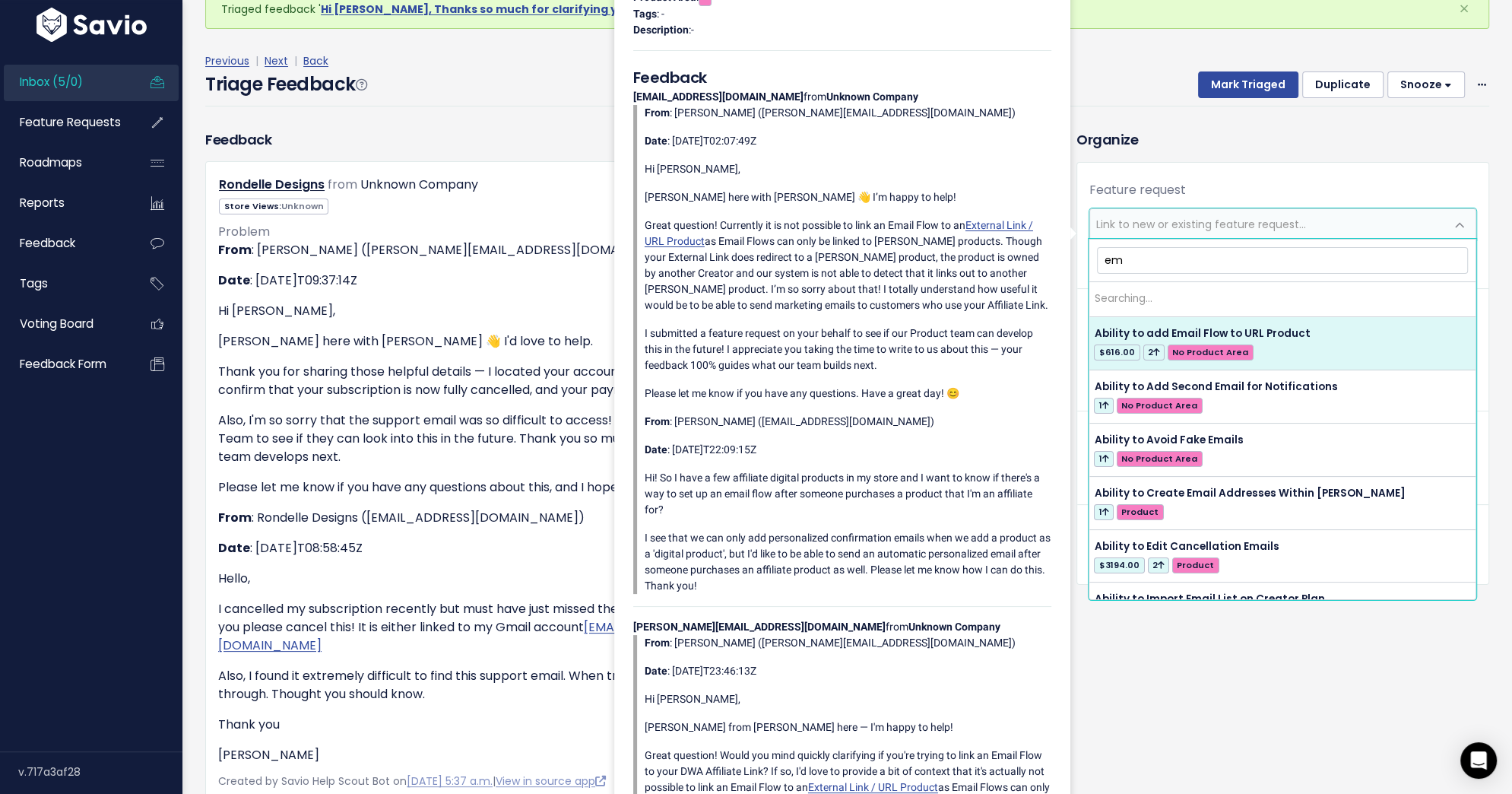
type input "e"
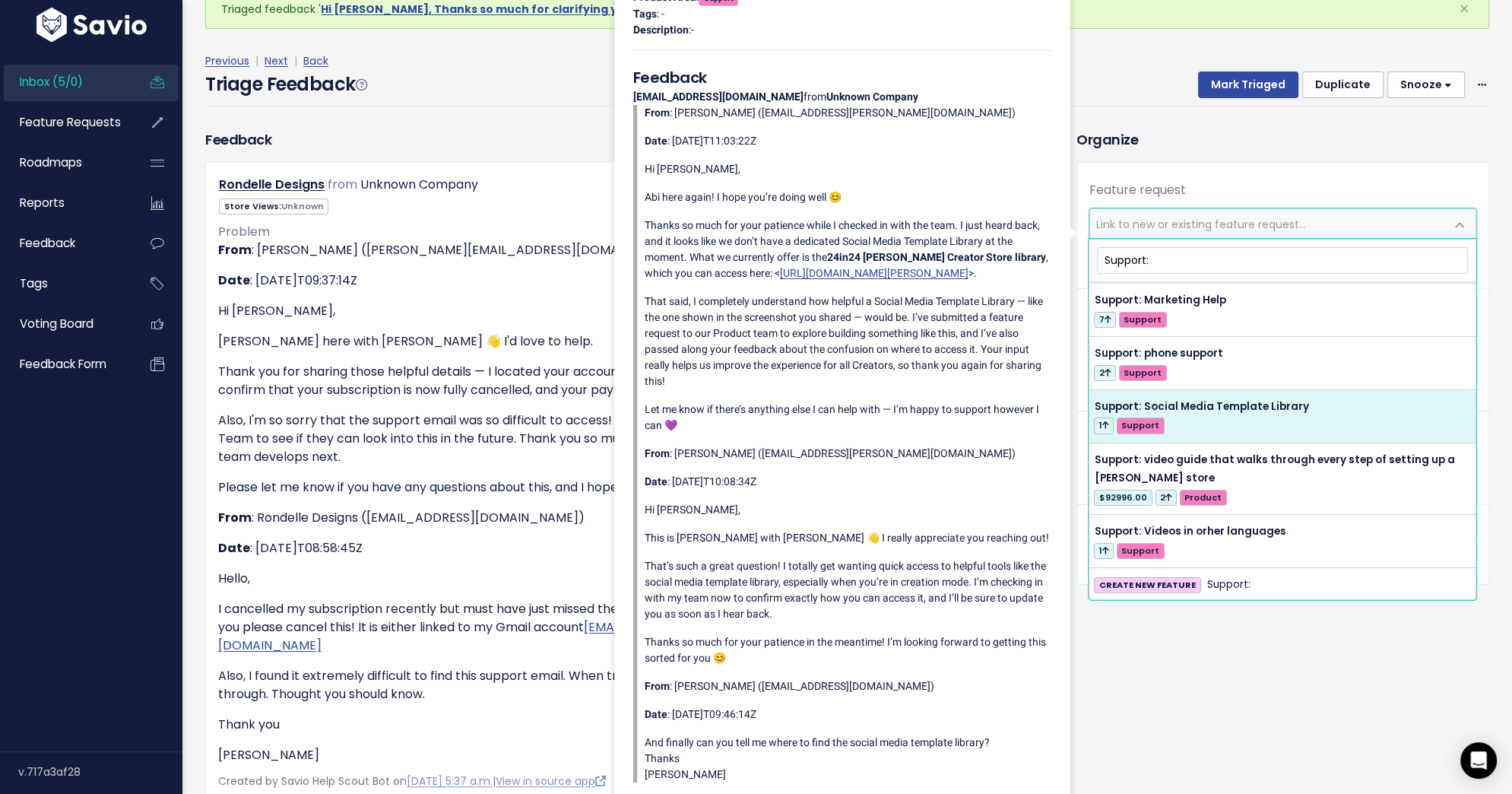
scroll to position [0, 0]
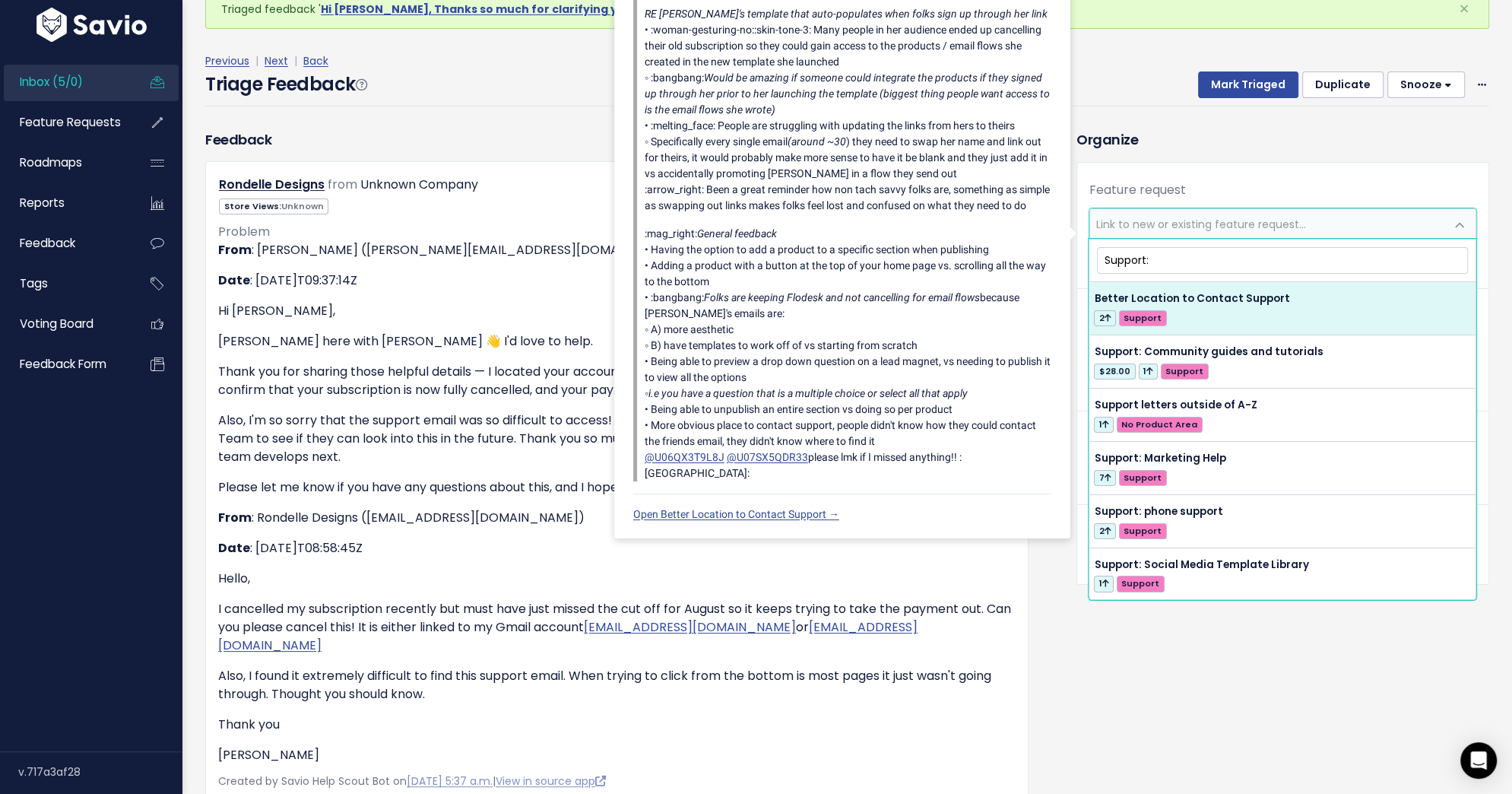
type input "Support:"
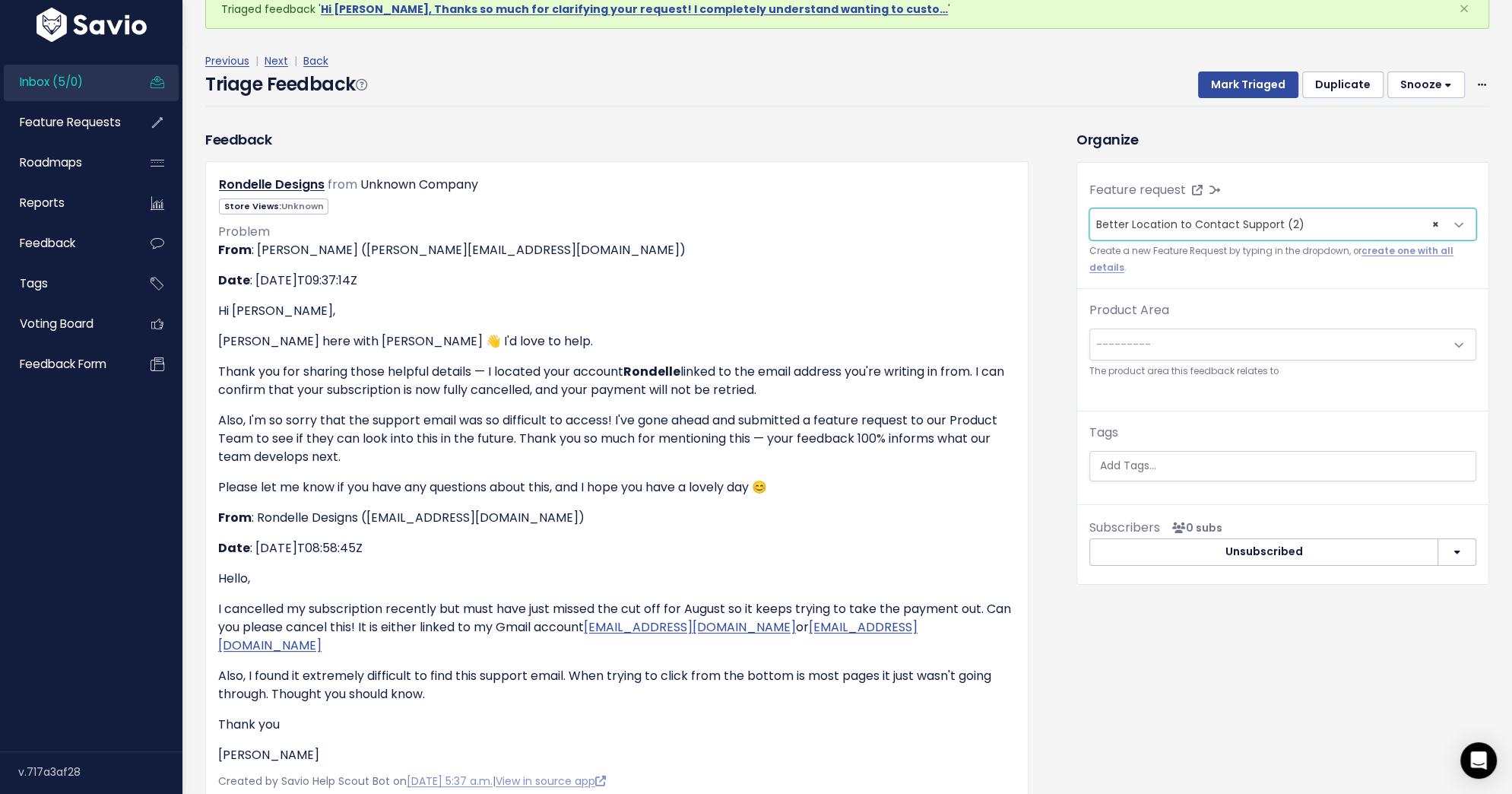
select select "58800"
click at [1241, 88] on button "Mark Triaged" at bounding box center [1248, 85] width 100 height 27
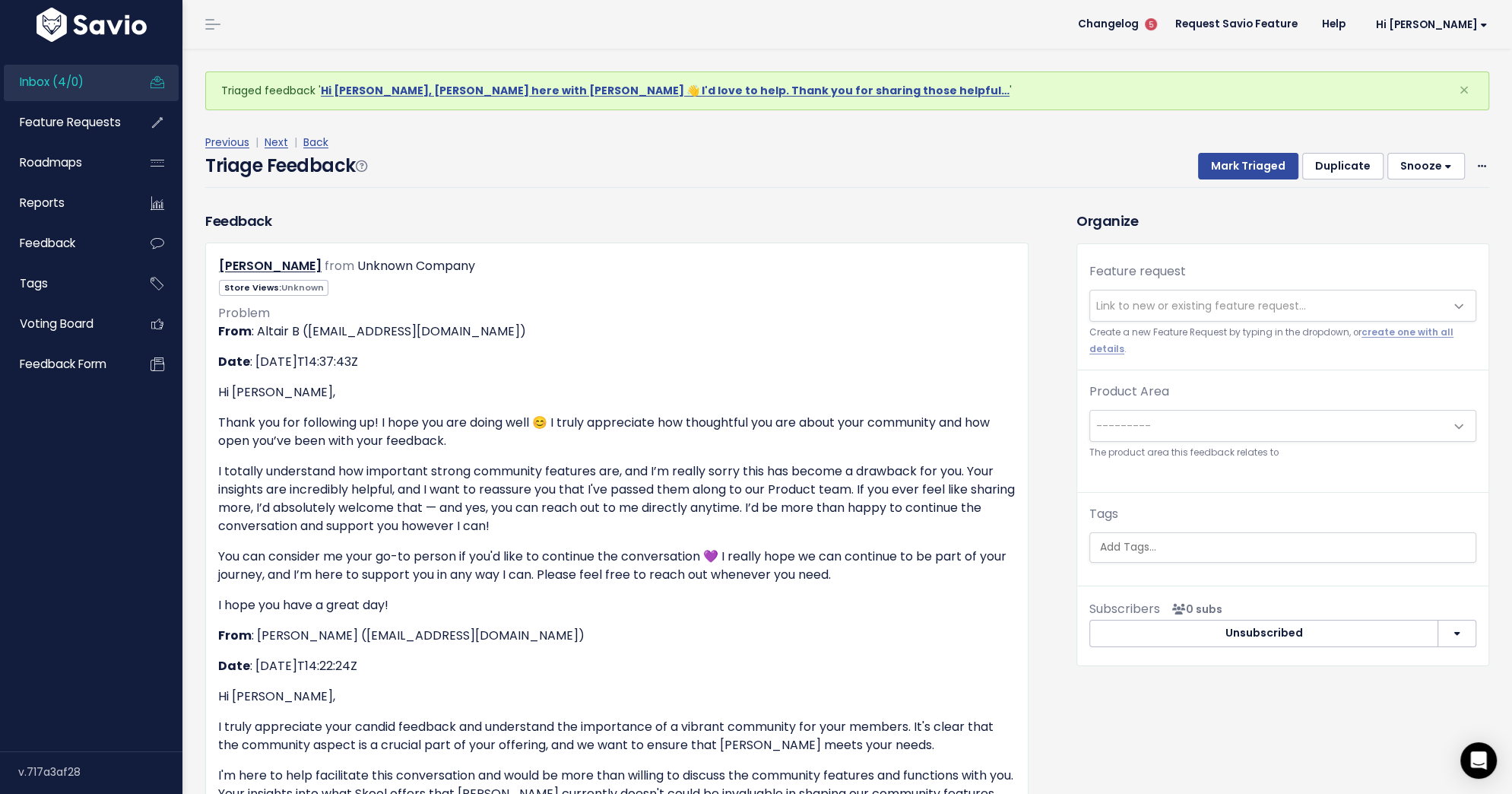
click at [1097, 298] on span "Link to new or existing feature request..." at bounding box center [1201, 305] width 210 height 15
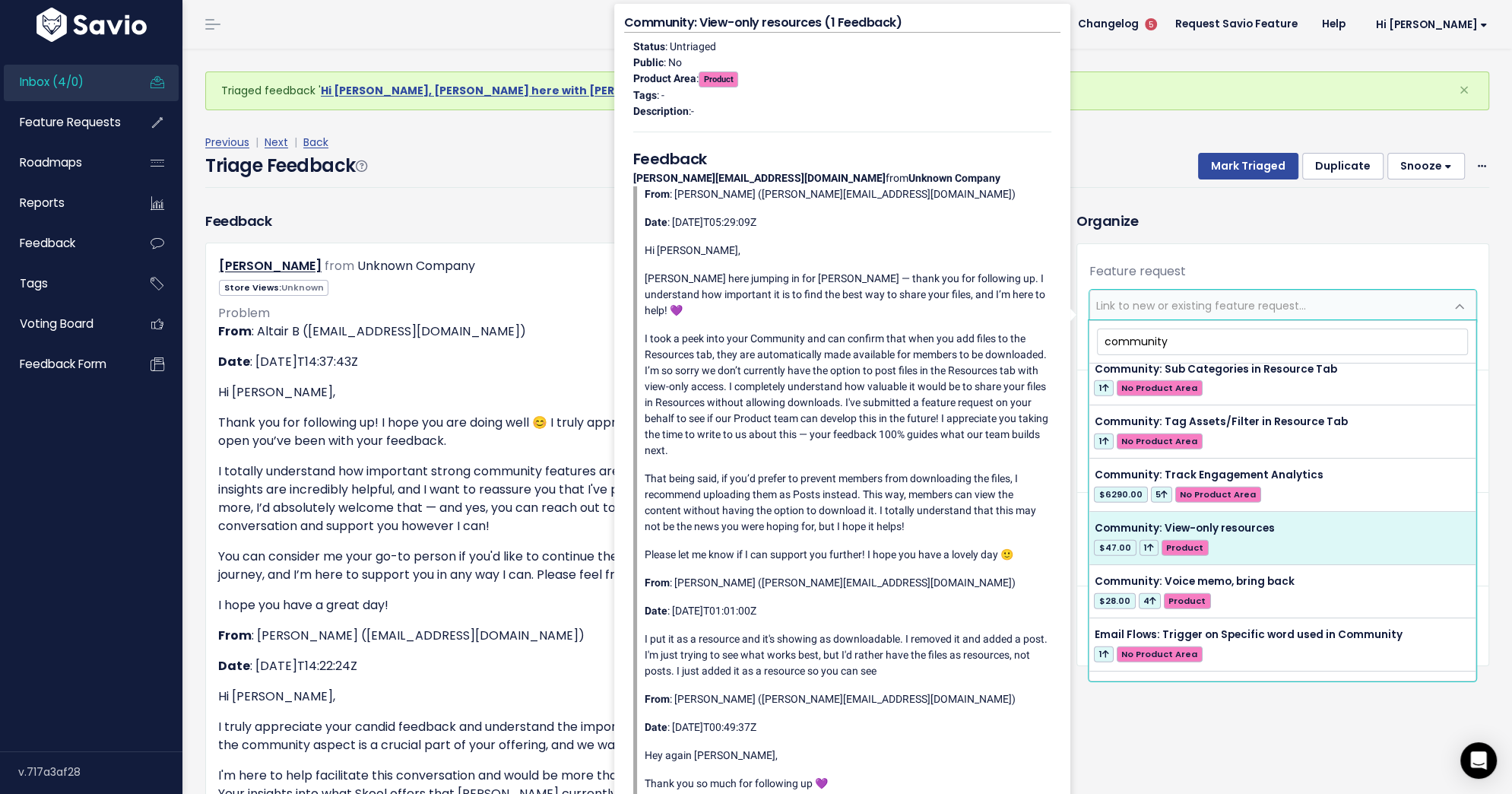
scroll to position [4497, 0]
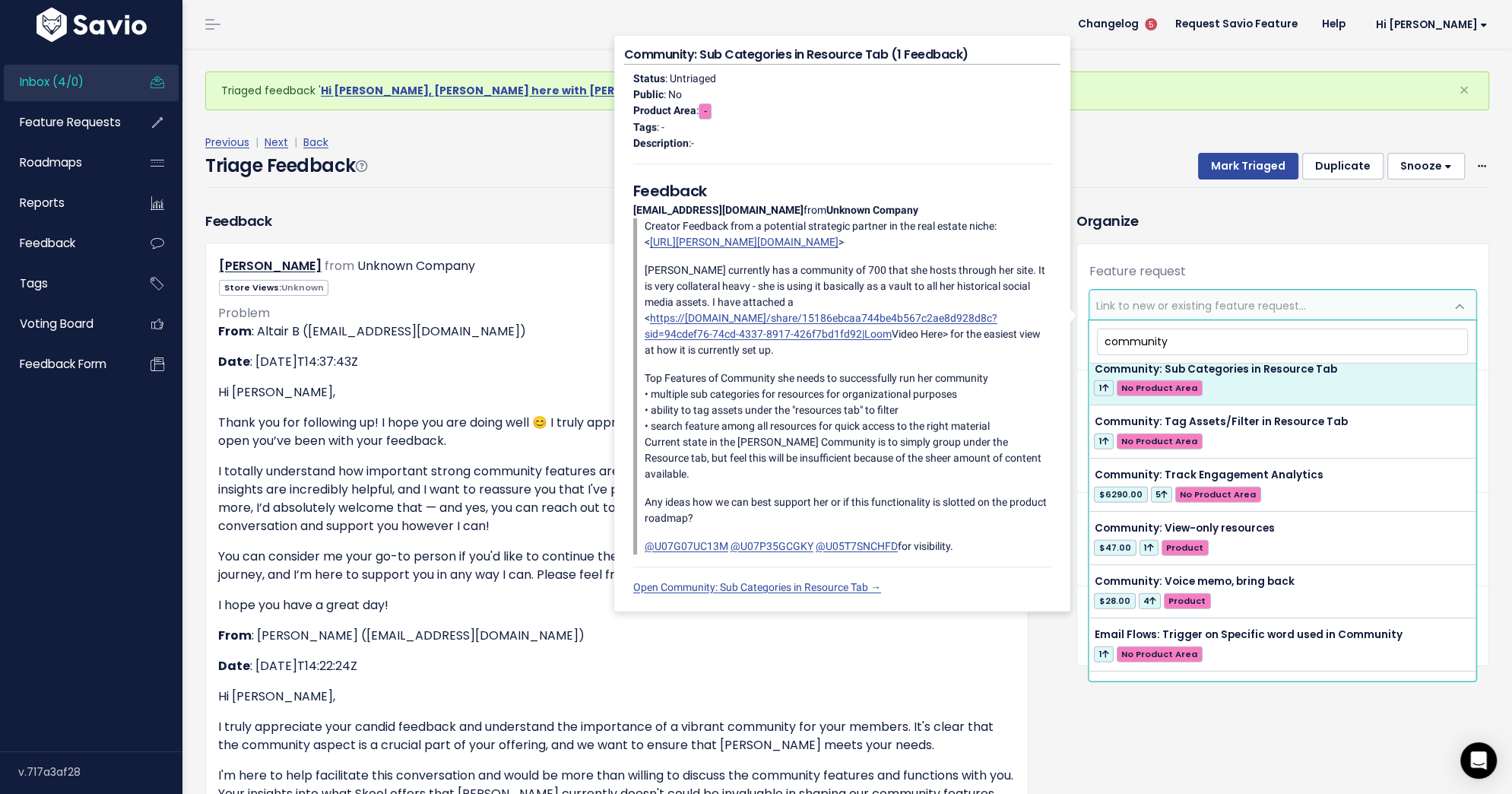
click at [1108, 344] on input "community" at bounding box center [1283, 341] width 371 height 26
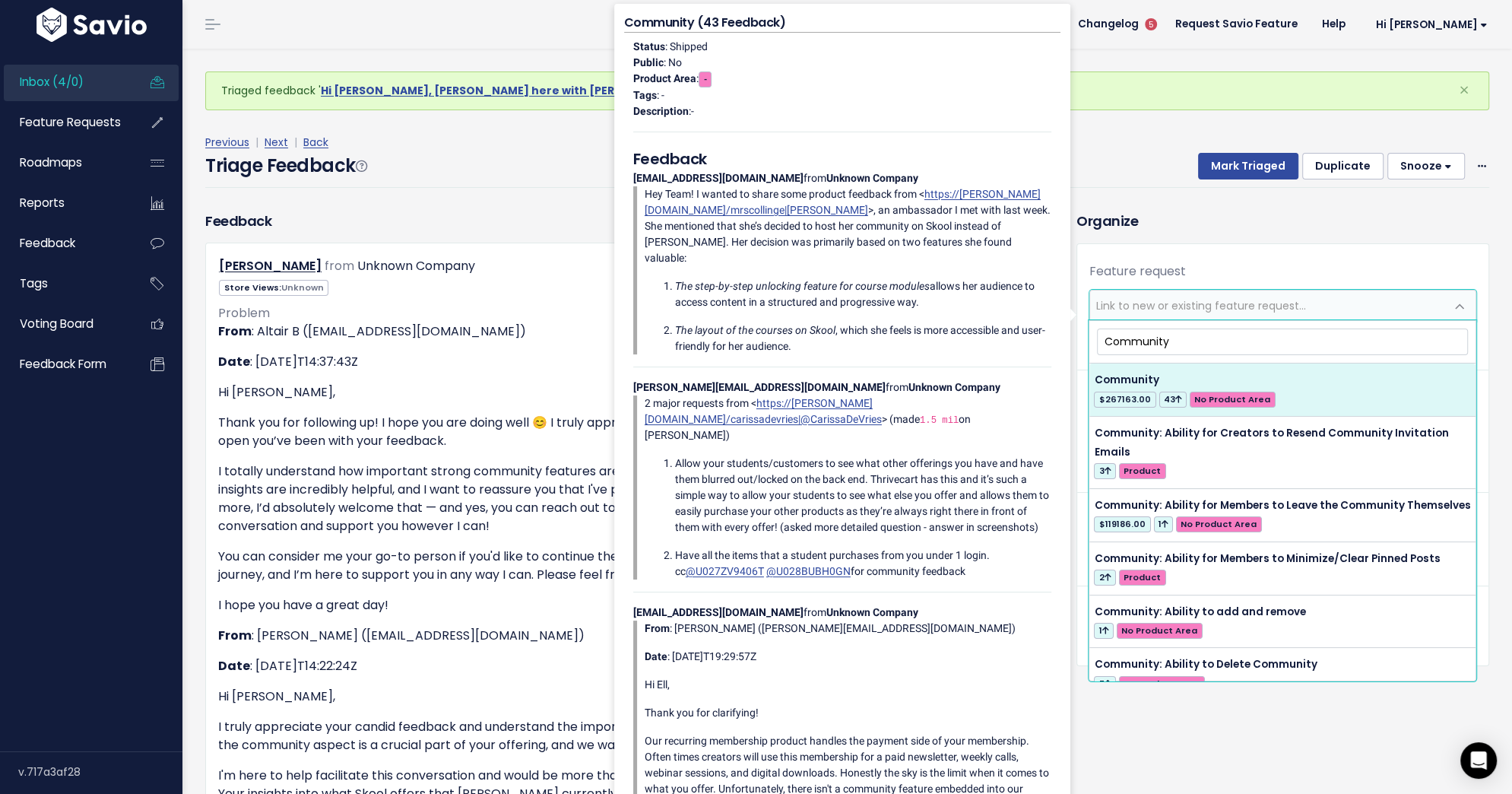
click at [1179, 343] on input "Community" at bounding box center [1283, 341] width 371 height 26
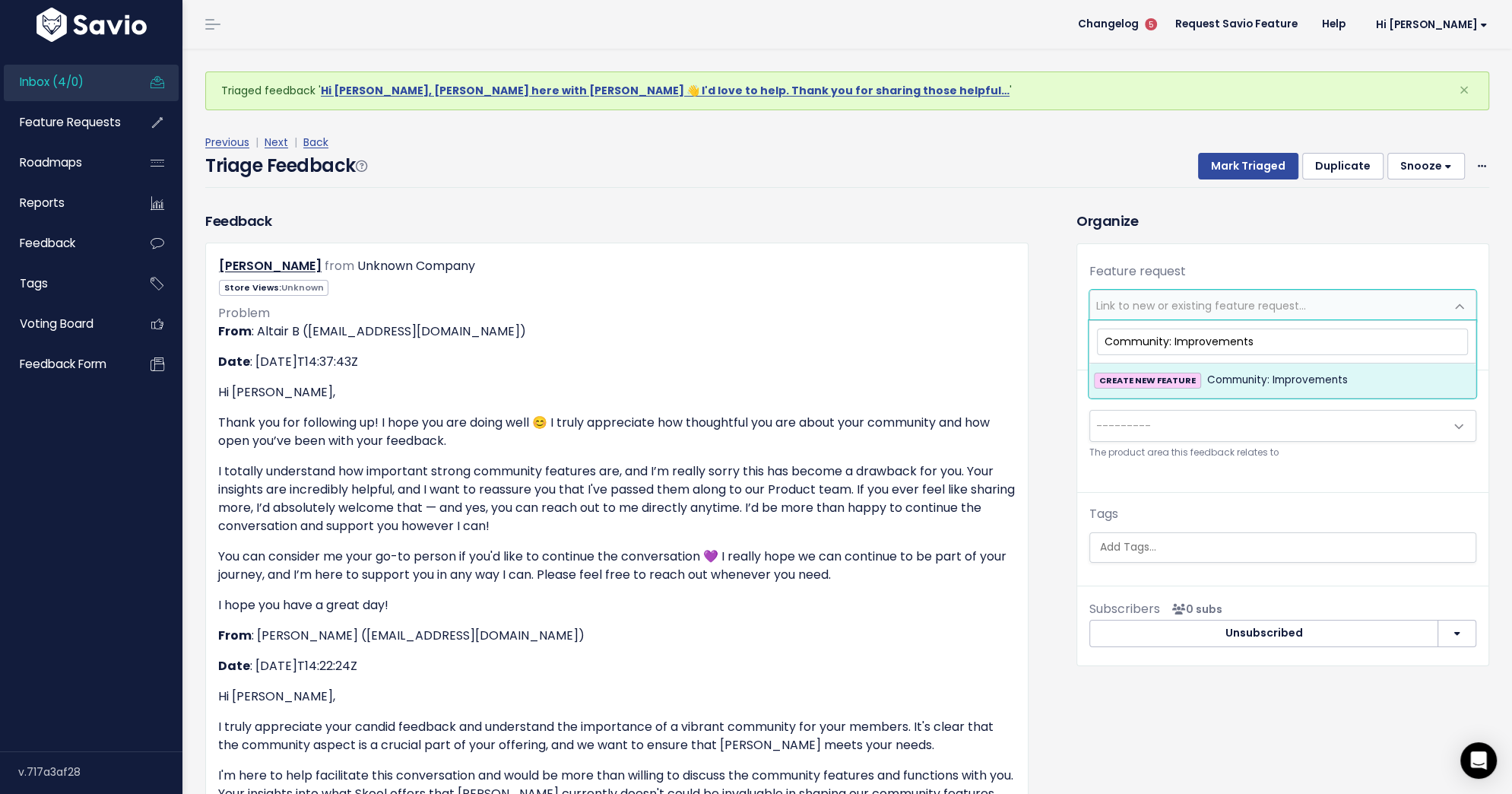
type input "Community: Improvements"
click at [1228, 381] on span "Community: Improvements" at bounding box center [1278, 380] width 141 height 18
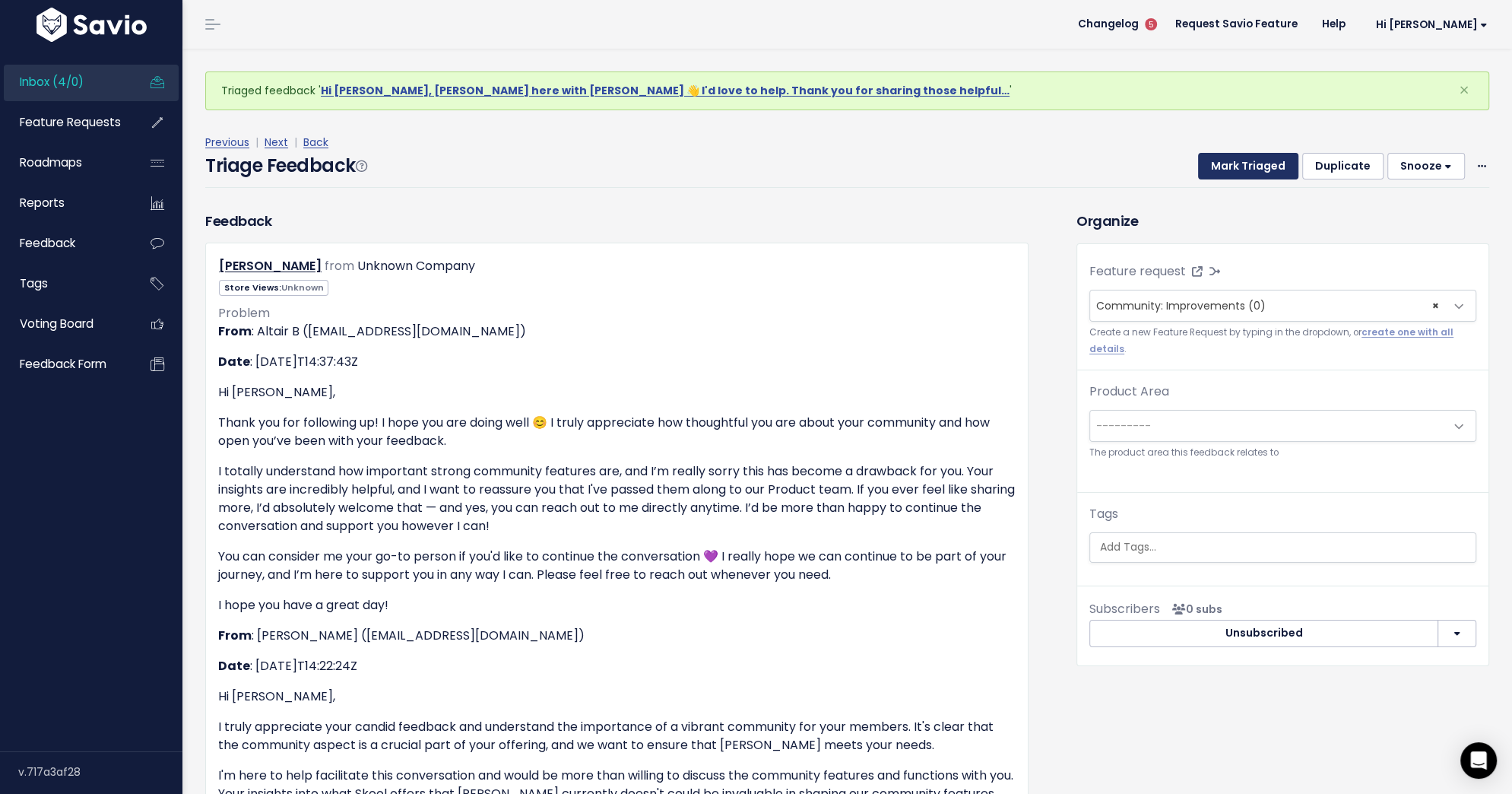
click at [1242, 165] on button "Mark Triaged" at bounding box center [1248, 166] width 100 height 27
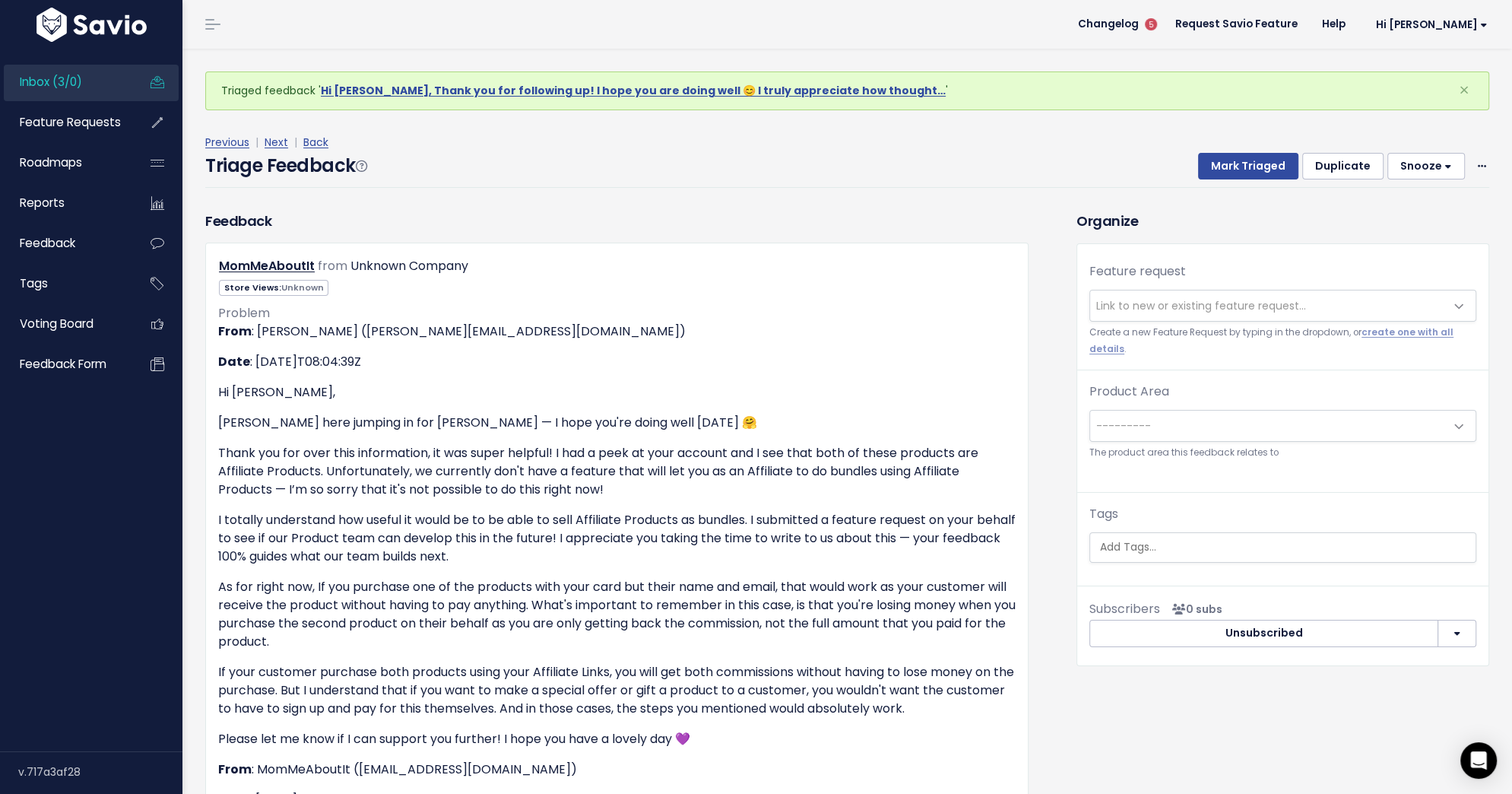
click at [1145, 294] on span "Link to new or existing feature request..." at bounding box center [1267, 306] width 355 height 31
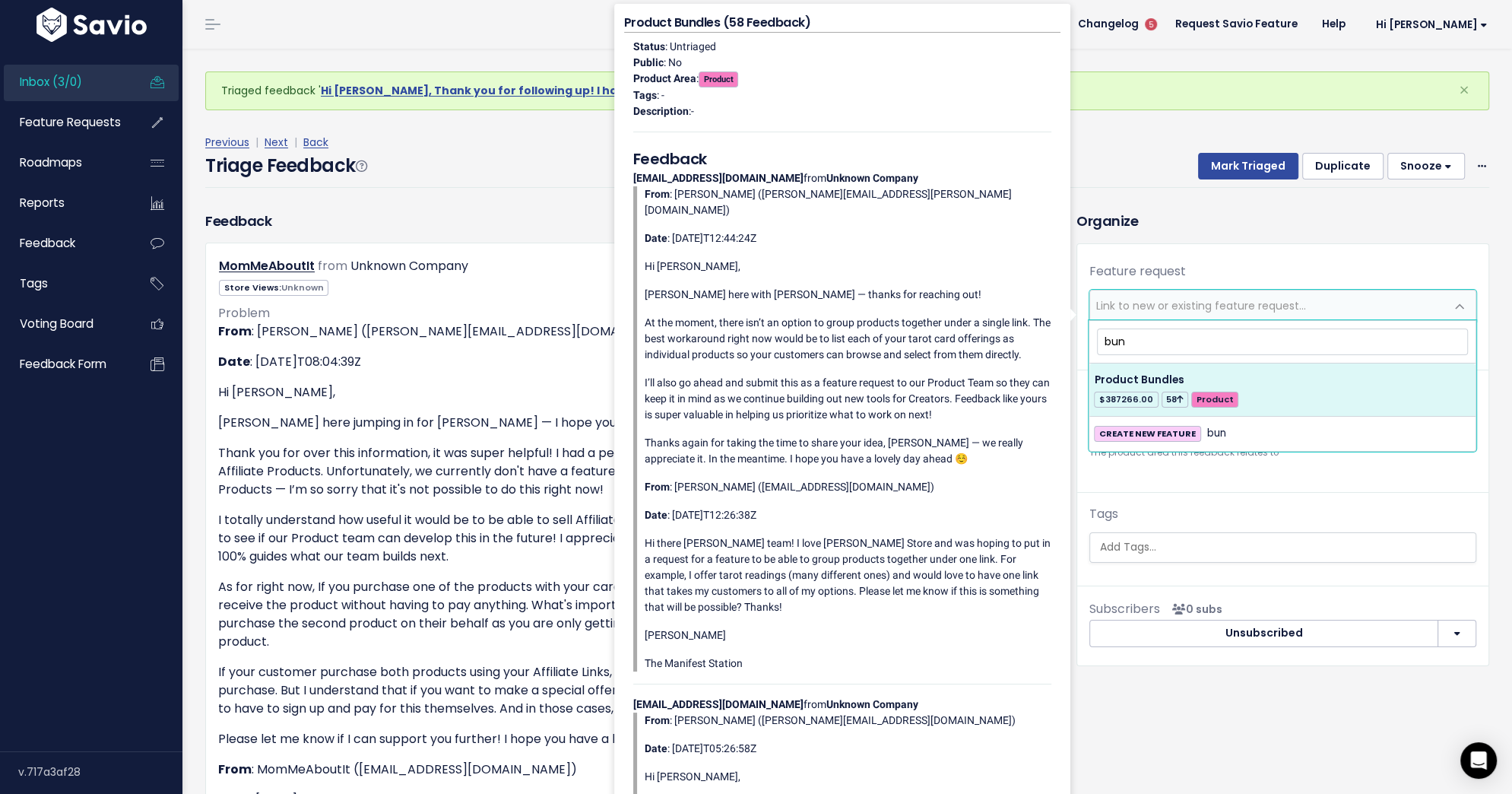
type input "bun"
select select "28817"
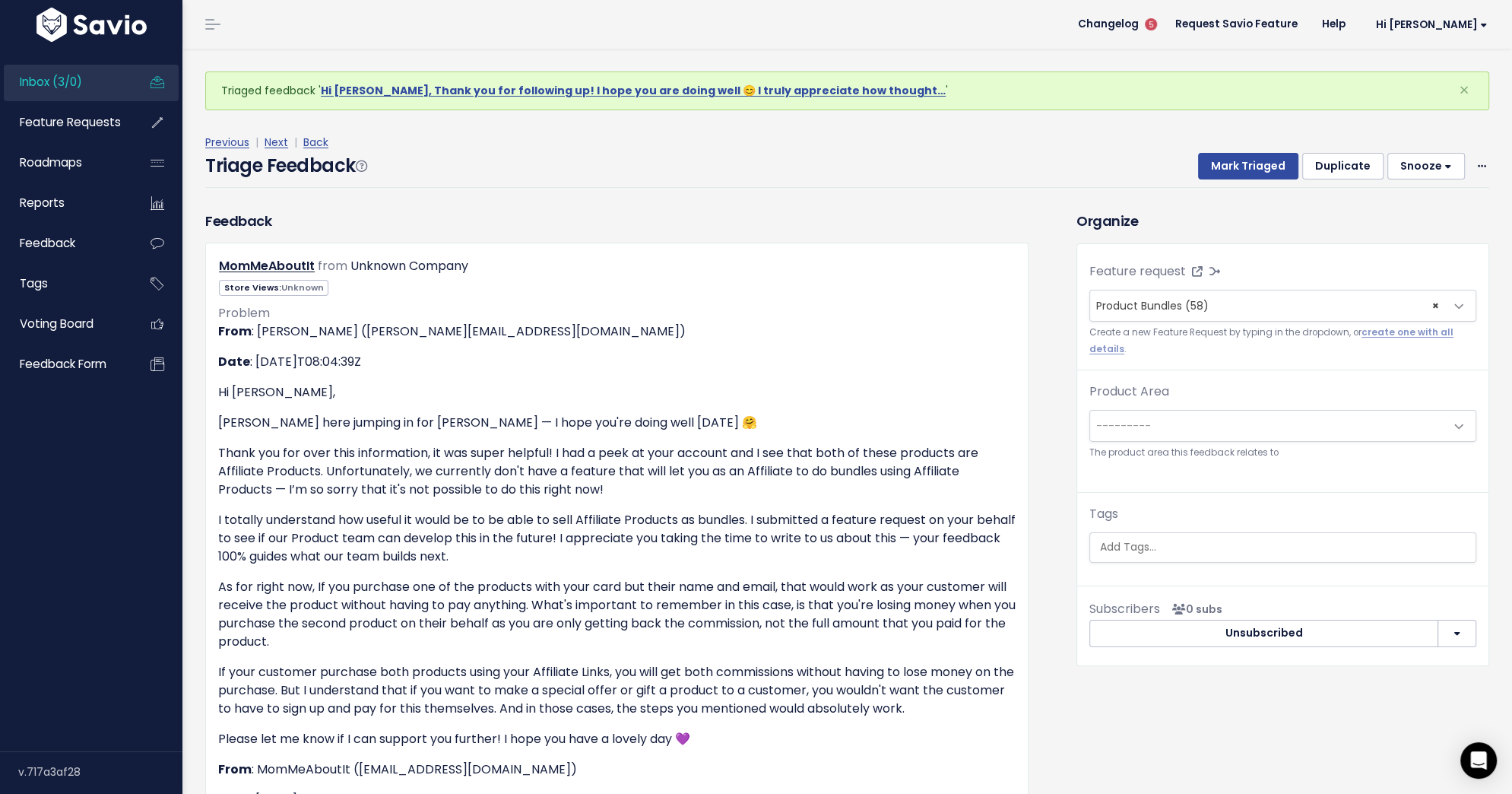
click at [1249, 150] on div "Previous | Next | Back" at bounding box center [847, 142] width 1284 height 19
click at [1249, 153] on button "Mark Triaged" at bounding box center [1248, 166] width 100 height 27
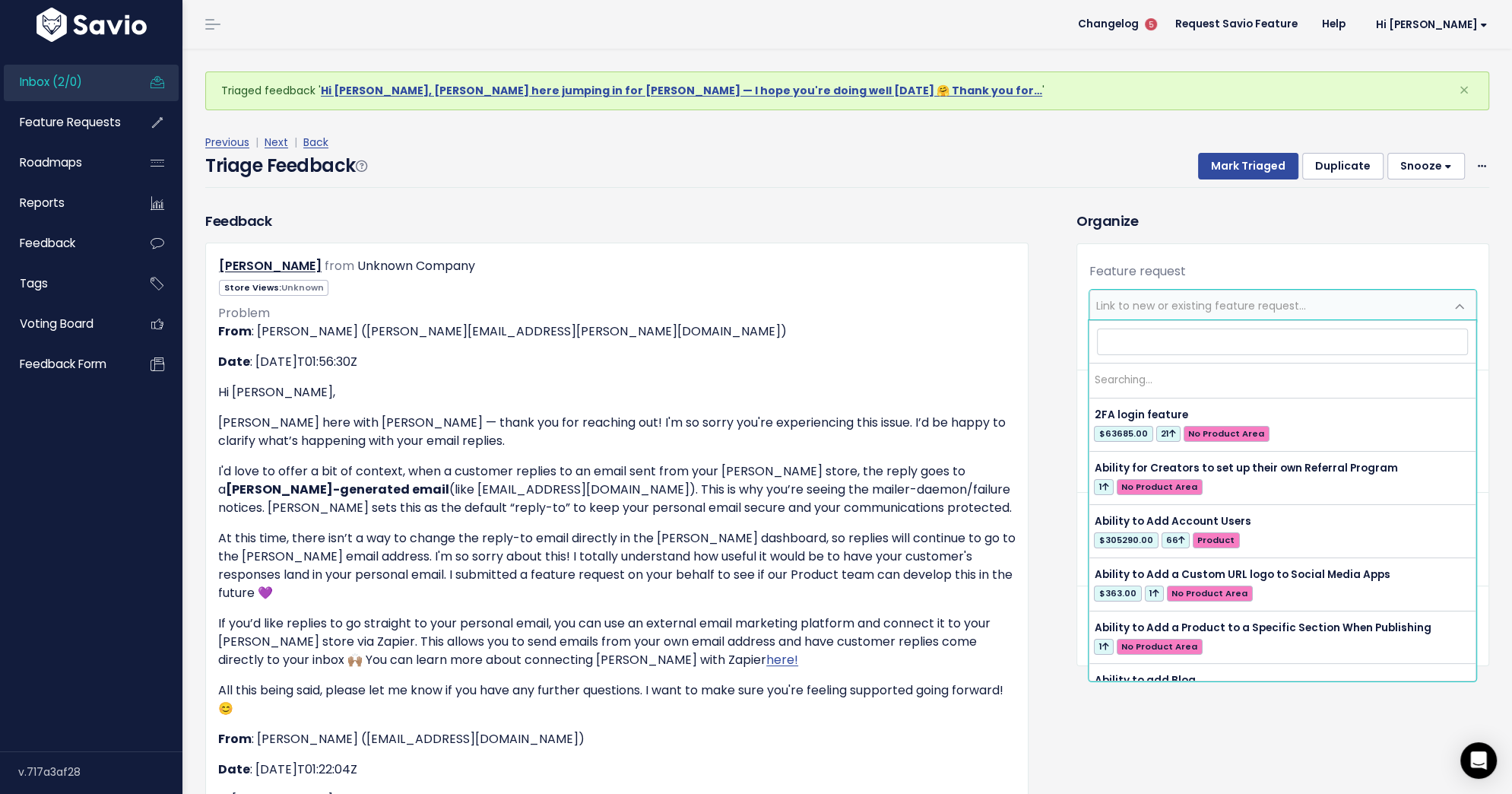
click at [1134, 315] on span "Link to new or existing feature request..." at bounding box center [1267, 306] width 355 height 31
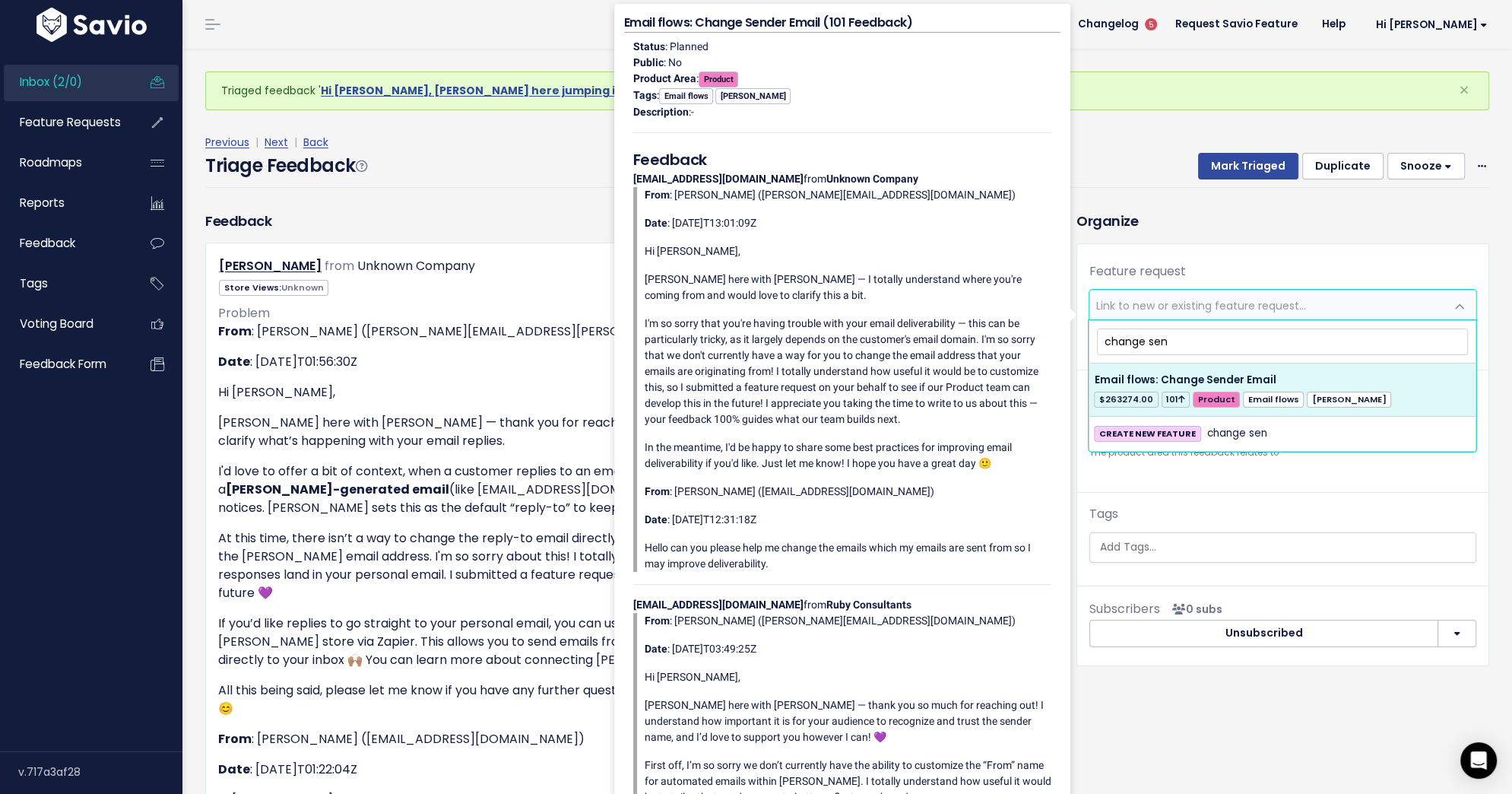
type input "change sen"
select select "36029"
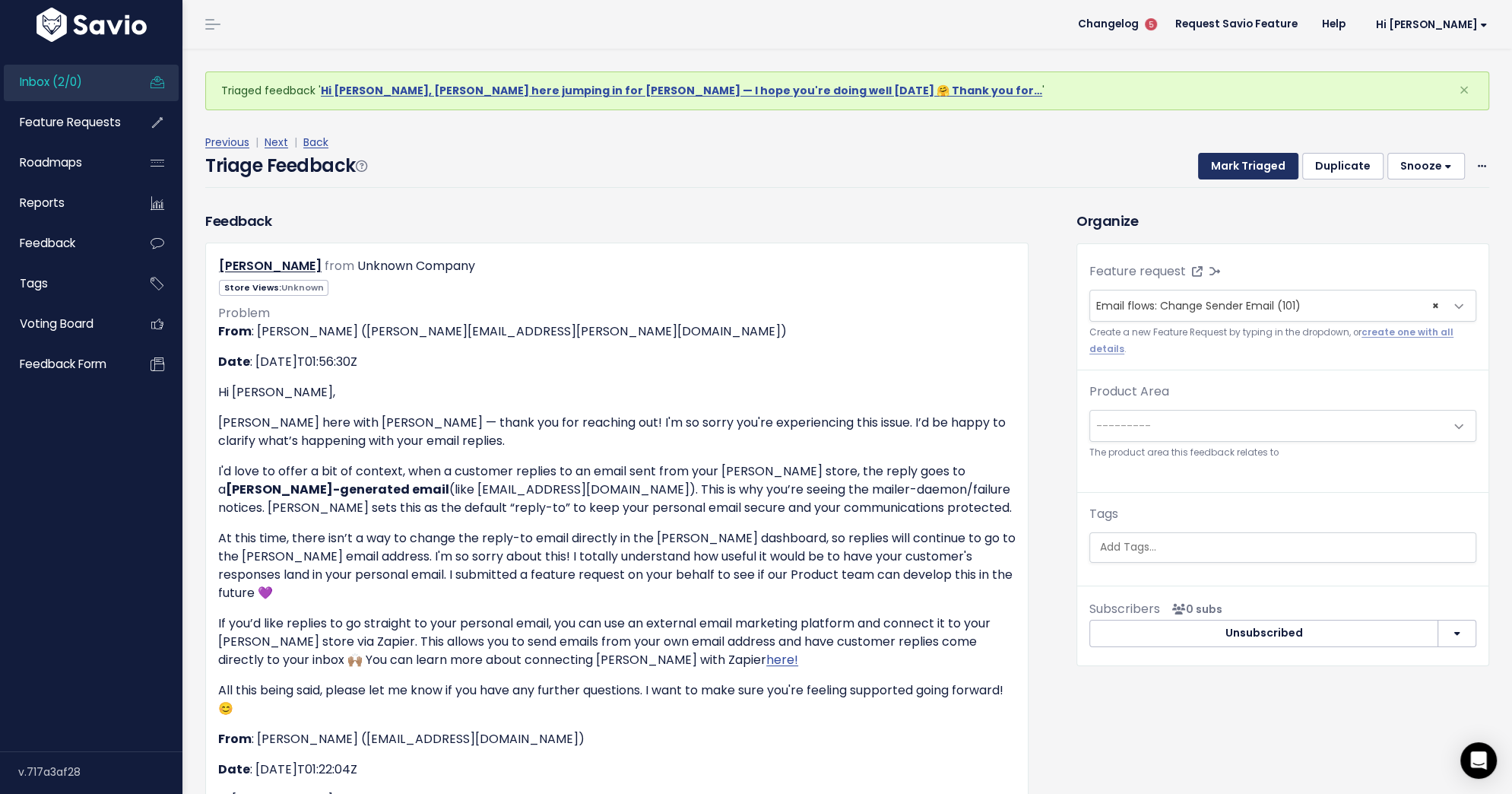
click at [1237, 164] on button "Mark Triaged" at bounding box center [1248, 166] width 100 height 27
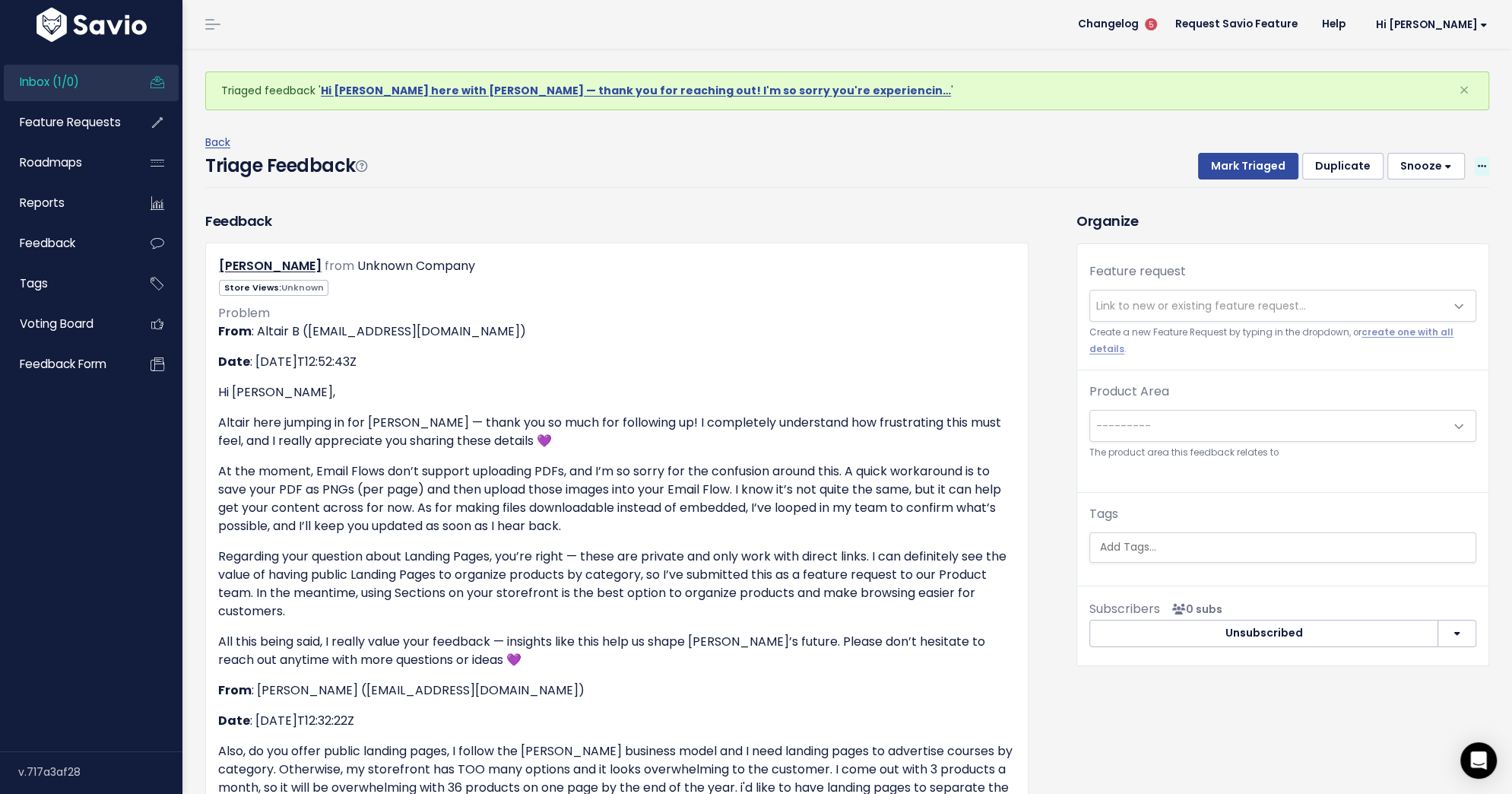
click at [1479, 163] on icon at bounding box center [1481, 166] width 8 height 10
click at [1397, 236] on link "Delete" at bounding box center [1421, 238] width 109 height 30
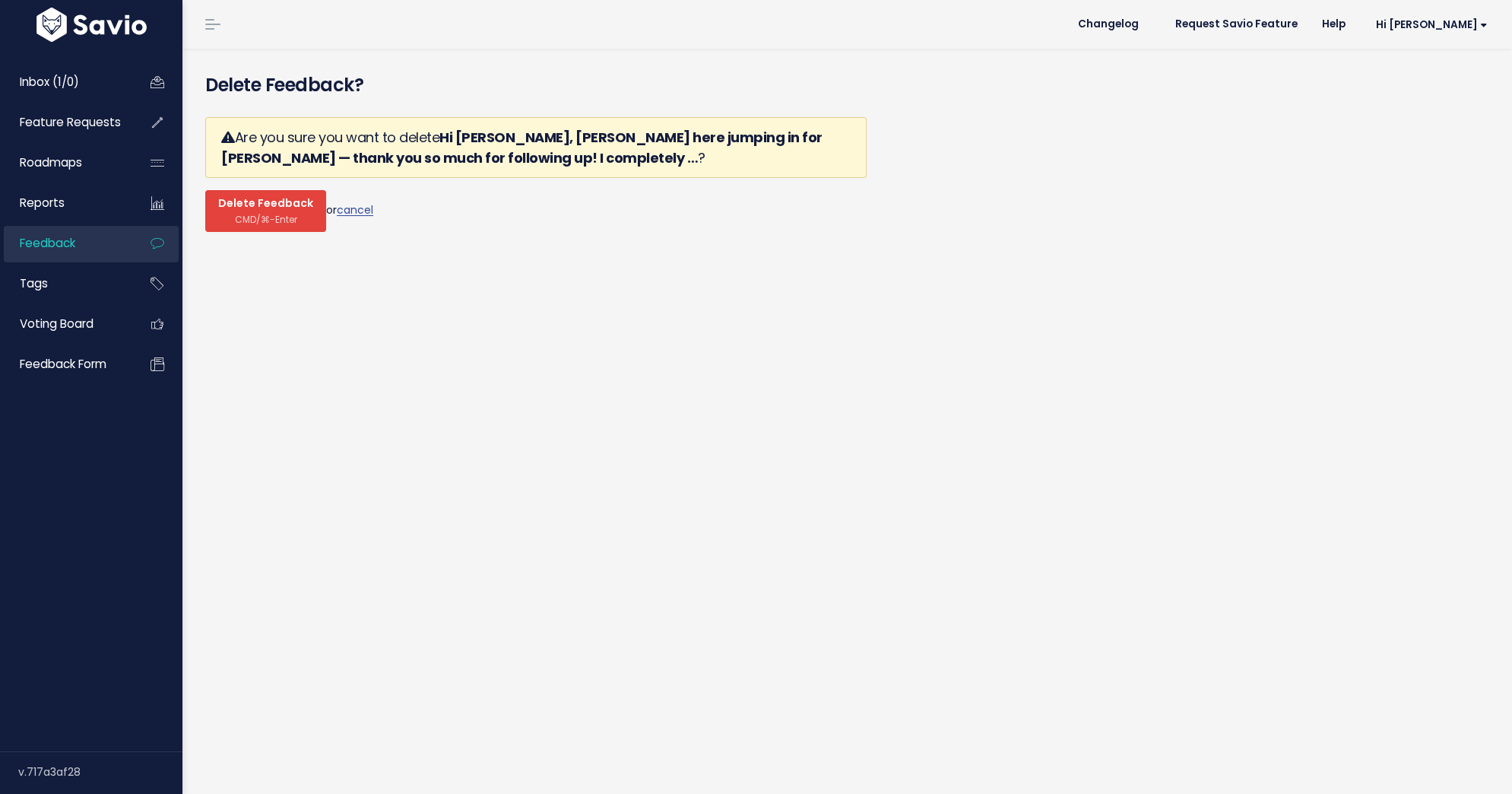
click at [243, 220] on span "CMD/⌘-Enter" at bounding box center [266, 220] width 62 height 12
